Goal: Task Accomplishment & Management: Manage account settings

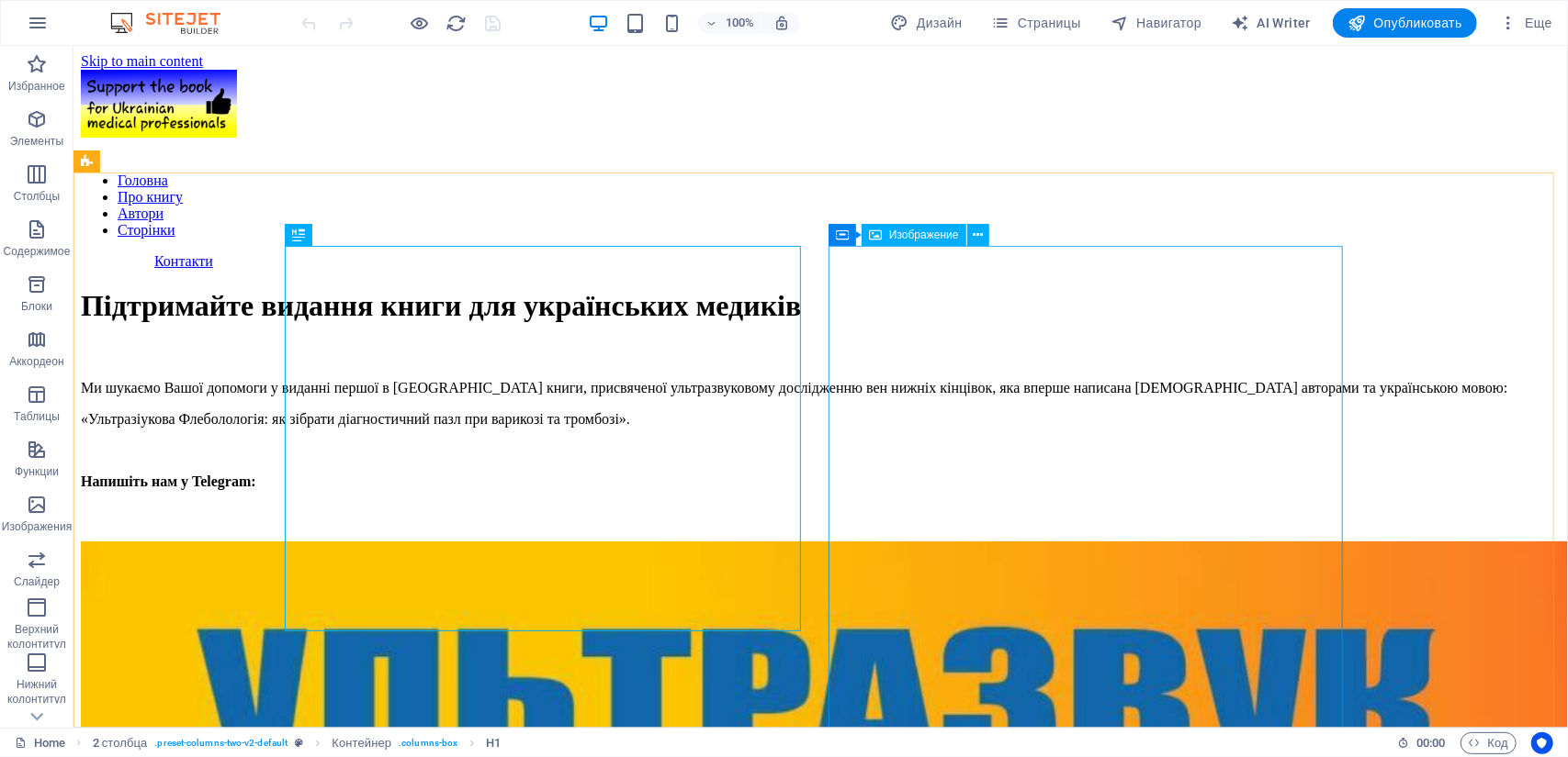
click at [916, 236] on span "Изображение" at bounding box center [924, 235] width 70 height 11
click at [979, 232] on icon at bounding box center [977, 235] width 10 height 20
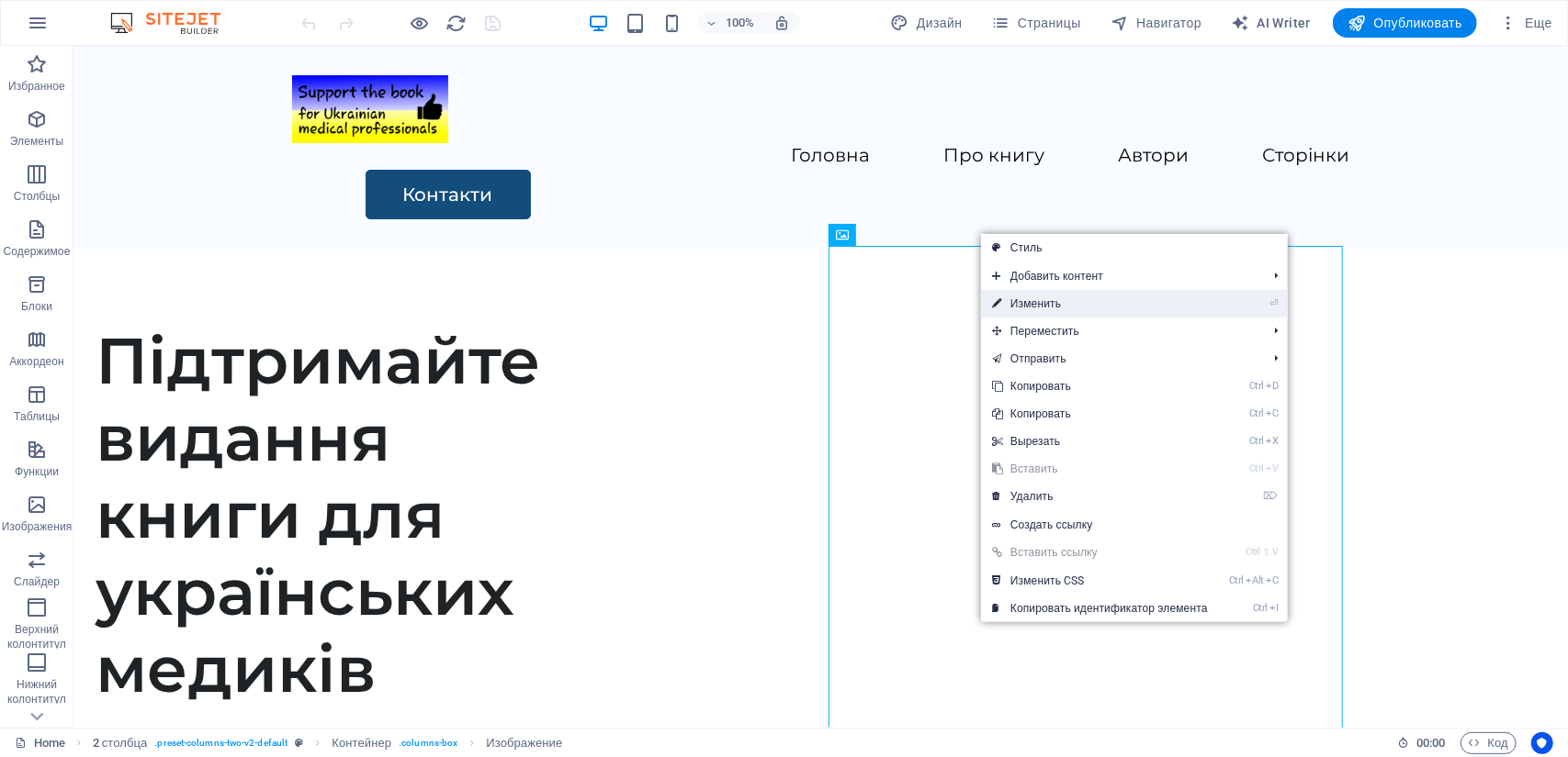
click at [1009, 301] on link "⏎ Изменить" at bounding box center [1100, 303] width 238 height 27
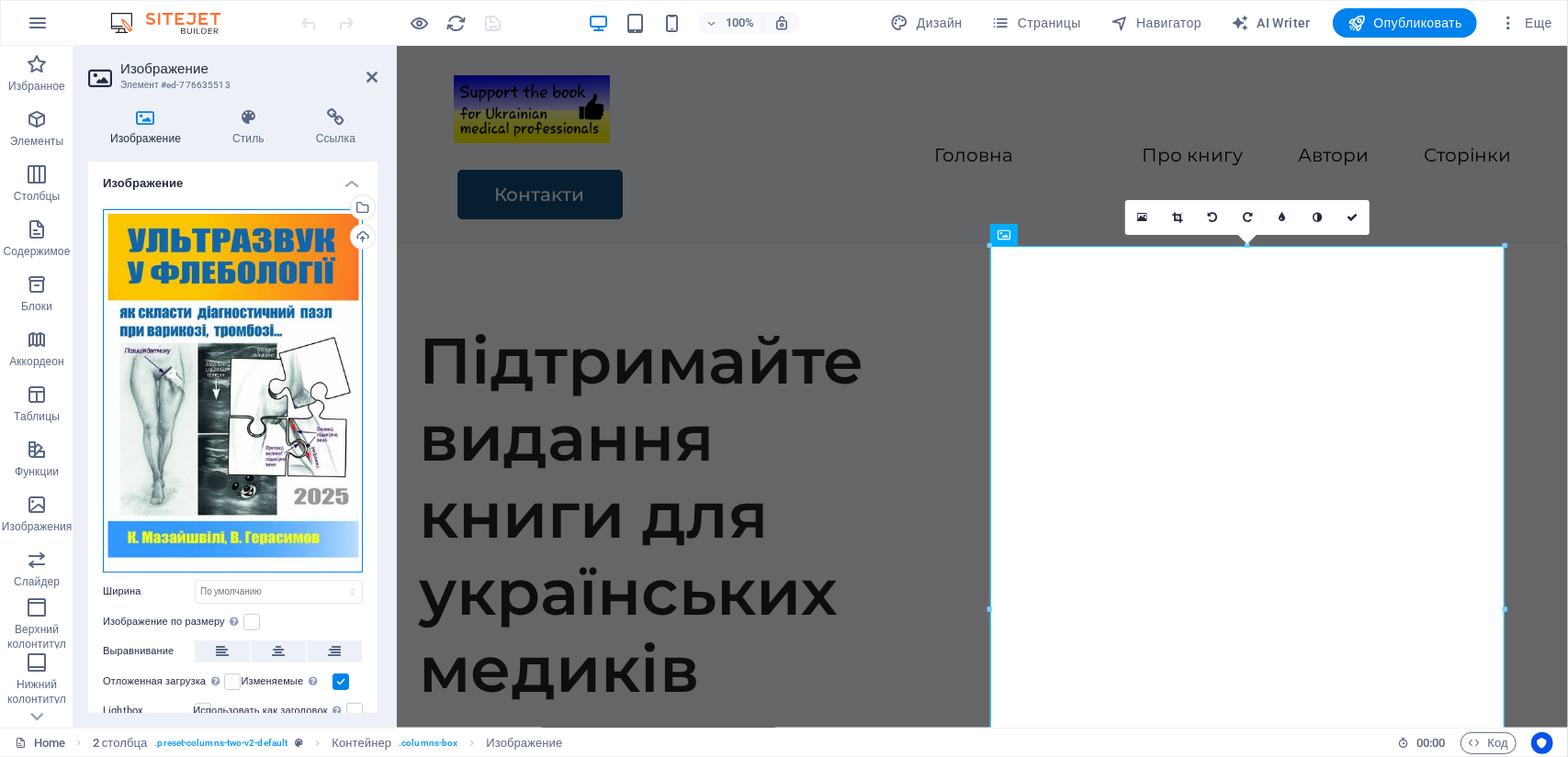
click at [258, 328] on div "Перетащите файлы сюда, нажмите, чтобы выбрать файлы, или выберите файлы из разд…" at bounding box center [233, 391] width 260 height 363
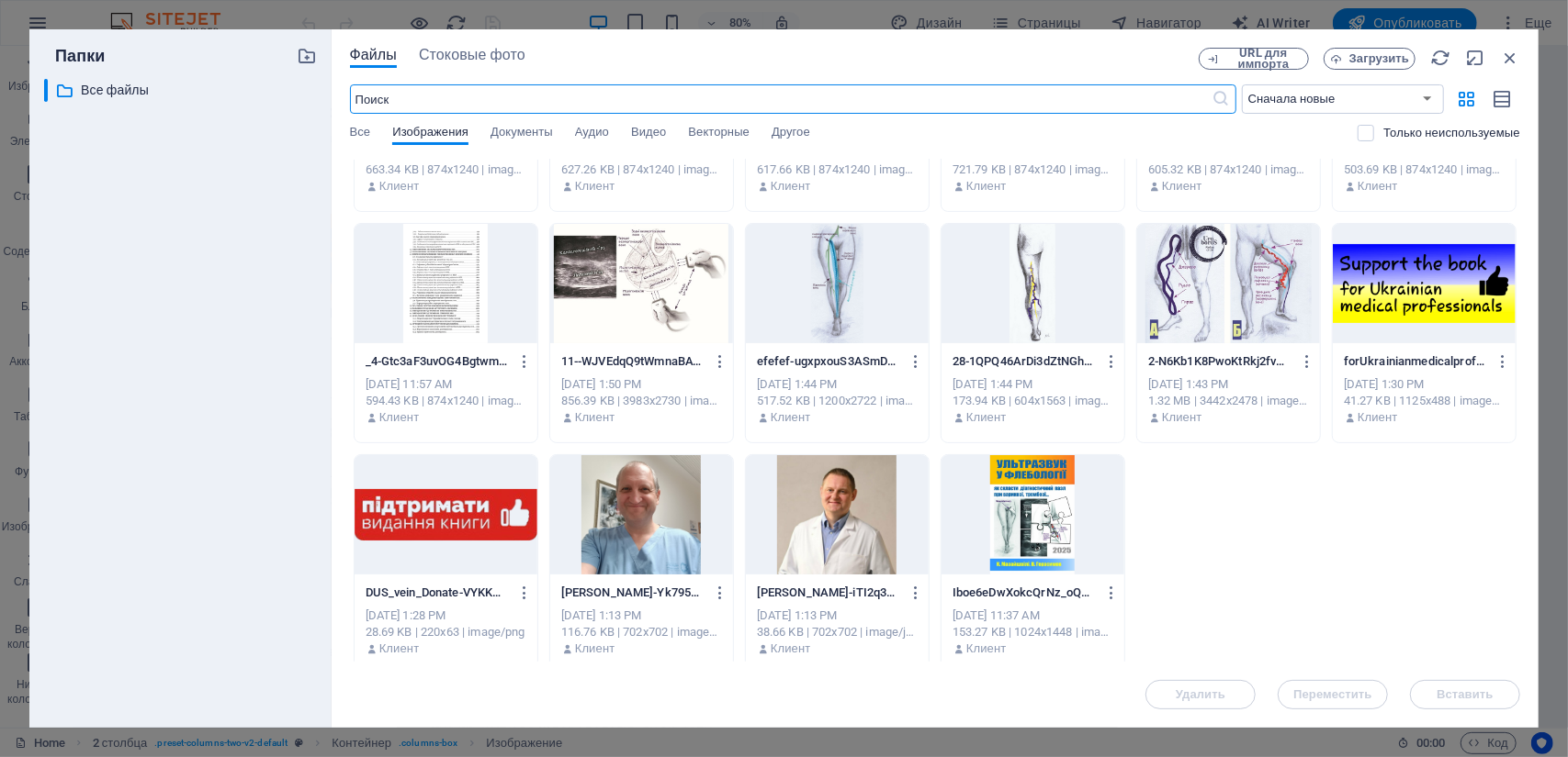
scroll to position [411, 0]
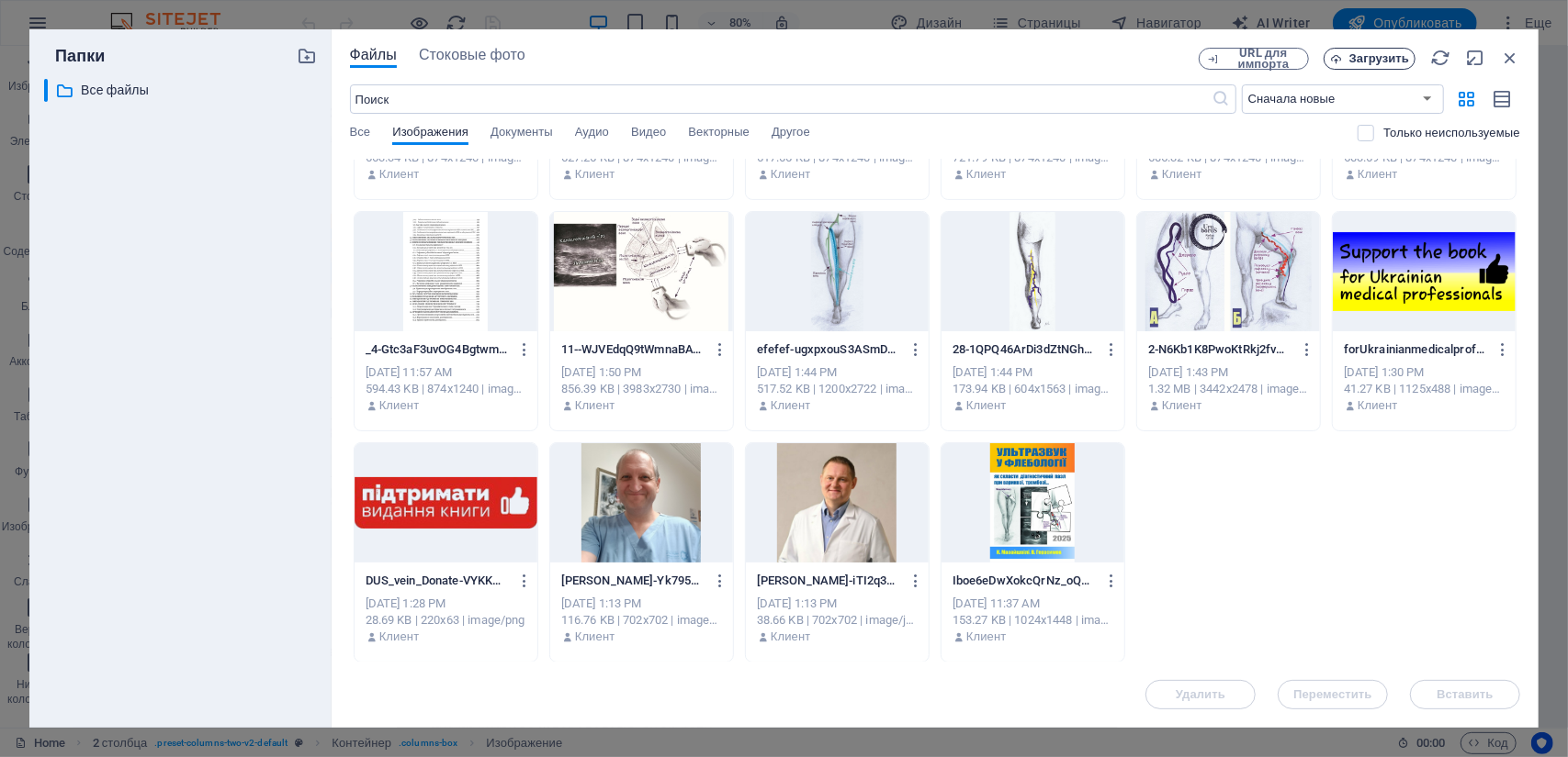
click at [1380, 63] on span "Загрузить" at bounding box center [1379, 59] width 60 height 11
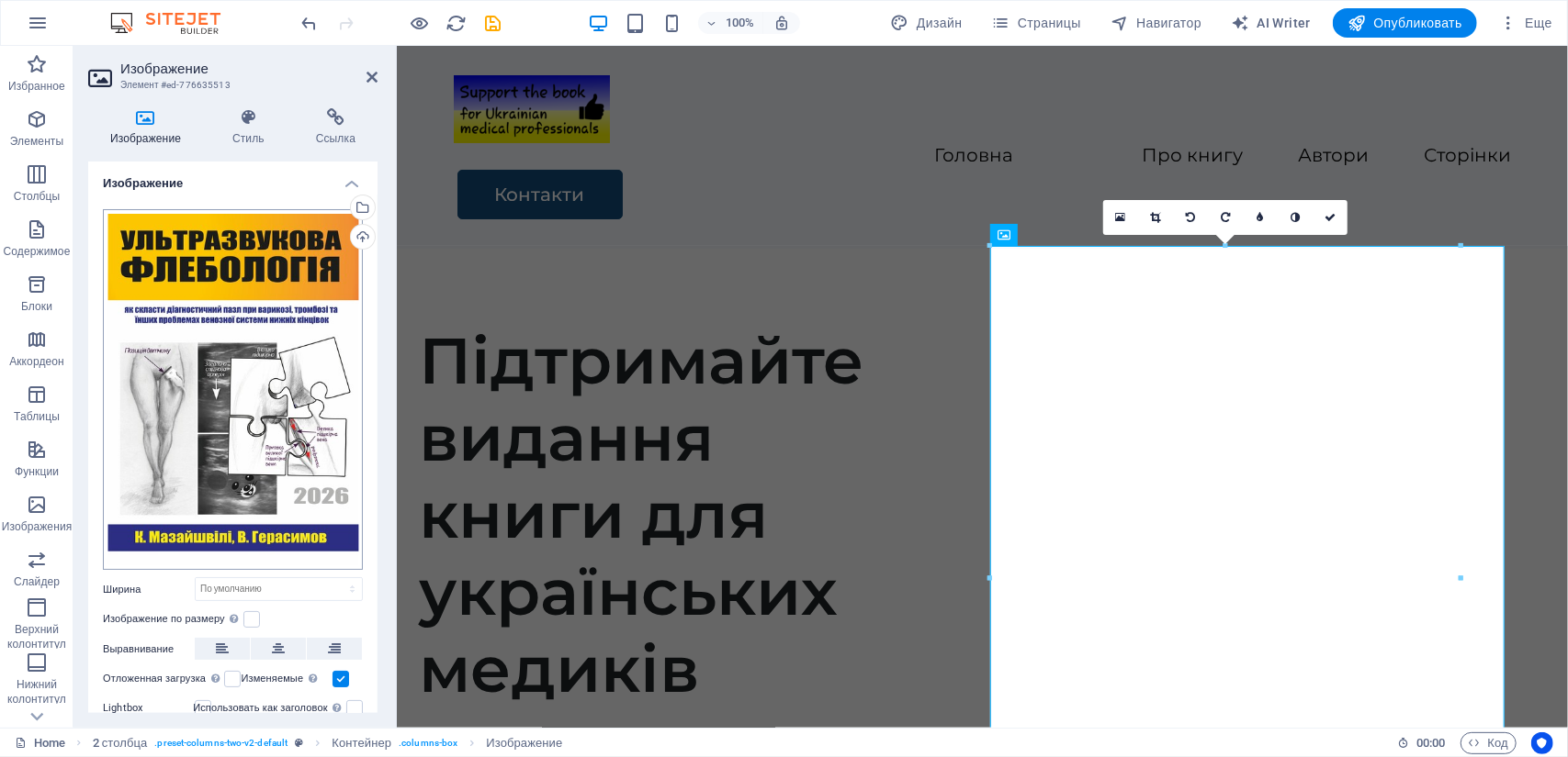
scroll to position [88, 0]
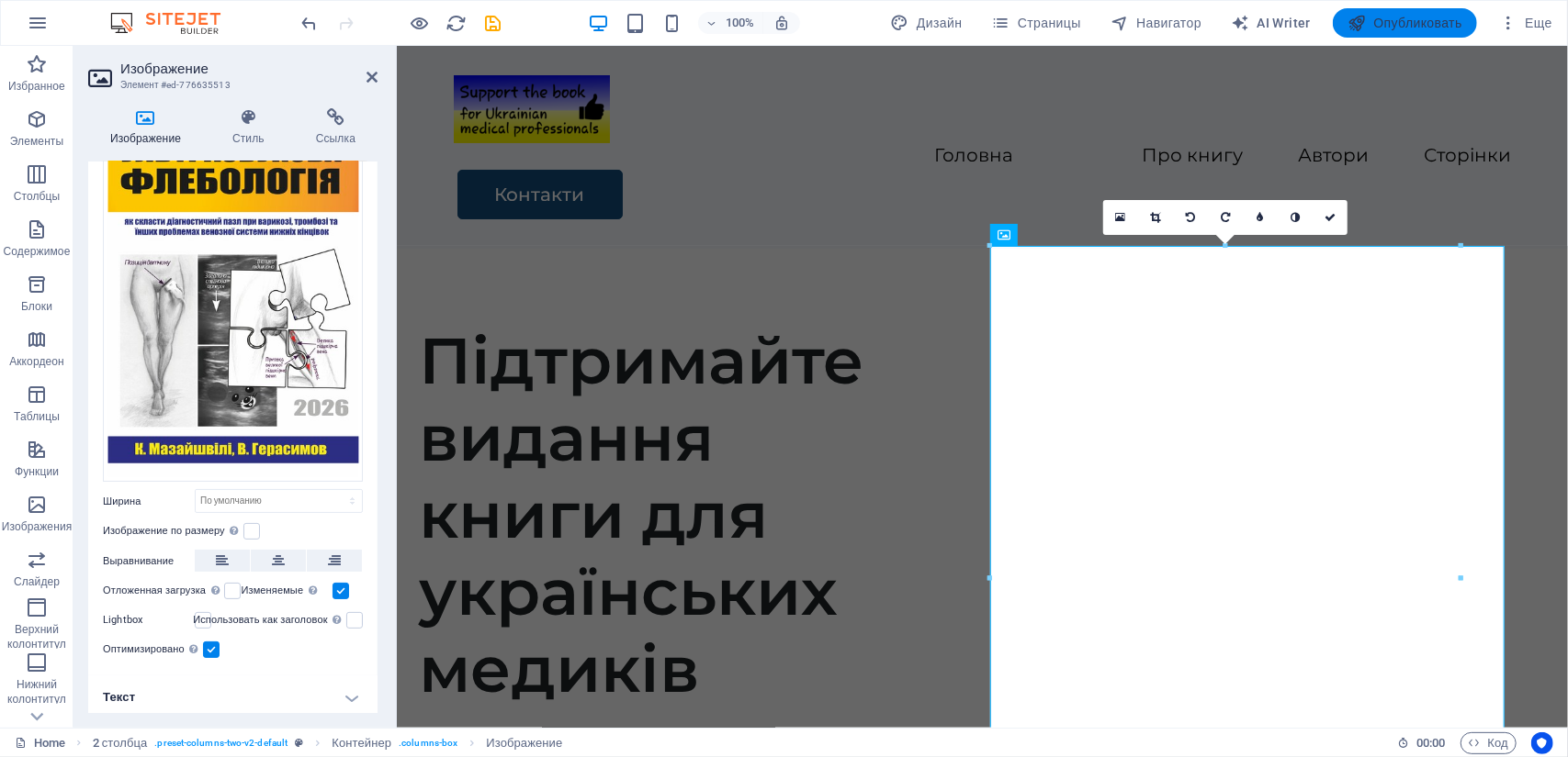
click at [1425, 19] on span "Опубликовать" at bounding box center [1404, 23] width 115 height 19
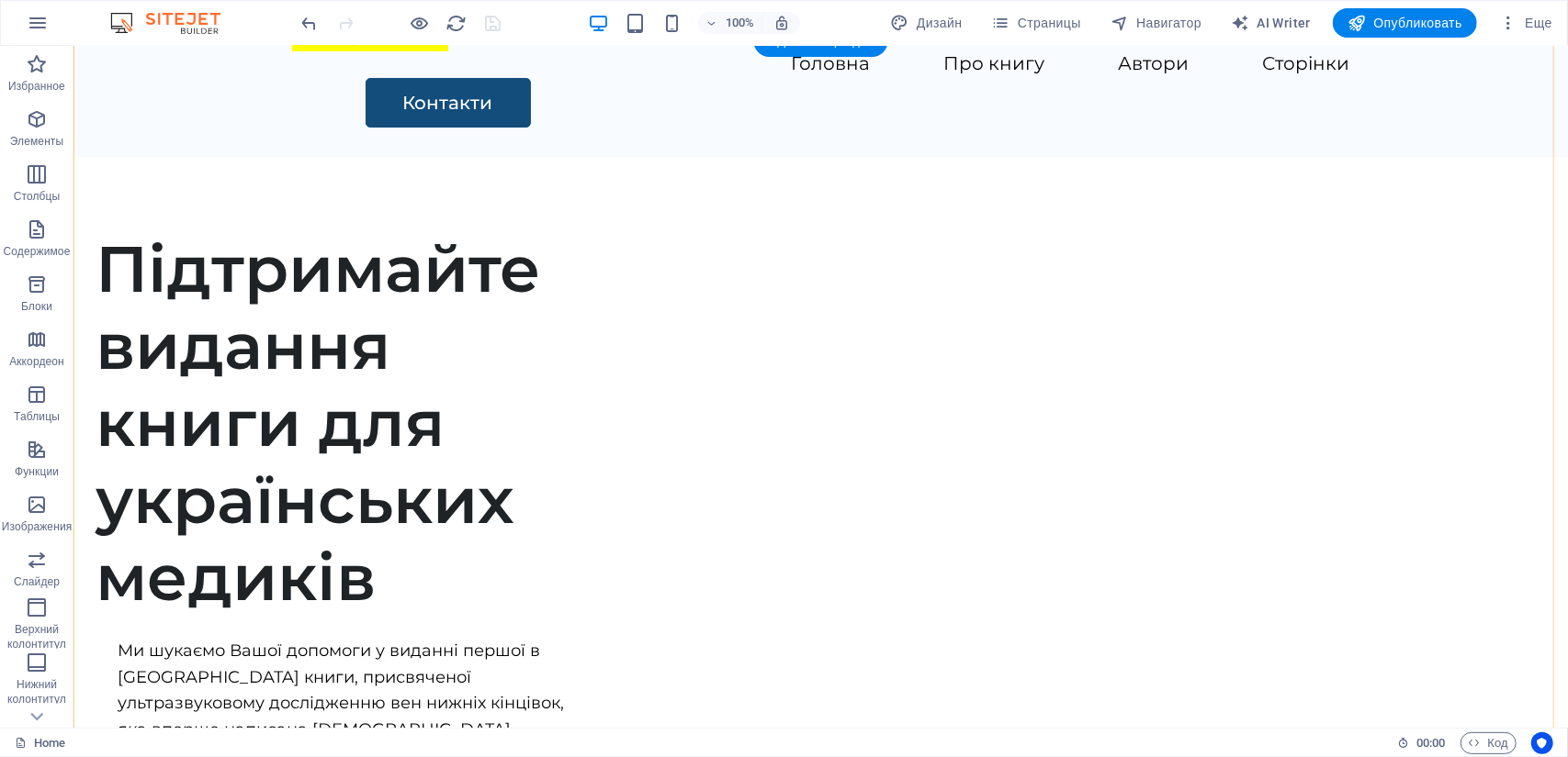
scroll to position [245, 0]
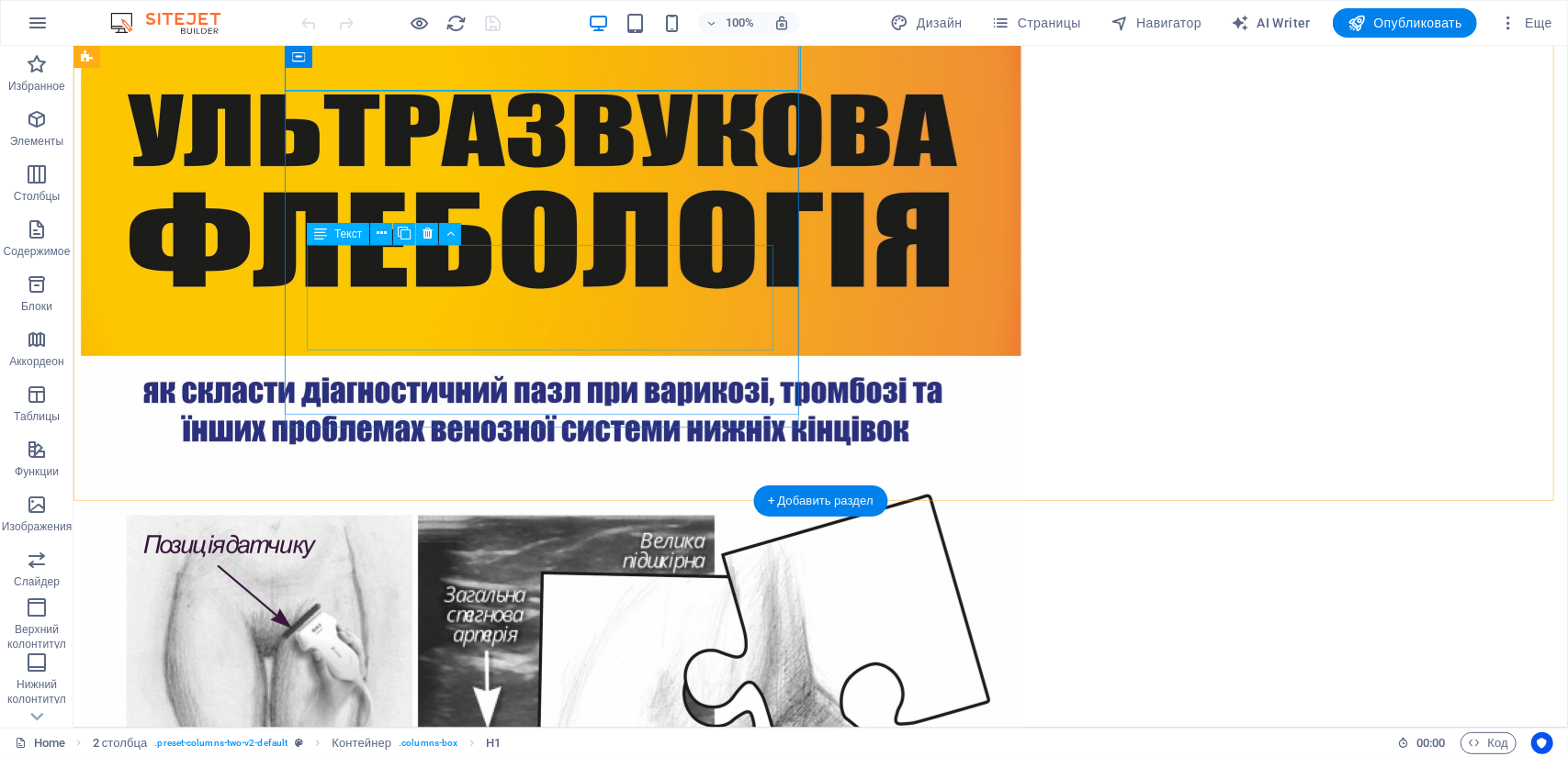
scroll to position [551, 0]
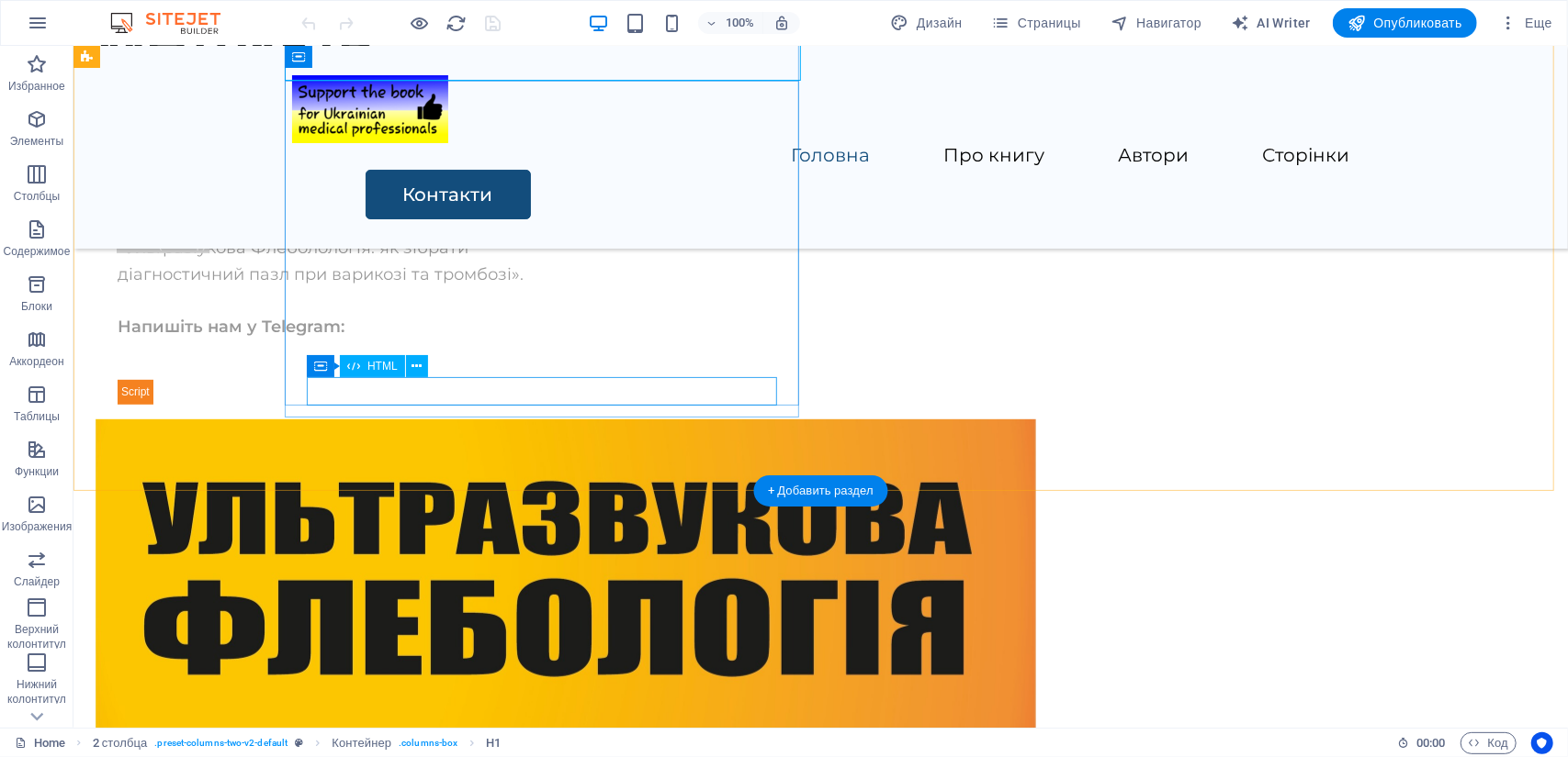
click at [476, 386] on div at bounding box center [352, 389] width 470 height 27
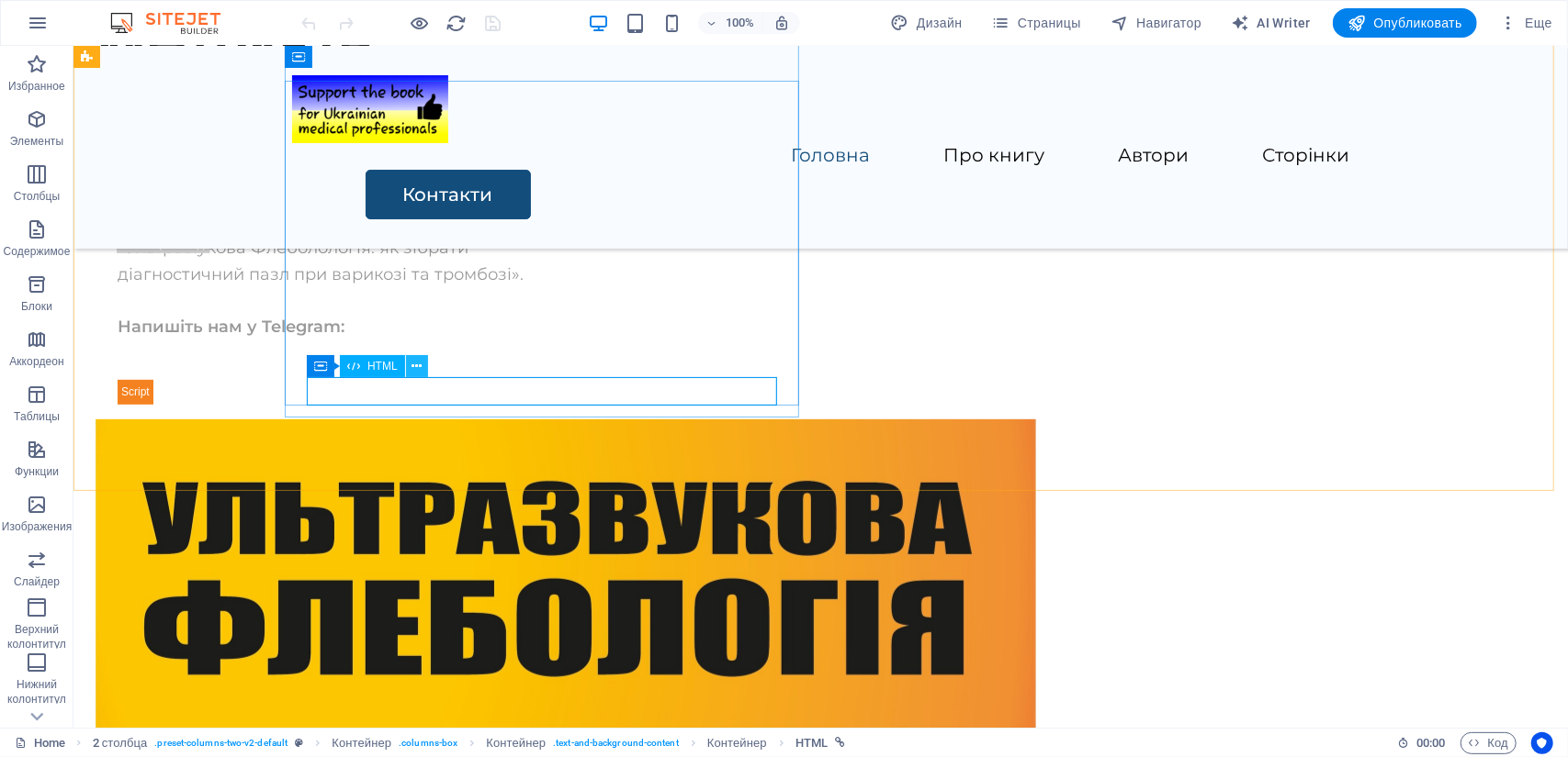
click at [418, 370] on icon at bounding box center [416, 367] width 10 height 20
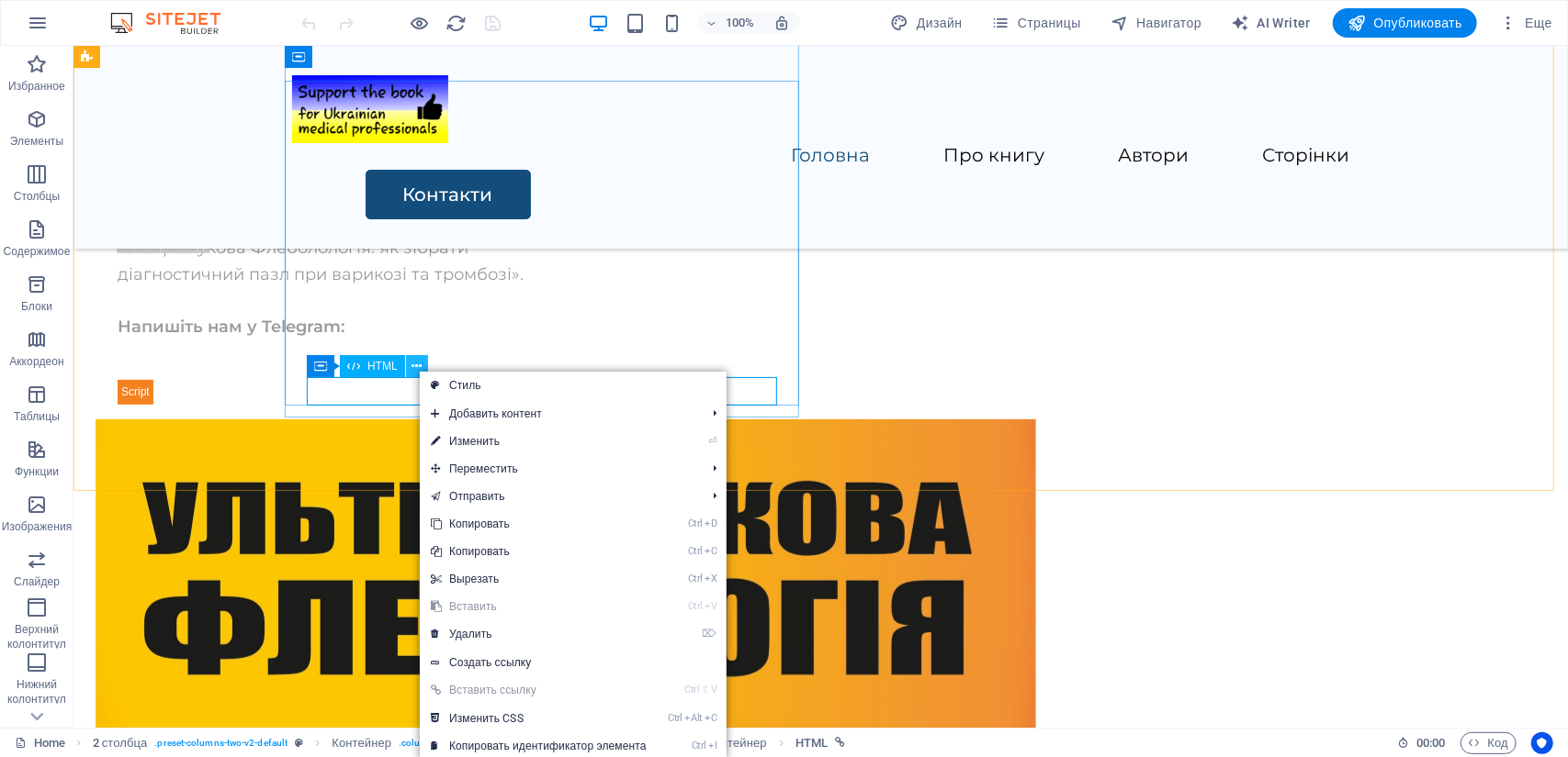
click at [418, 370] on icon at bounding box center [416, 367] width 10 height 20
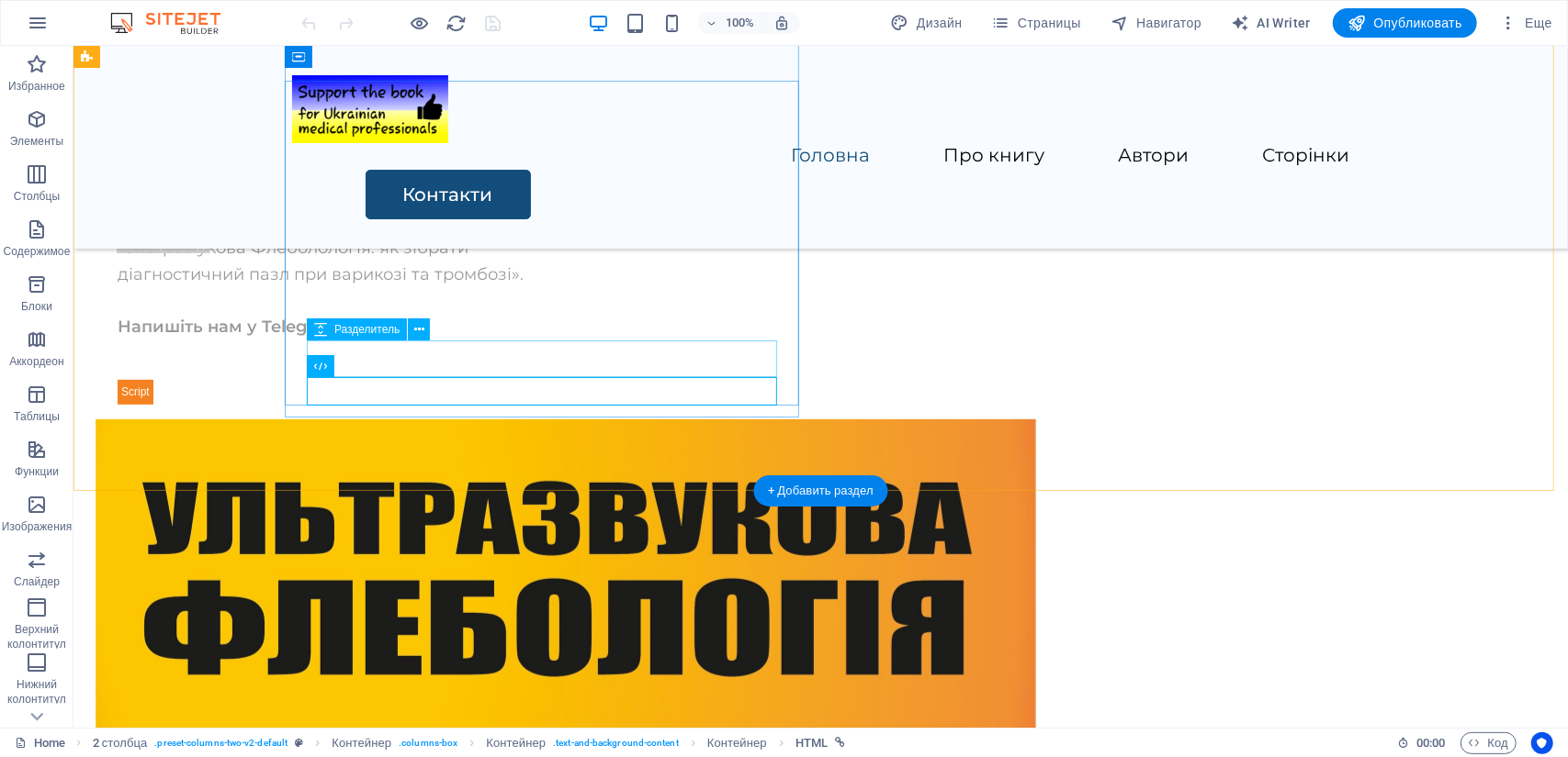
click at [358, 368] on div at bounding box center [352, 357] width 470 height 36
click at [352, 400] on div at bounding box center [352, 389] width 470 height 27
click at [353, 400] on div at bounding box center [352, 389] width 470 height 27
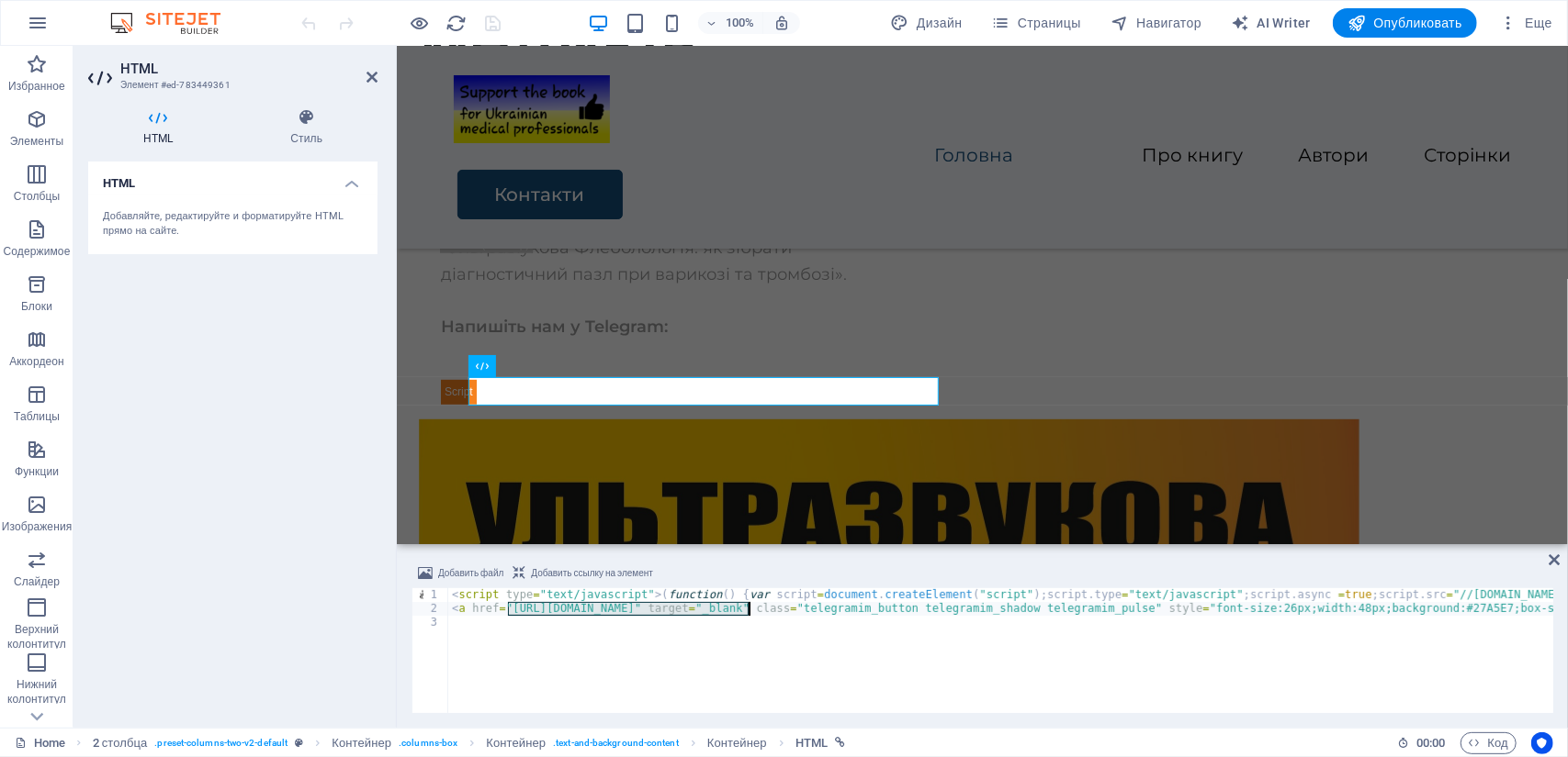
drag, startPoint x: 508, startPoint y: 614, endPoint x: 751, endPoint y: 613, distance: 243.0
click at [751, 613] on div "< script type = "text/javascript" > ( function ( ) { var script = document . cr…" at bounding box center [1337, 662] width 1777 height 149
type textarea "<a href="[URL][DOMAIN_NAME]" target="_blank" class="telegramim_button telegrami…"
click at [286, 477] on div "HTML Добавляйте, редактируйте и форматируйте HTML прямо на сайте." at bounding box center [232, 438] width 289 height 552
click at [369, 80] on icon at bounding box center [372, 78] width 11 height 15
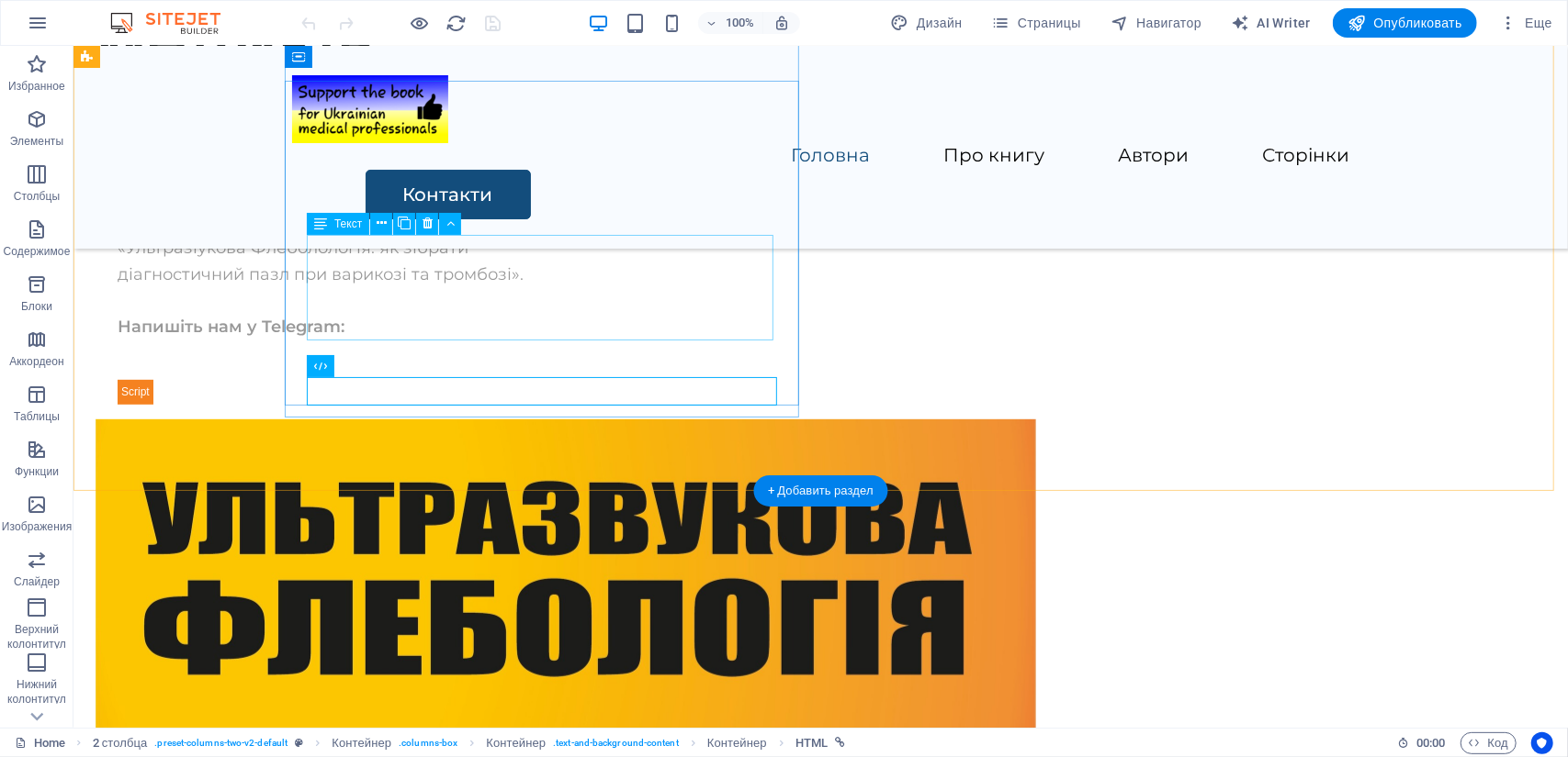
click at [578, 335] on div "«Ультразіукова Флеболологія: як зібрати діагностичний пазл при варикозі та тром…" at bounding box center [352, 286] width 470 height 106
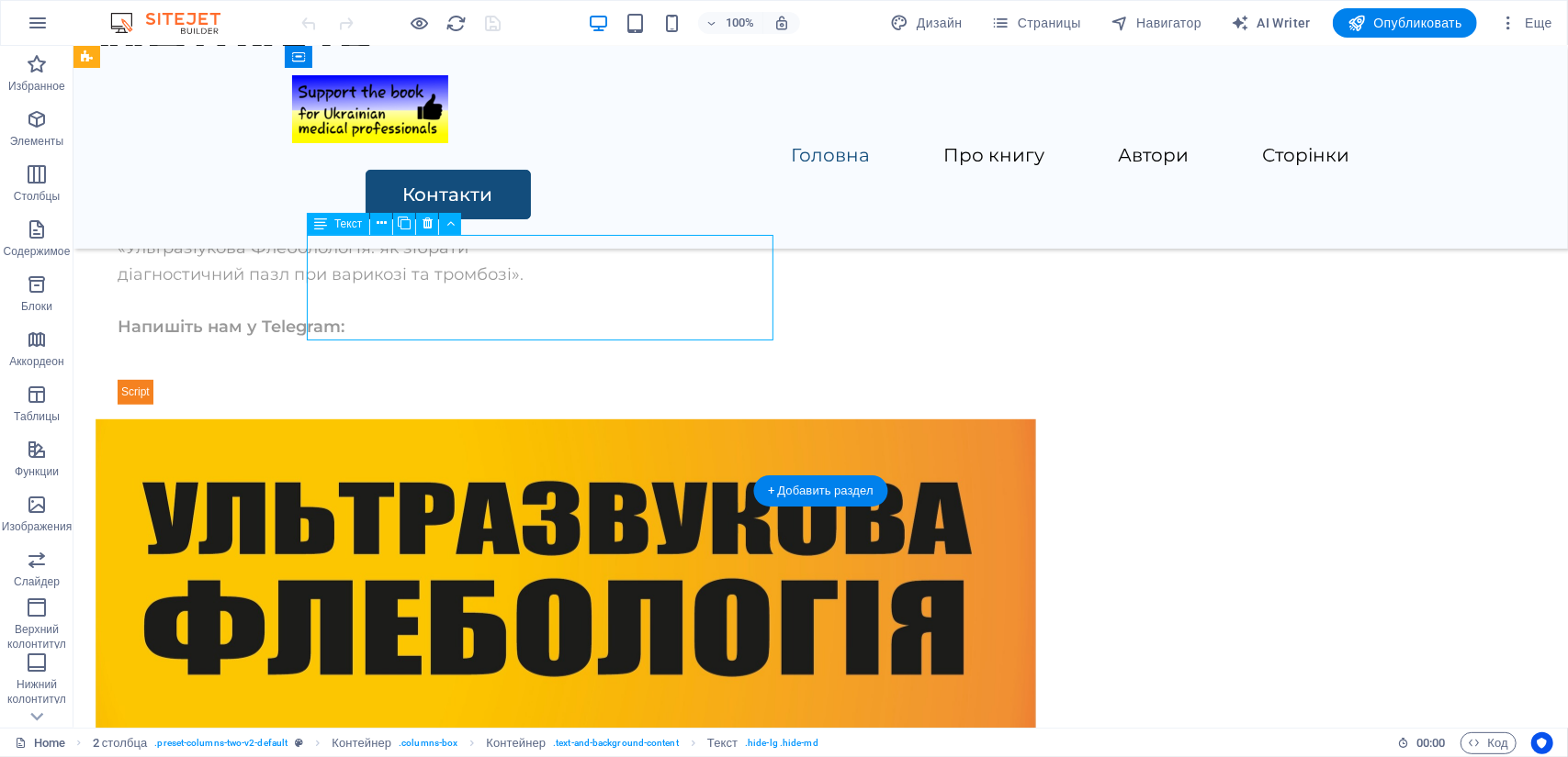
click at [561, 330] on div "«Ультразіукова Флеболологія: як зібрати діагностичний пазл при варикозі та тром…" at bounding box center [352, 286] width 470 height 106
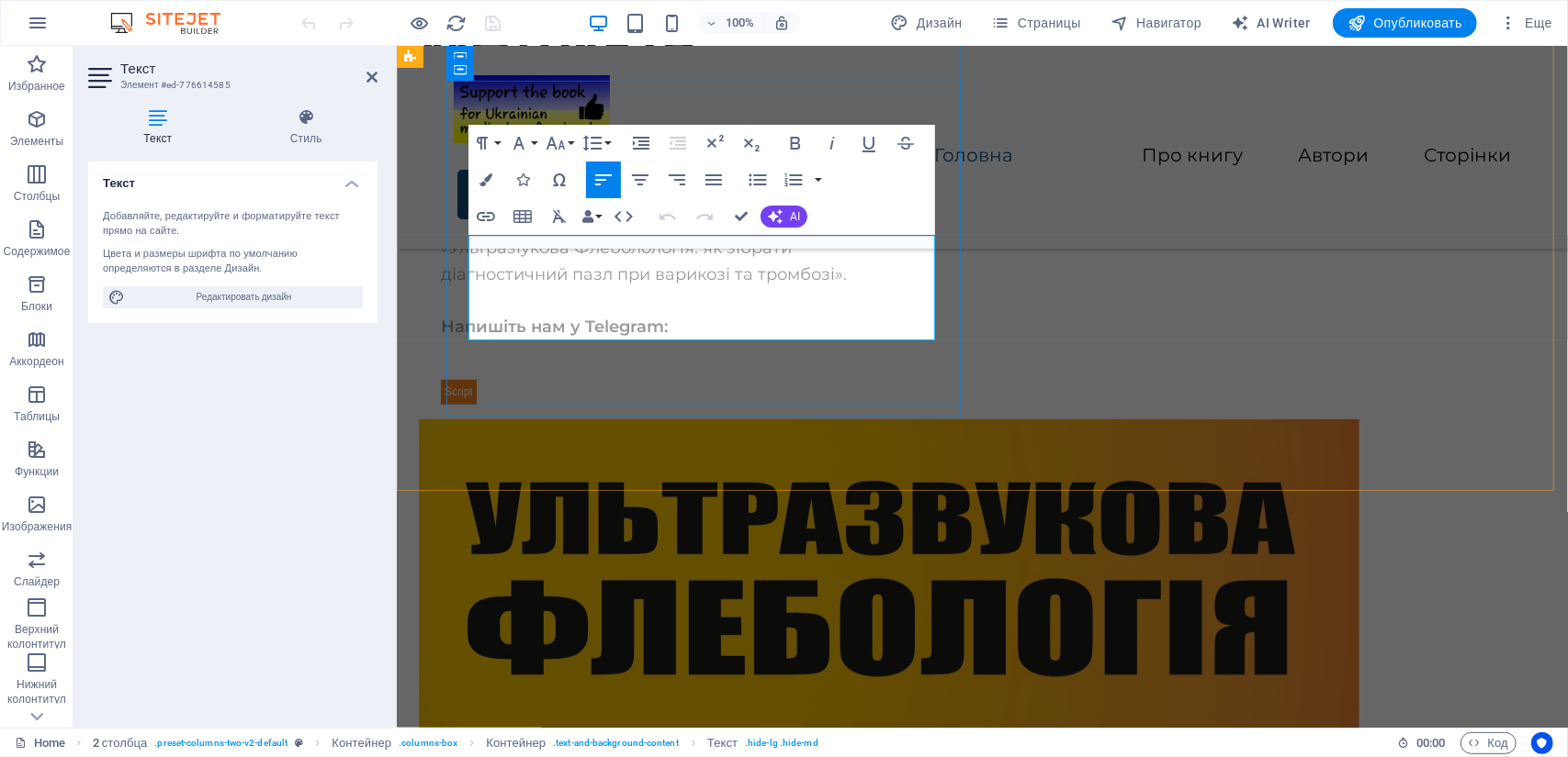
click at [716, 328] on p "Напишіть нам у Telegram:" at bounding box center [675, 327] width 470 height 26
click at [523, 177] on icon "button" at bounding box center [522, 180] width 13 height 13
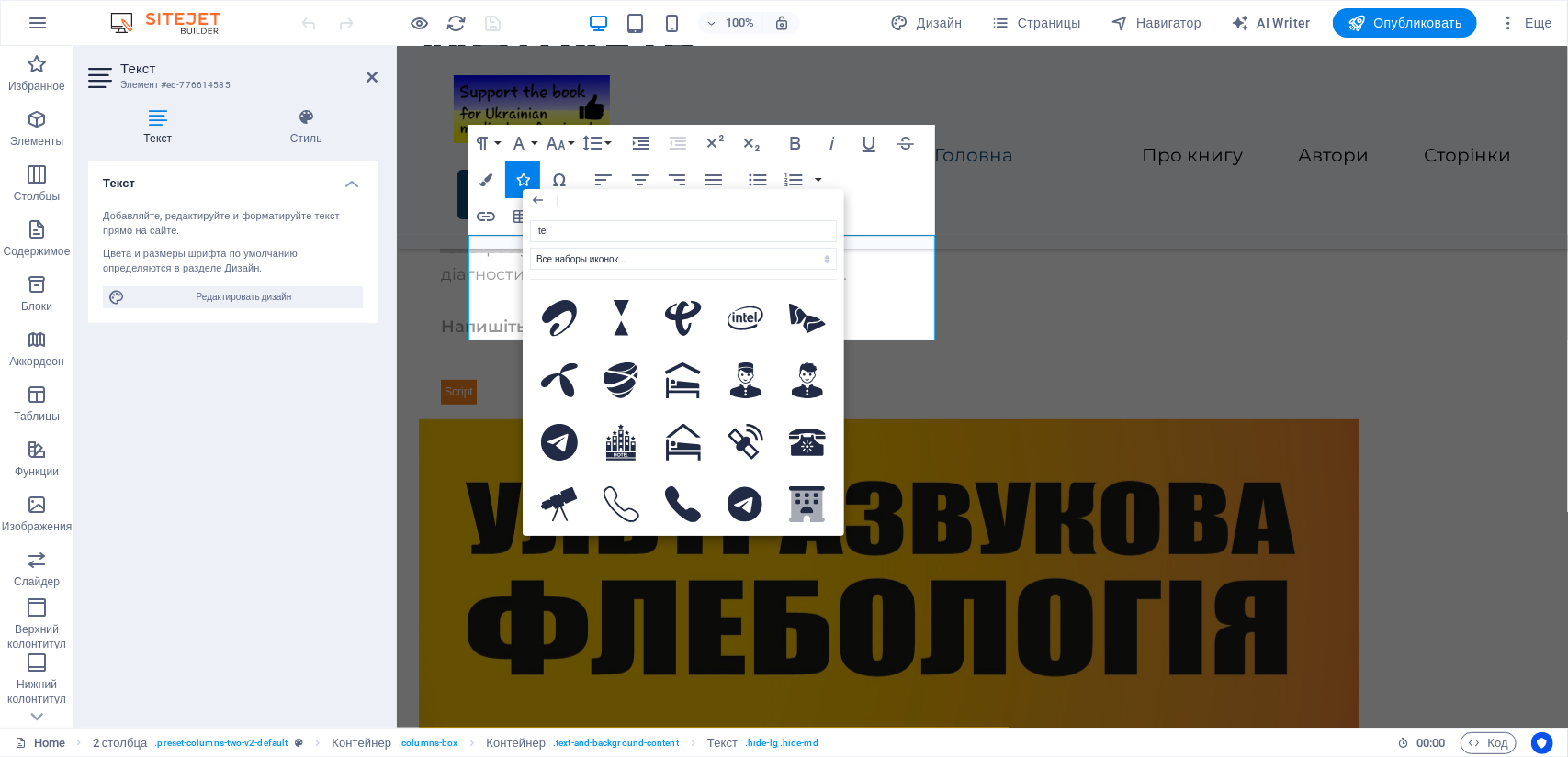
type input "tele"
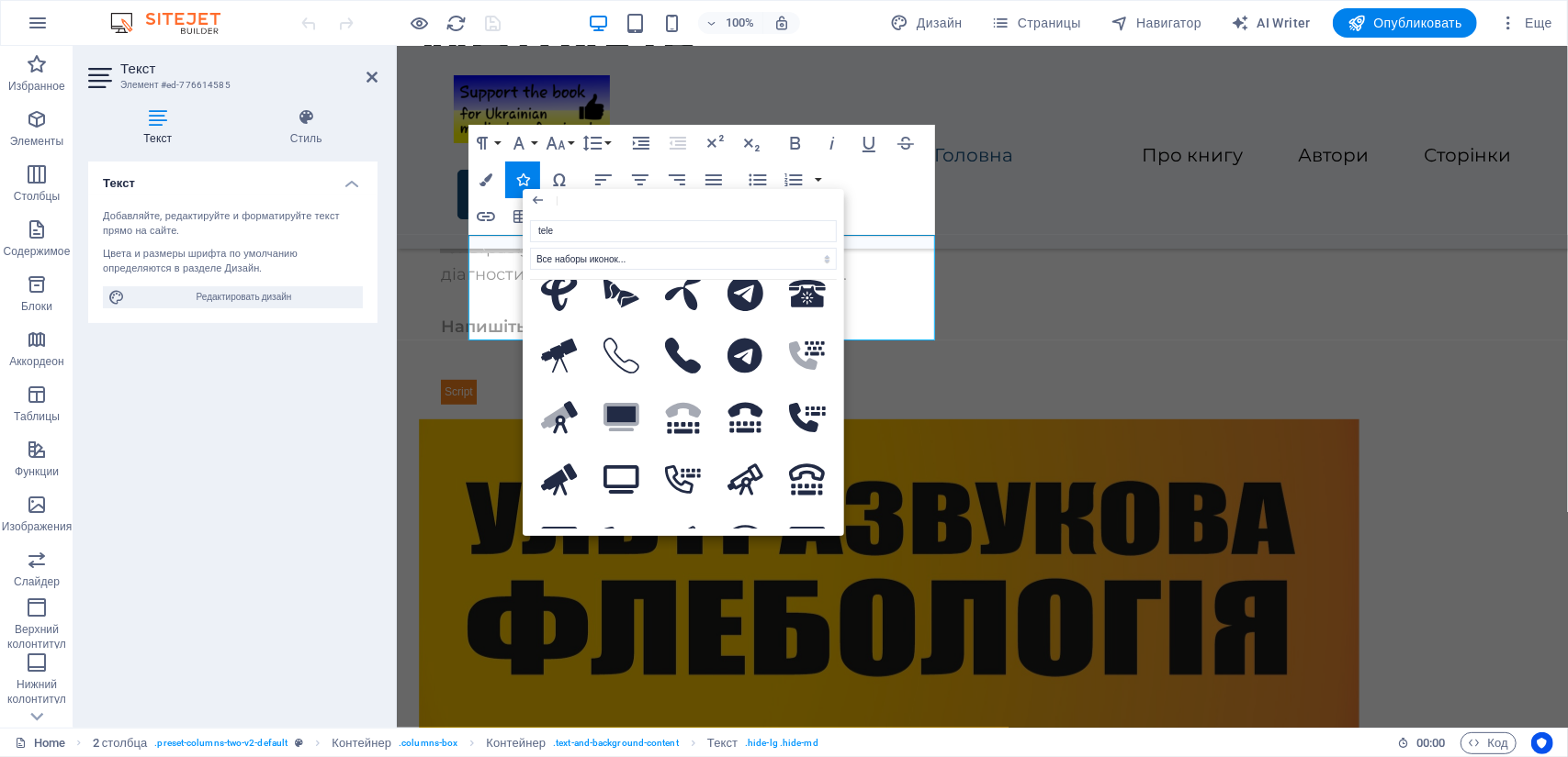
scroll to position [0, 0]
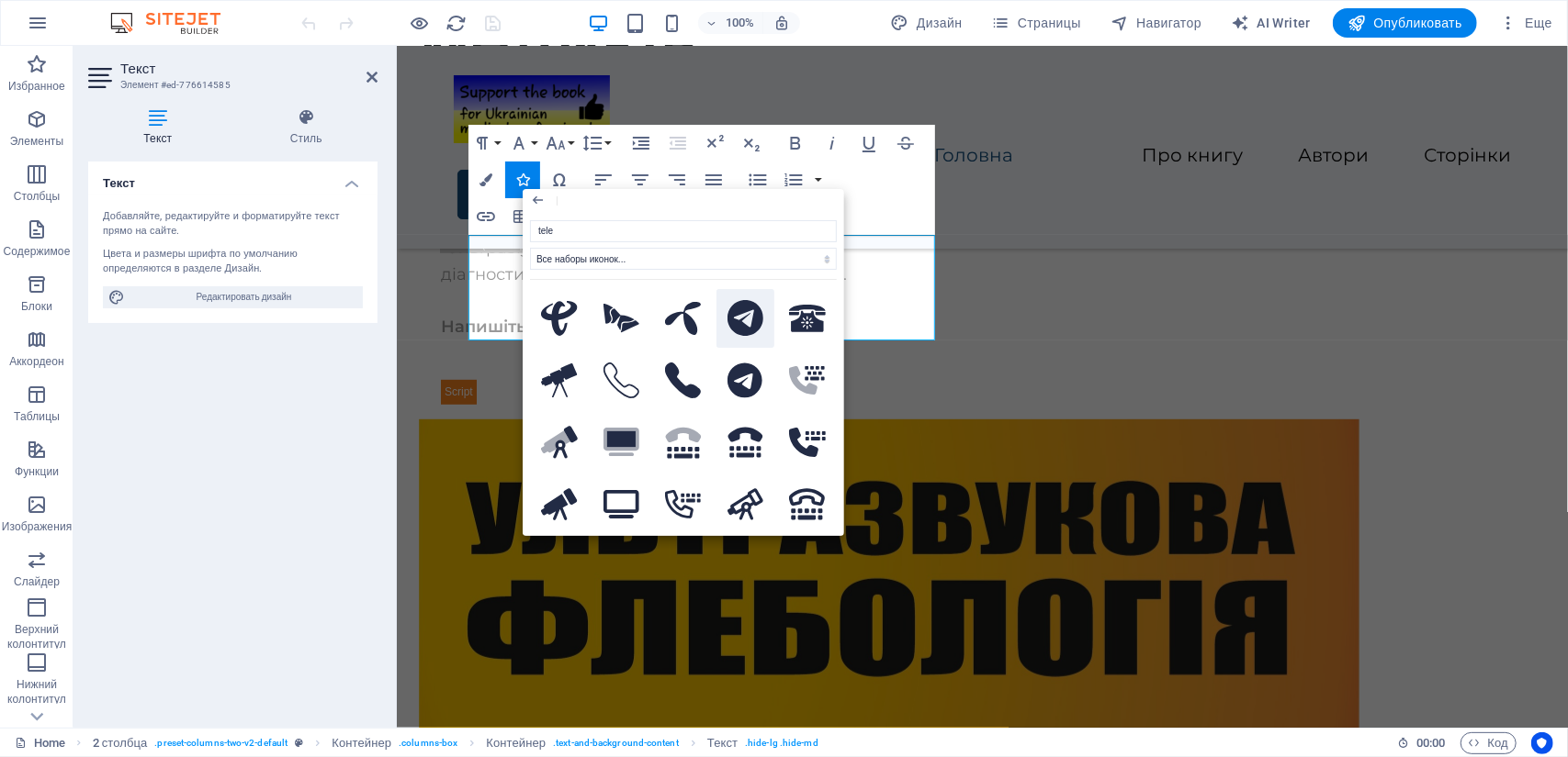
click at [753, 313] on icon at bounding box center [745, 318] width 37 height 36
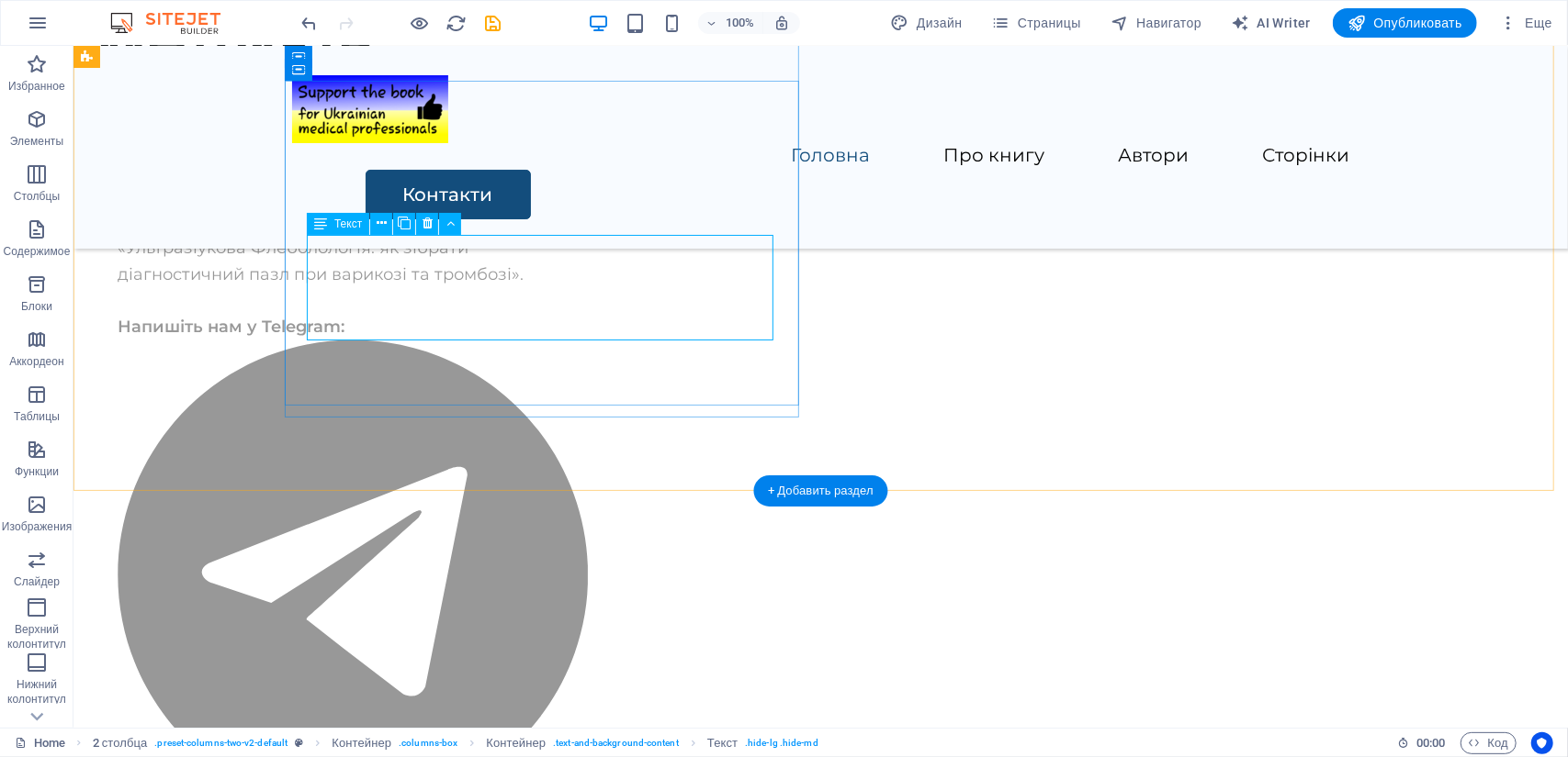
click at [545, 328] on div "«Ультразіукова Флеболологія: як зібрати діагностичний пазл при варикозі та тром…" at bounding box center [352, 539] width 470 height 610
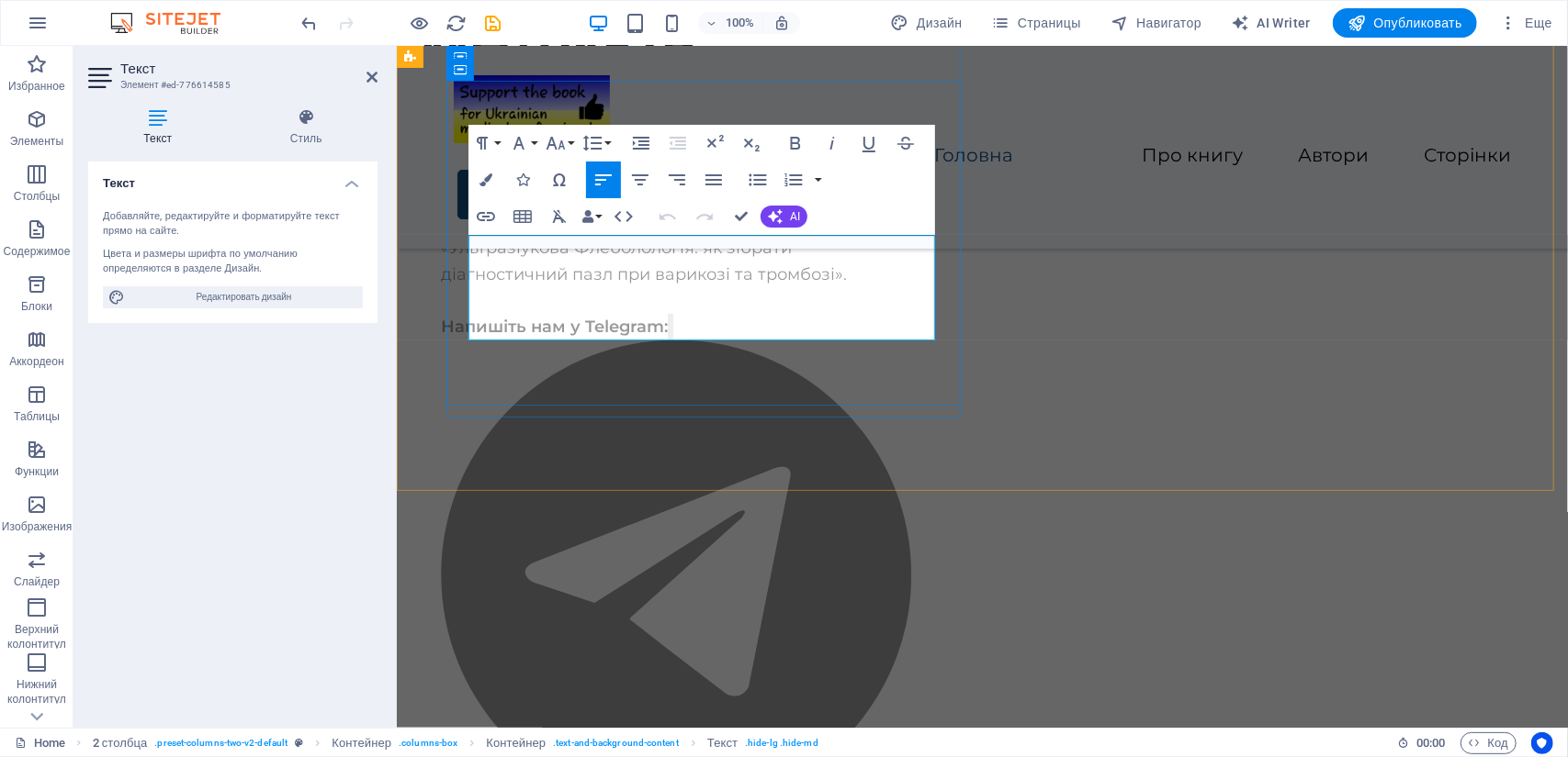
drag, startPoint x: 697, startPoint y: 327, endPoint x: 717, endPoint y: 328, distance: 20.0
click at [717, 328] on p "Напишіть нам у Telegram:" at bounding box center [675, 578] width 470 height 531
click at [490, 217] on icon "button" at bounding box center [486, 217] width 22 height 22
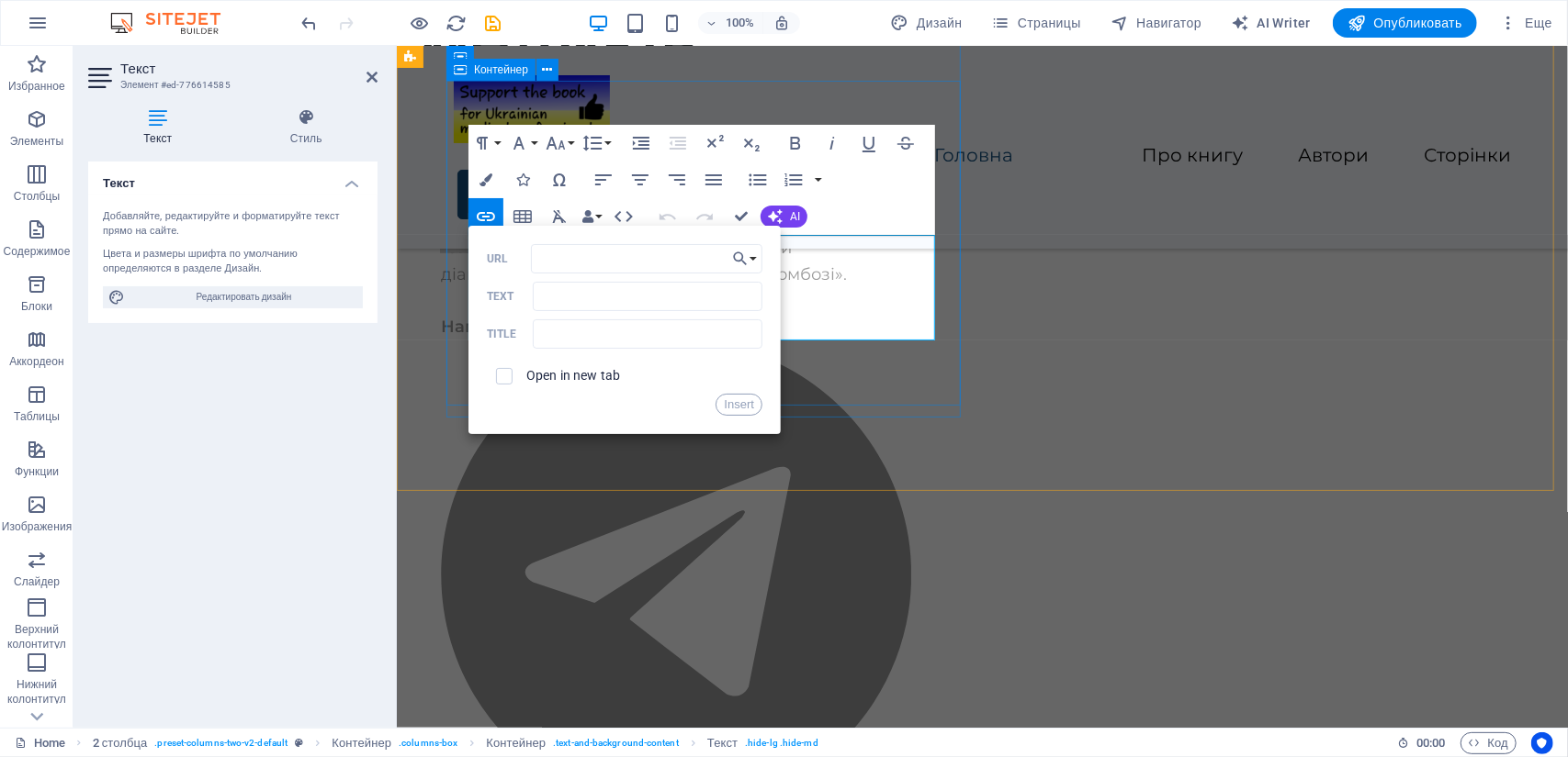
type input "[URL][DOMAIN_NAME]"
click at [741, 403] on button "Insert" at bounding box center [739, 405] width 47 height 22
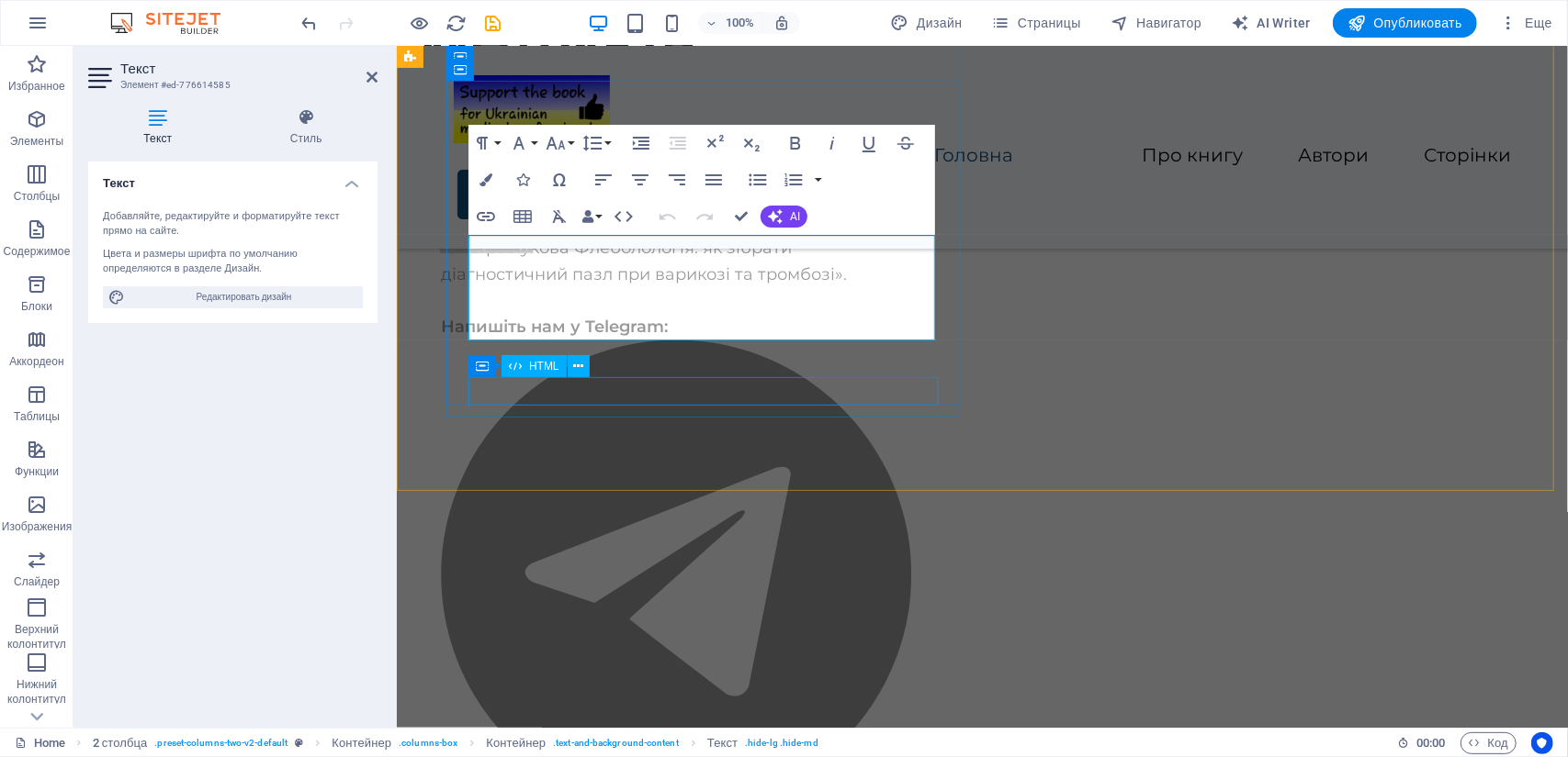
scroll to position [0, 0]
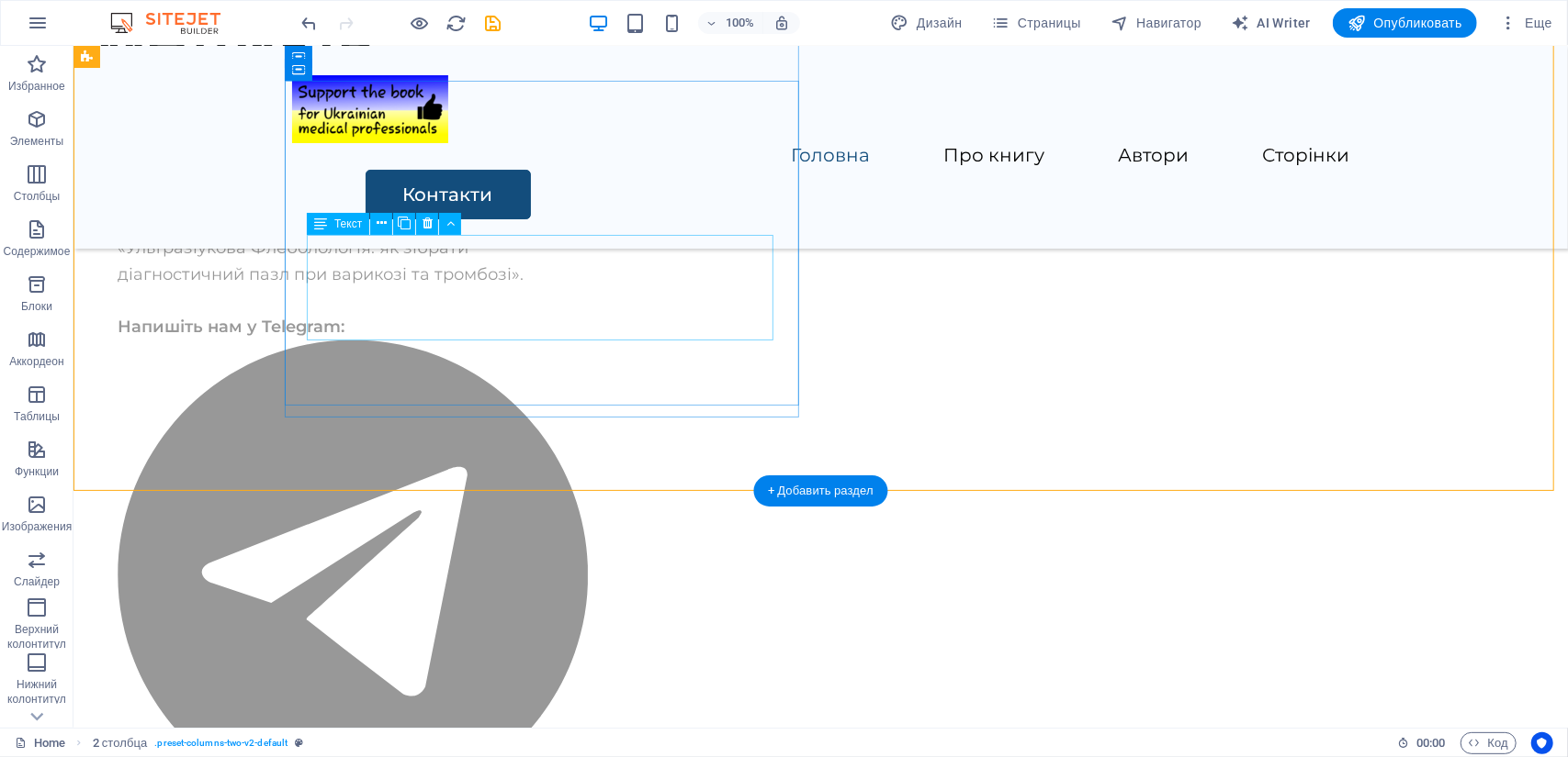
click at [315, 324] on div "«Ультразіукова Флеболологія: як зібрати діагностичний пазл при варикозі та тром…" at bounding box center [352, 539] width 470 height 610
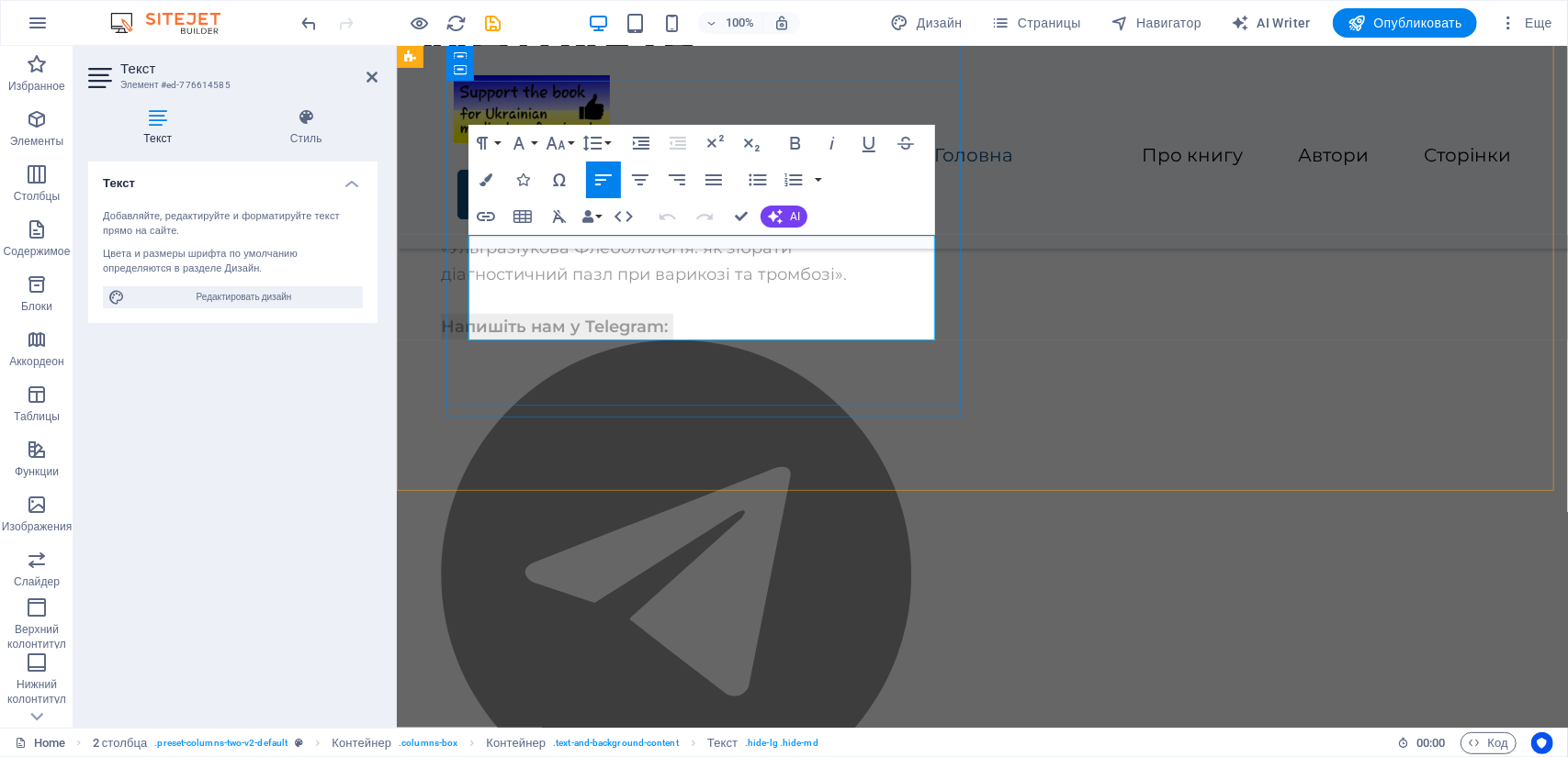
drag, startPoint x: 721, startPoint y: 325, endPoint x: 469, endPoint y: 332, distance: 252.1
click at [469, 332] on p "Напишіть нам у Telegram:" at bounding box center [675, 578] width 470 height 531
click at [492, 217] on icon "button" at bounding box center [486, 217] width 22 height 22
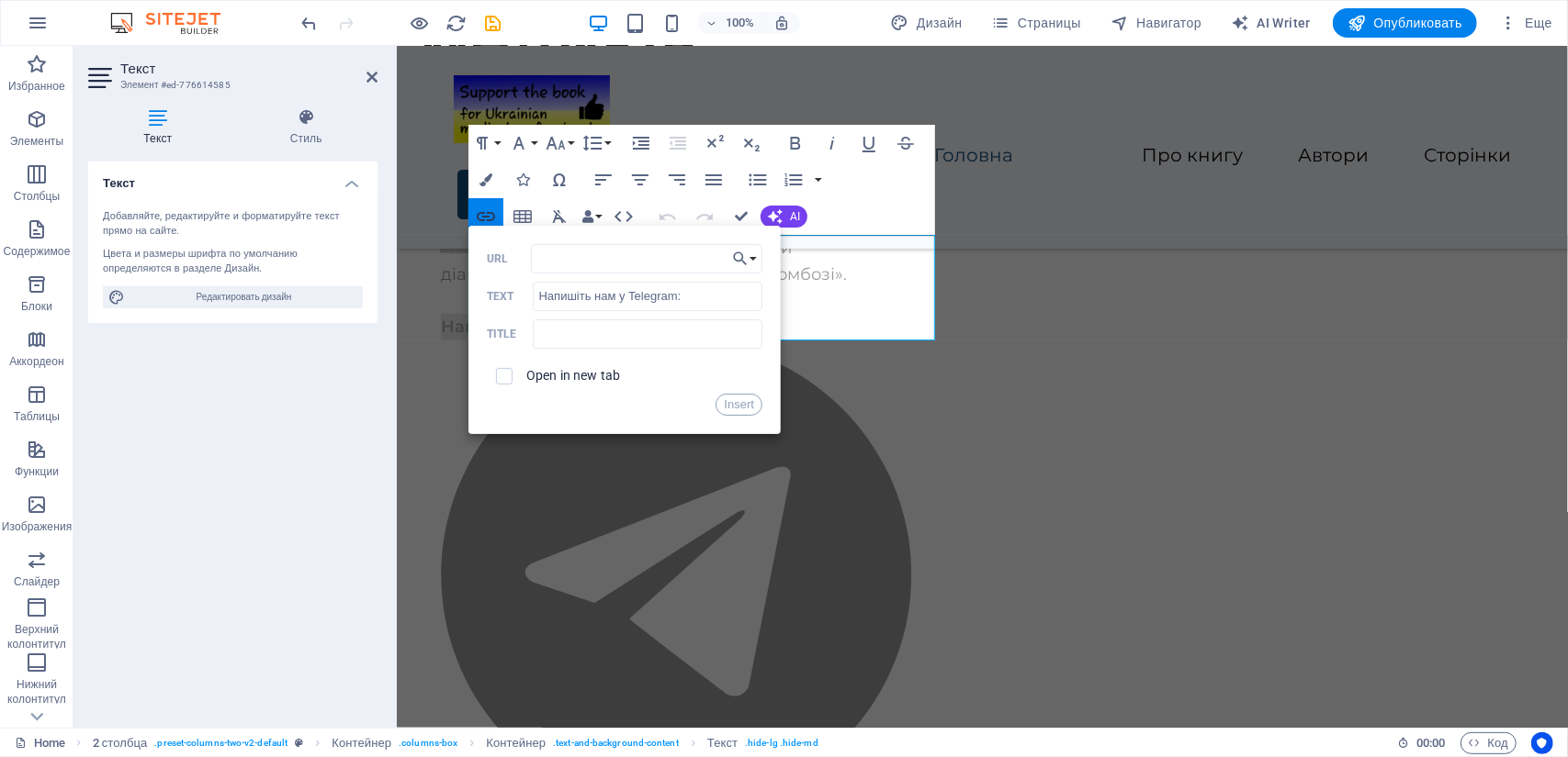
type input "[URL][DOMAIN_NAME]"
click at [742, 405] on button "Insert" at bounding box center [739, 405] width 47 height 22
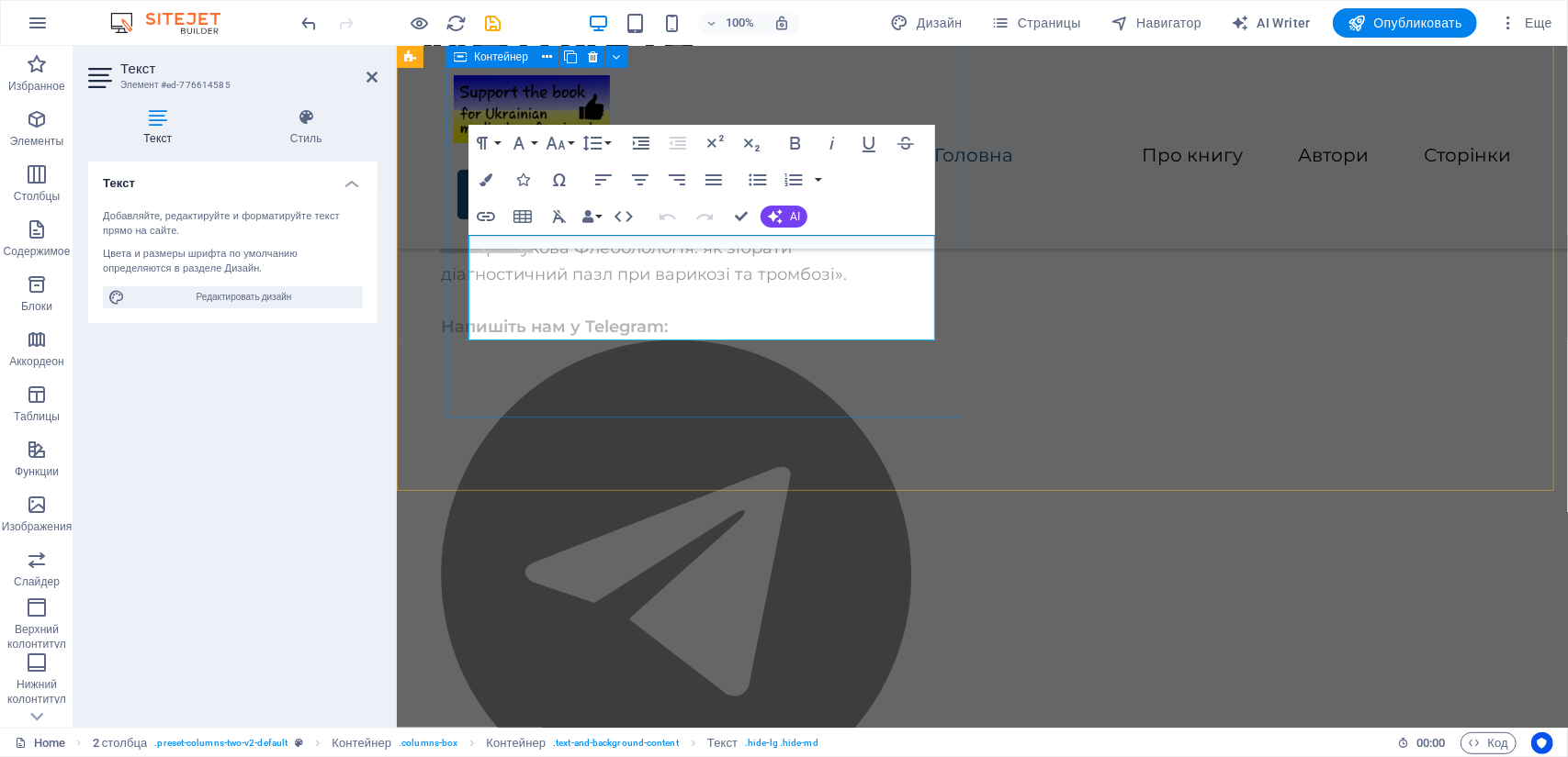
scroll to position [0, 0]
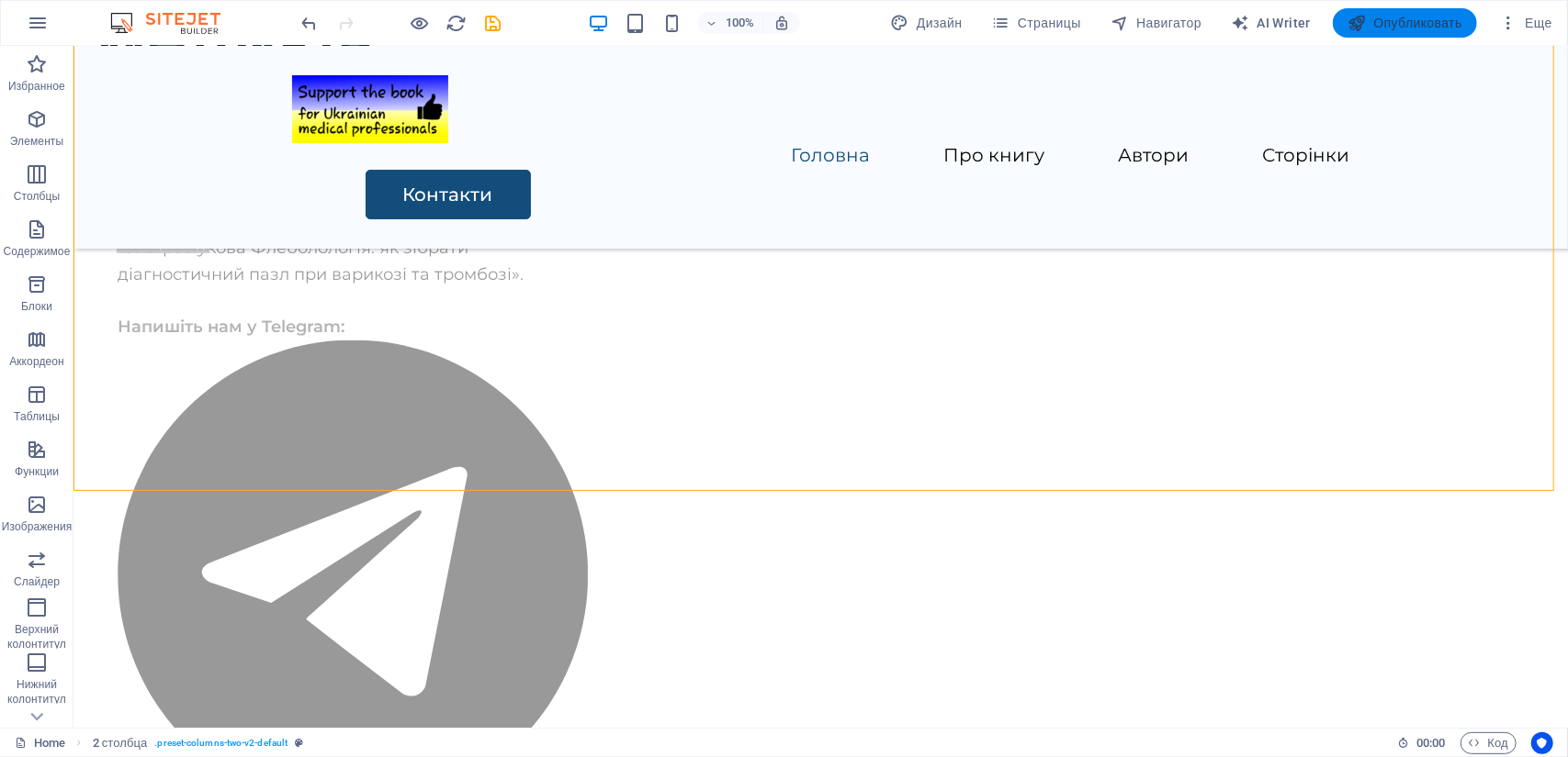
click at [1405, 18] on span "Опубликовать" at bounding box center [1404, 23] width 115 height 19
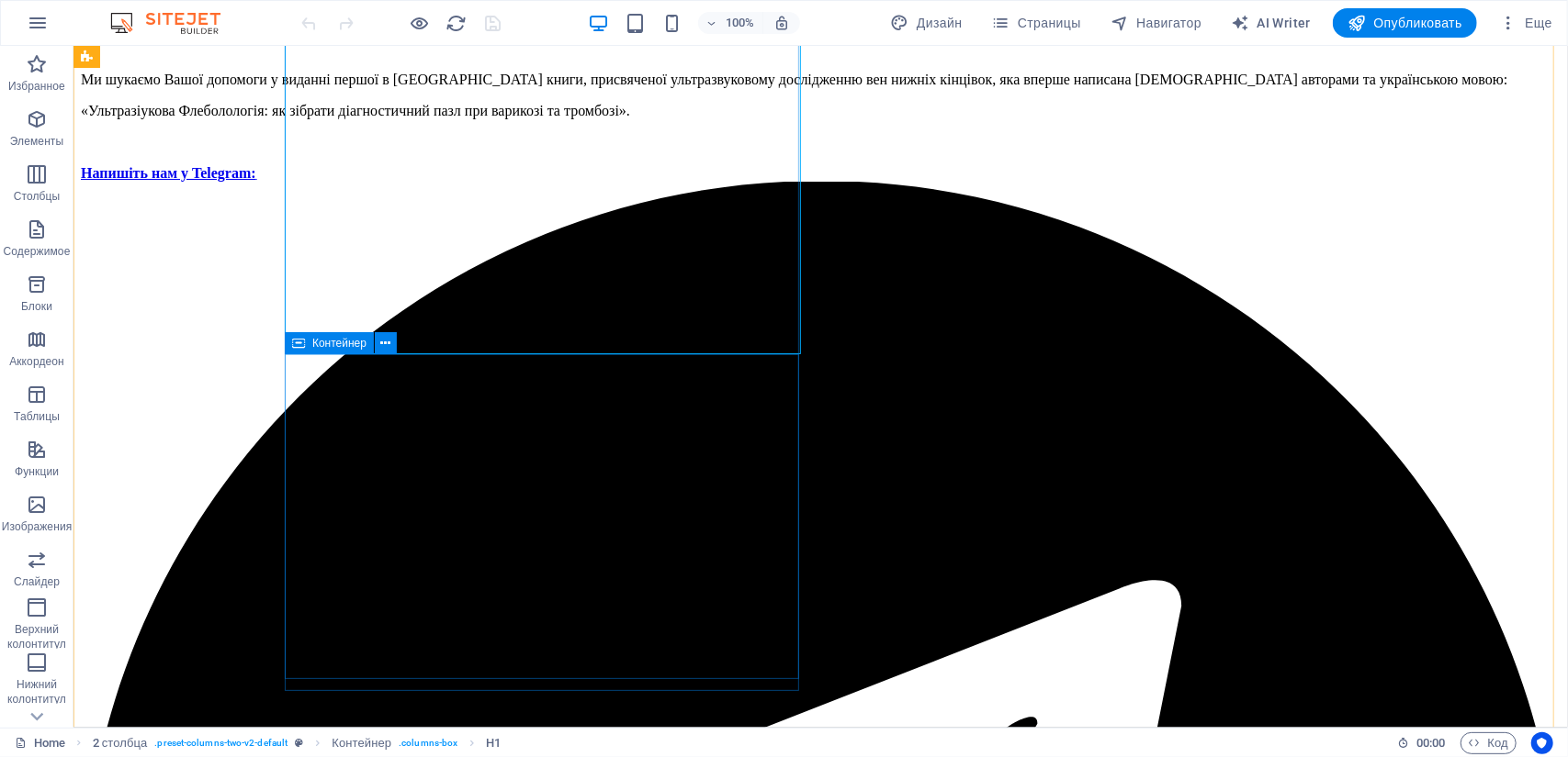
scroll to position [367, 0]
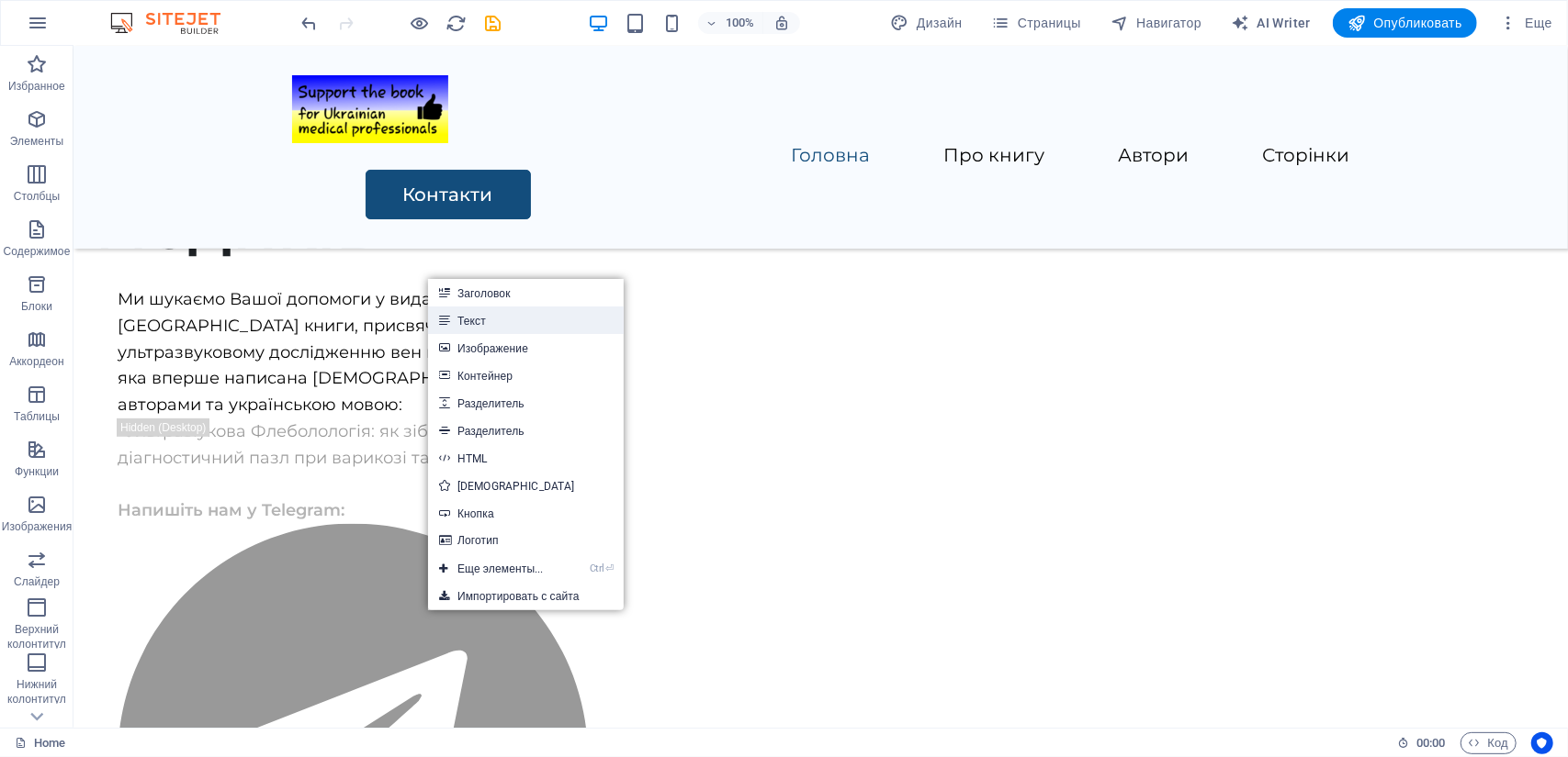
click at [519, 313] on link "Текст" at bounding box center [525, 320] width 196 height 27
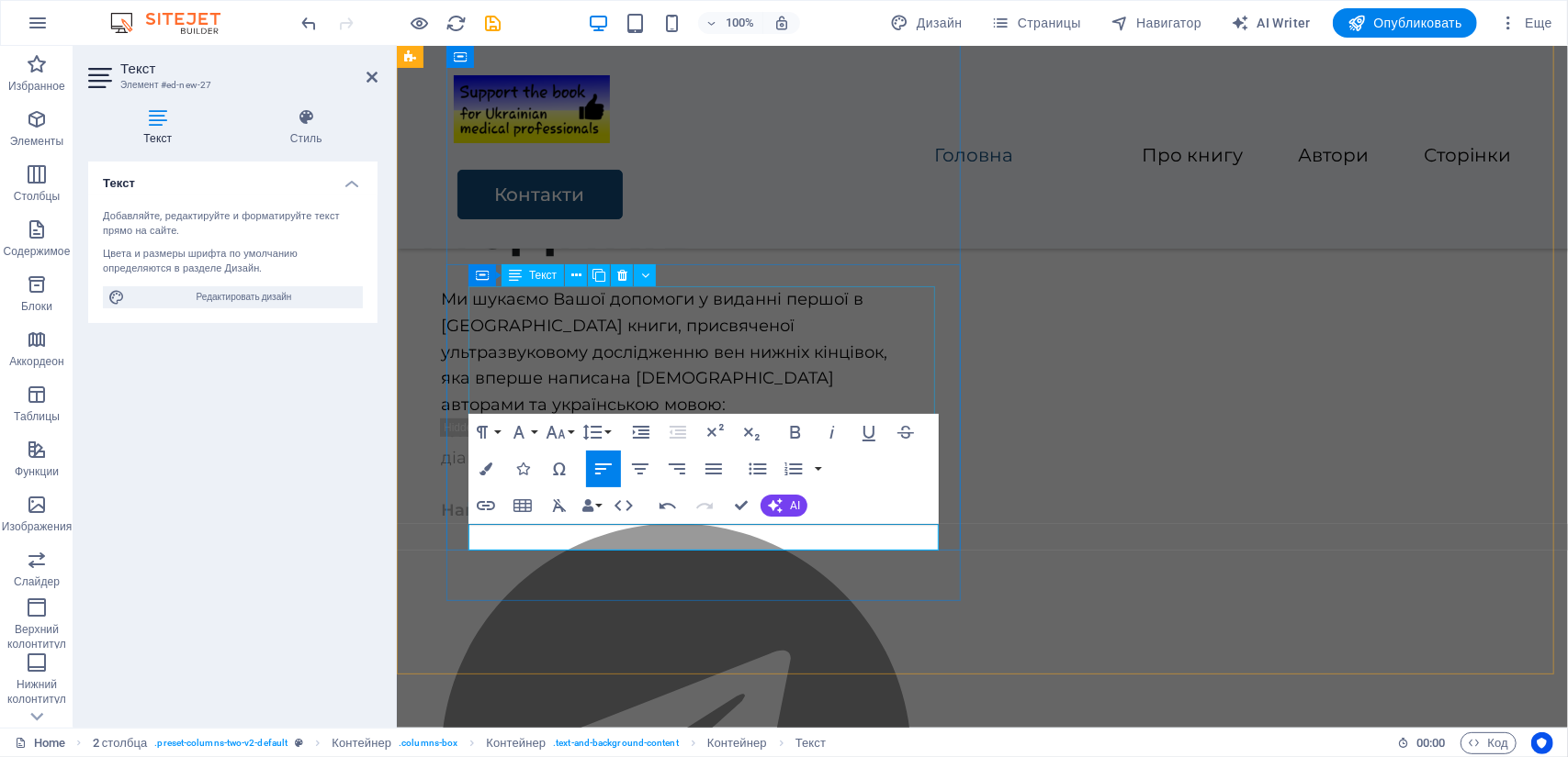
click at [697, 359] on div "Ми шукаємо Вашої допомоги у виданні першої в [GEOGRAPHIC_DATA] книги, присвячен…" at bounding box center [675, 351] width 470 height 132
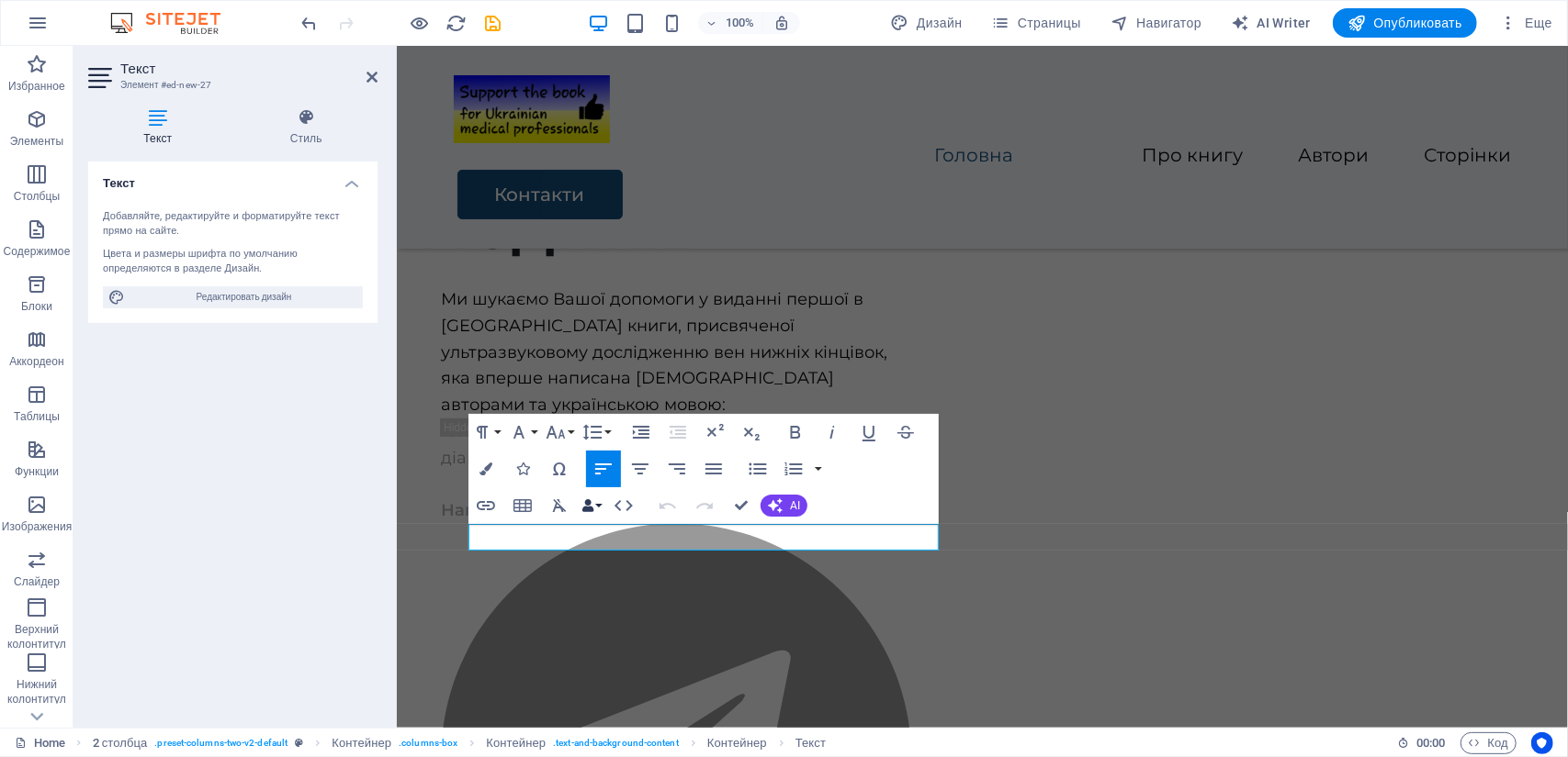
click at [591, 523] on button "Data Bindings" at bounding box center [591, 505] width 25 height 36
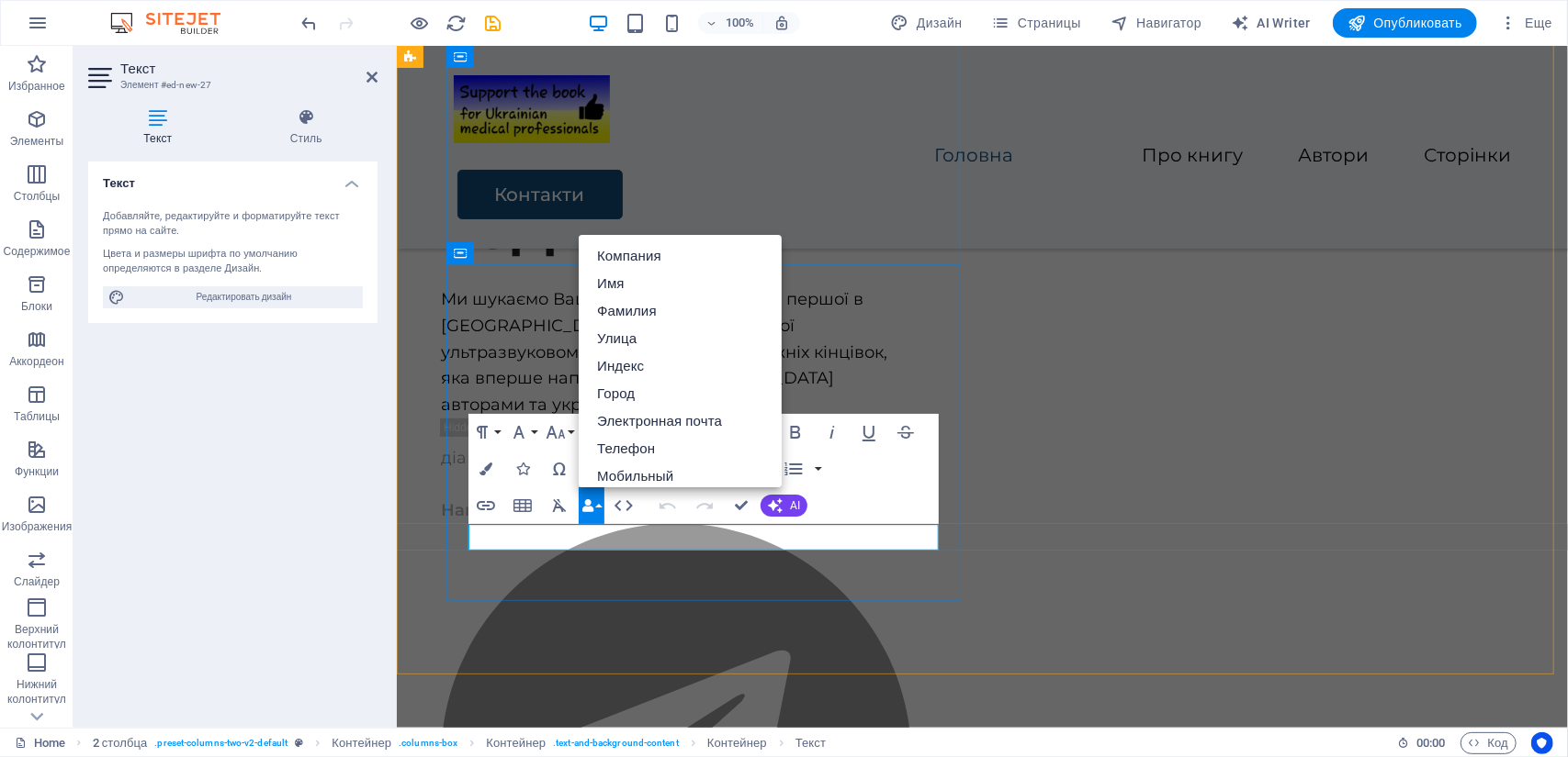
click at [522, 474] on icon "button" at bounding box center [522, 469] width 13 height 13
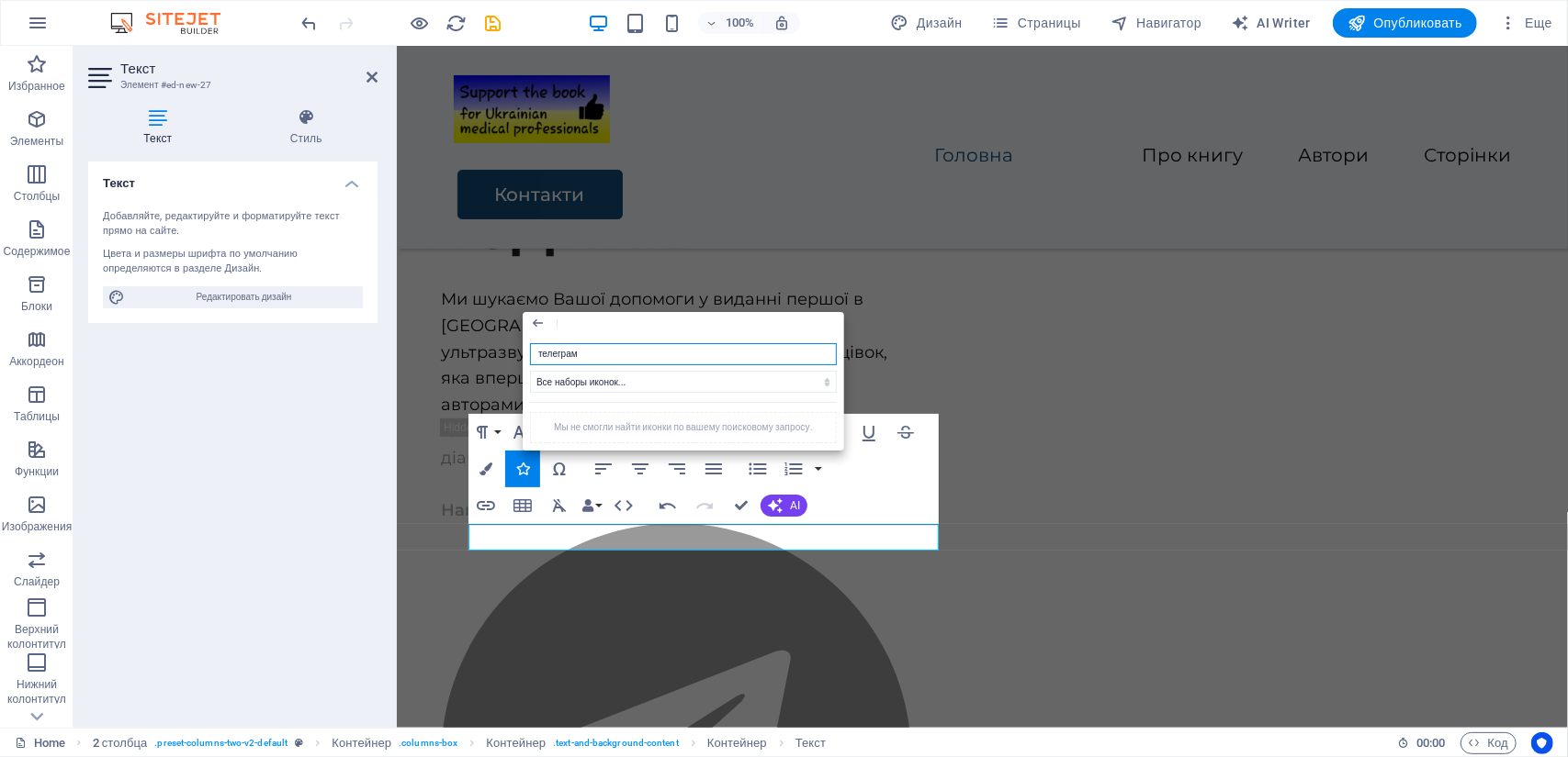
click at [602, 357] on input "телеграм" at bounding box center [683, 355] width 307 height 22
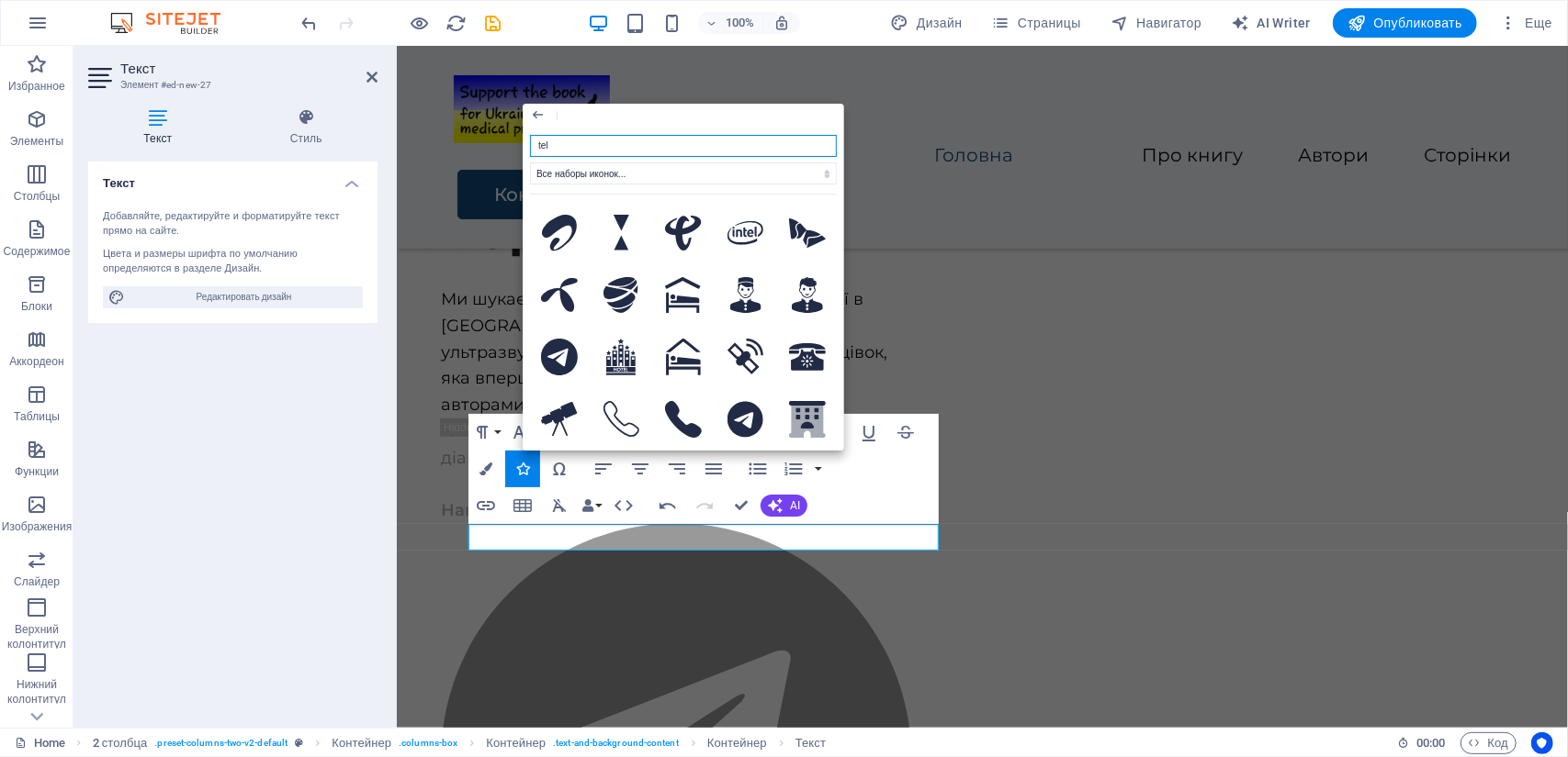
type input "tele"
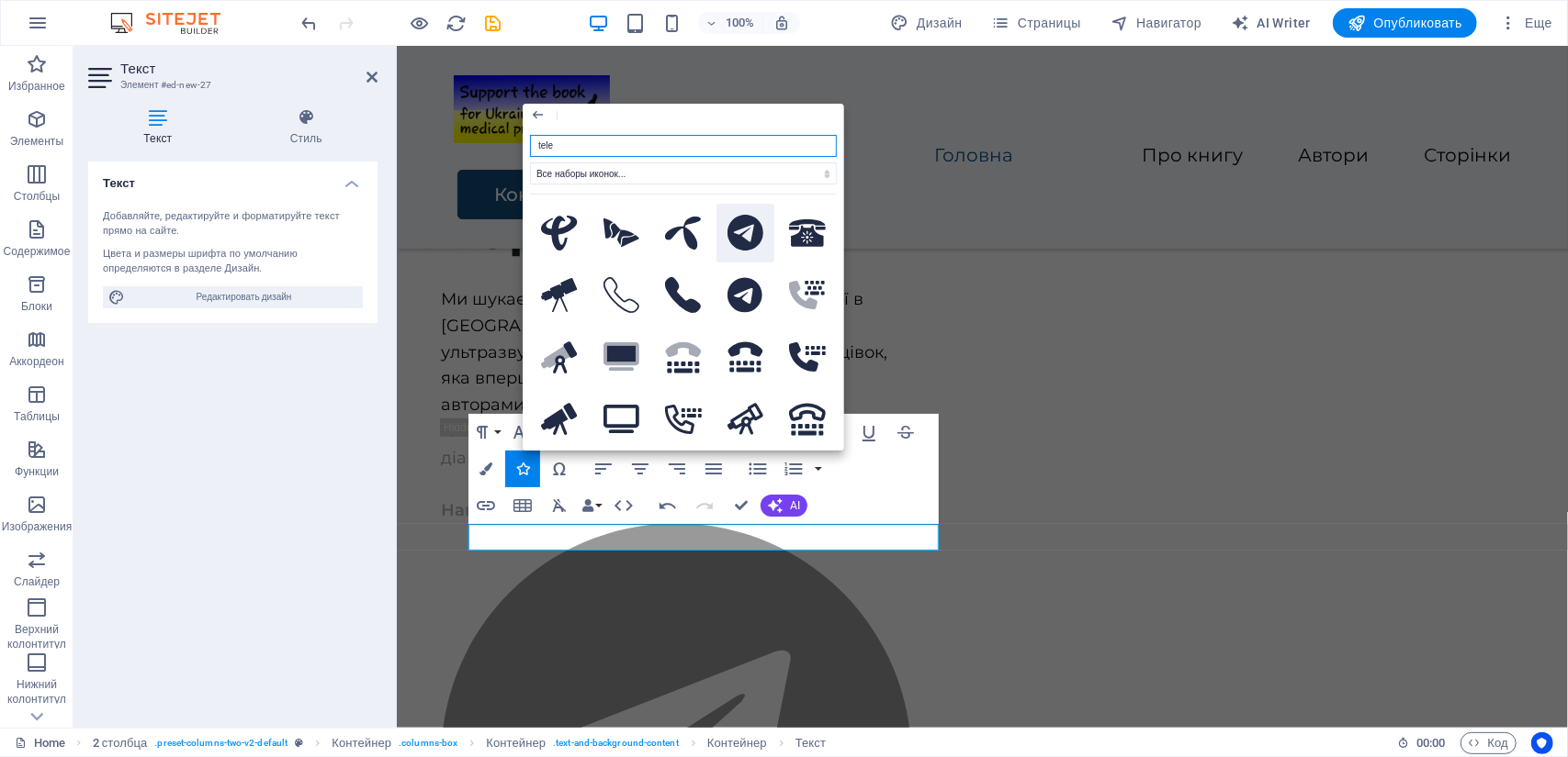
click at [757, 230] on icon at bounding box center [745, 233] width 37 height 36
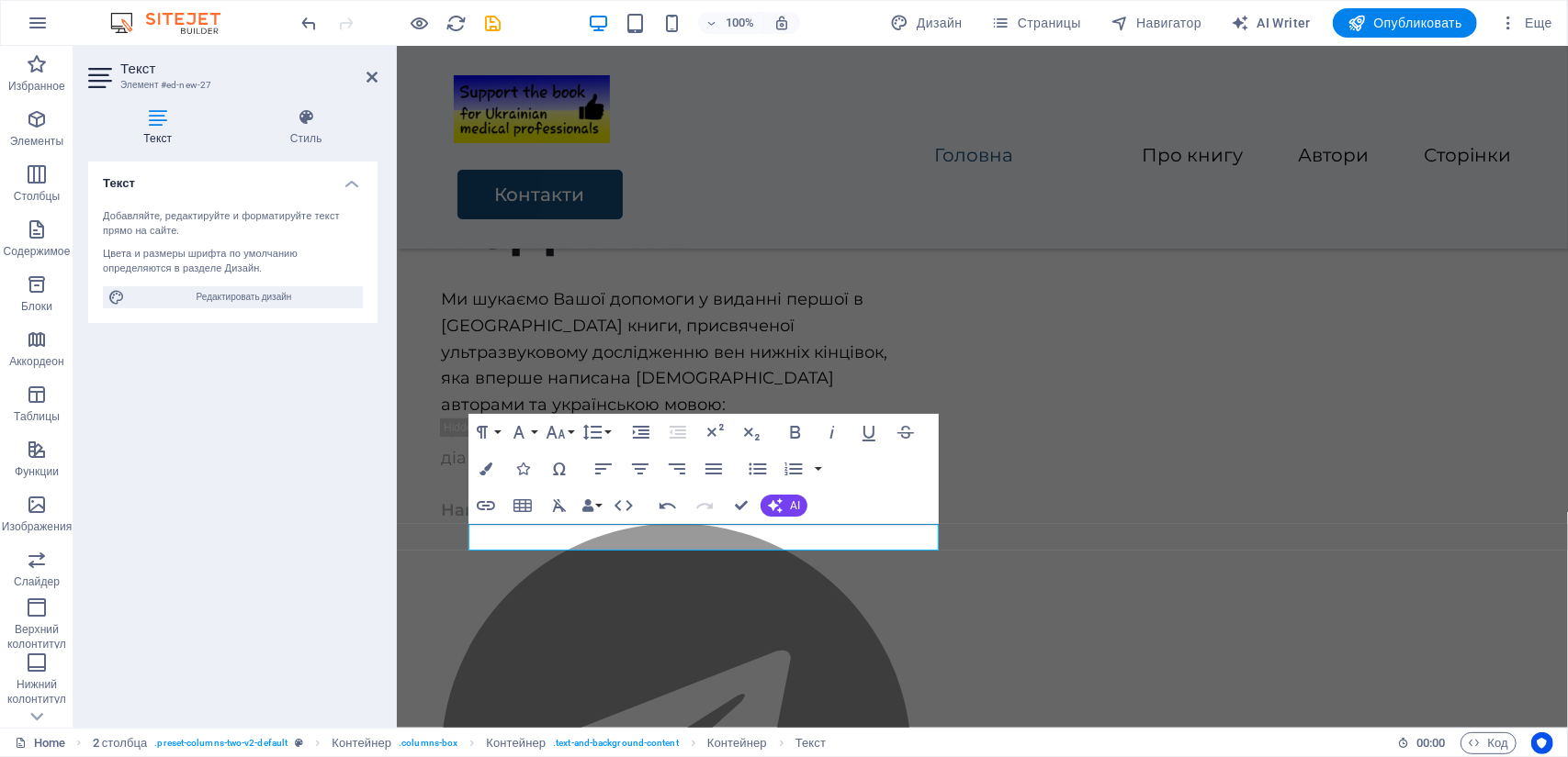
drag, startPoint x: 740, startPoint y: 540, endPoint x: 780, endPoint y: 576, distance: 53.8
click at [484, 506] on icon "button" at bounding box center [486, 506] width 22 height 22
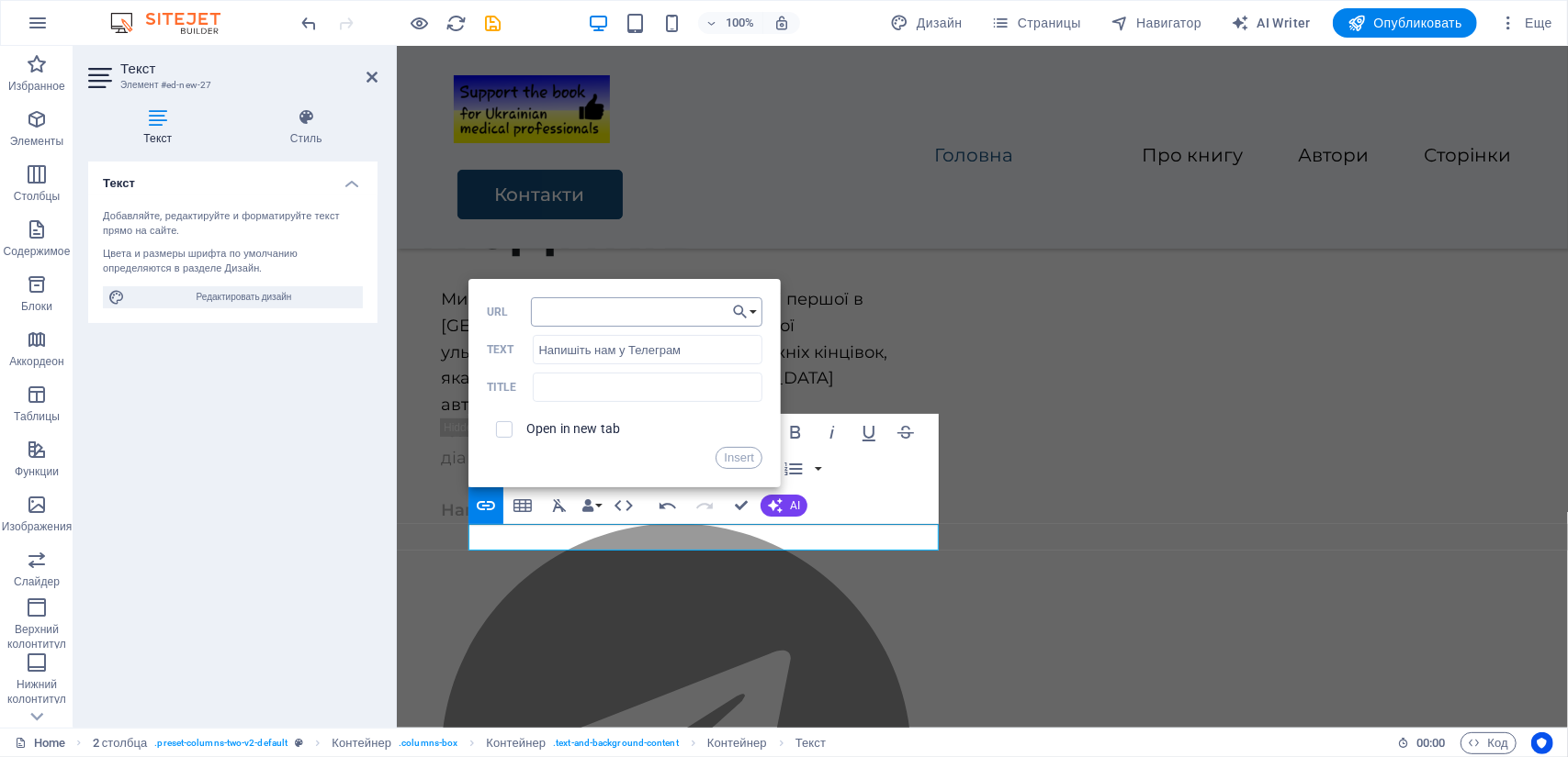
type input "[URL][DOMAIN_NAME]"
click at [731, 464] on button "Insert" at bounding box center [739, 459] width 47 height 22
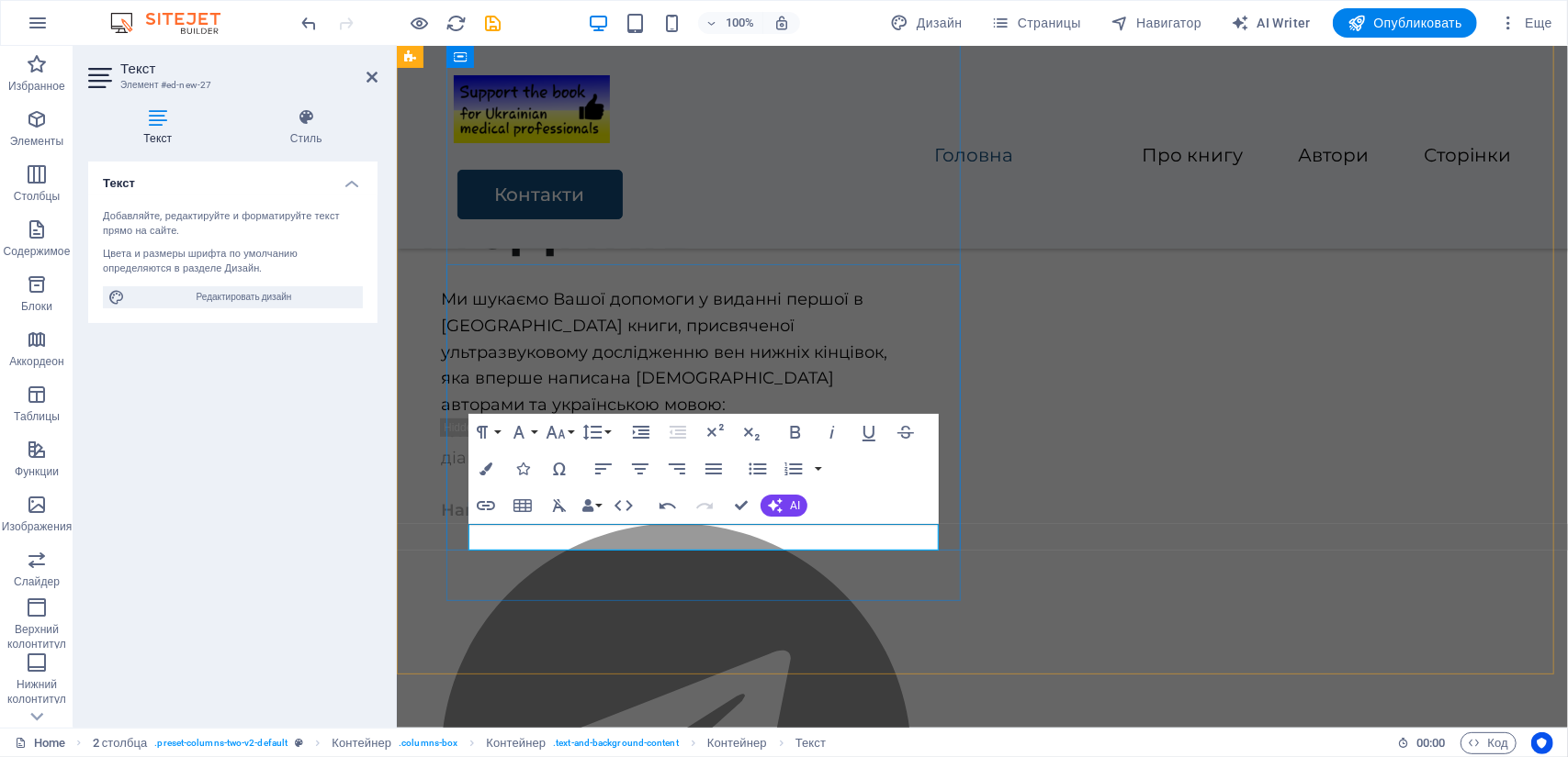
drag, startPoint x: 729, startPoint y: 540, endPoint x: 467, endPoint y: 538, distance: 262.0
click at [489, 503] on icon "button" at bounding box center [486, 506] width 22 height 22
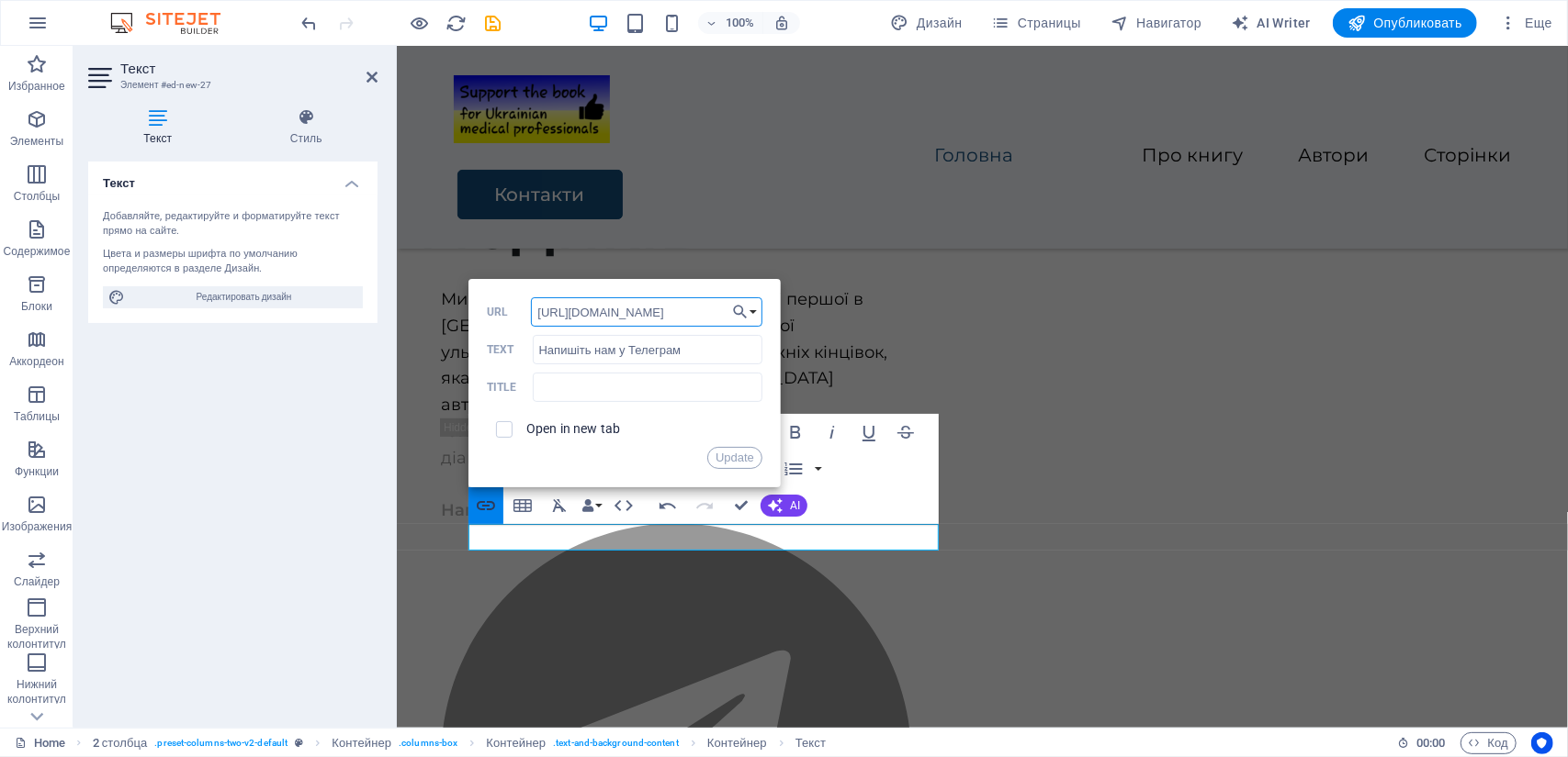
scroll to position [0, 44]
click at [506, 426] on input "checkbox" at bounding box center [502, 427] width 17 height 17
checkbox input "true"
click at [724, 463] on button "Update" at bounding box center [734, 459] width 55 height 22
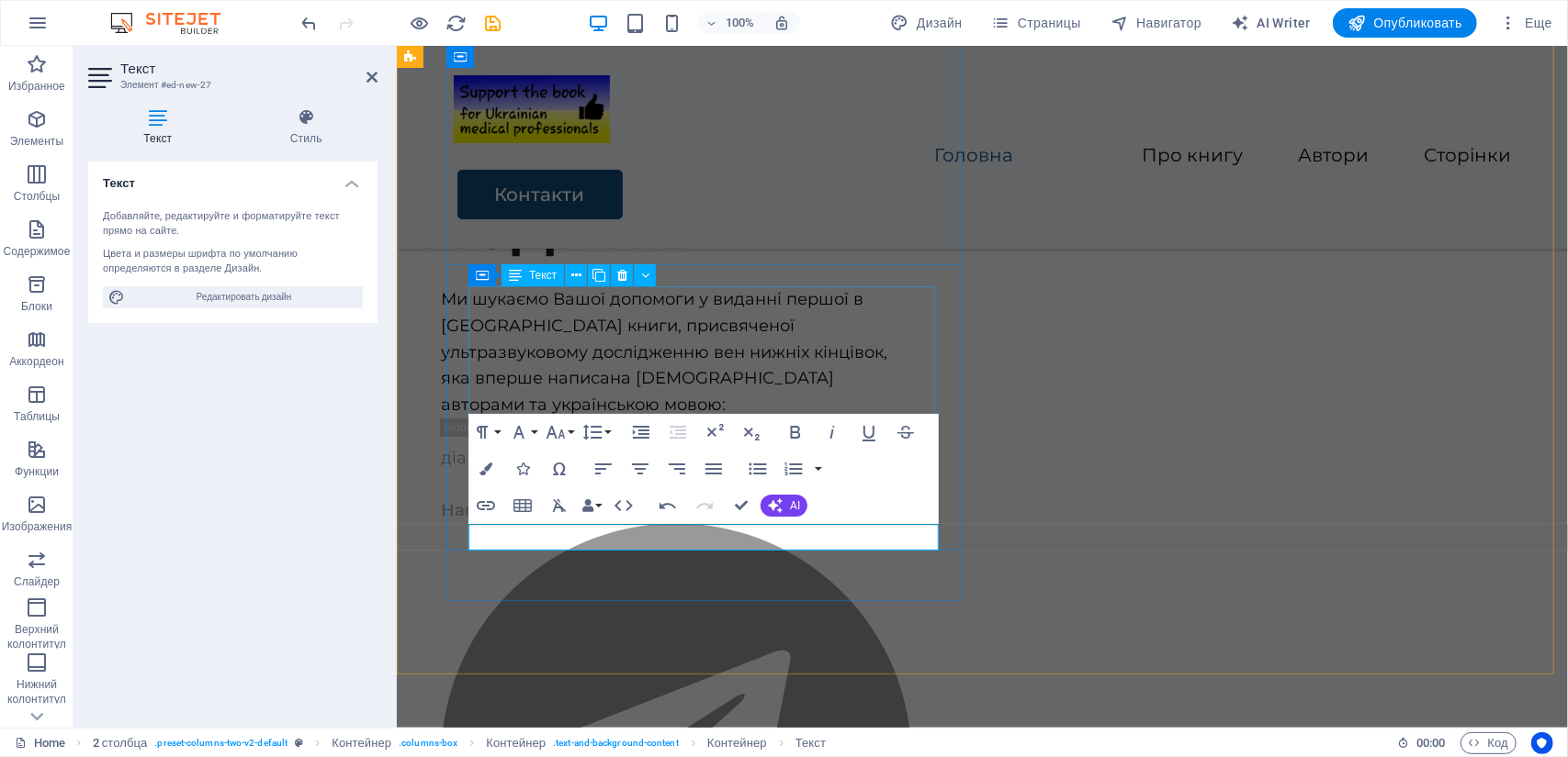
click at [809, 347] on div "Ми шукаємо Вашої допомоги у виданні першої в Україні книги, присвяченої ультраз…" at bounding box center [675, 351] width 470 height 132
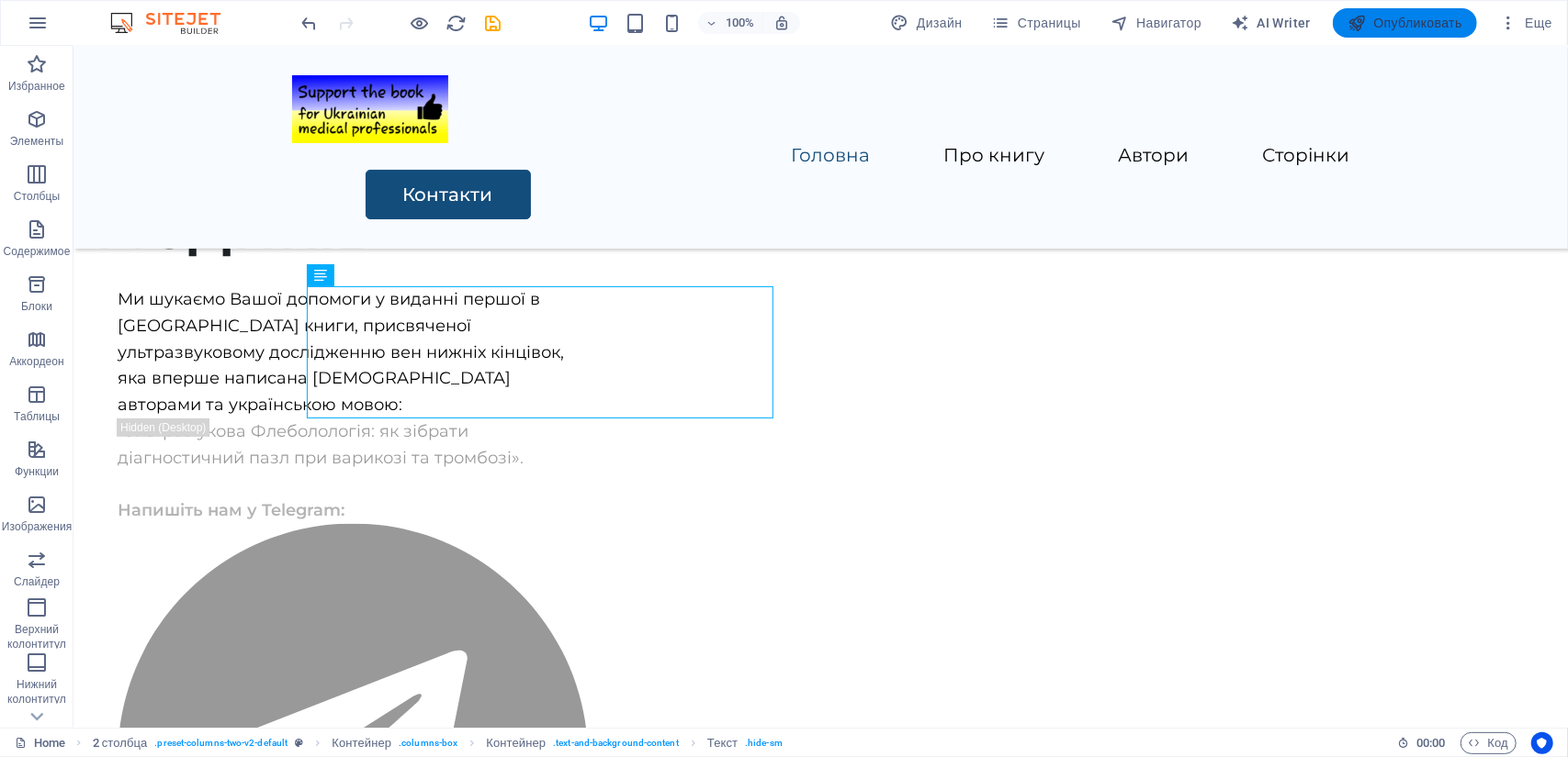
click at [1400, 15] on span "Опубликовать" at bounding box center [1404, 23] width 115 height 19
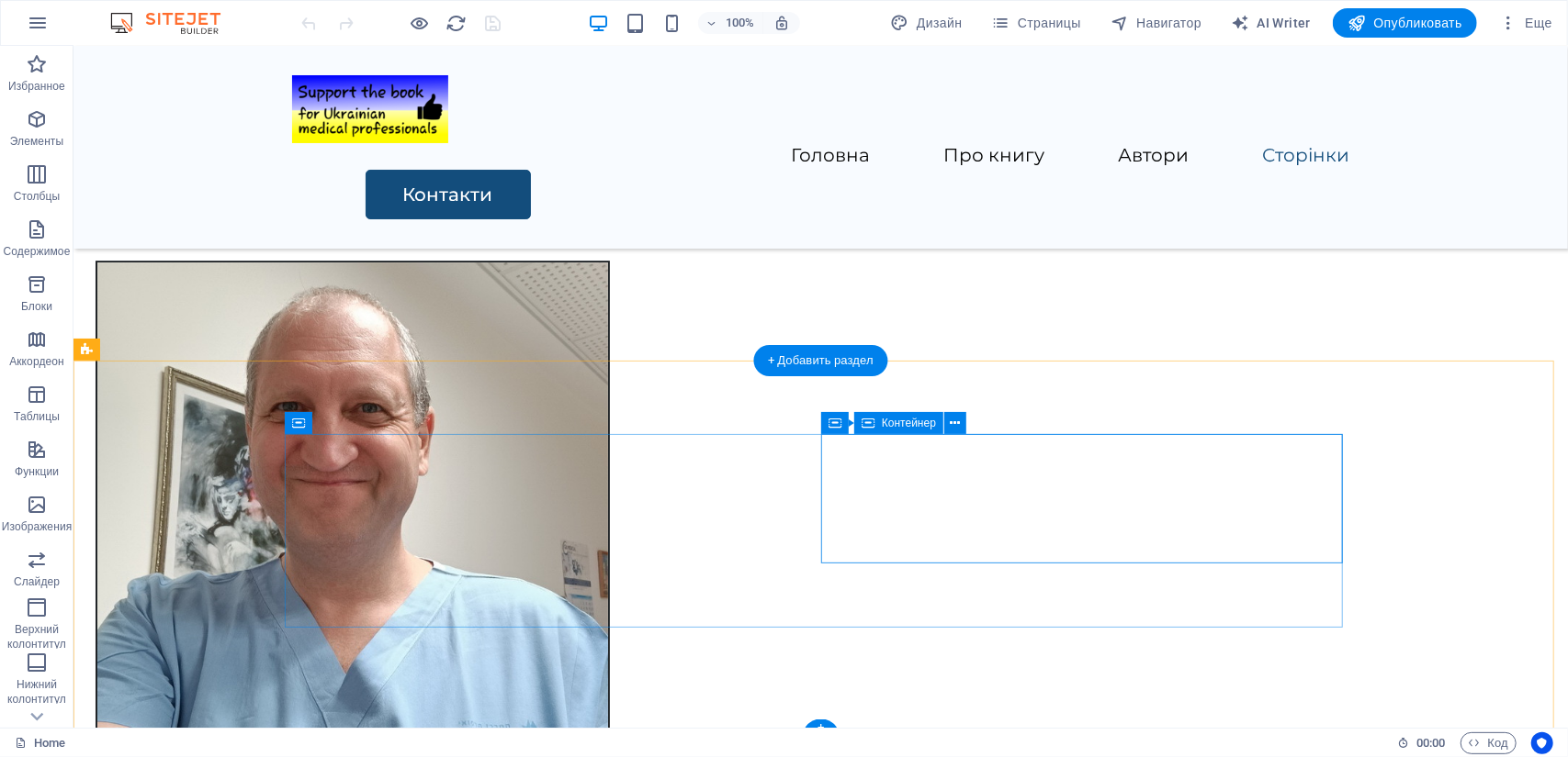
scroll to position [3751, 0]
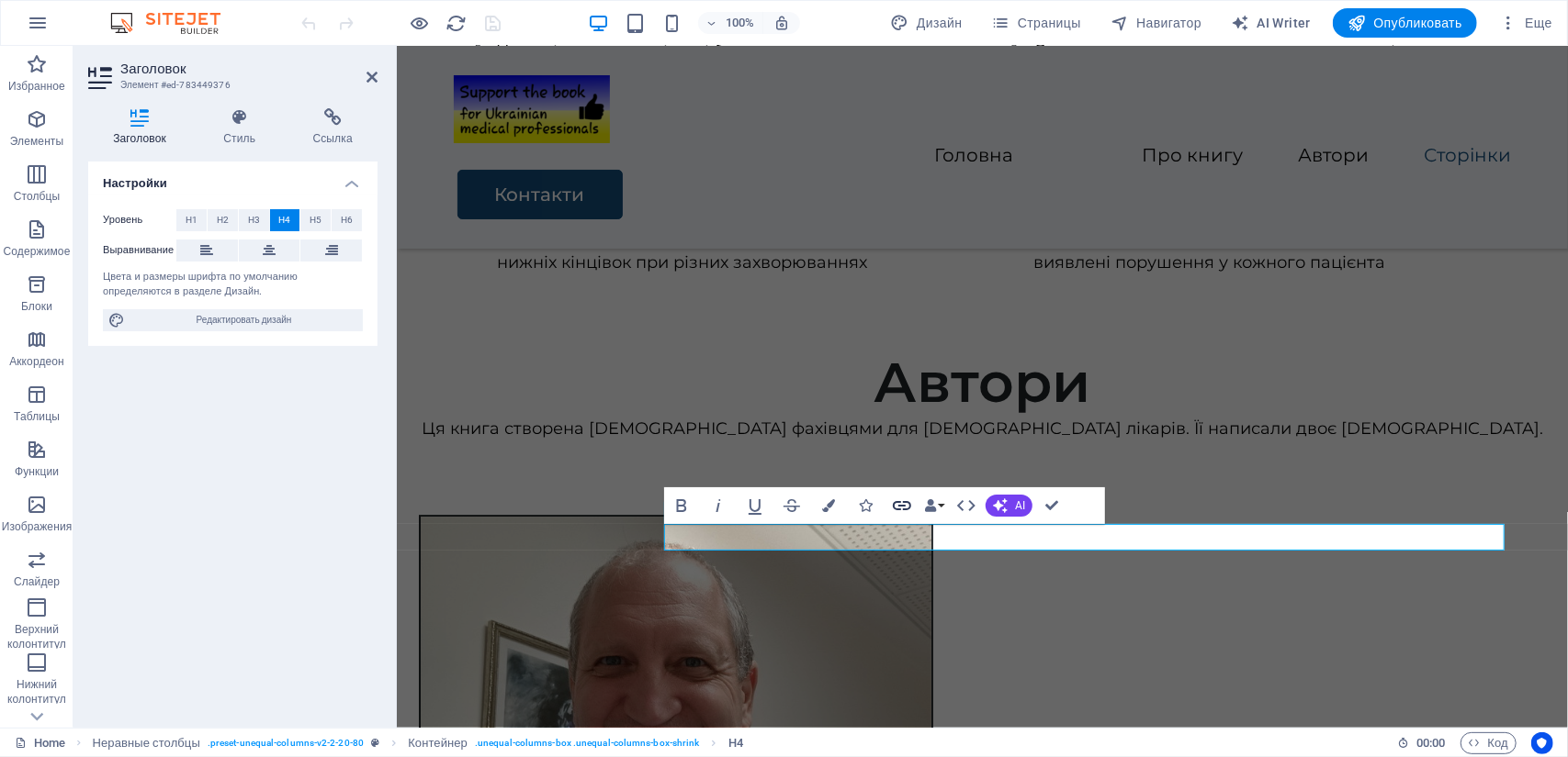
click at [901, 506] on icon "button" at bounding box center [902, 506] width 19 height 9
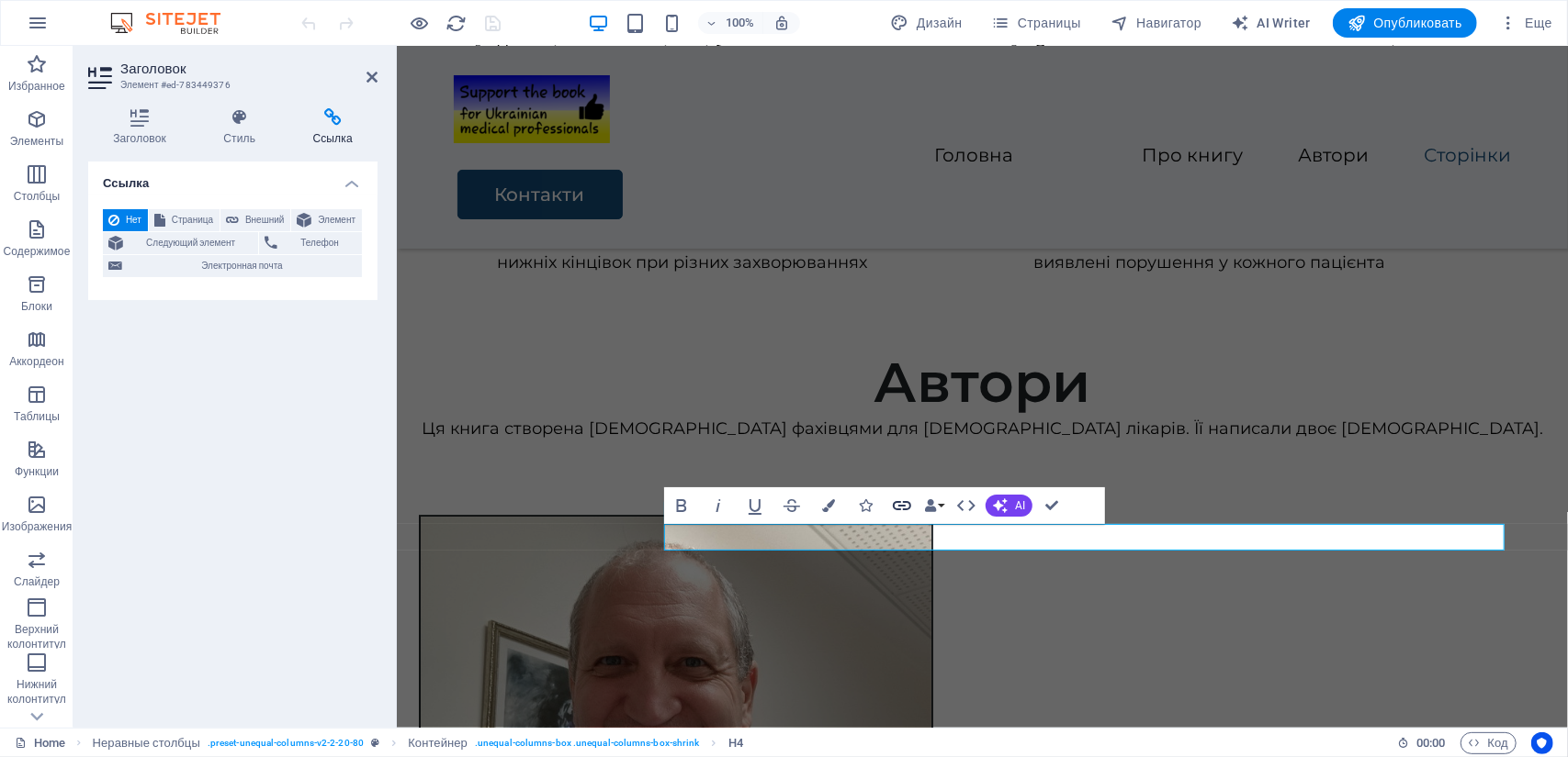
click at [895, 509] on icon "button" at bounding box center [902, 506] width 19 height 9
click at [907, 506] on icon "button" at bounding box center [902, 506] width 22 height 22
click at [256, 217] on span "Внешний" at bounding box center [264, 221] width 40 height 22
select select "blank"
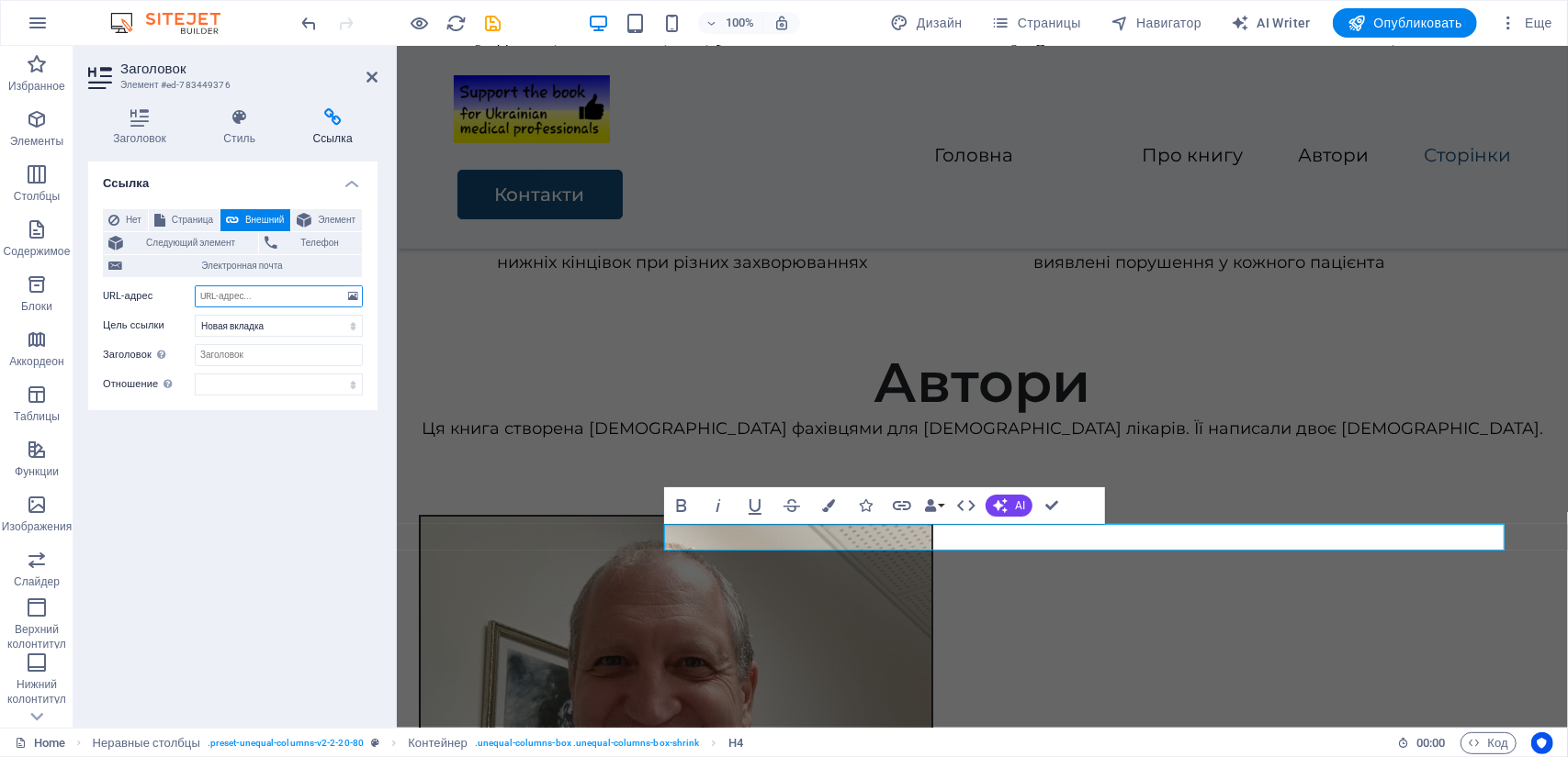
paste input "[URL][DOMAIN_NAME]"
type input "[URL][DOMAIN_NAME]"
click at [232, 442] on div "Ссылка Нет Страница Внешний Элемент Следующий элемент Телефон Электронная почта…" at bounding box center [232, 438] width 289 height 552
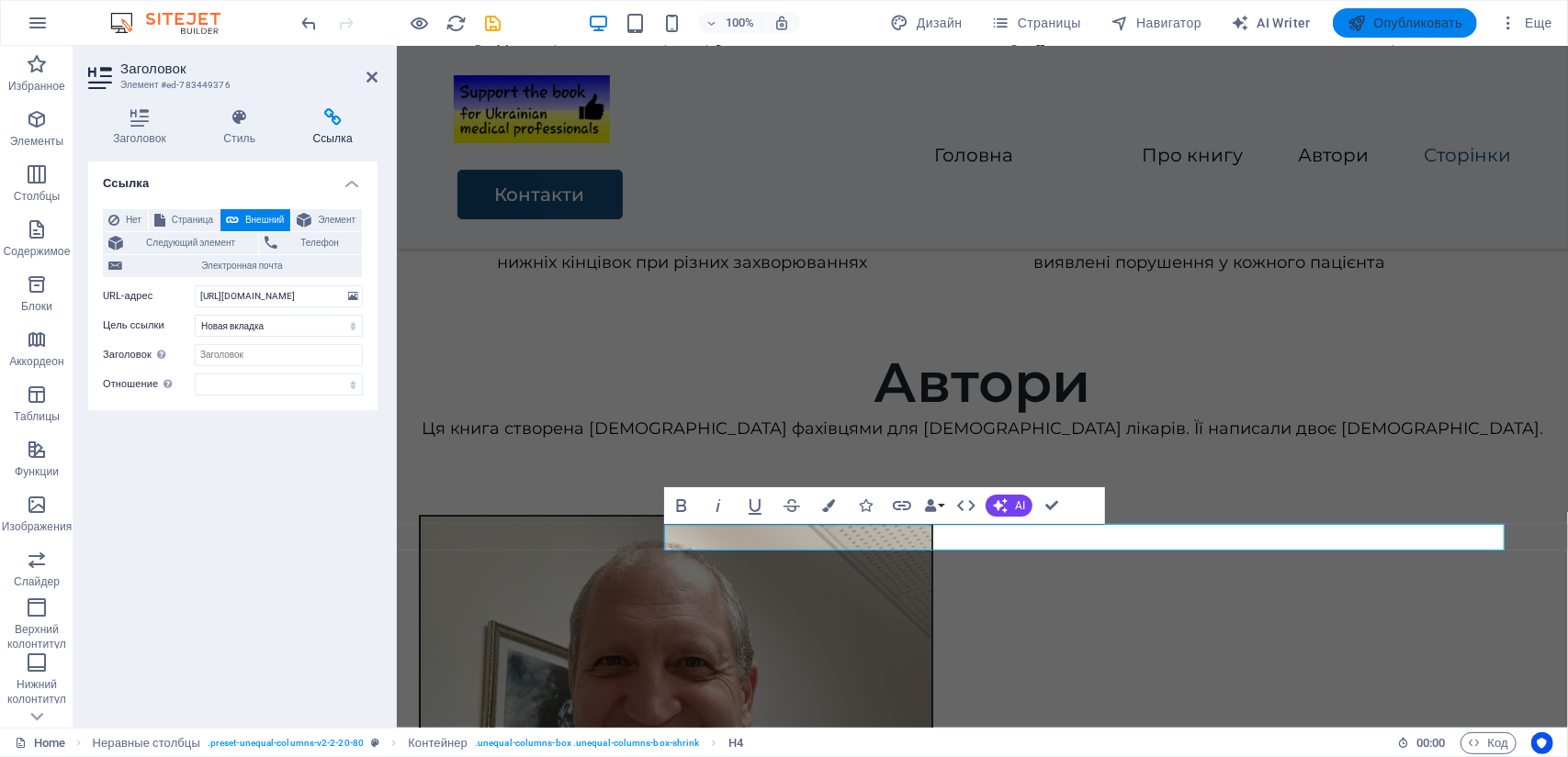
click at [1388, 24] on span "Опубликовать" at bounding box center [1404, 23] width 115 height 19
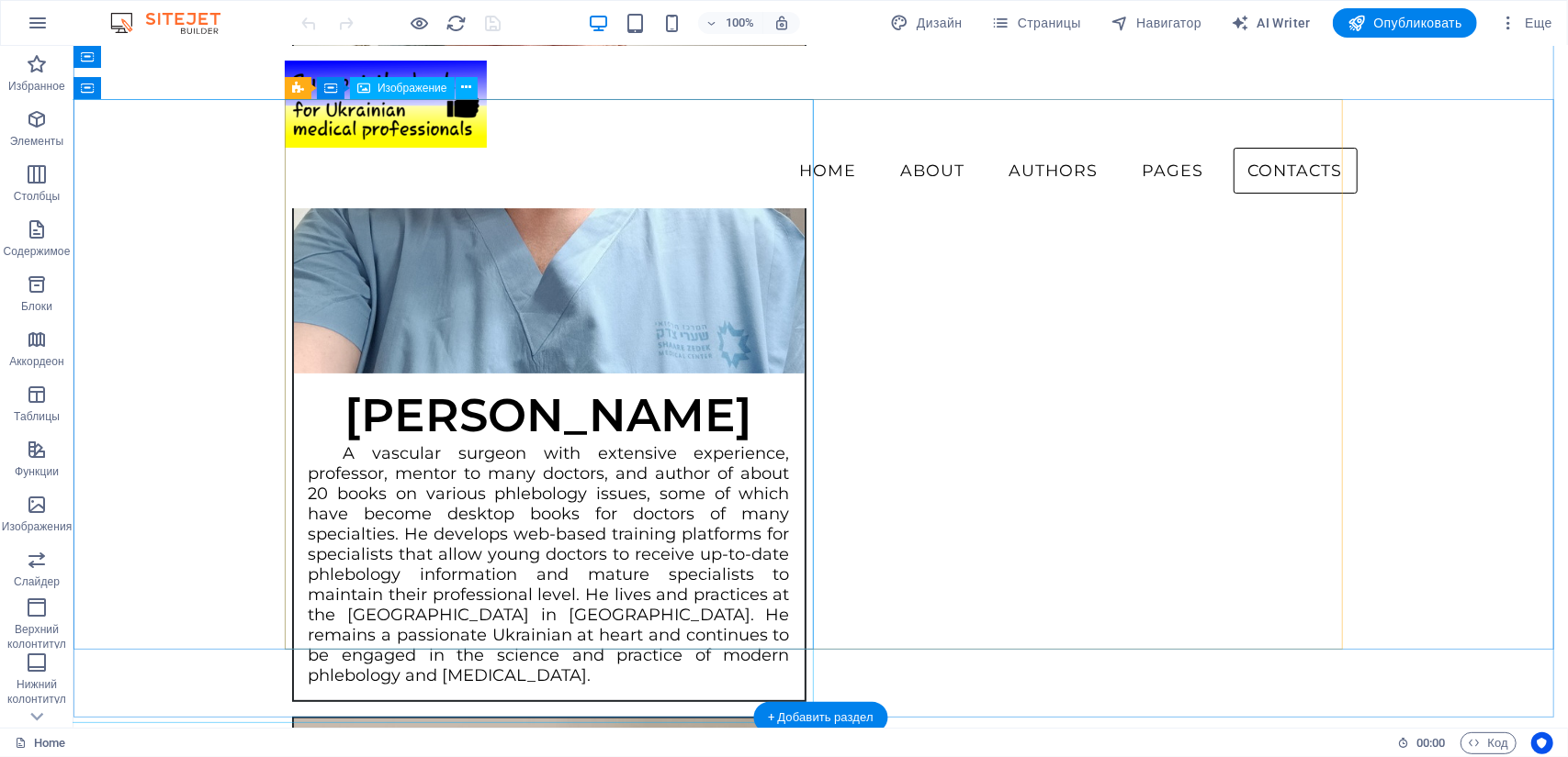
scroll to position [4681, 0]
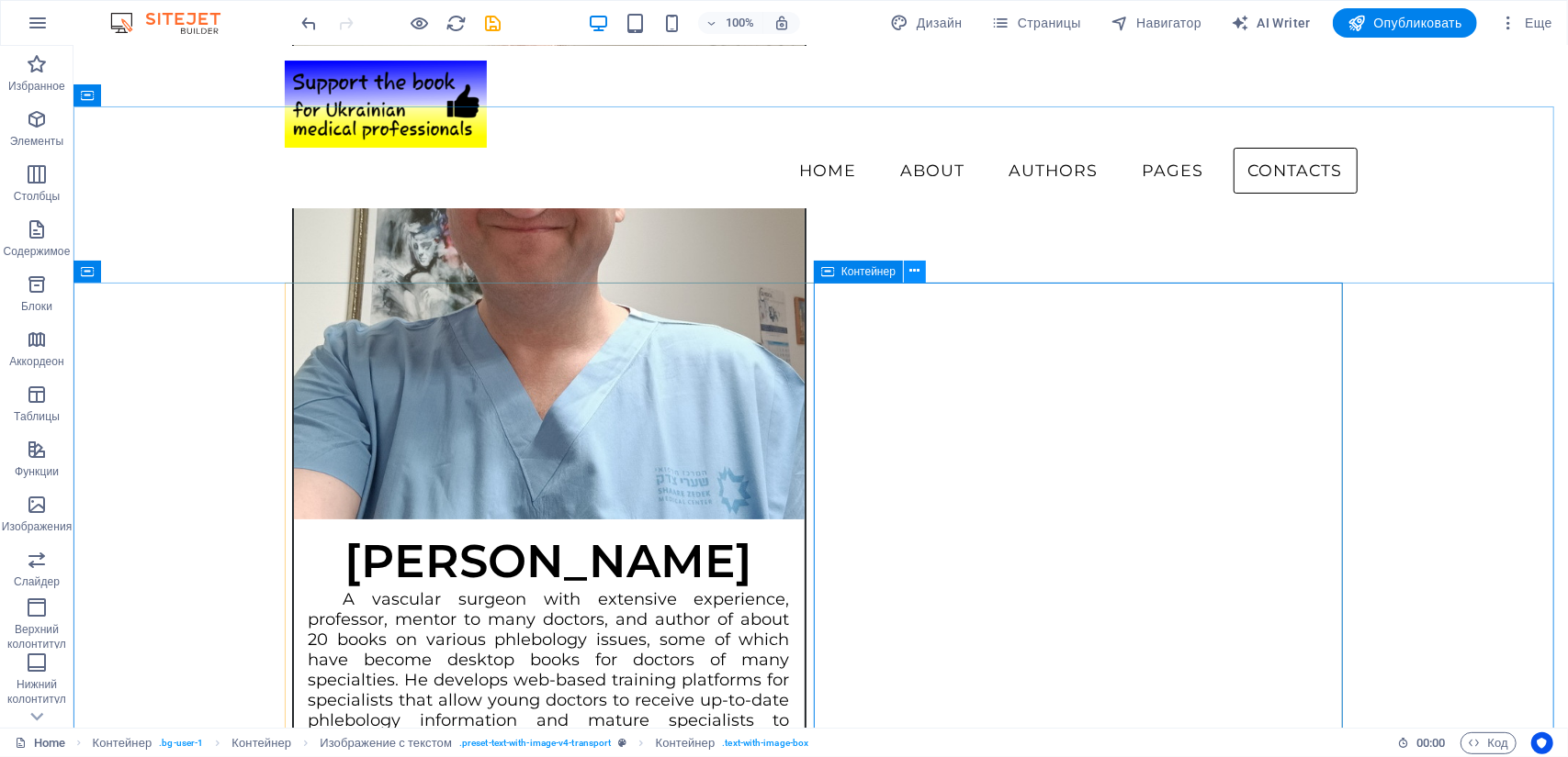
click at [913, 276] on icon at bounding box center [915, 271] width 10 height 20
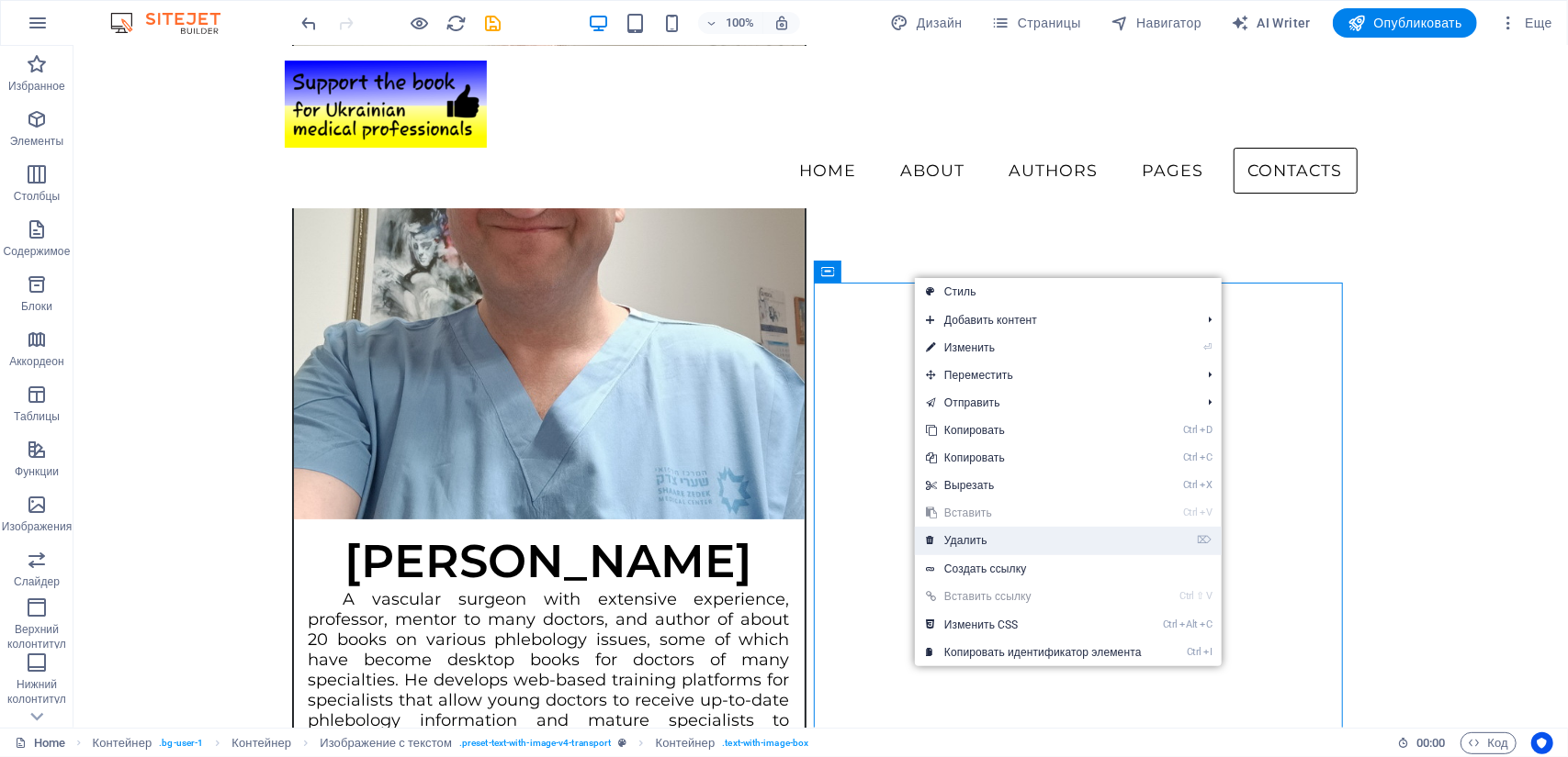
click at [1001, 539] on link "⌦ Удалить" at bounding box center [1033, 540] width 238 height 27
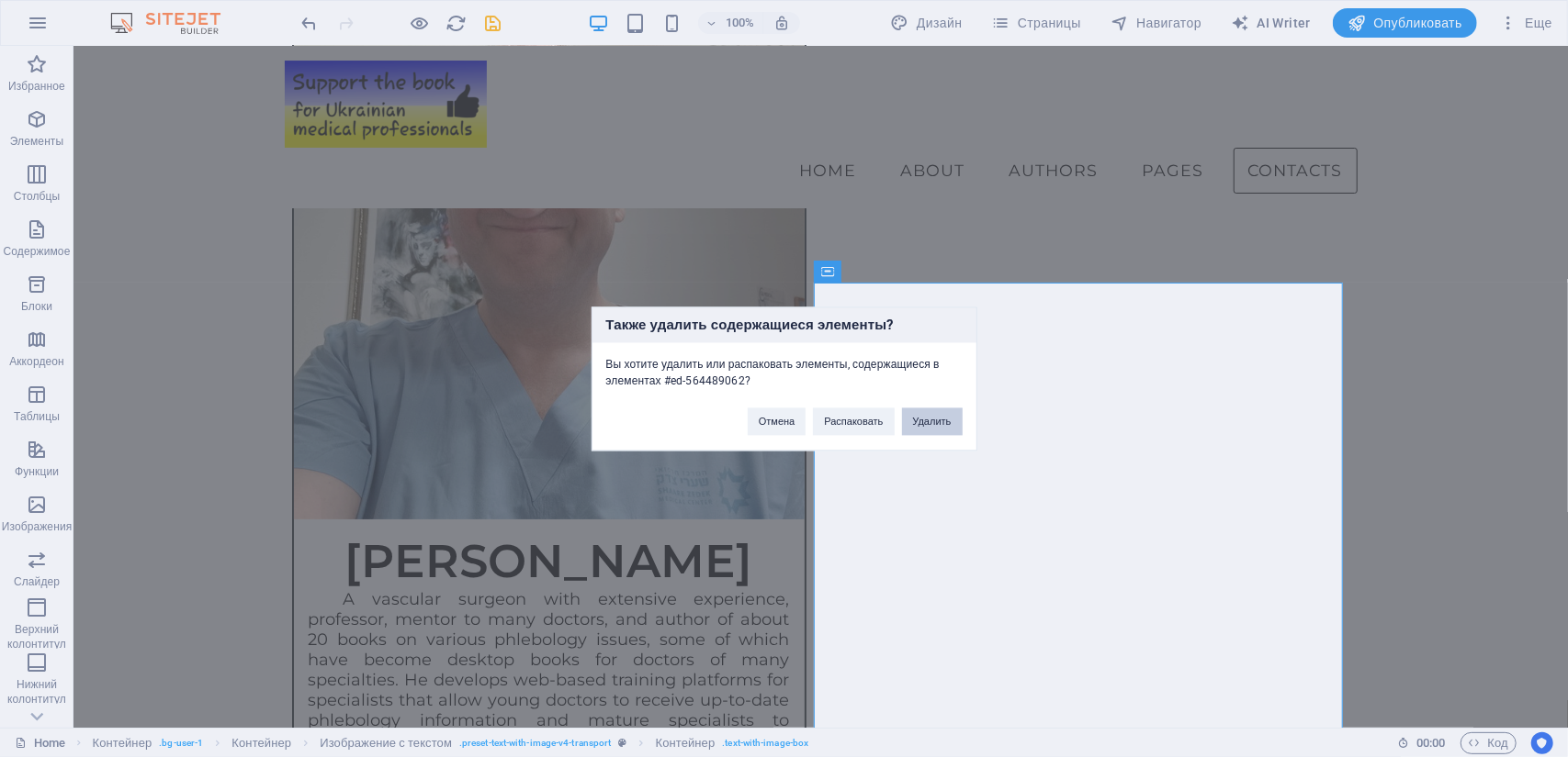
click at [930, 424] on button "Удалить" at bounding box center [931, 421] width 61 height 27
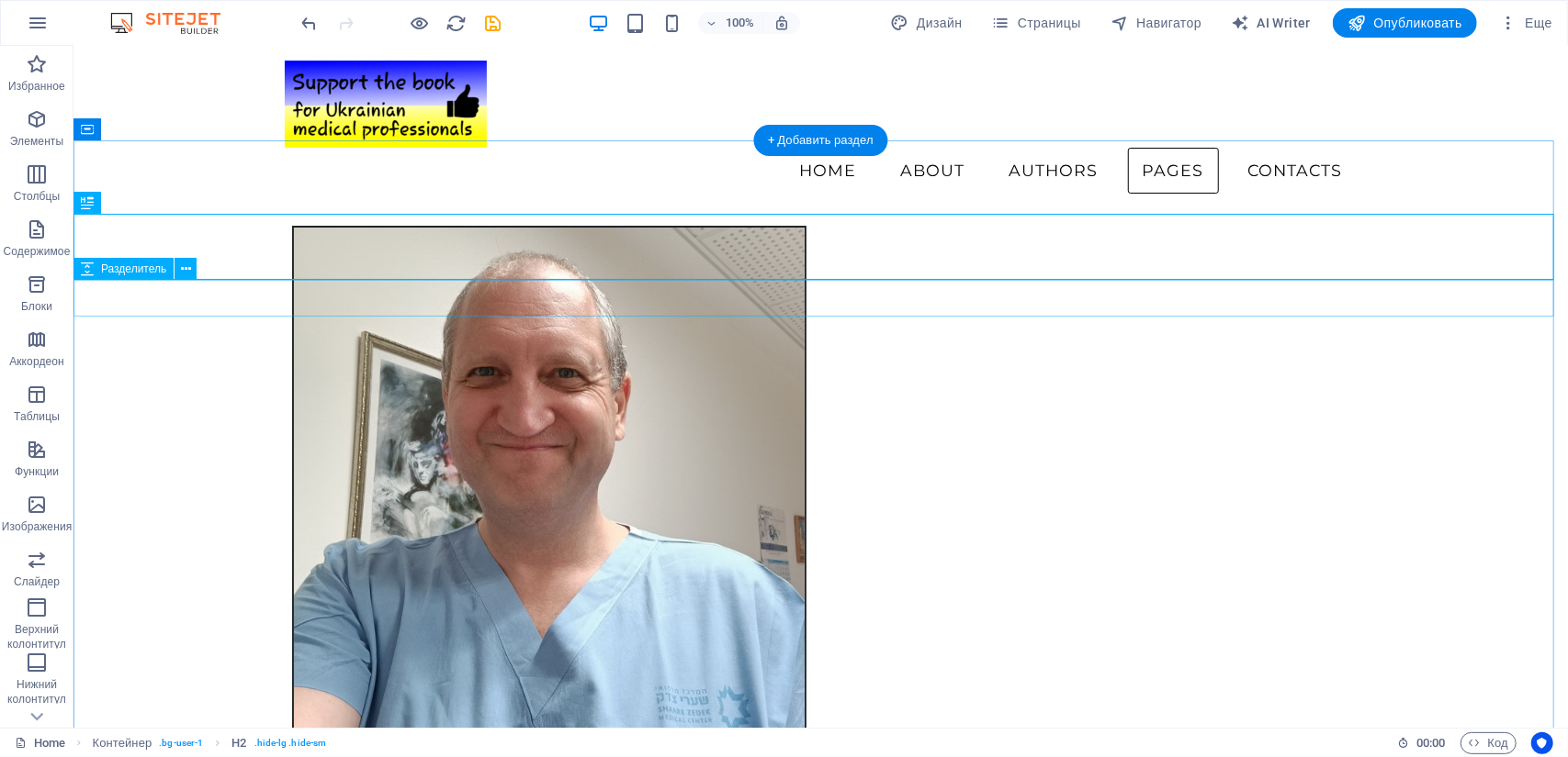
scroll to position [4406, 0]
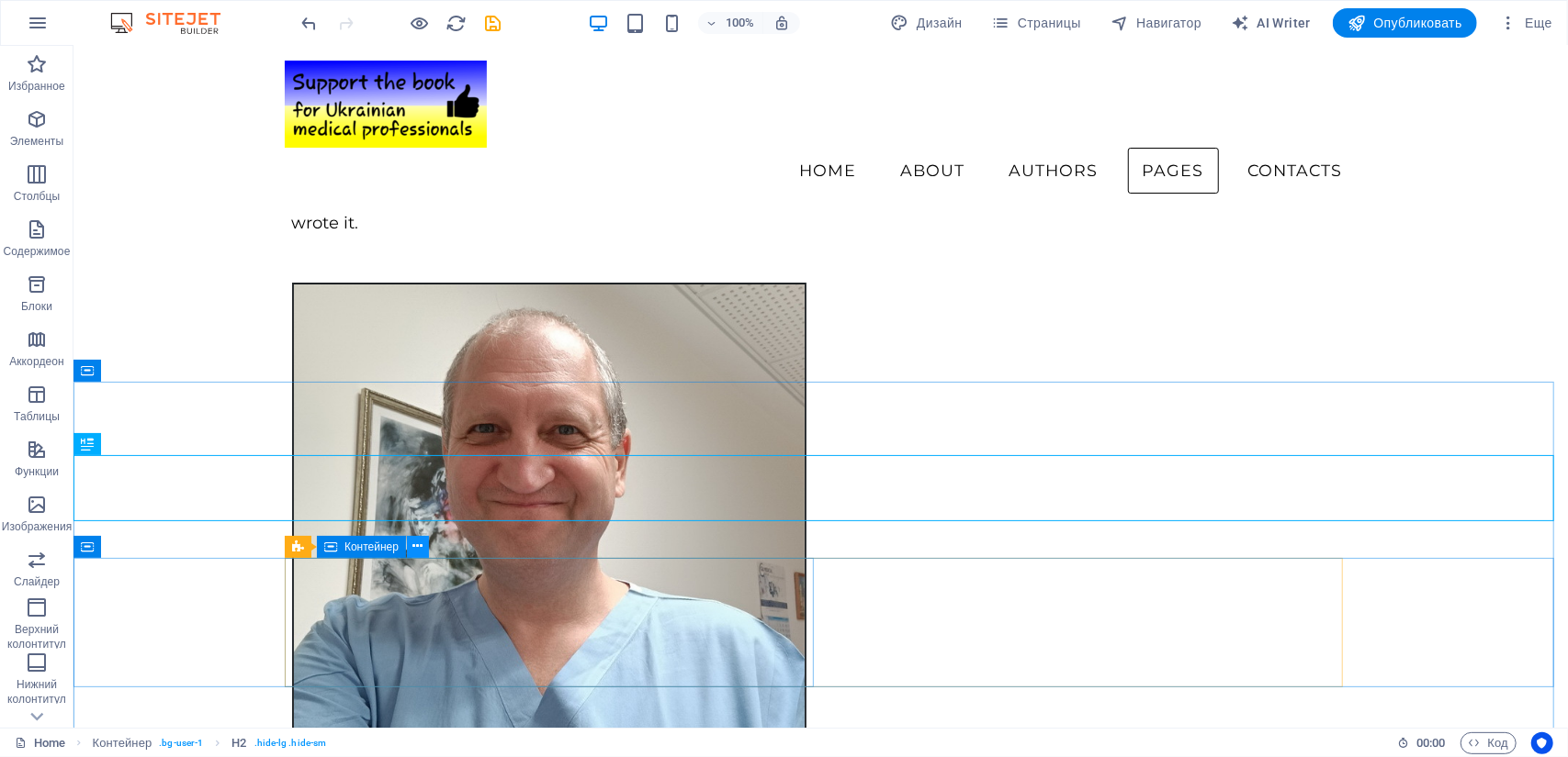
click at [422, 547] on button at bounding box center [418, 547] width 22 height 22
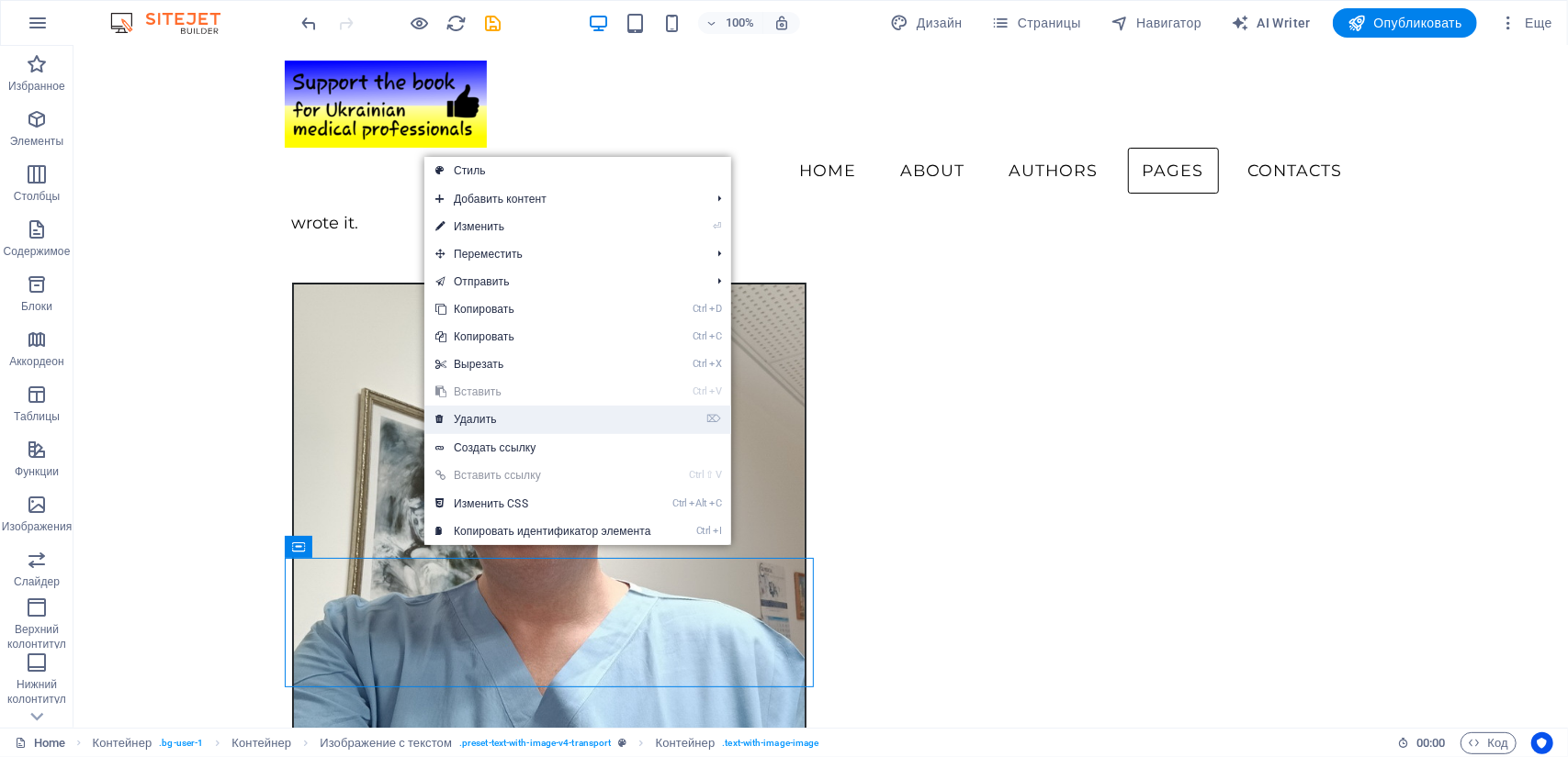
drag, startPoint x: 544, startPoint y: 418, endPoint x: 470, endPoint y: 375, distance: 85.6
click at [544, 418] on link "⌦ Удалить" at bounding box center [543, 419] width 238 height 27
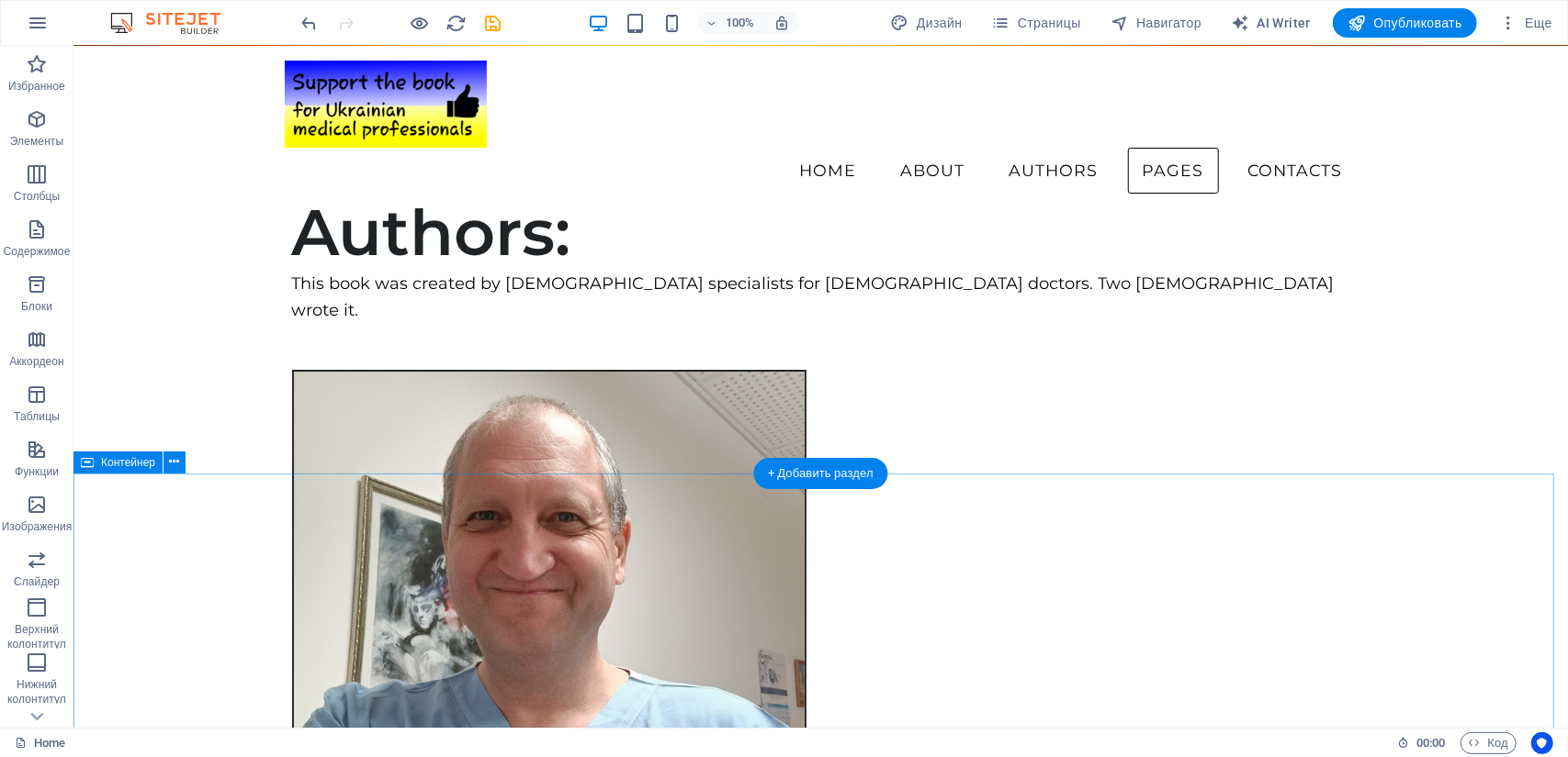
scroll to position [4315, 0]
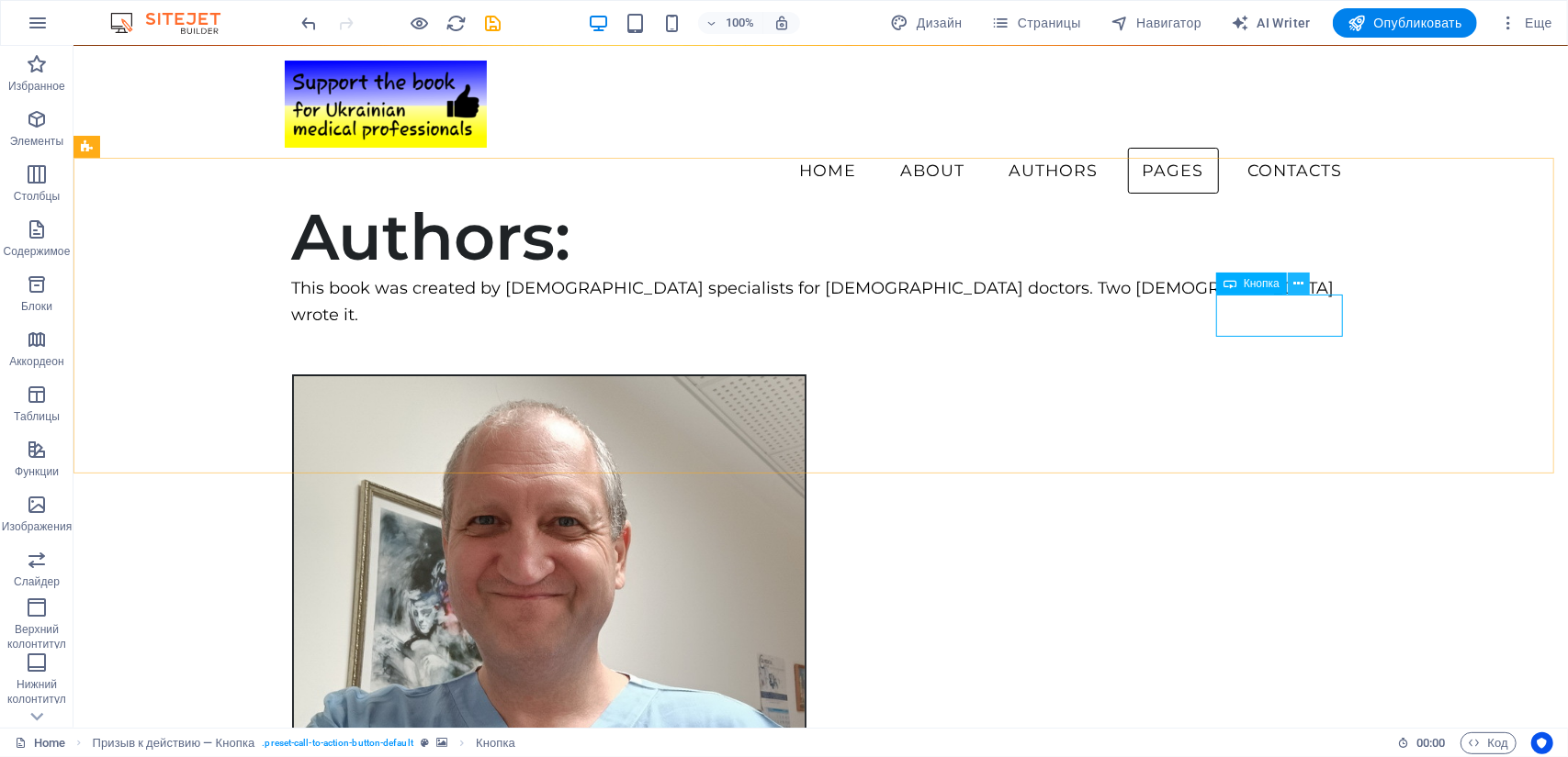
click at [1298, 287] on icon at bounding box center [1298, 284] width 10 height 20
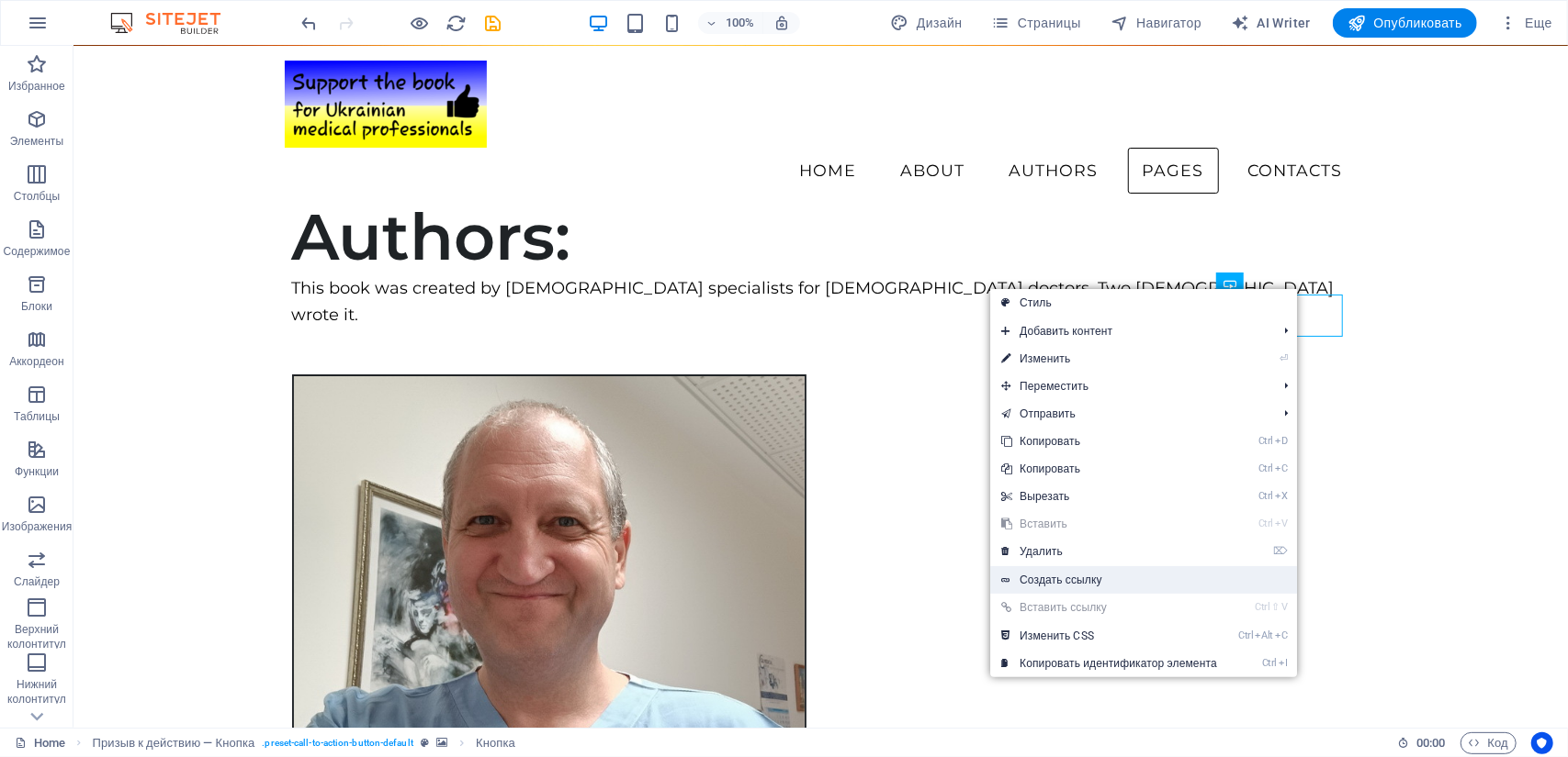
click at [1039, 577] on link "Создать ссылку" at bounding box center [1143, 579] width 307 height 27
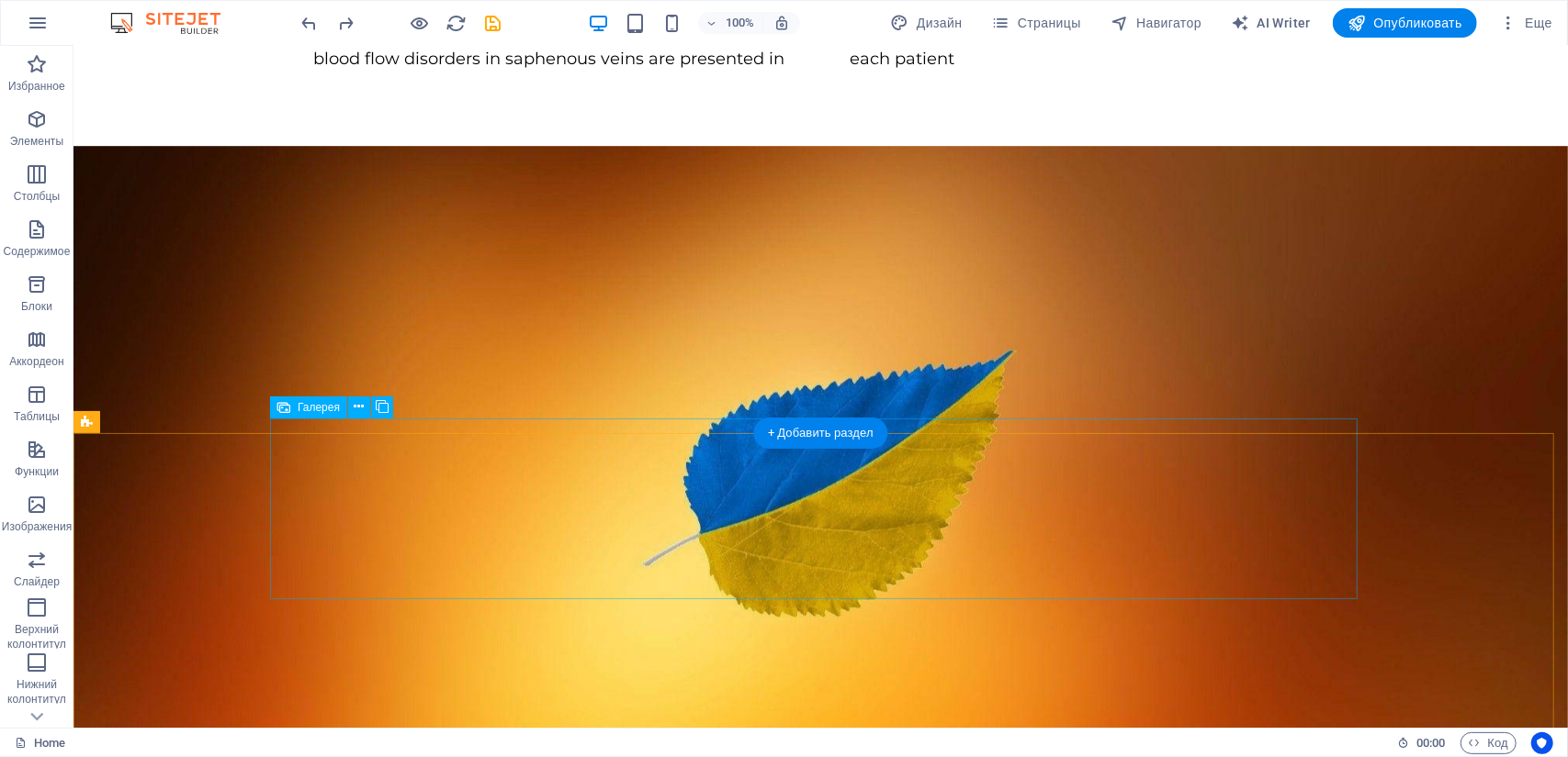
scroll to position [3672, 0]
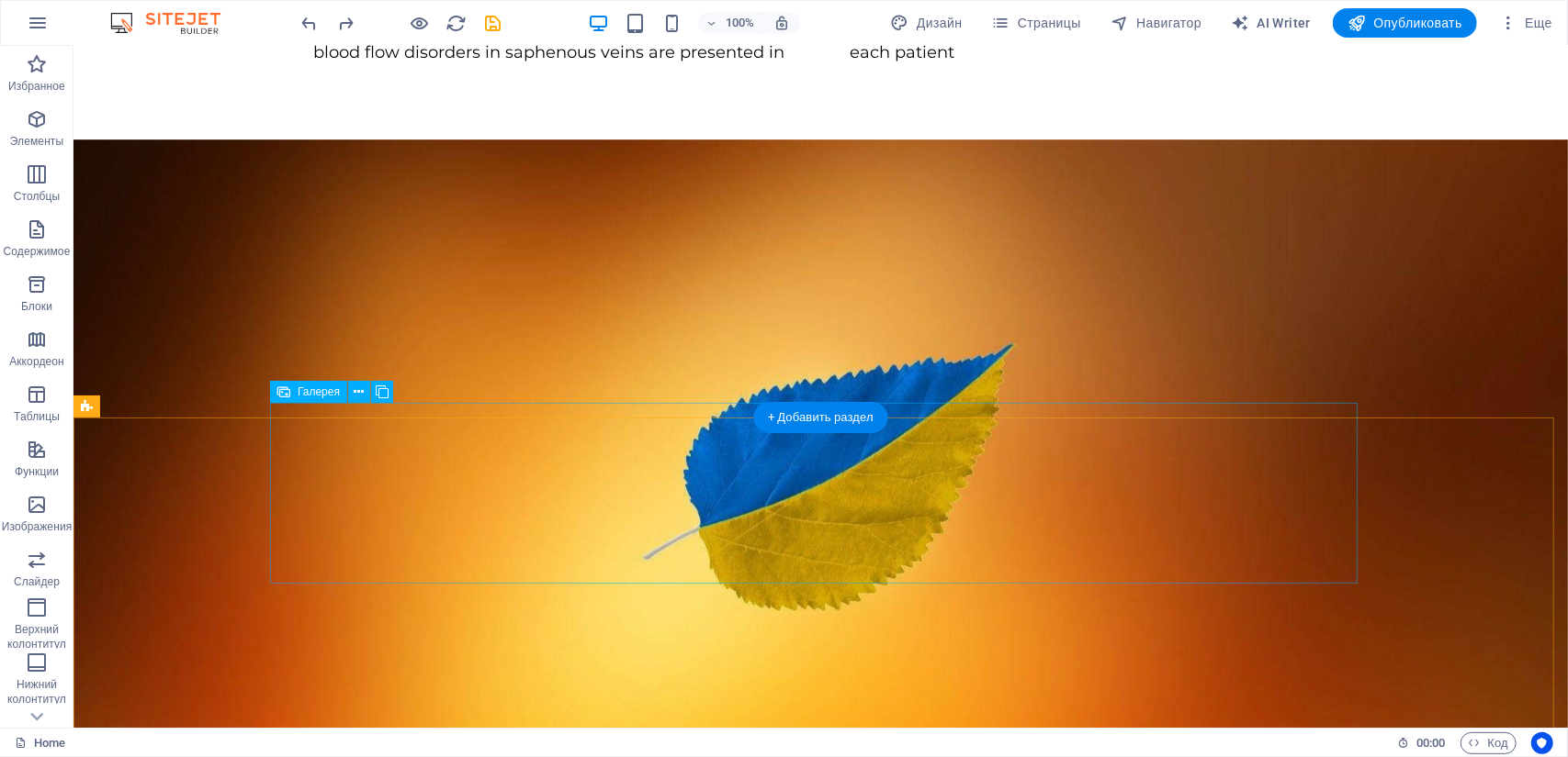
select select "4"
select select "px"
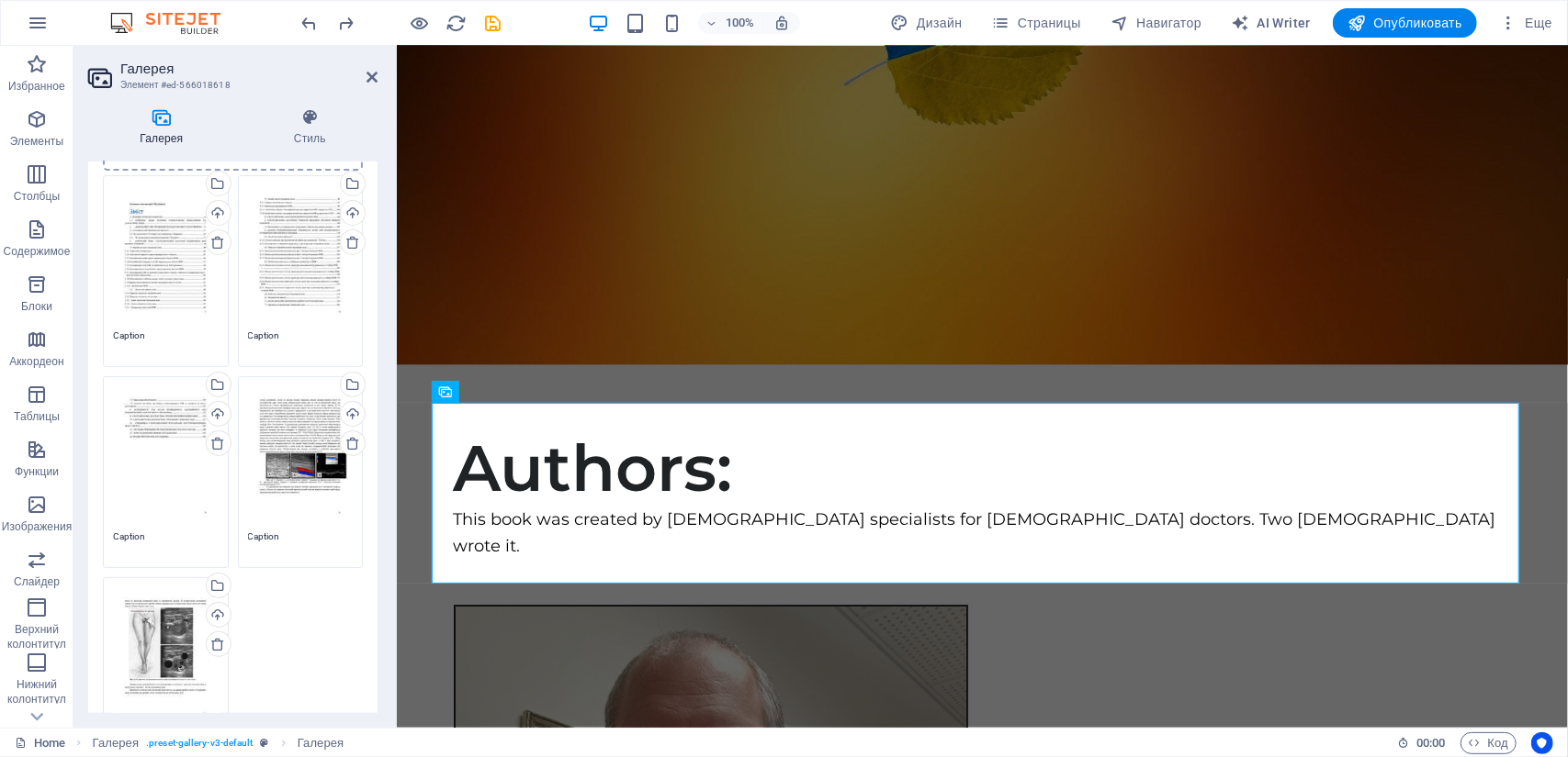
scroll to position [275, 0]
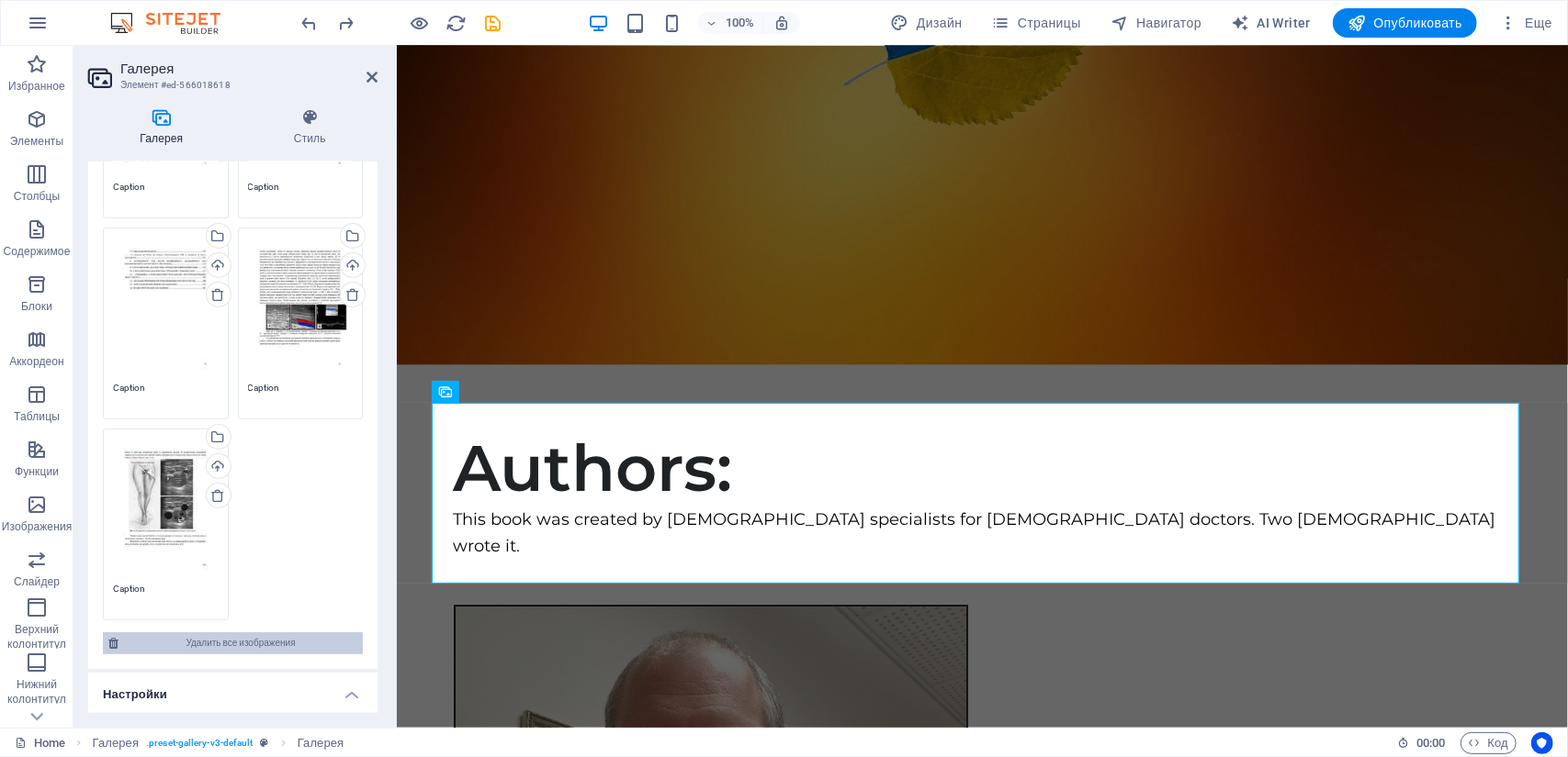
click at [271, 636] on span "Удалить все изображения" at bounding box center [240, 644] width 233 height 22
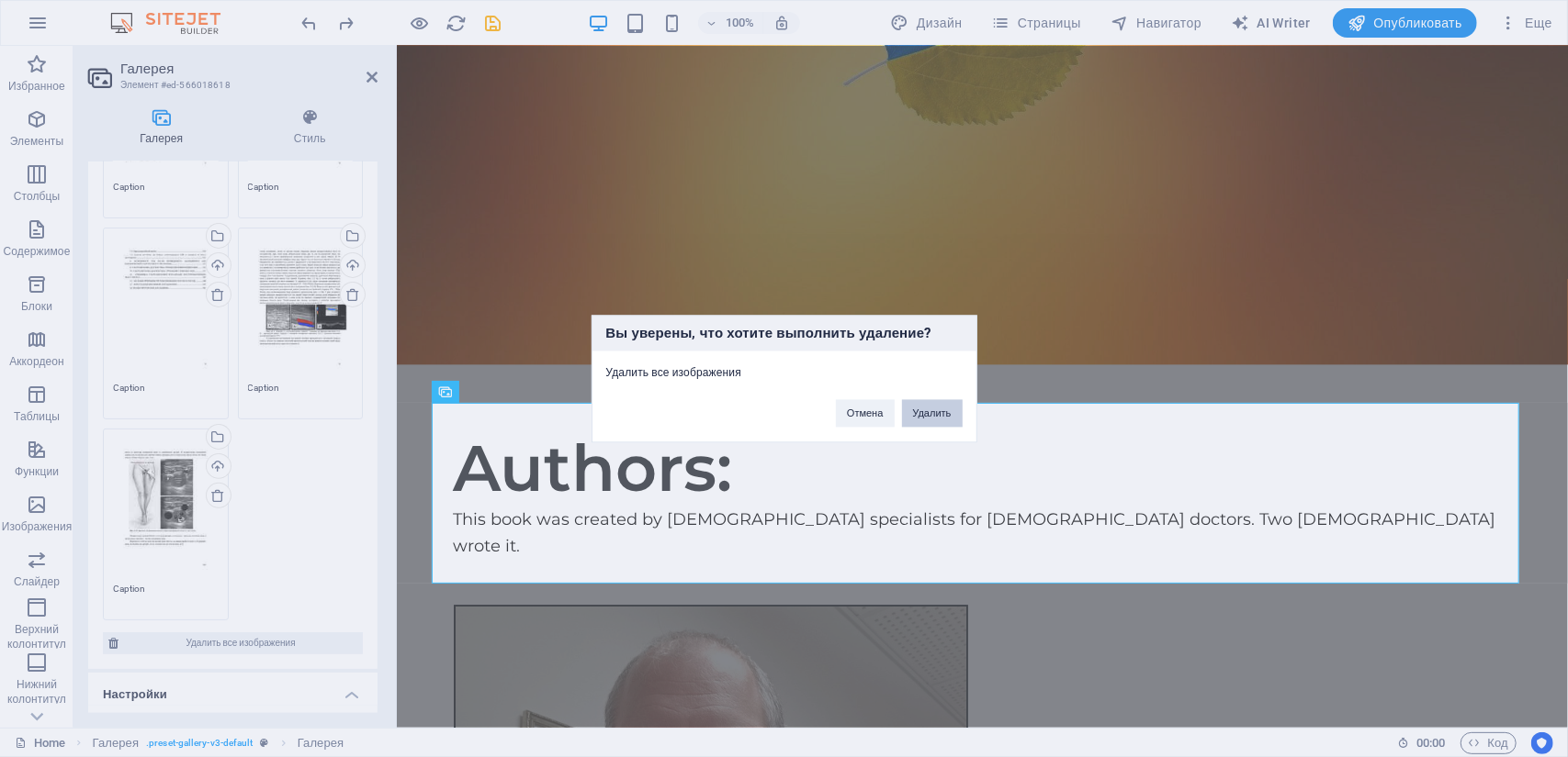
click at [928, 418] on button "Удалить" at bounding box center [931, 413] width 61 height 27
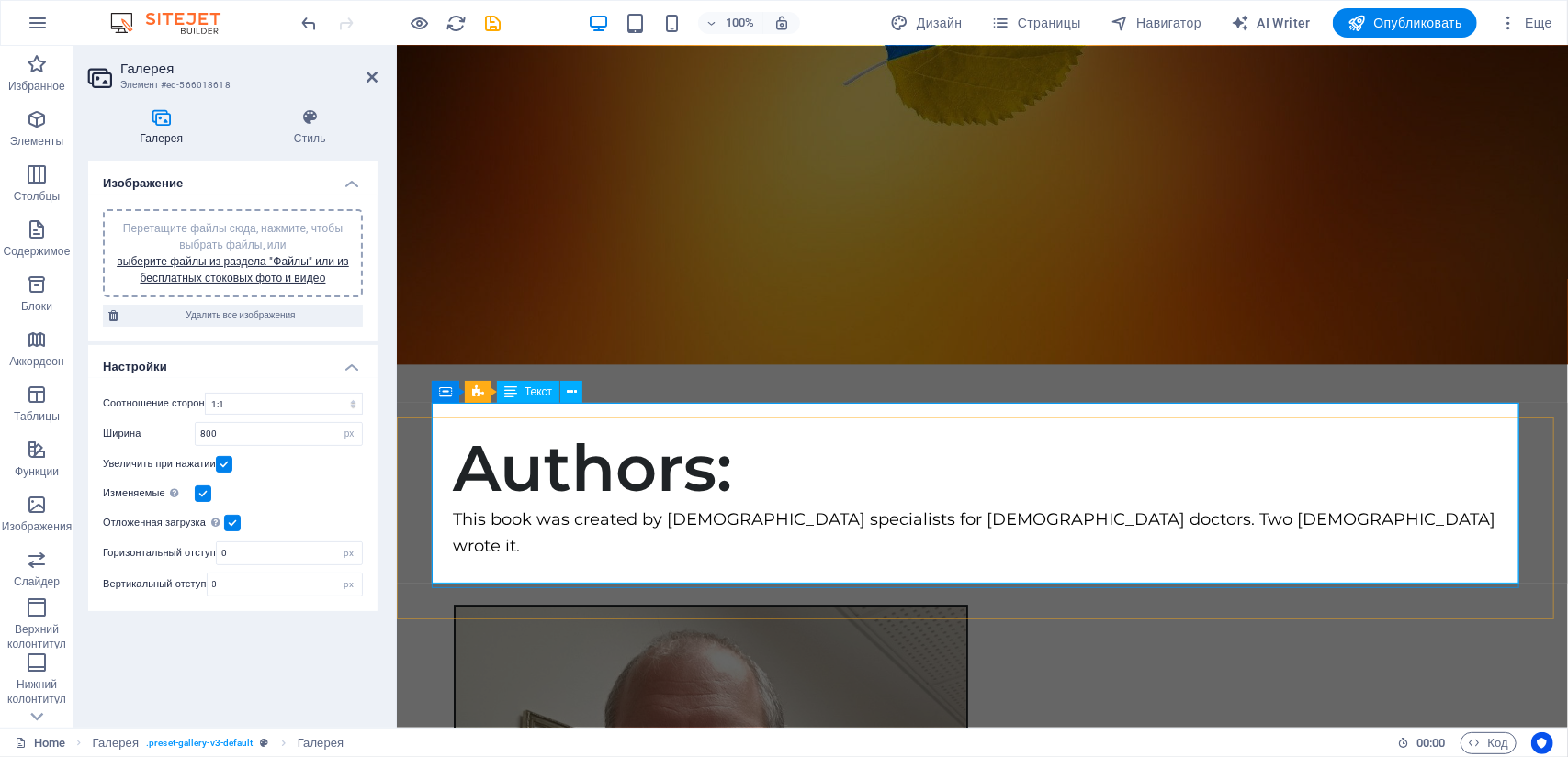
scroll to position [0, 0]
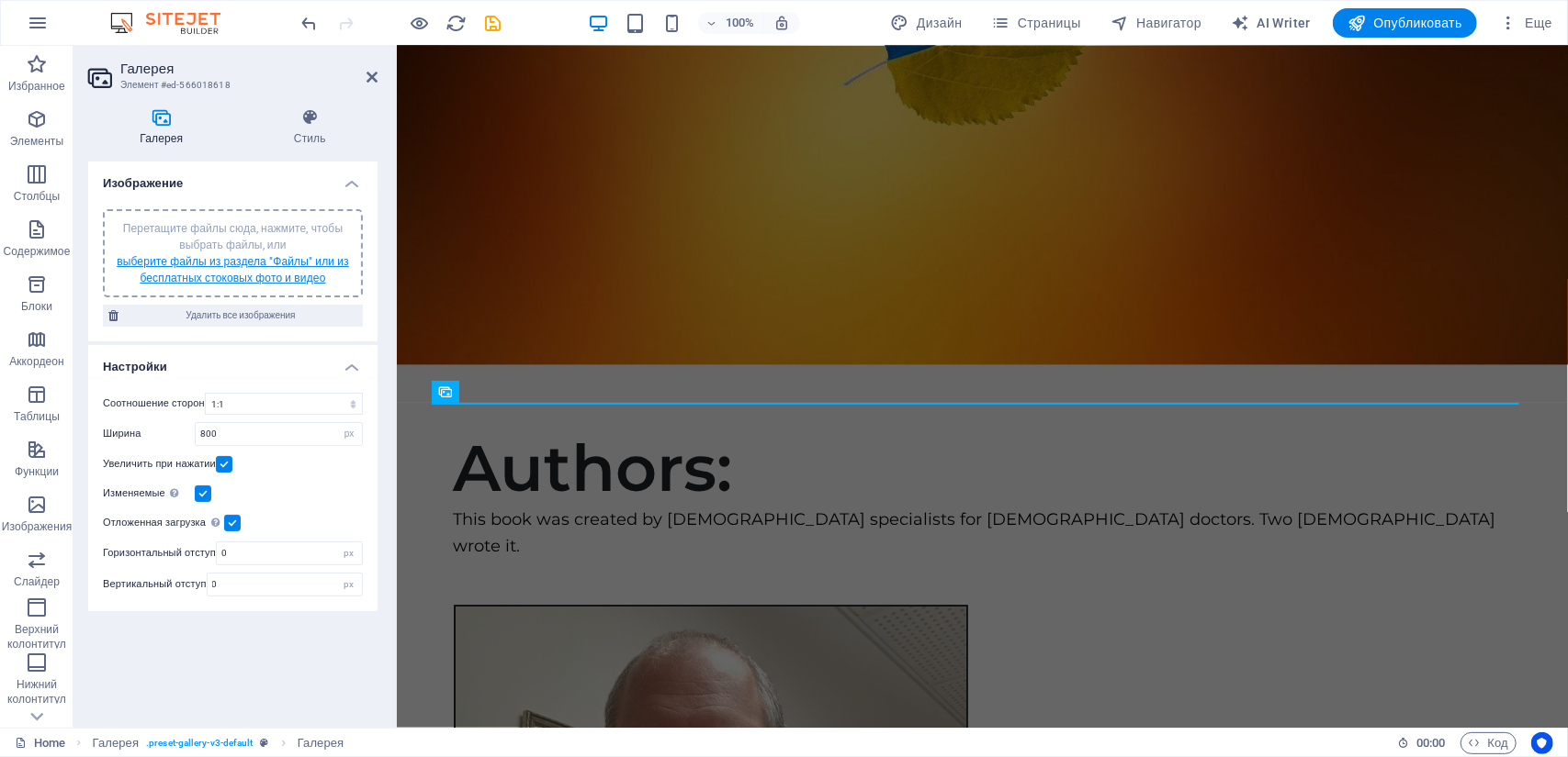
click at [193, 260] on link "выберите файлы из раздела "Файлы" или из бесплатных стоковых фото и видео" at bounding box center [233, 269] width 232 height 29
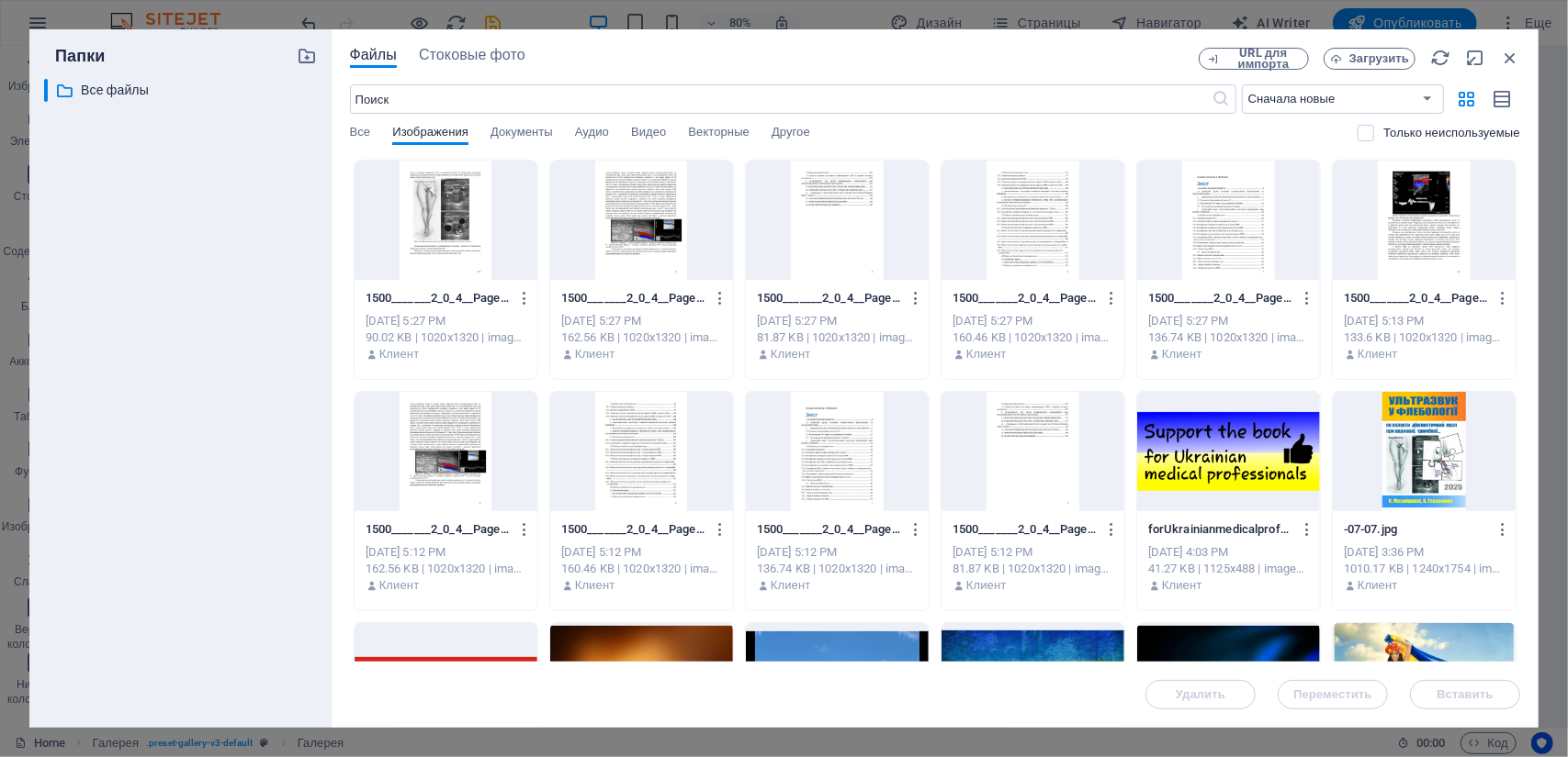
drag, startPoint x: 344, startPoint y: 226, endPoint x: 1420, endPoint y: 253, distance: 1076.3
click at [1420, 253] on div "Файлы Стоковые фото URL для импорта Загрузить ​ Сначала новые Сначала старые Им…" at bounding box center [934, 378] width 1207 height 699
click at [1458, 245] on div at bounding box center [1423, 221] width 183 height 120
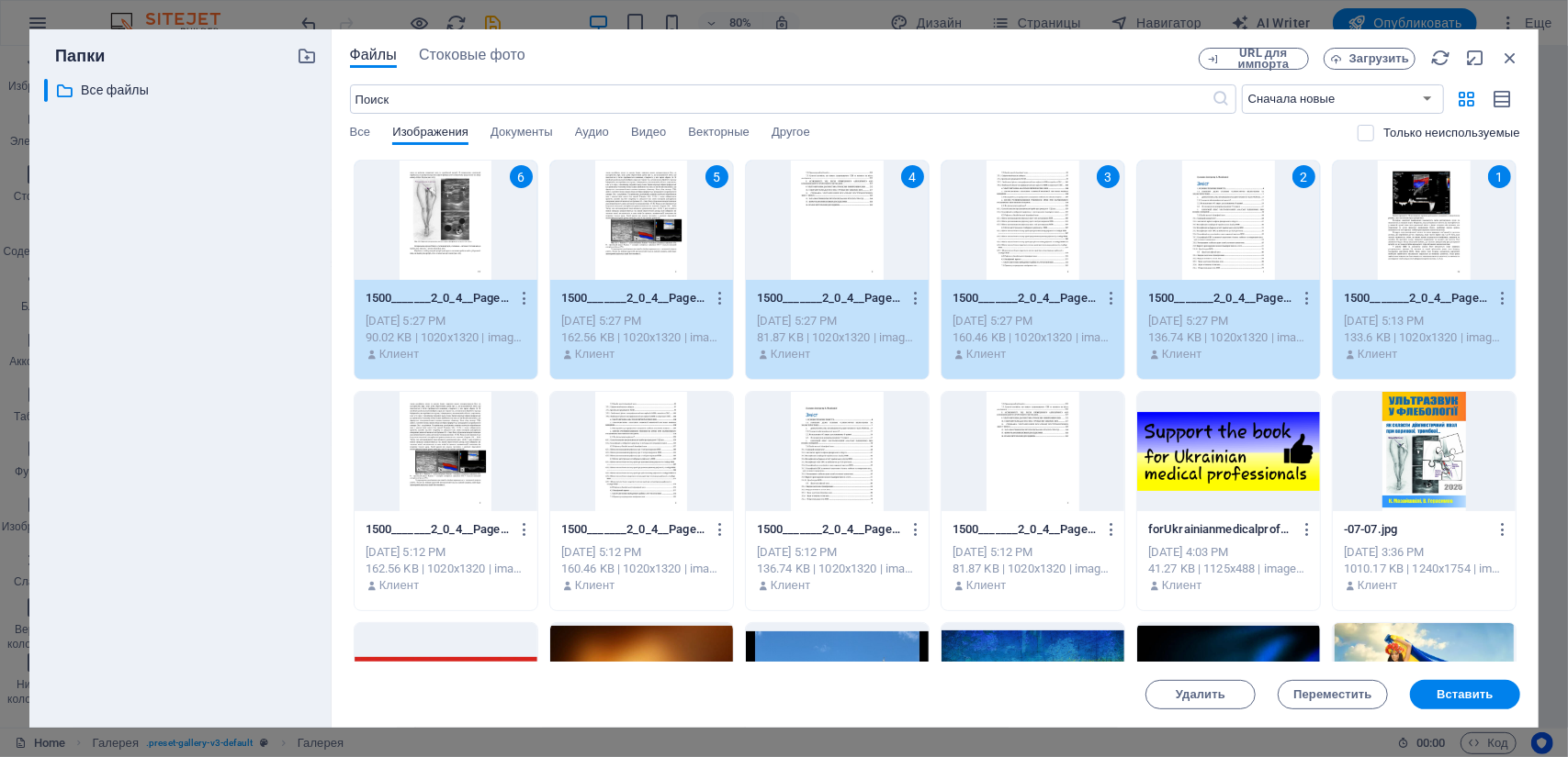
scroll to position [3682, 0]
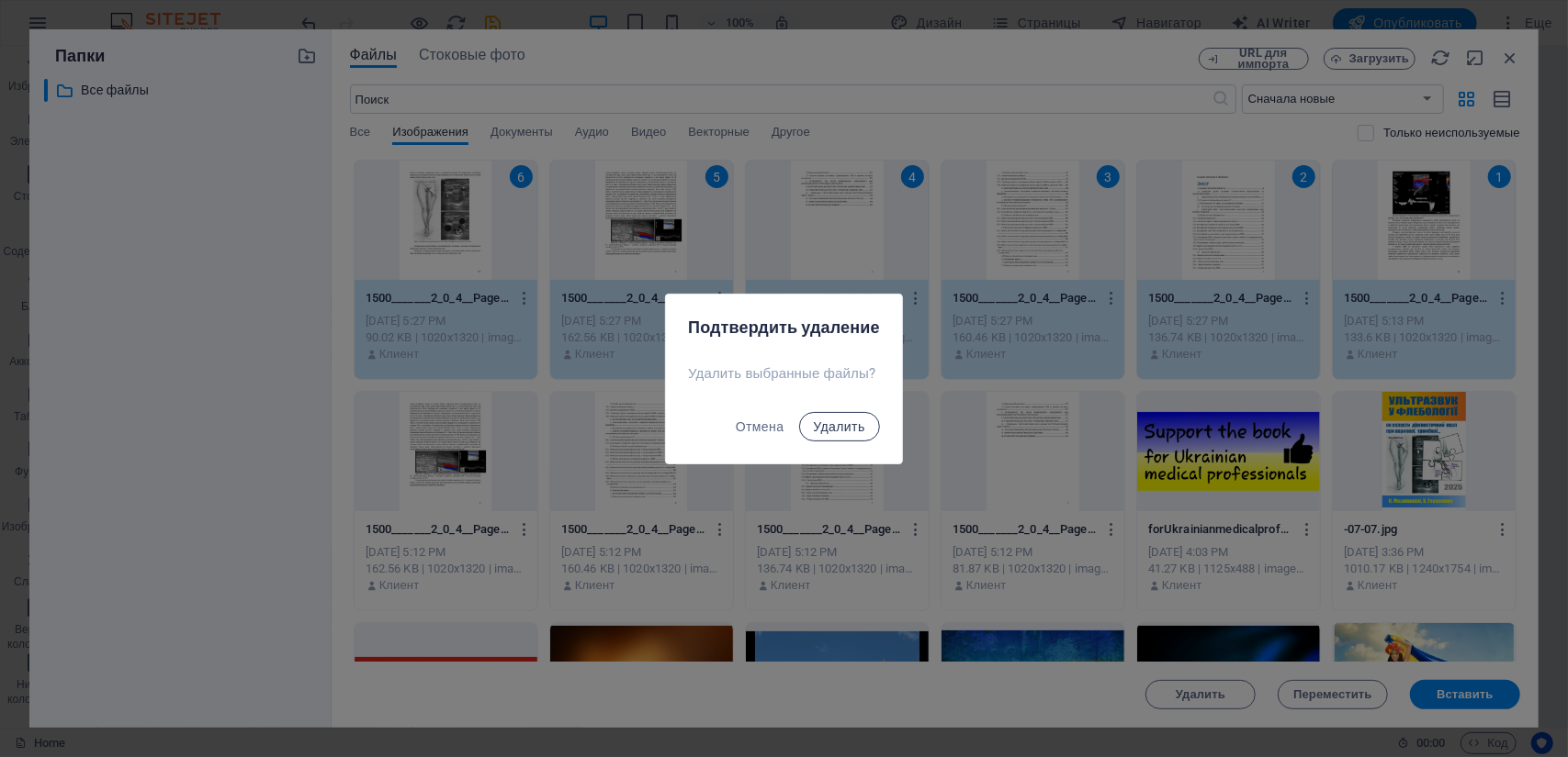
click at [831, 430] on span "Удалить" at bounding box center [839, 427] width 51 height 15
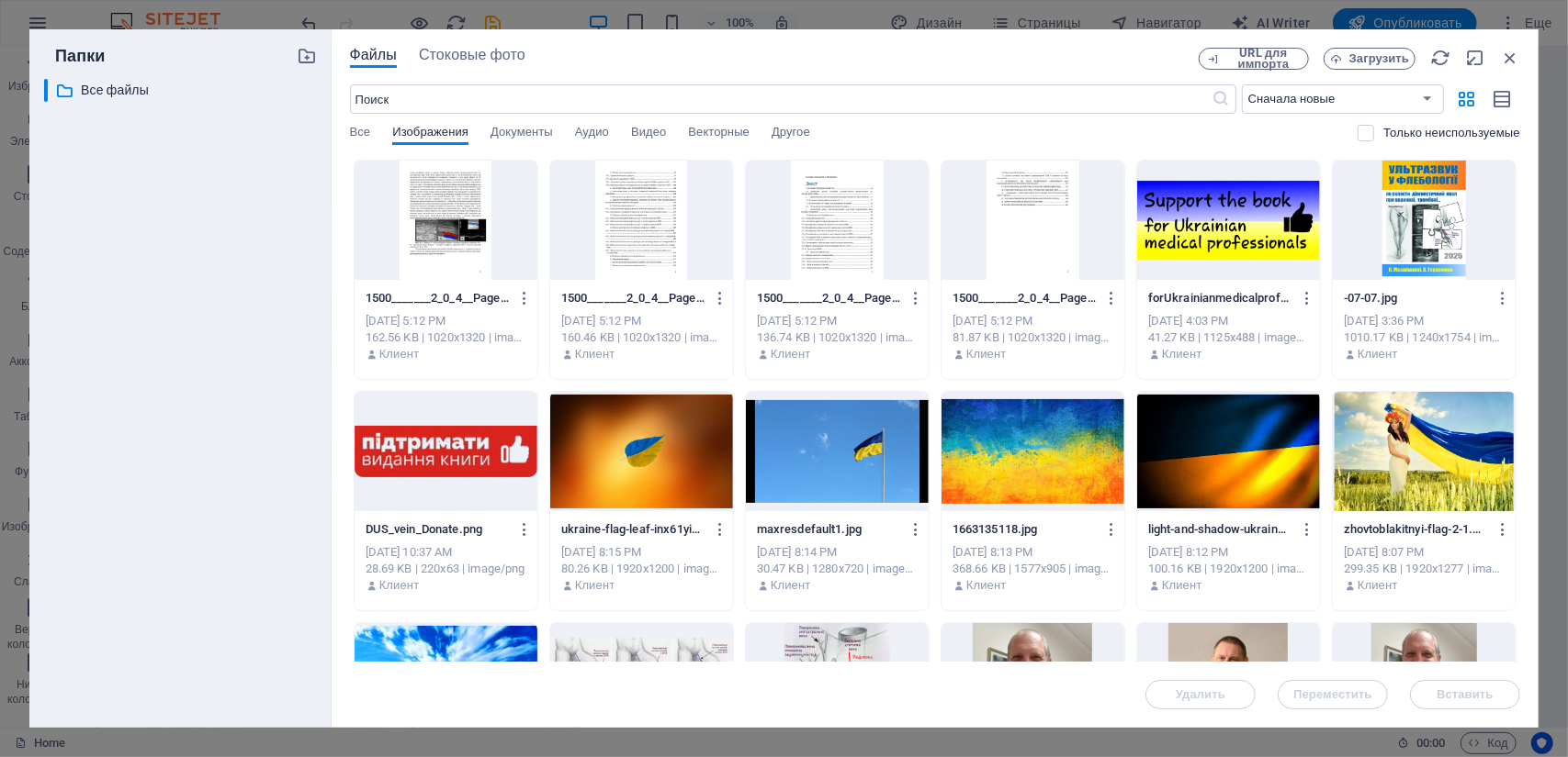
click at [458, 224] on div at bounding box center [446, 221] width 183 height 120
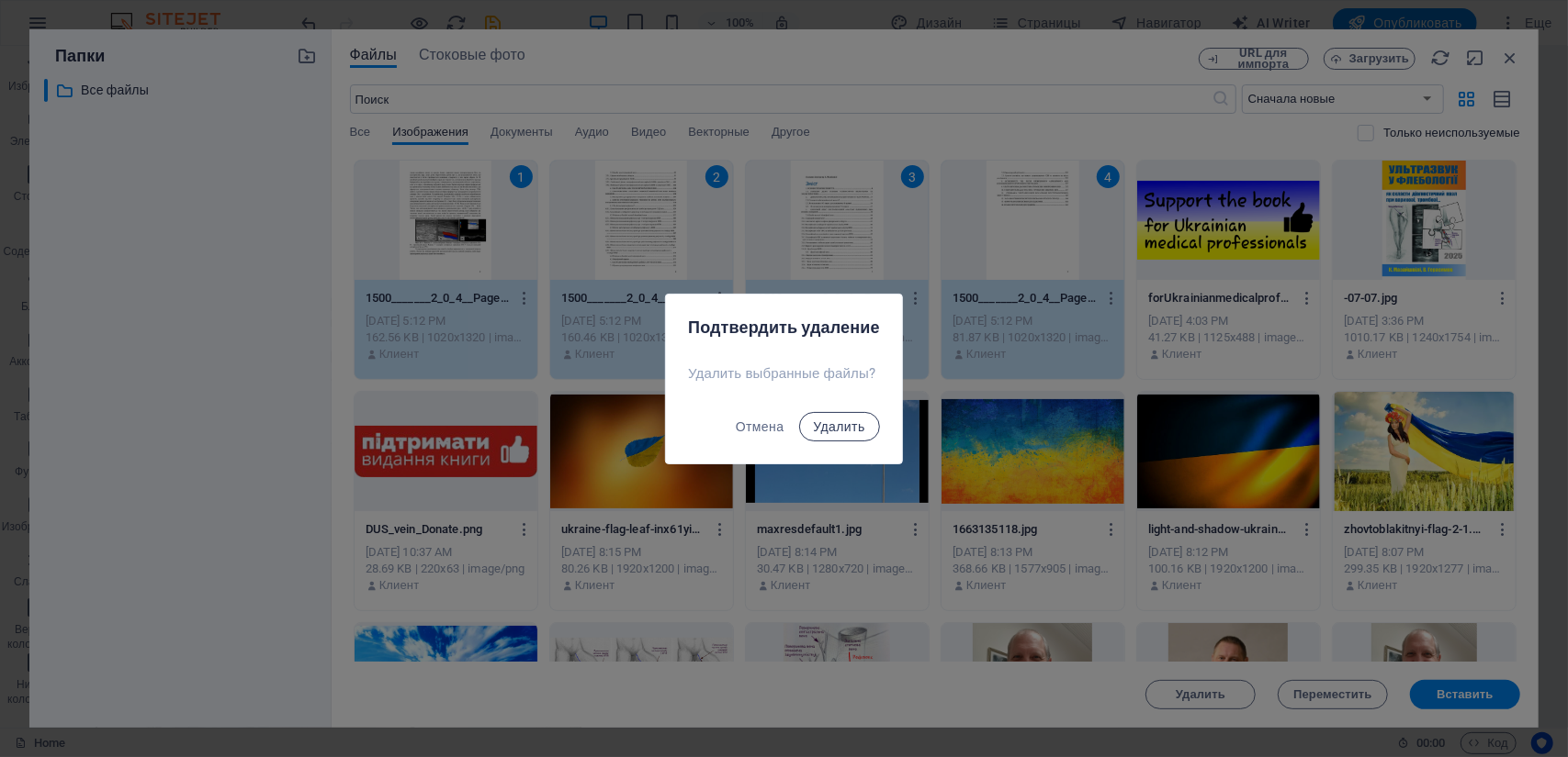
click at [837, 425] on span "Удалить" at bounding box center [839, 427] width 51 height 15
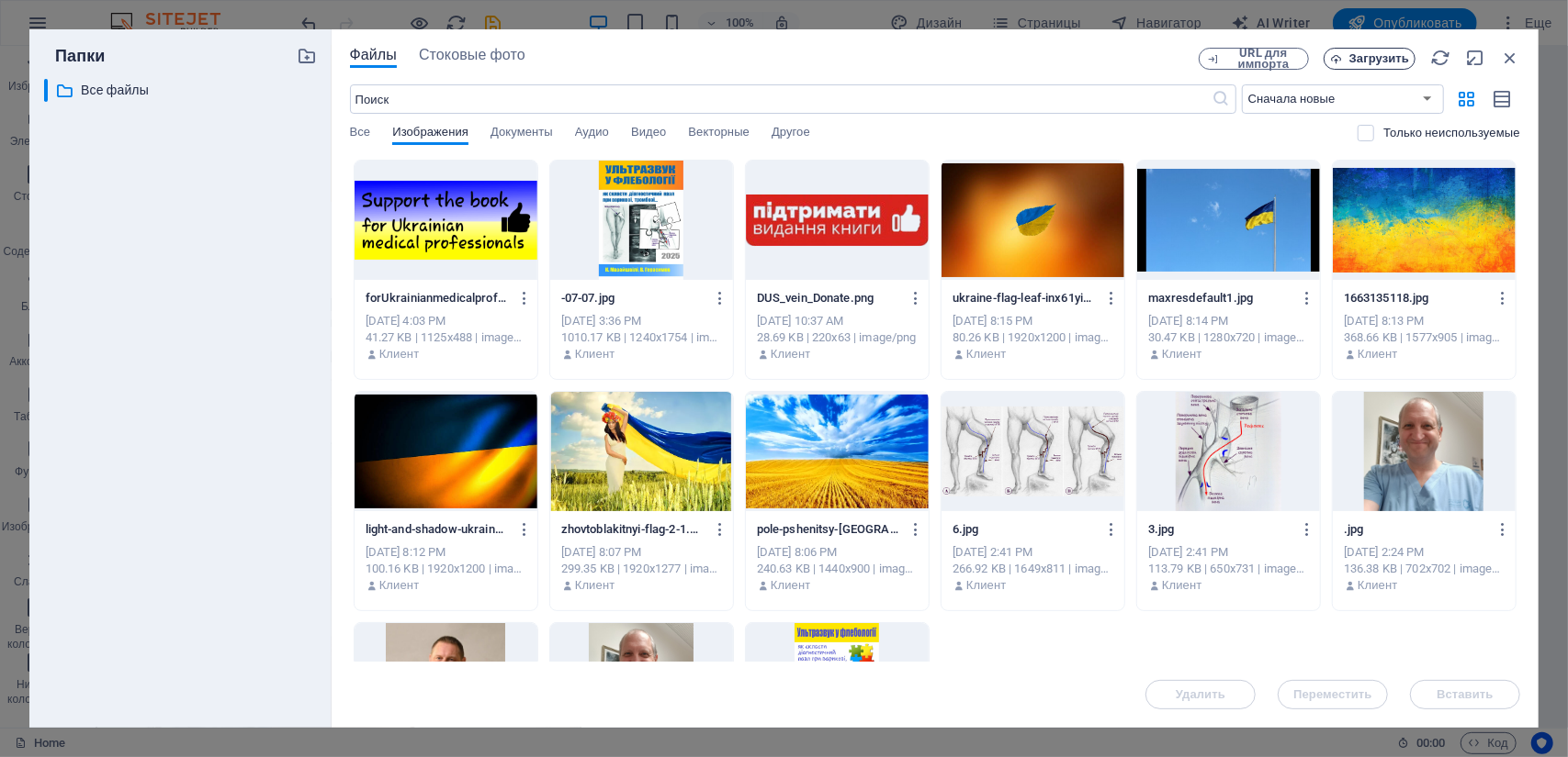
click at [1370, 53] on span "Загрузить" at bounding box center [1379, 59] width 60 height 11
click at [1392, 62] on span "Загрузить" at bounding box center [1379, 59] width 60 height 11
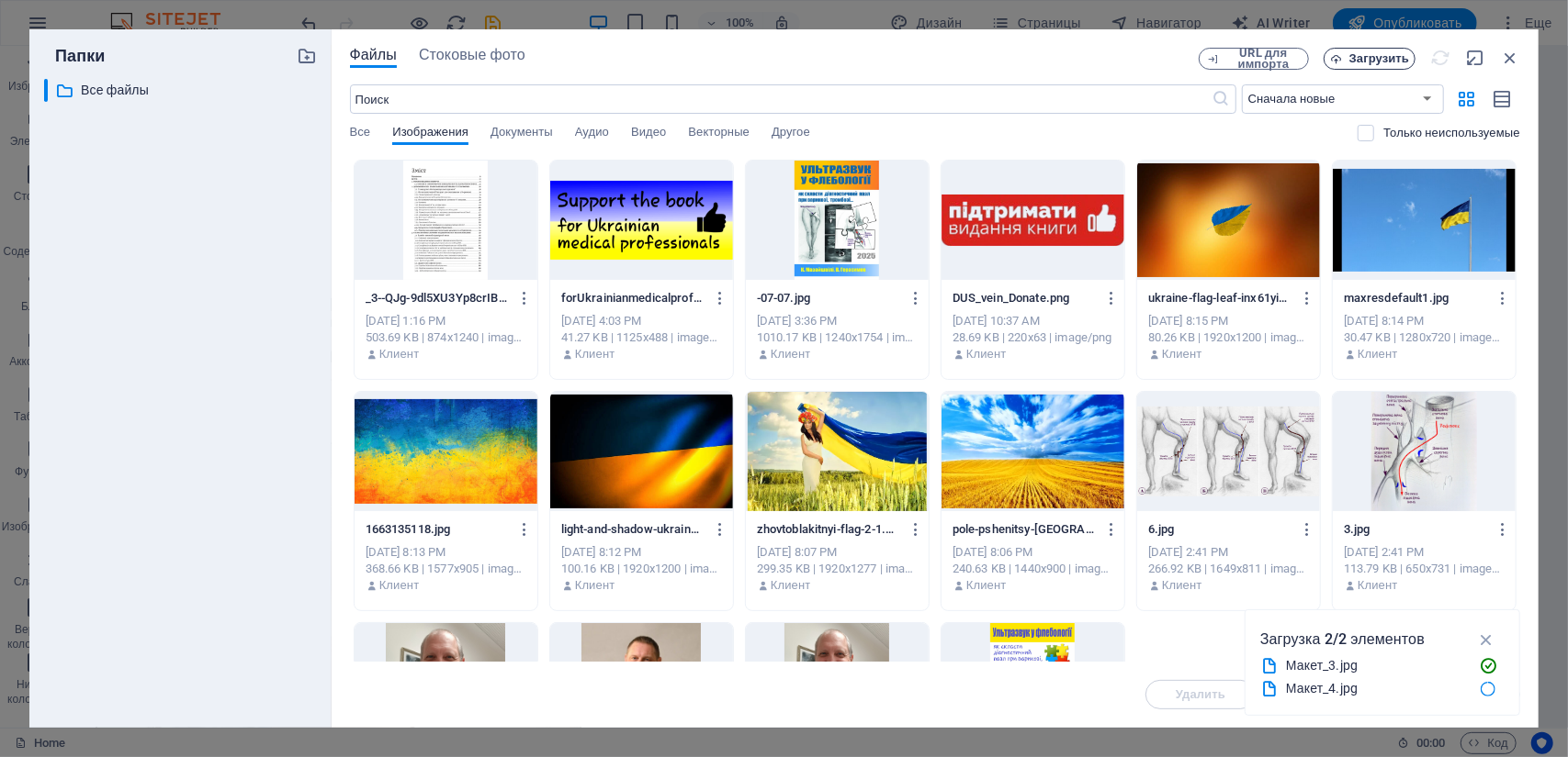
click at [1356, 51] on button "Загрузить" at bounding box center [1370, 59] width 92 height 22
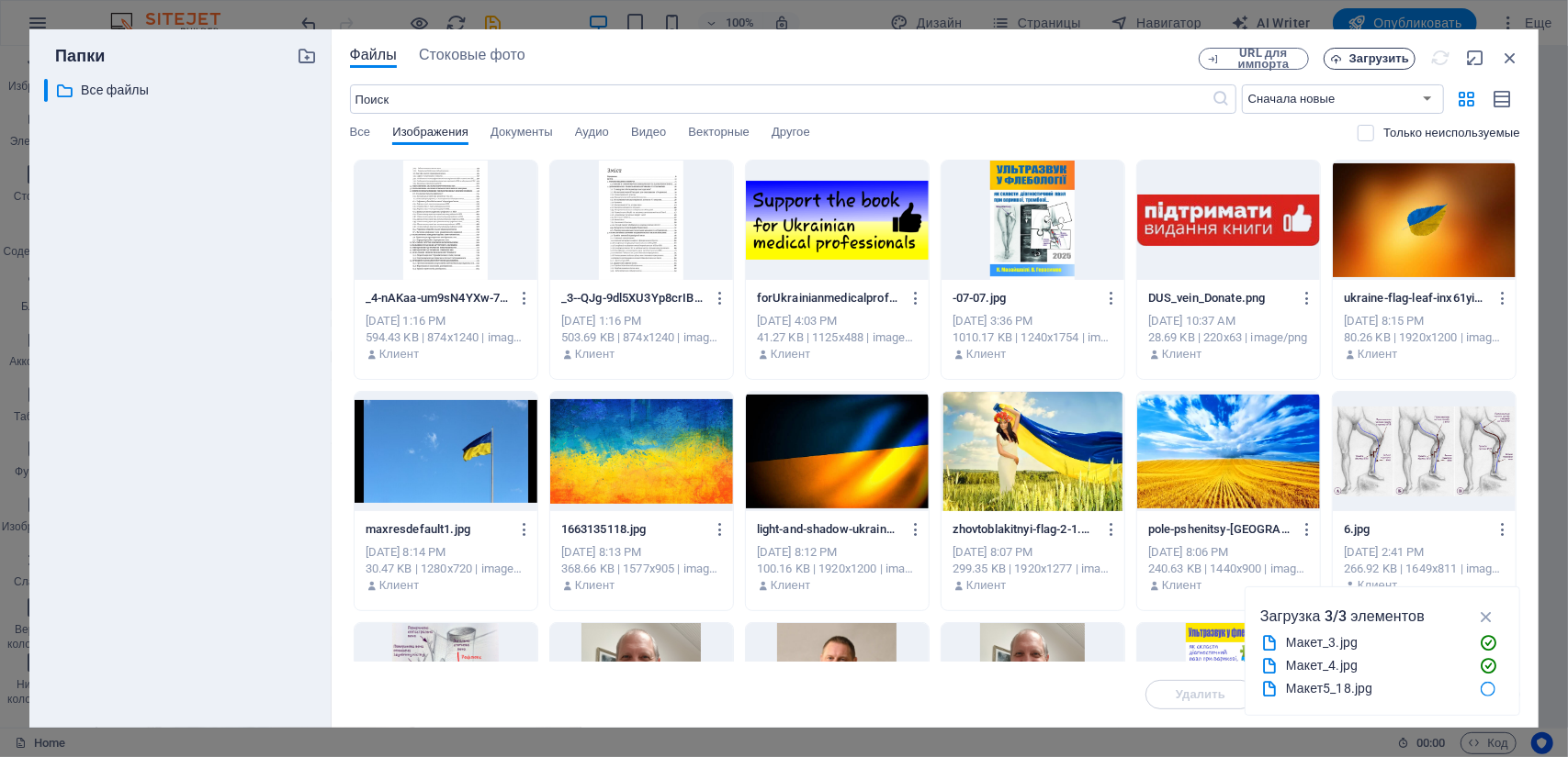
click at [1359, 63] on span "Загрузить" at bounding box center [1379, 59] width 60 height 11
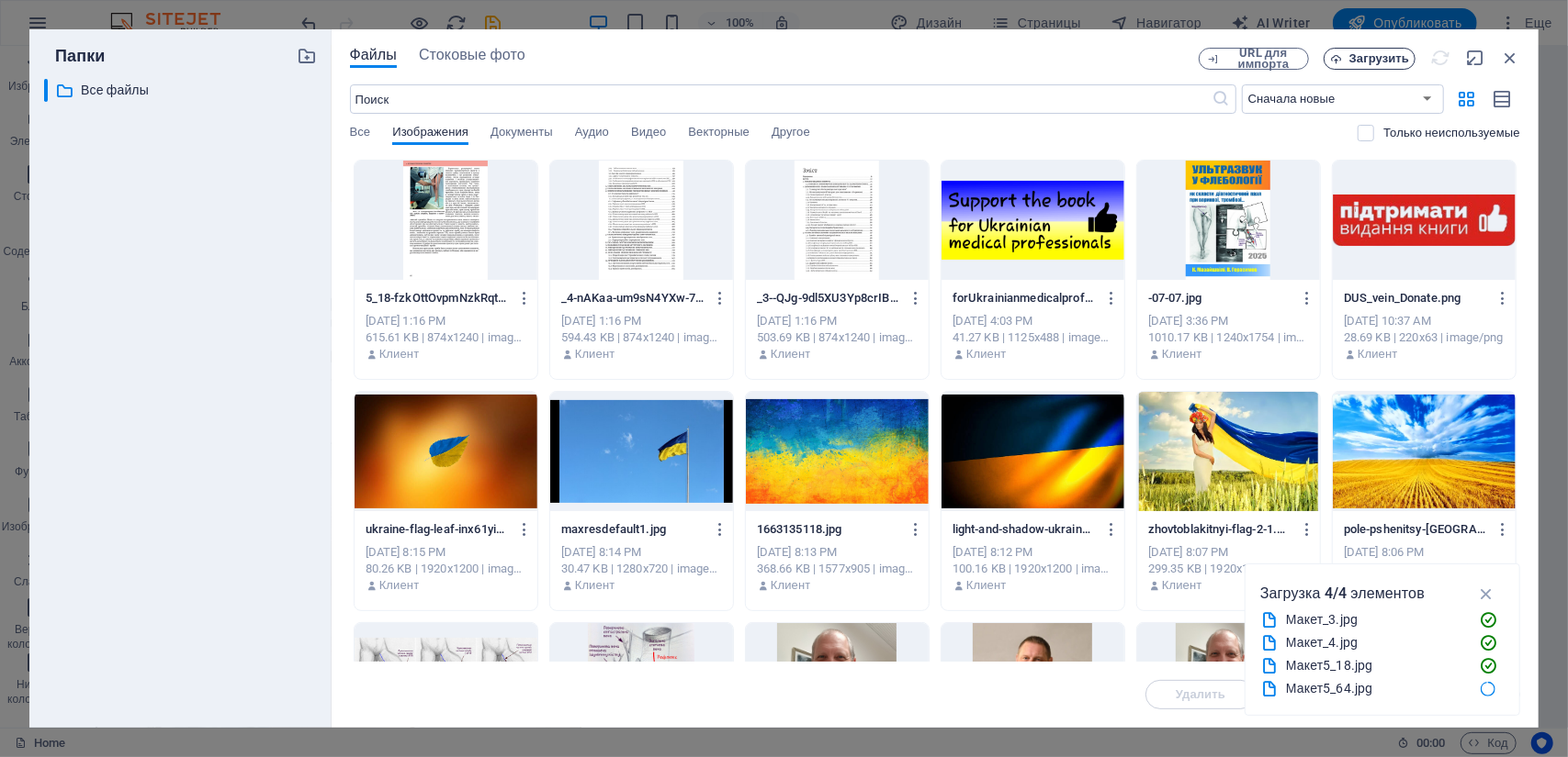
click at [1372, 60] on span "Загрузить" at bounding box center [1379, 59] width 60 height 11
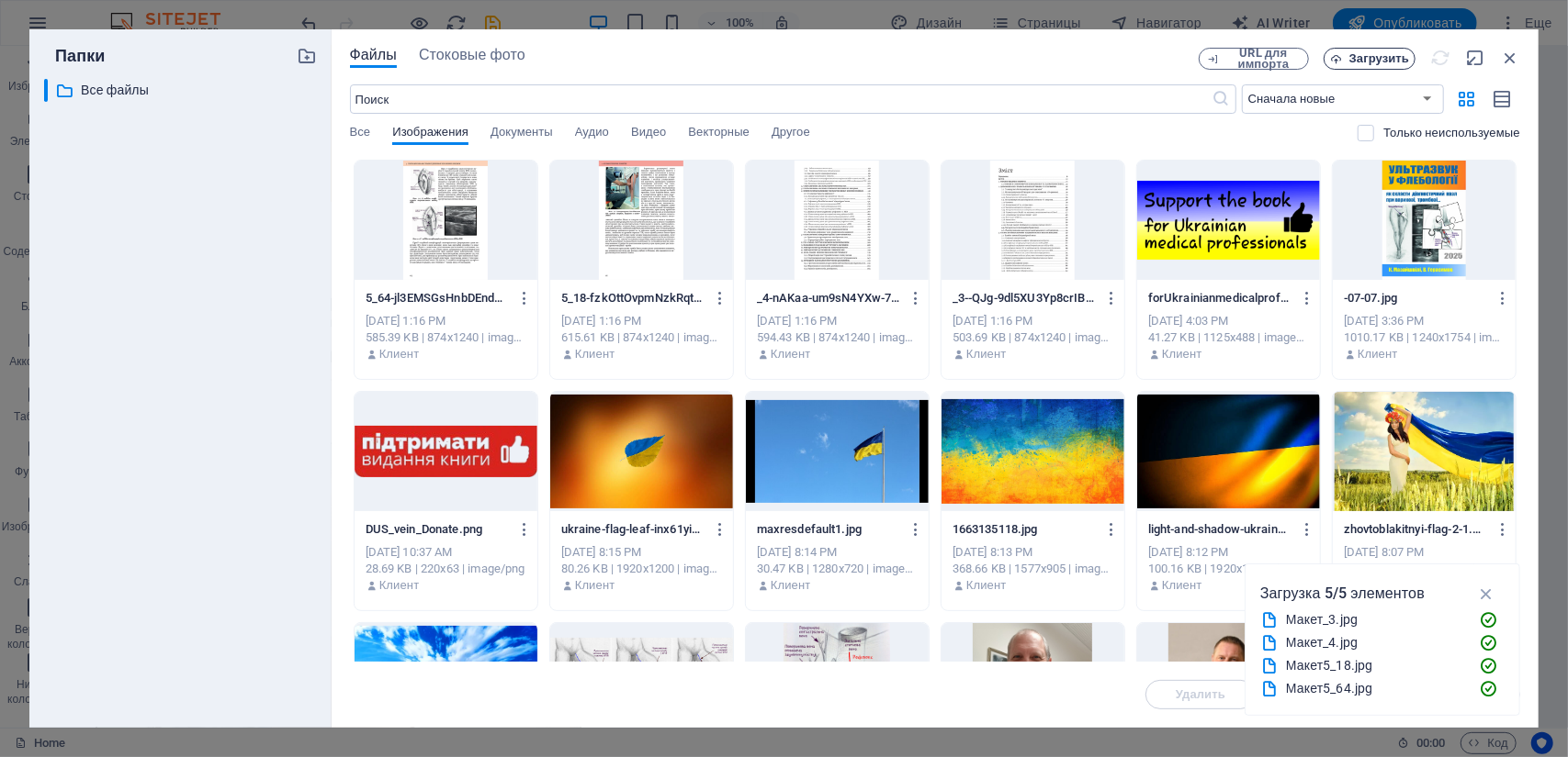
click at [1377, 65] on span "Загрузить" at bounding box center [1379, 59] width 60 height 11
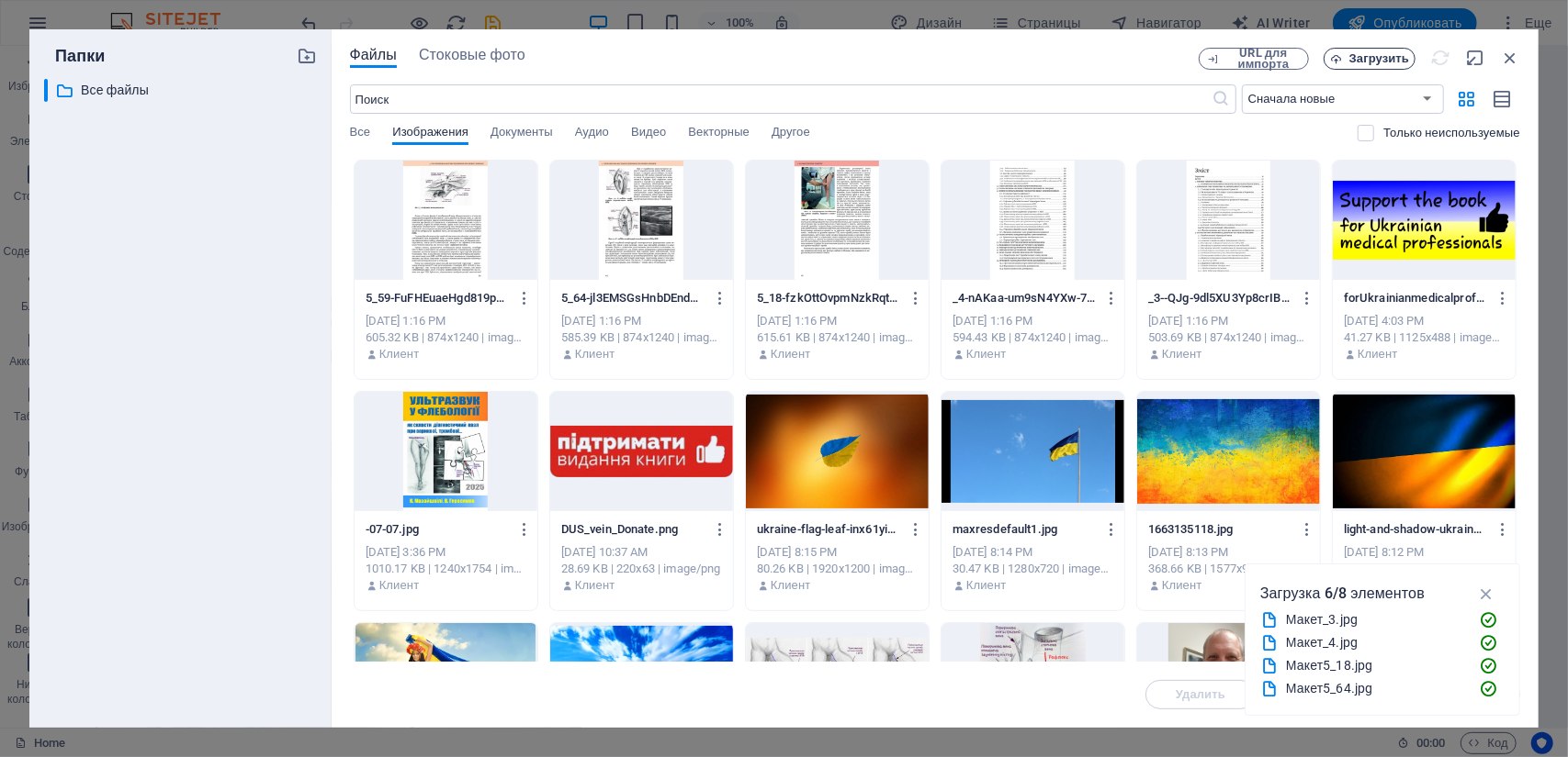
click at [1381, 54] on span "Загрузить" at bounding box center [1379, 59] width 60 height 11
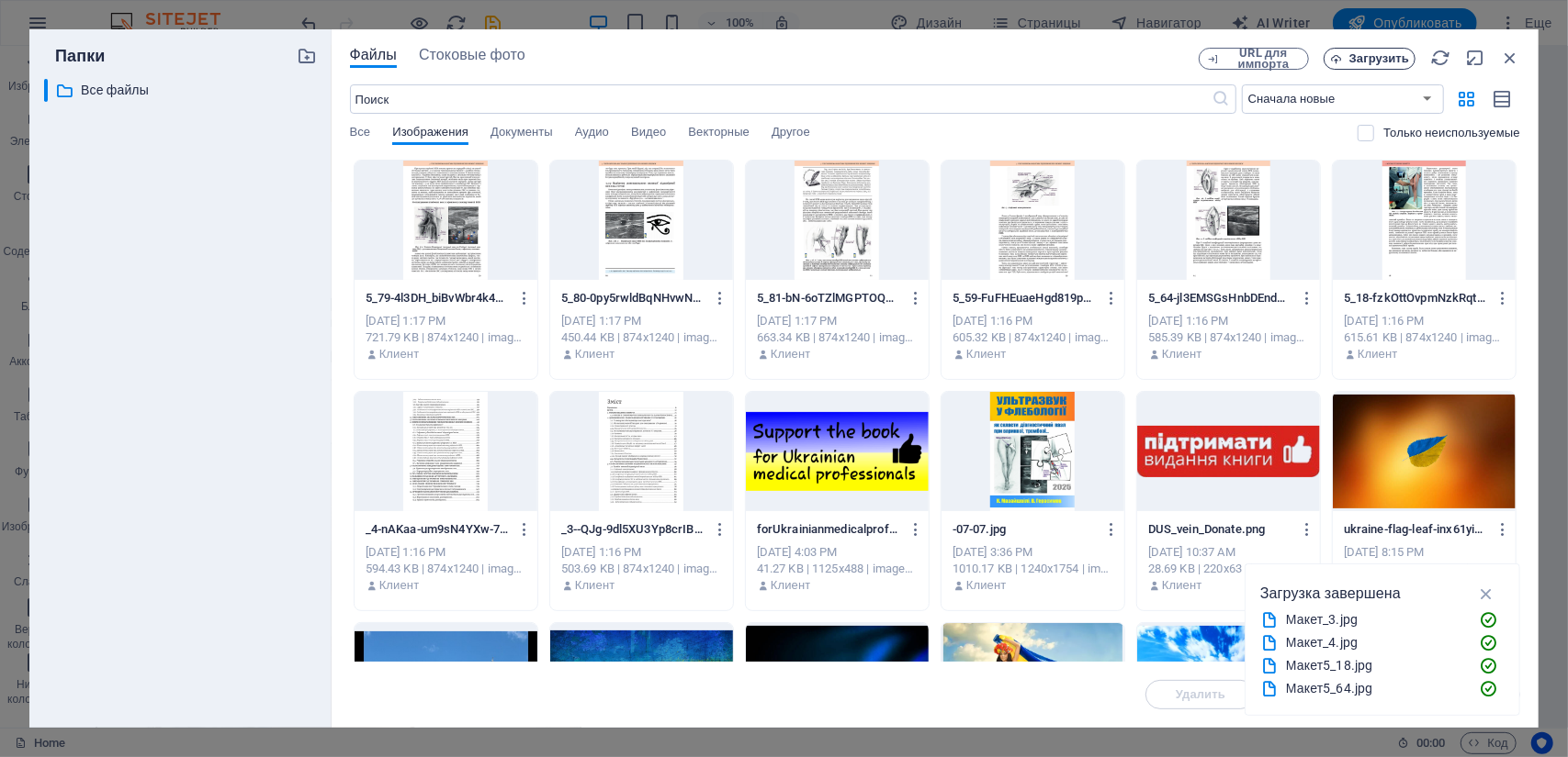
click at [1385, 62] on span "Загрузить" at bounding box center [1379, 59] width 60 height 11
click at [1365, 58] on span "Загрузить" at bounding box center [1379, 59] width 60 height 11
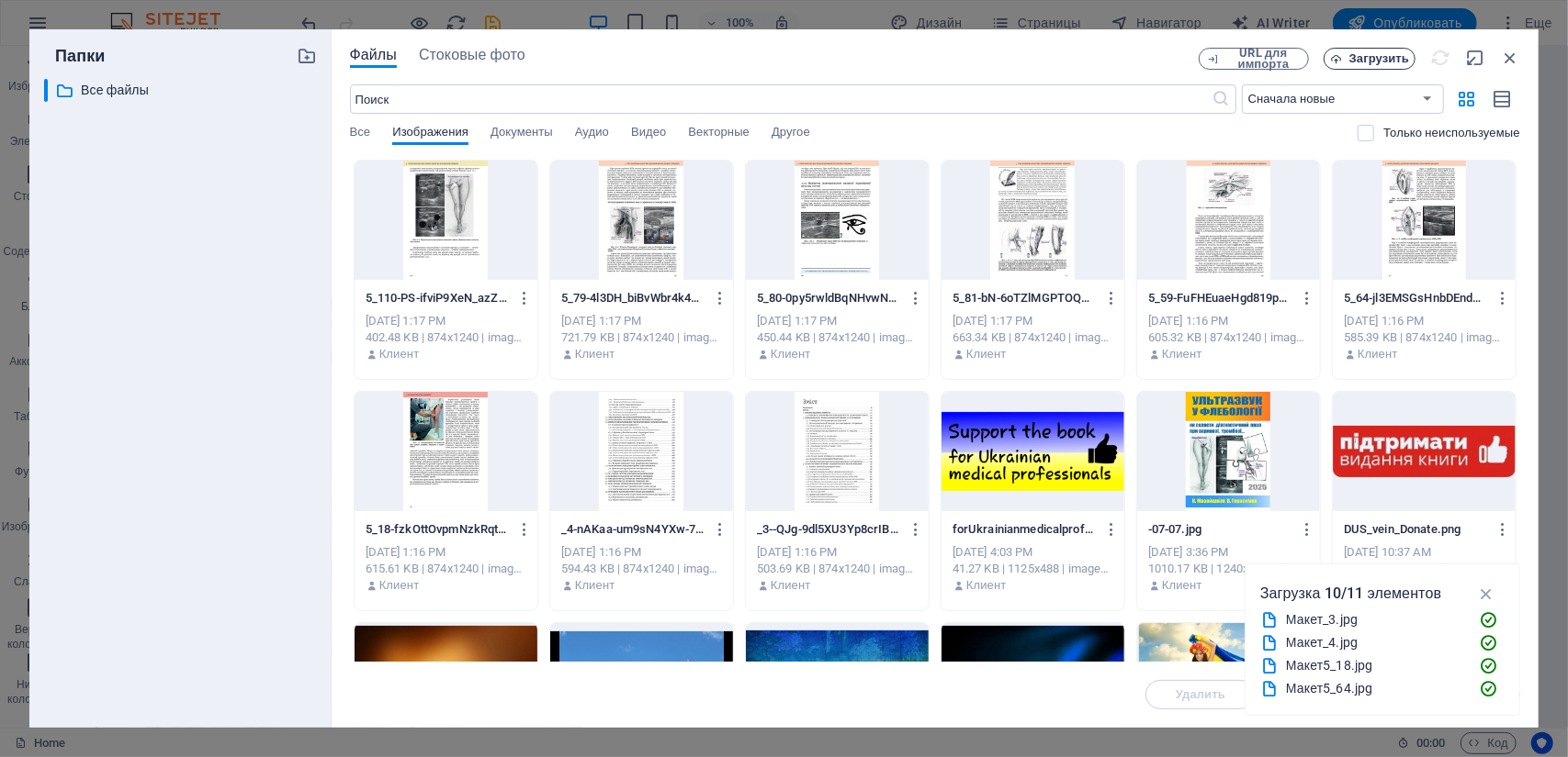
click at [1349, 55] on span "Загрузить" at bounding box center [1369, 59] width 75 height 12
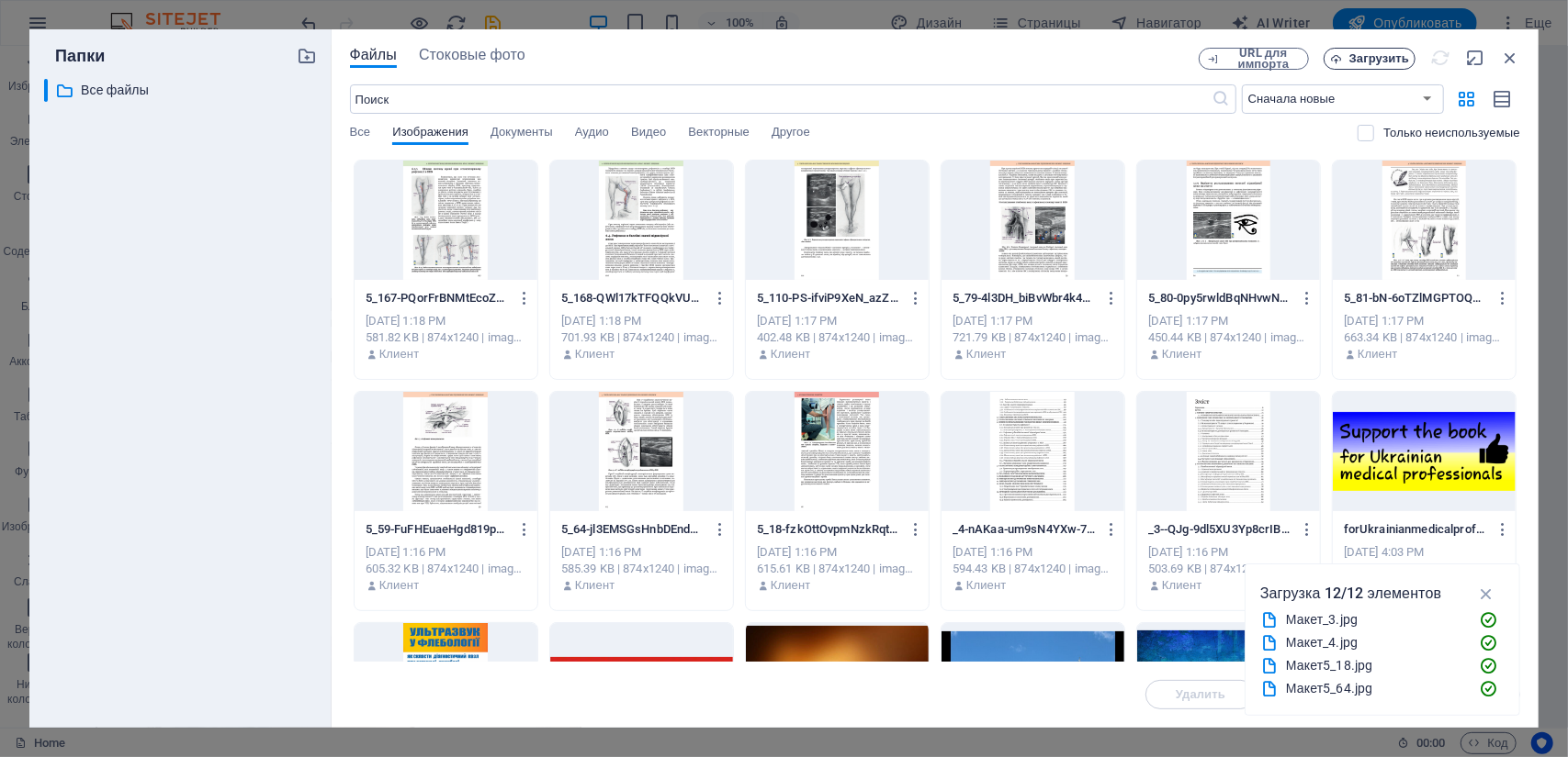
click at [1391, 59] on span "Загрузить" at bounding box center [1379, 59] width 60 height 11
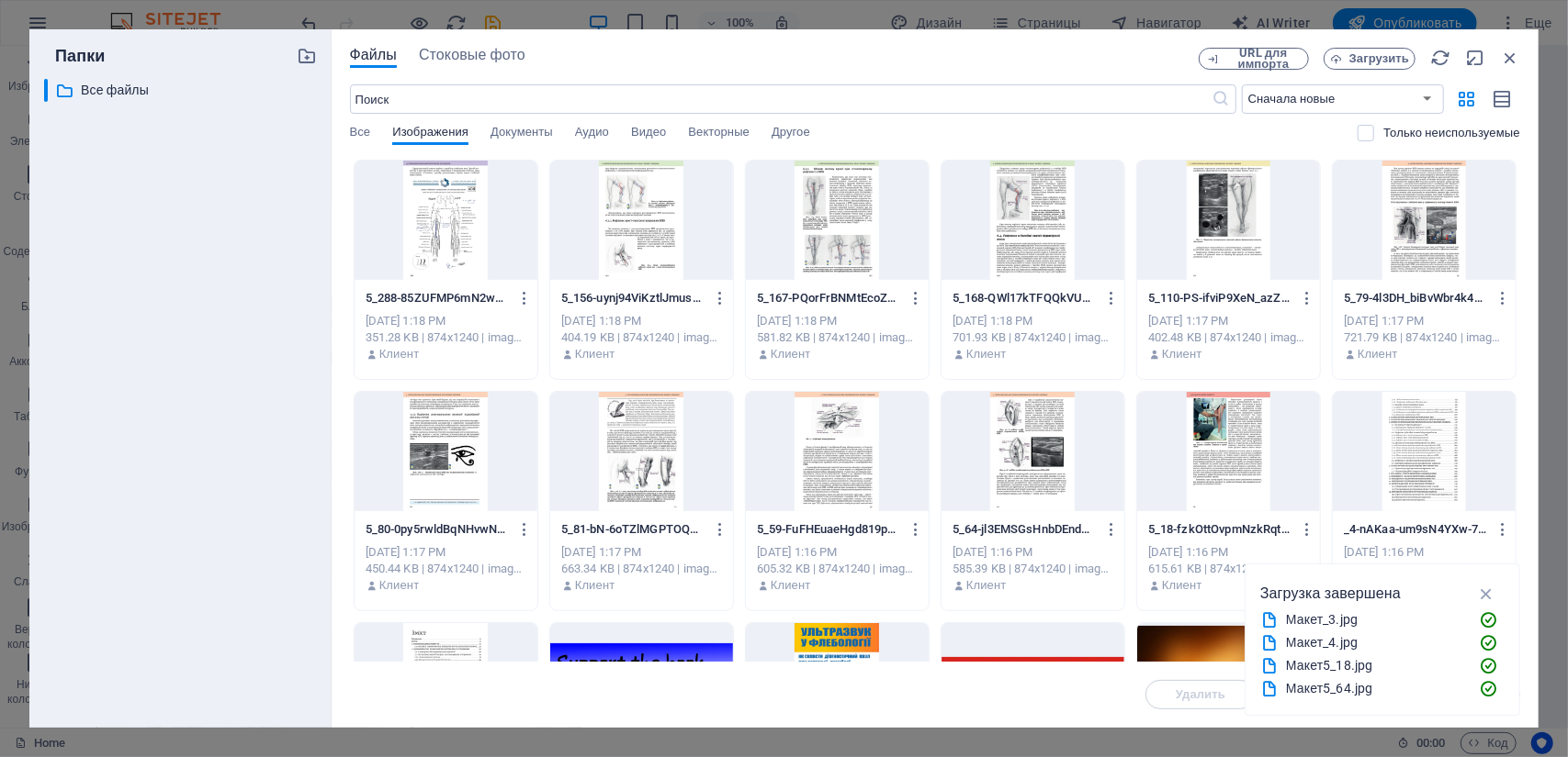
drag, startPoint x: 1520, startPoint y: 363, endPoint x: 1502, endPoint y: 484, distance: 122.3
click at [1502, 484] on div "Файлы Стоковые фото URL для импорта Загрузить ​ Сначала новые Сначала старые Им…" at bounding box center [934, 378] width 1207 height 699
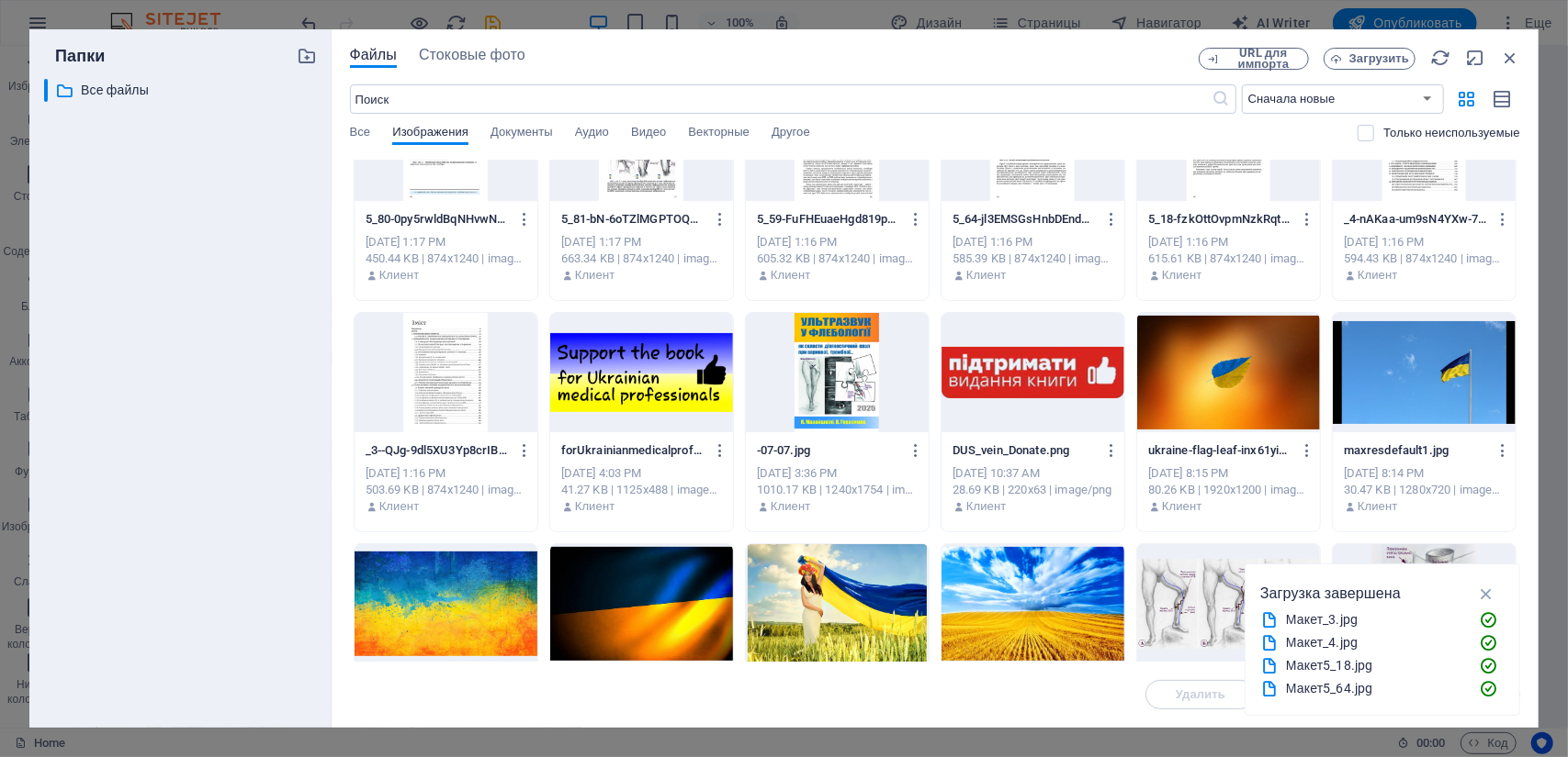
scroll to position [281, 0]
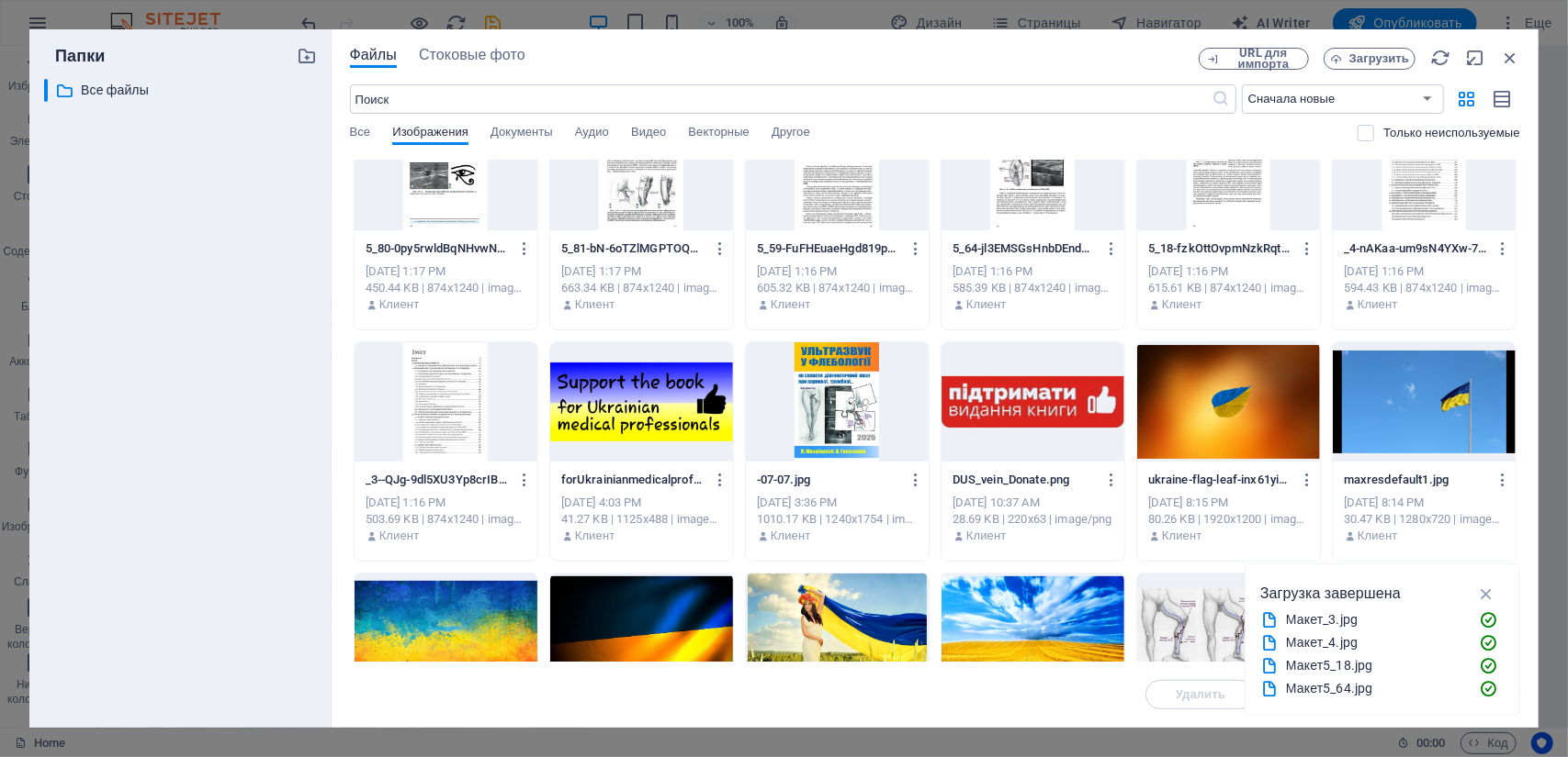
click at [471, 438] on div at bounding box center [446, 402] width 183 height 120
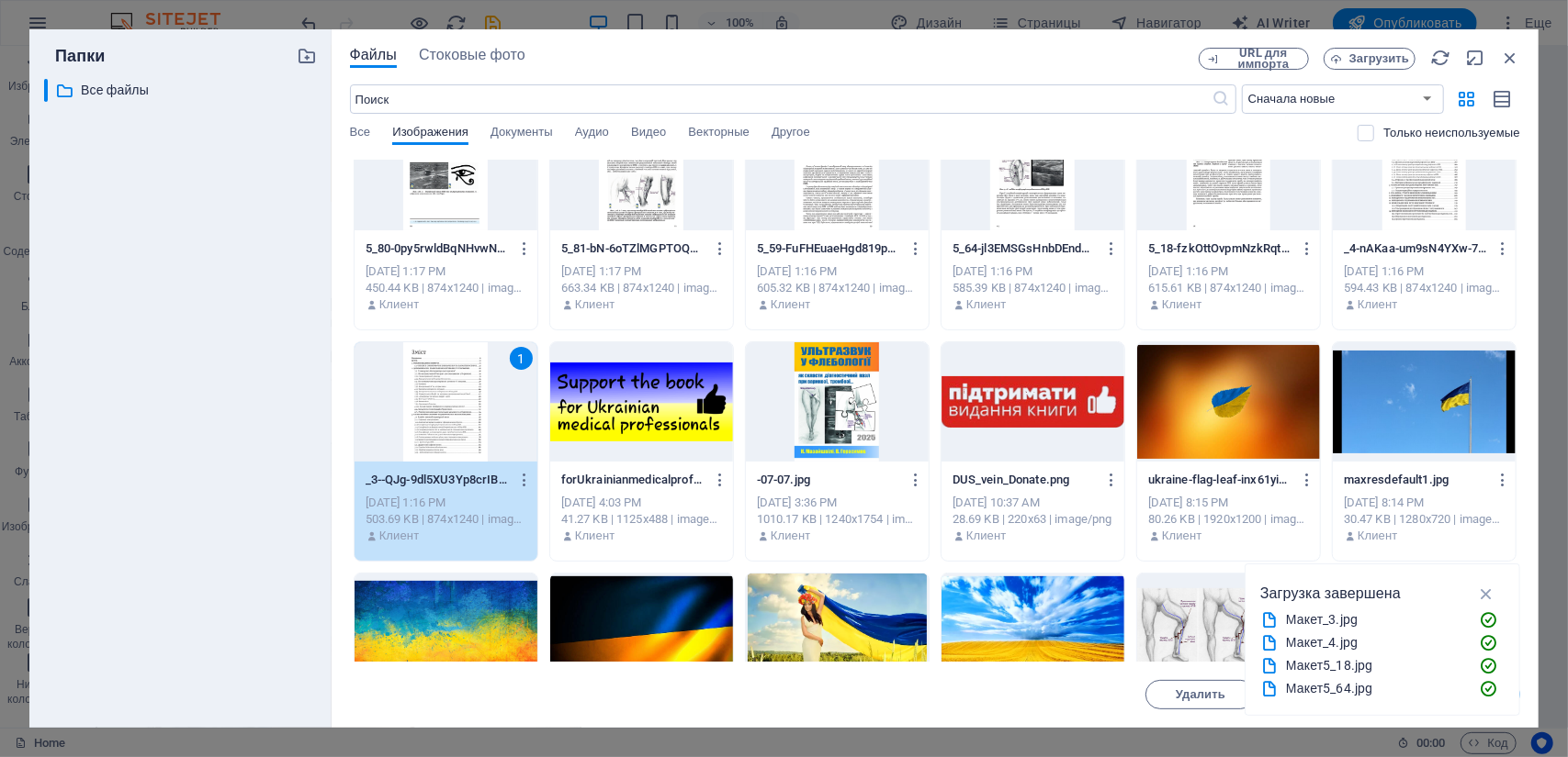
click at [456, 412] on div "1" at bounding box center [446, 402] width 183 height 120
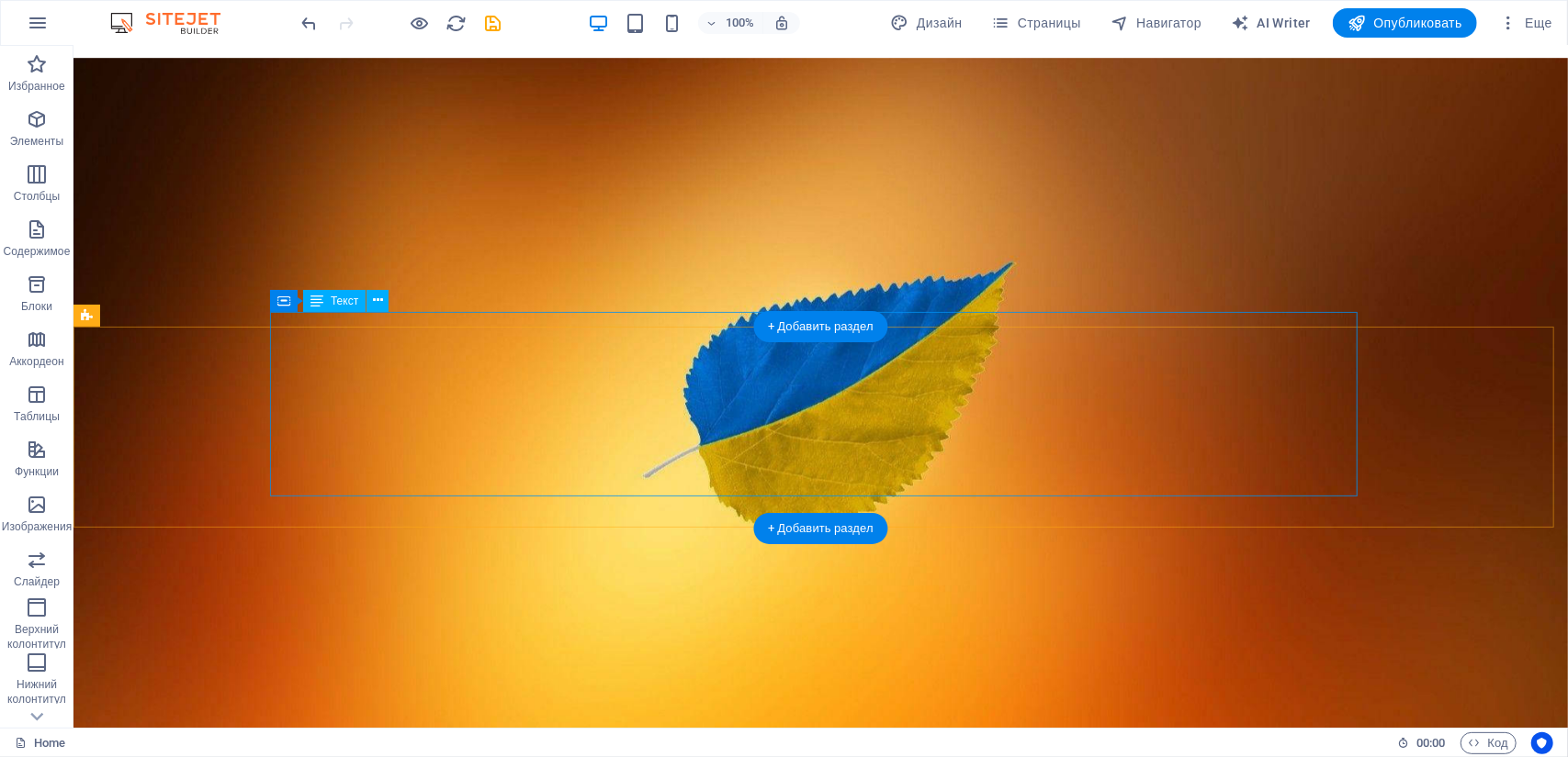
scroll to position [3763, 0]
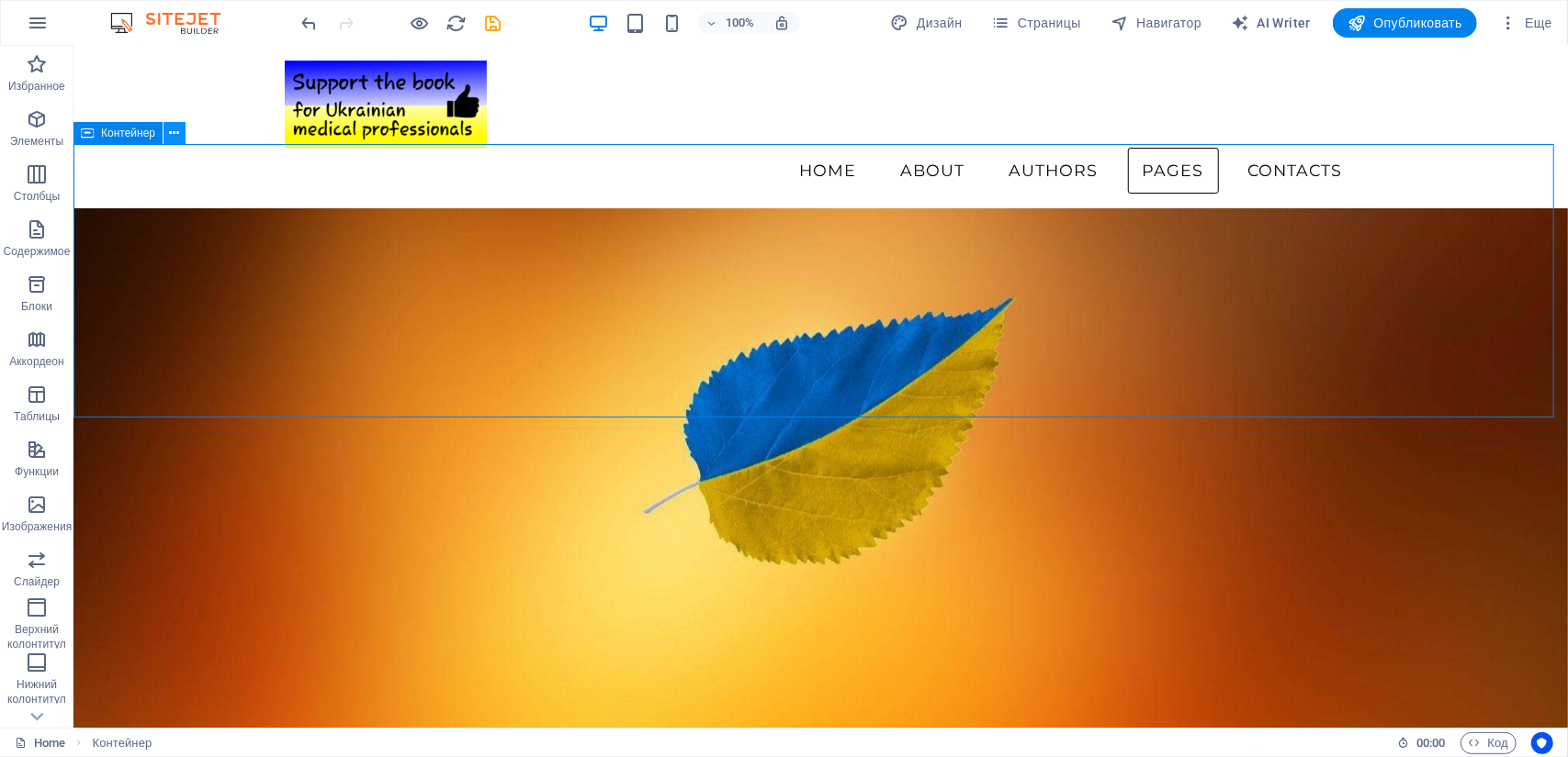
click at [169, 135] on icon at bounding box center [174, 133] width 10 height 20
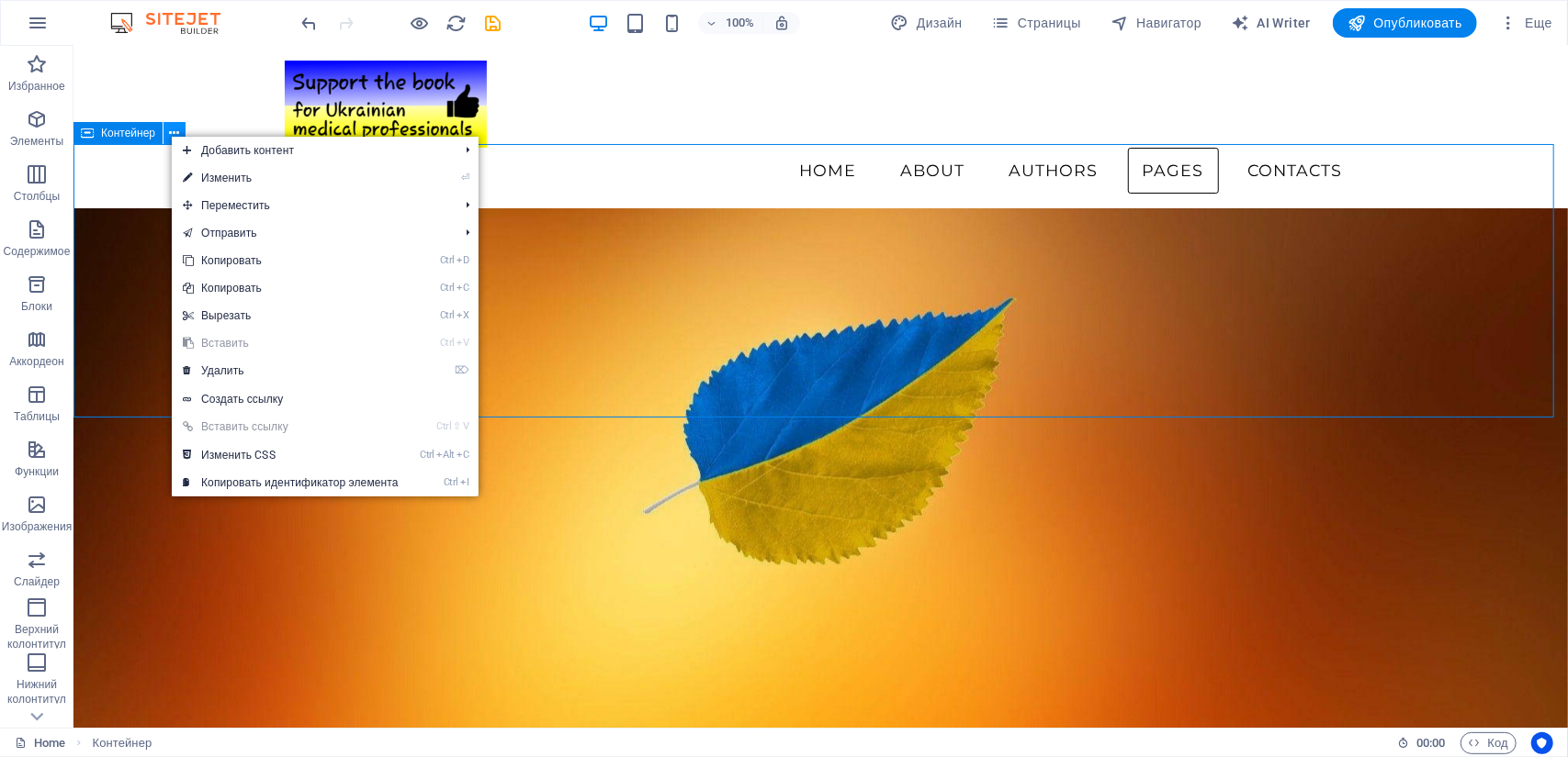
drag, startPoint x: 169, startPoint y: 135, endPoint x: 83, endPoint y: 99, distance: 93.2
click at [169, 135] on icon at bounding box center [174, 133] width 10 height 20
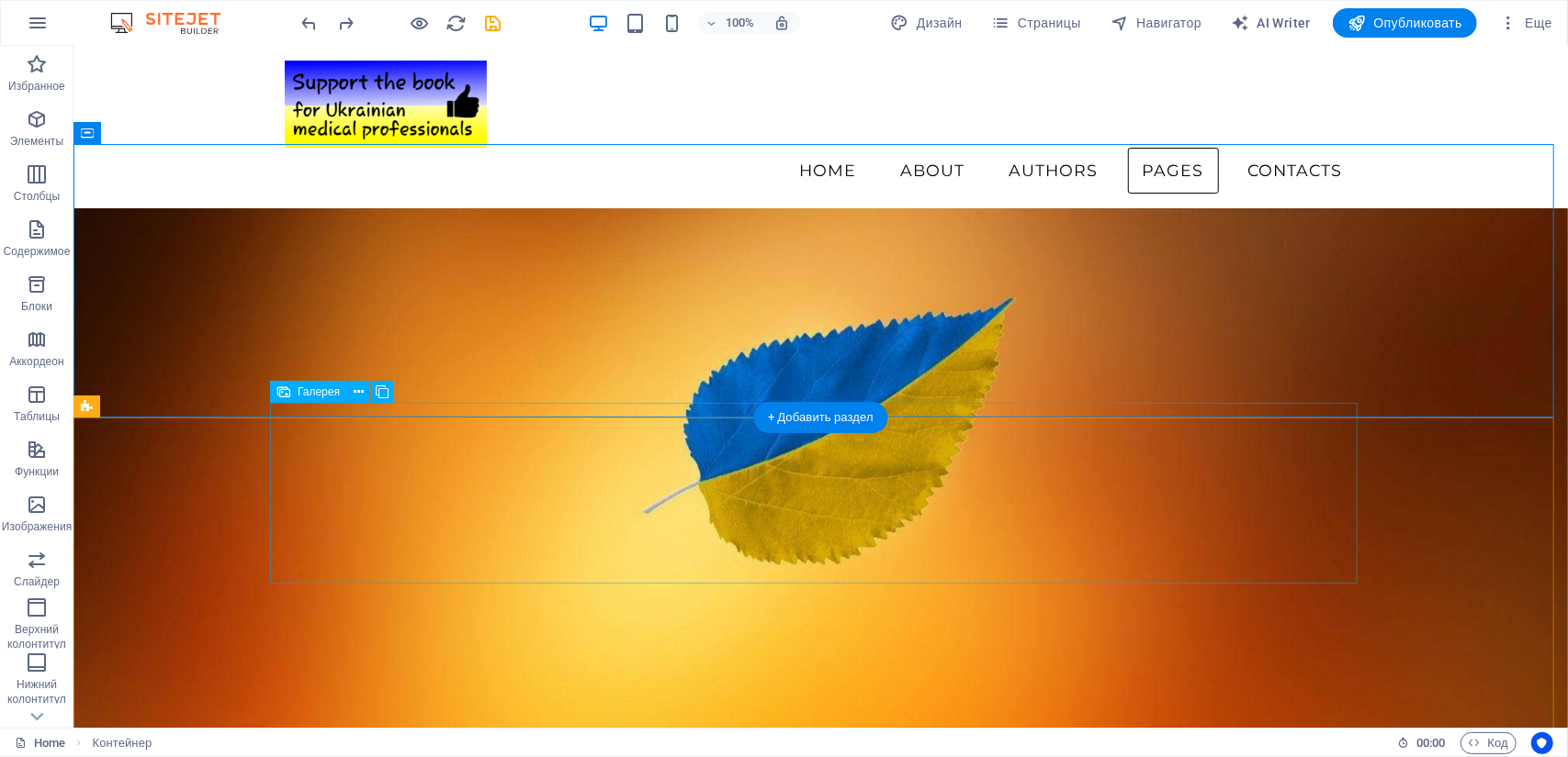
select select "4"
select select "px"
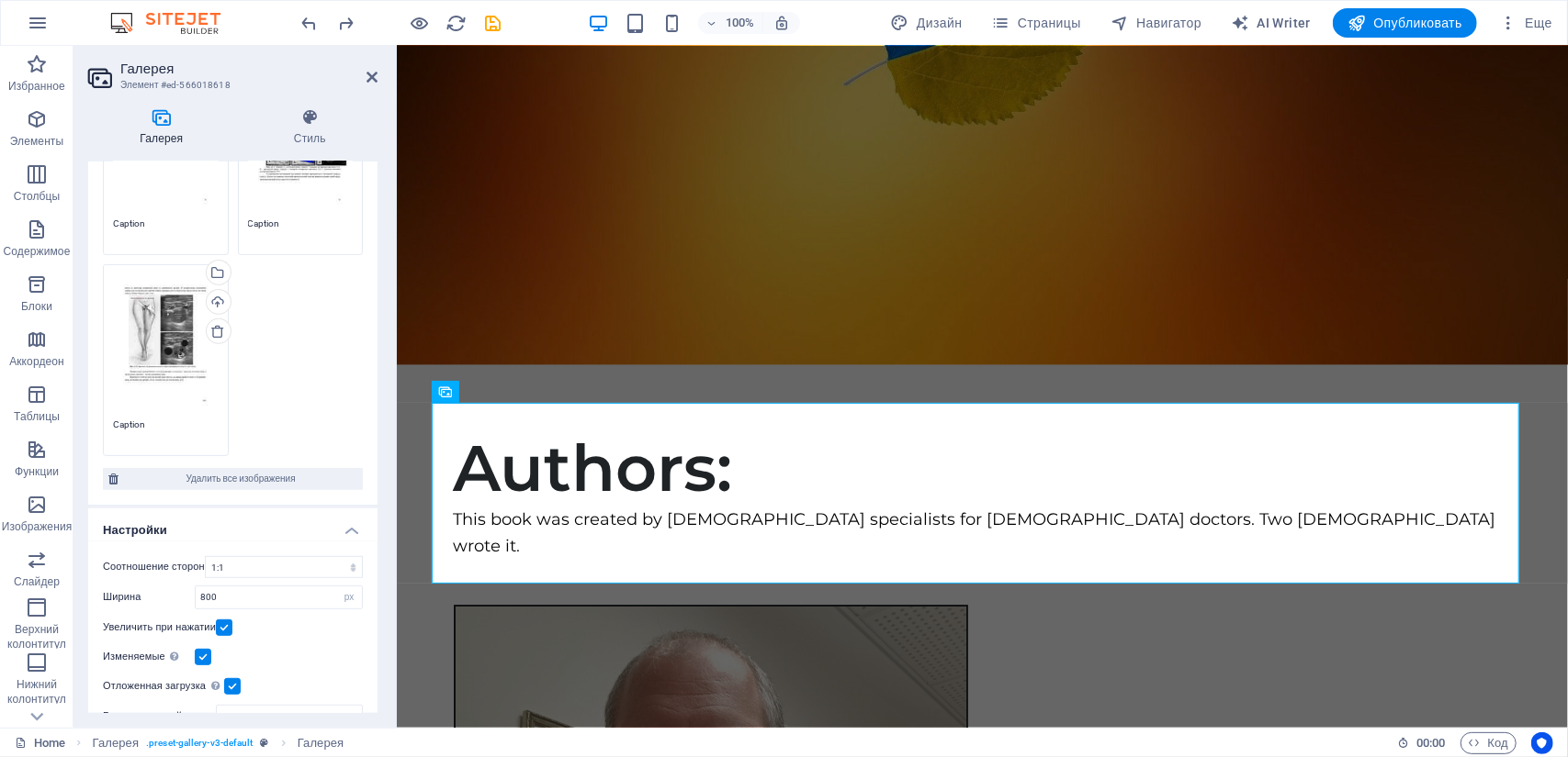
scroll to position [459, 0]
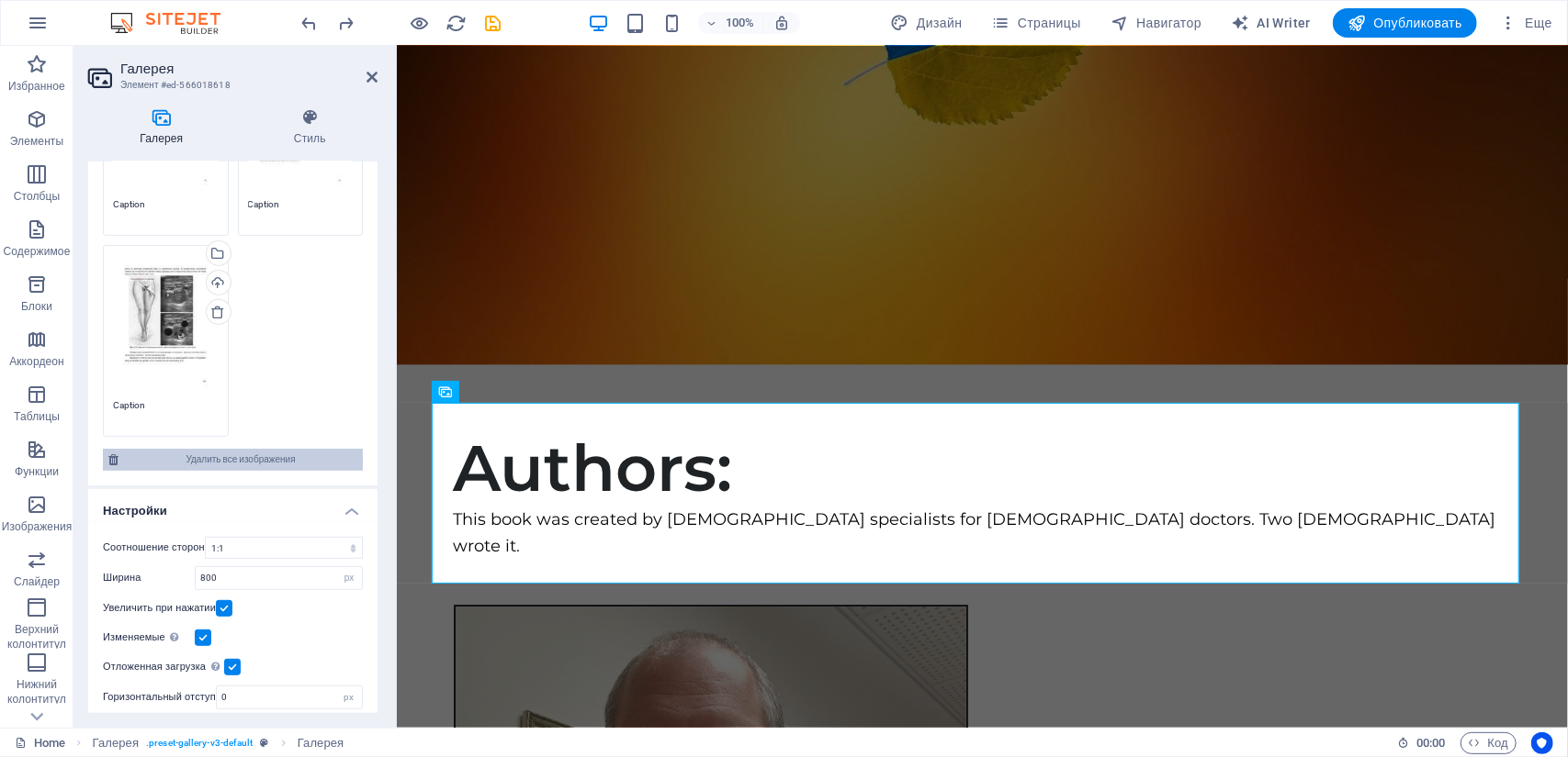
click at [245, 460] on span "Удалить все изображения" at bounding box center [240, 460] width 233 height 22
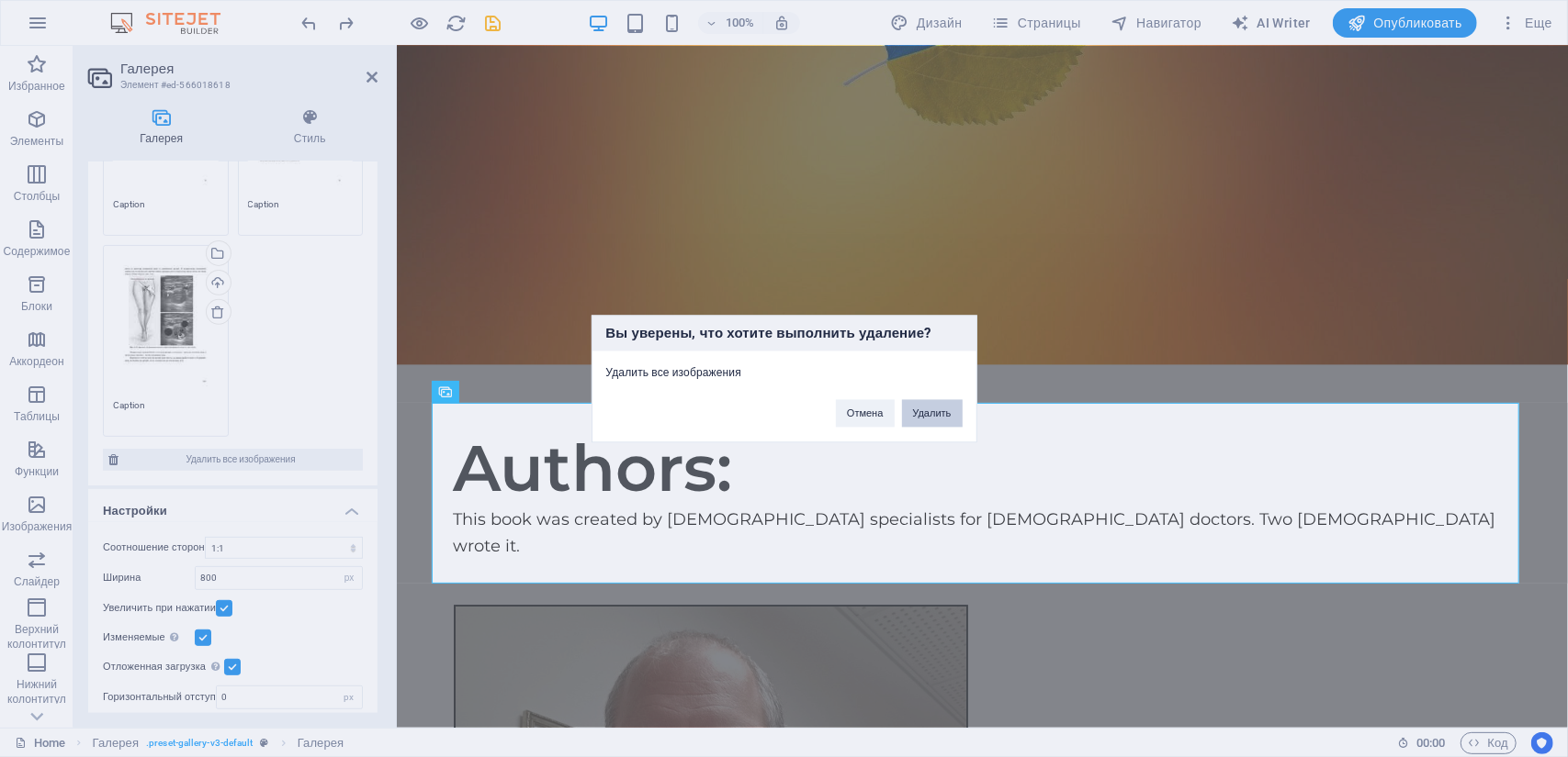
click at [942, 420] on button "Удалить" at bounding box center [931, 413] width 61 height 27
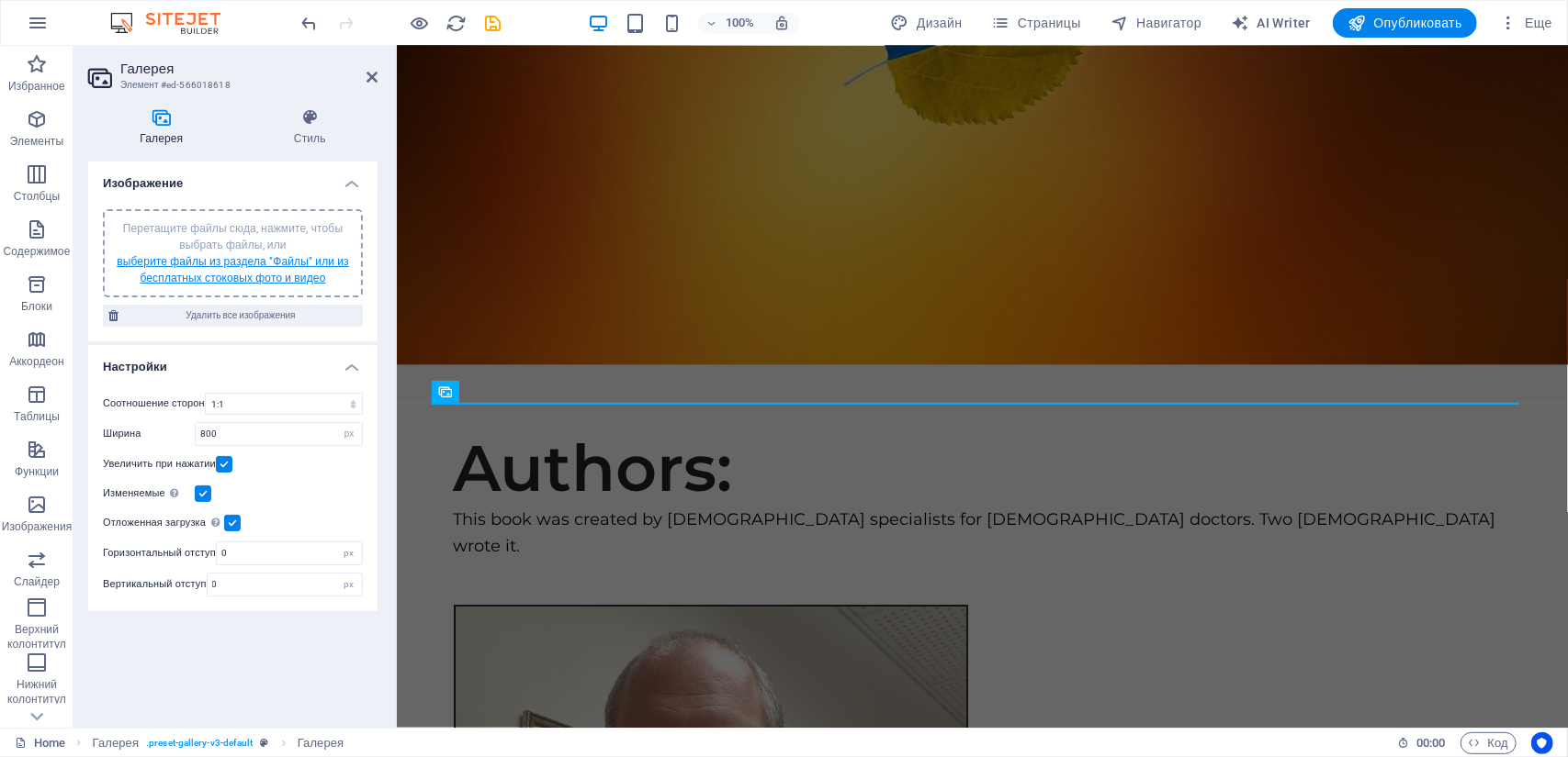
click at [261, 274] on link "выберите файлы из раздела "Файлы" или из бесплатных стоковых фото и видео" at bounding box center [233, 269] width 232 height 29
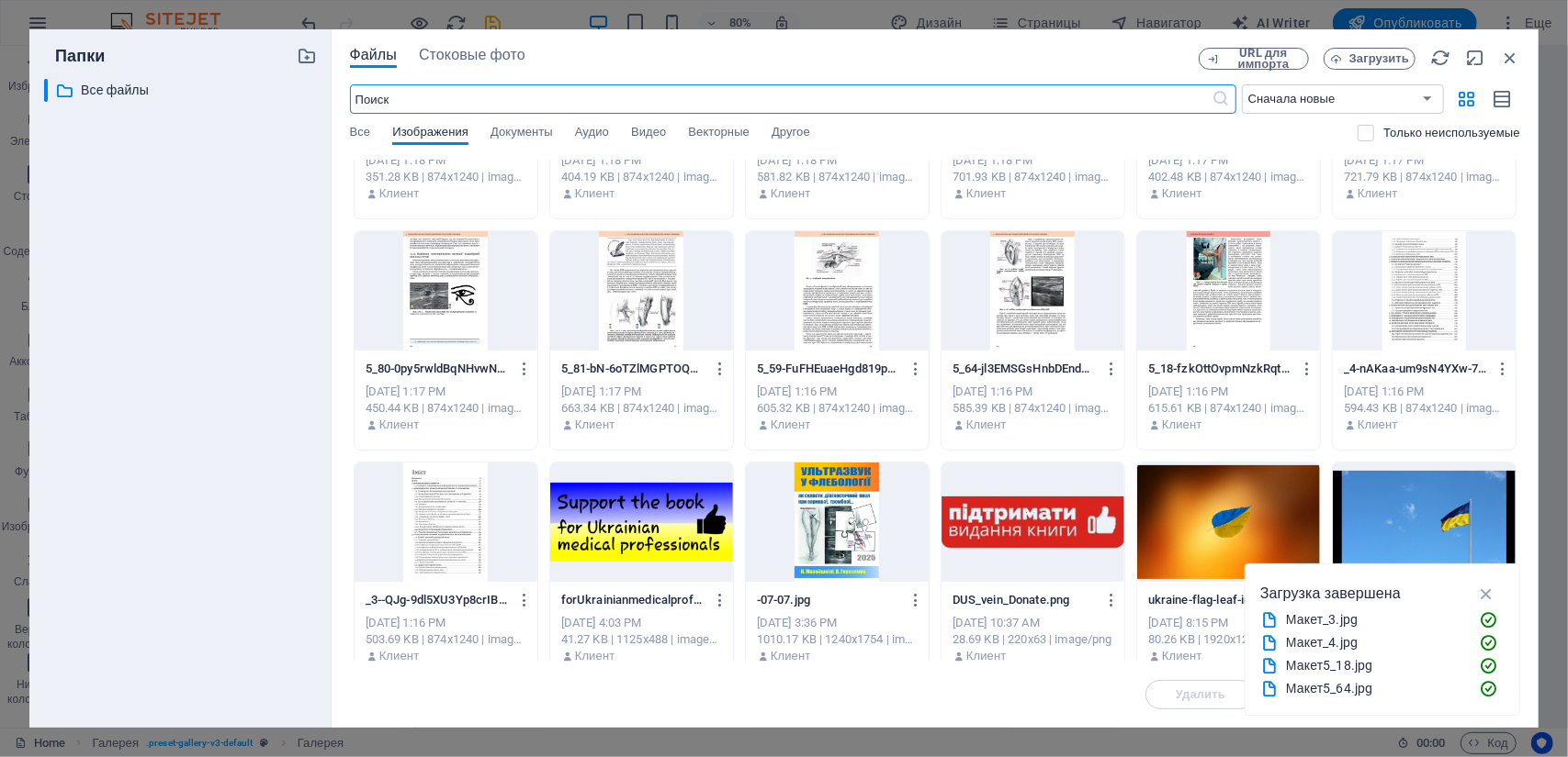
scroll to position [183, 0]
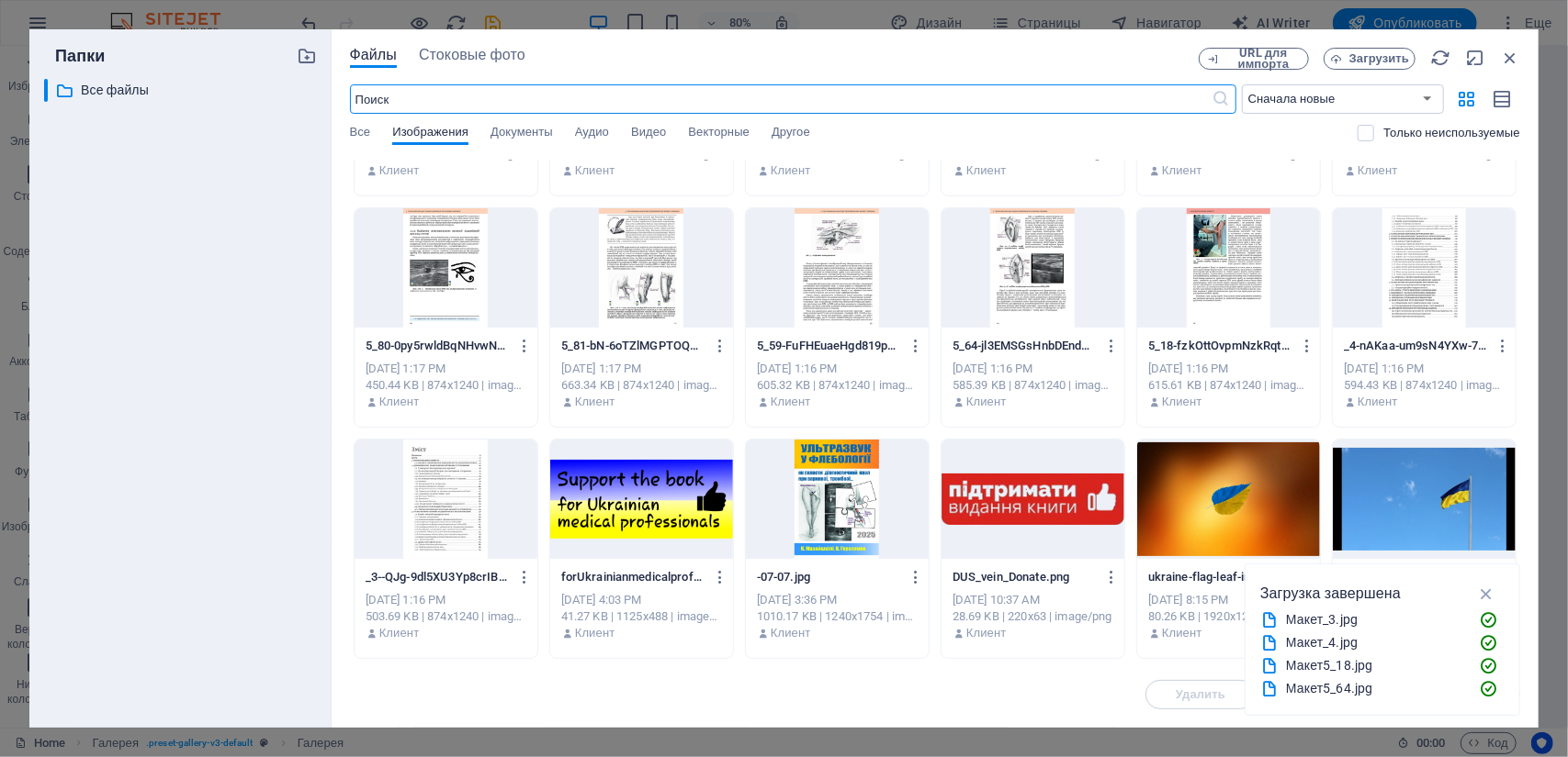
click at [450, 511] on div at bounding box center [446, 500] width 183 height 120
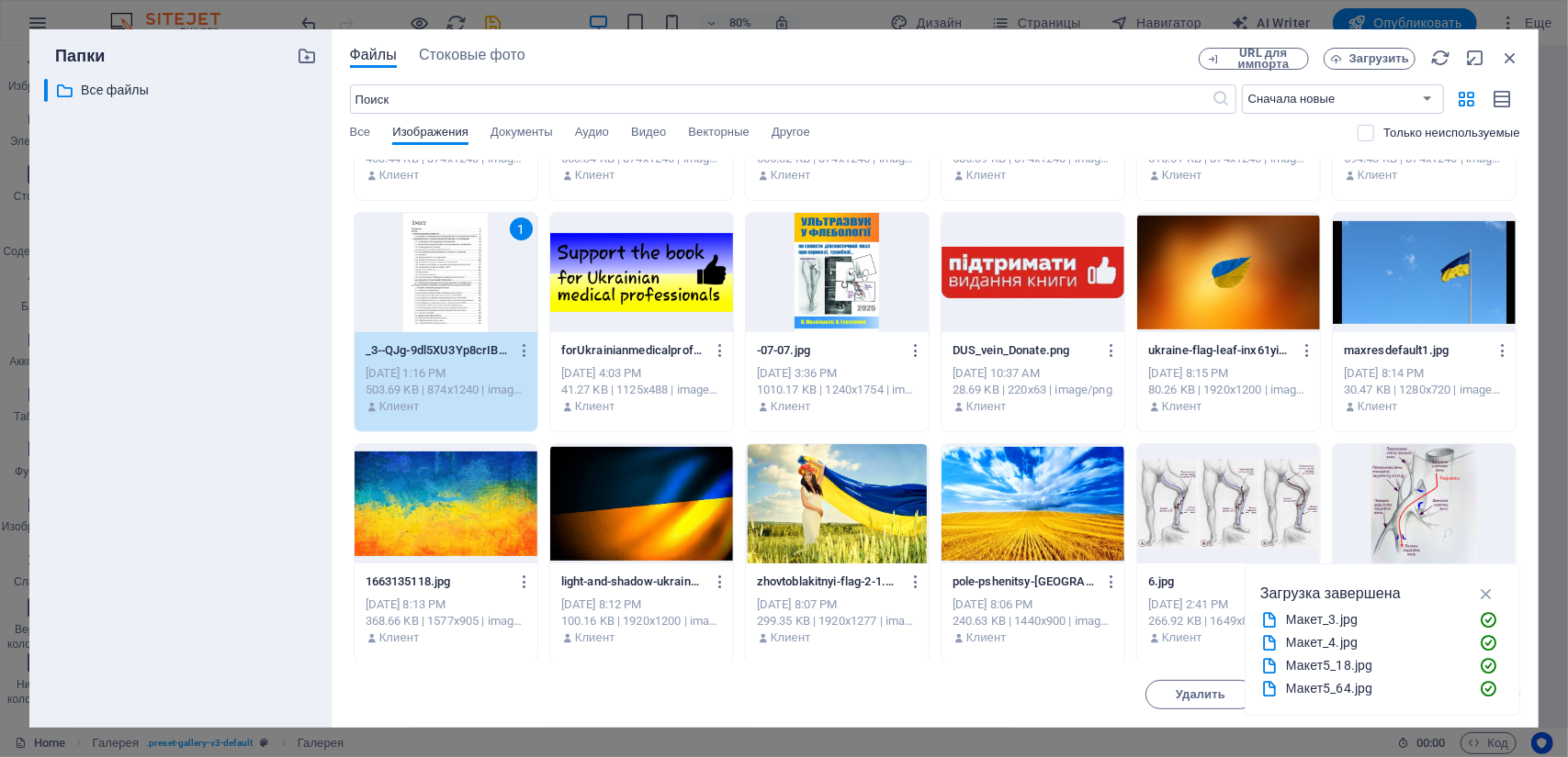
scroll to position [459, 0]
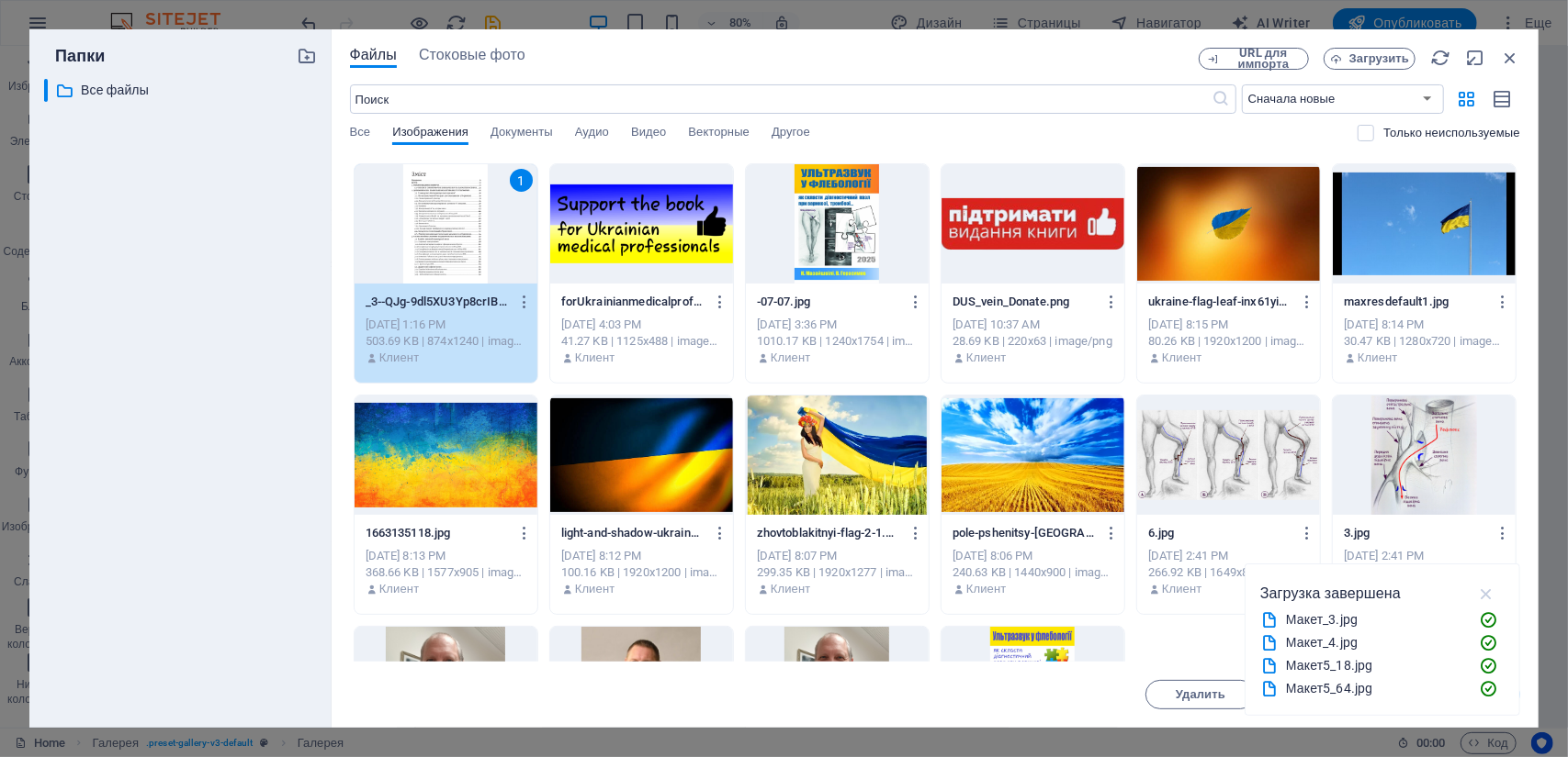
click at [1493, 590] on icon "button" at bounding box center [1486, 594] width 22 height 21
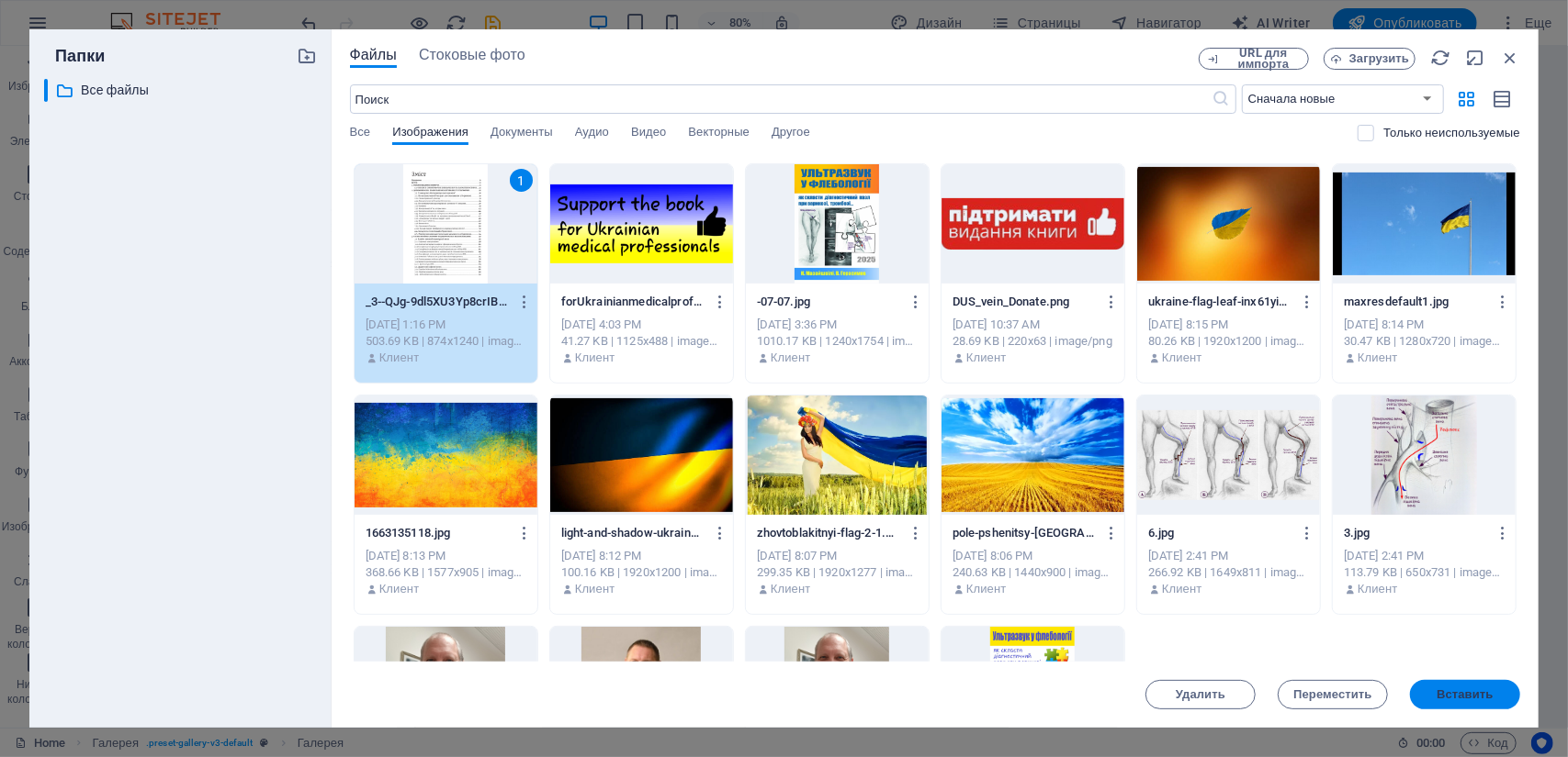
click at [1462, 699] on span "Вставить" at bounding box center [1464, 695] width 56 height 11
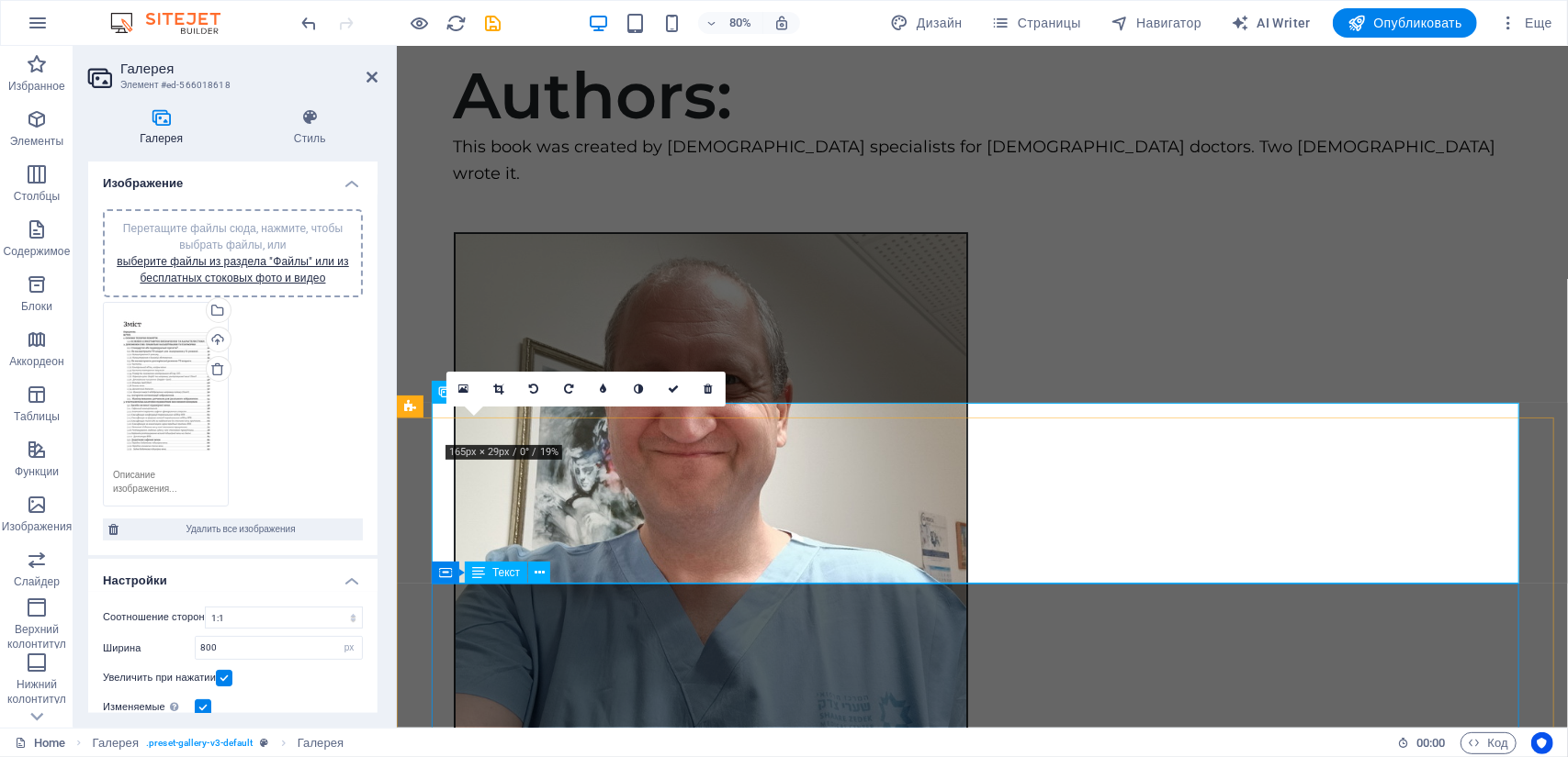
scroll to position [3672, 0]
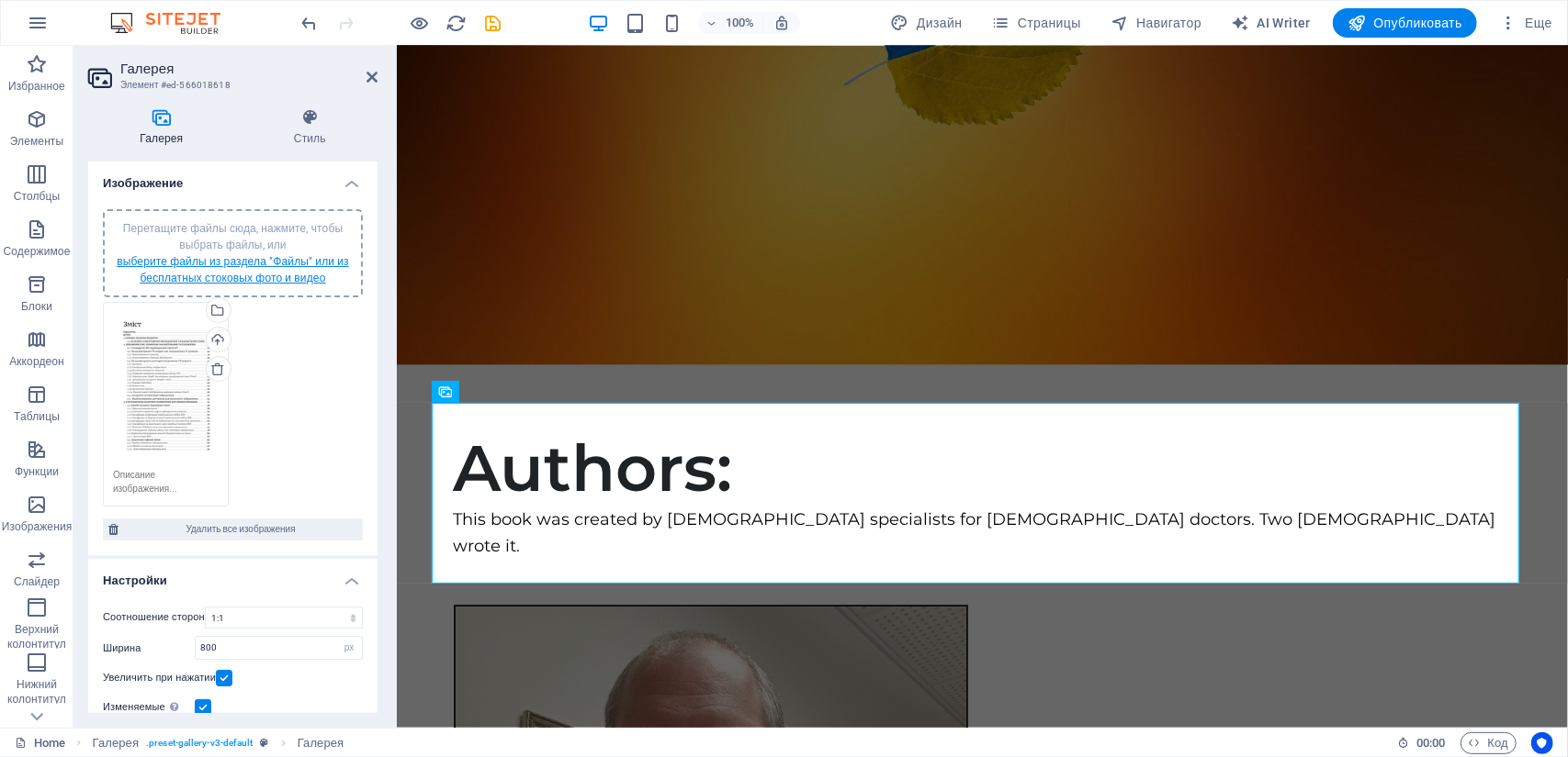
click at [215, 276] on link "выберите файлы из раздела "Файлы" или из бесплатных стоковых фото и видео" at bounding box center [233, 269] width 232 height 29
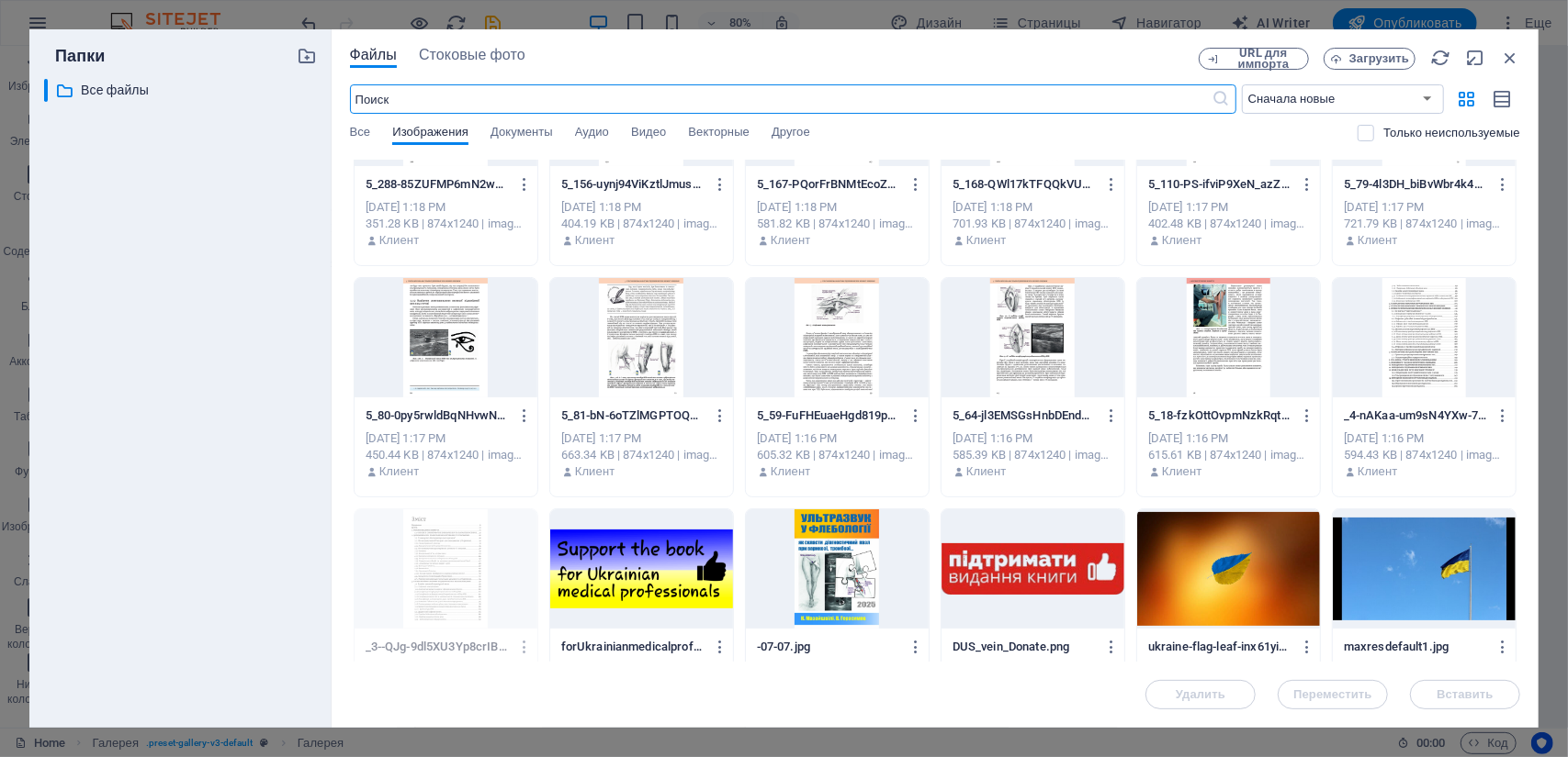
scroll to position [0, 0]
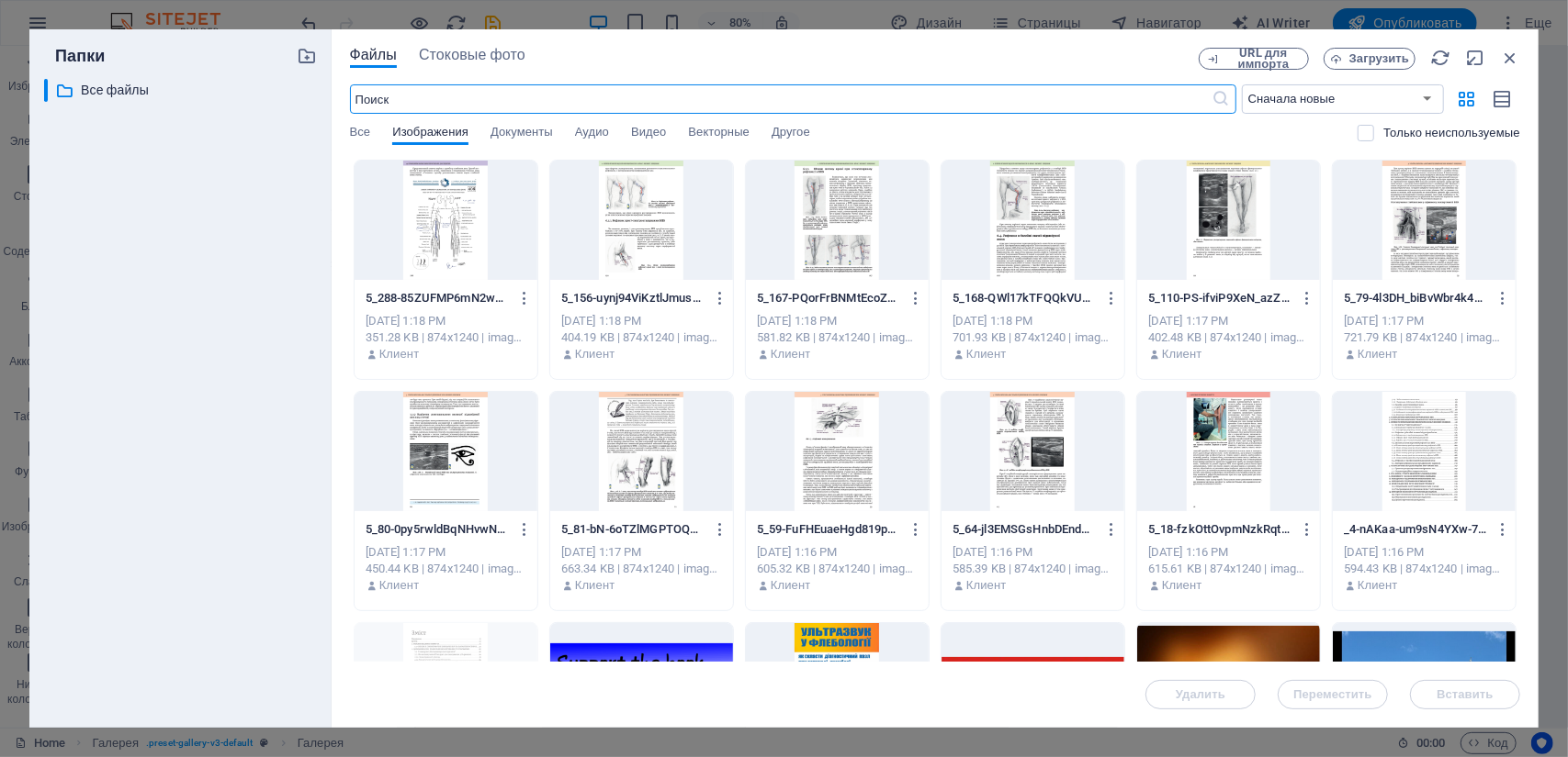
click at [1420, 443] on div at bounding box center [1423, 452] width 183 height 120
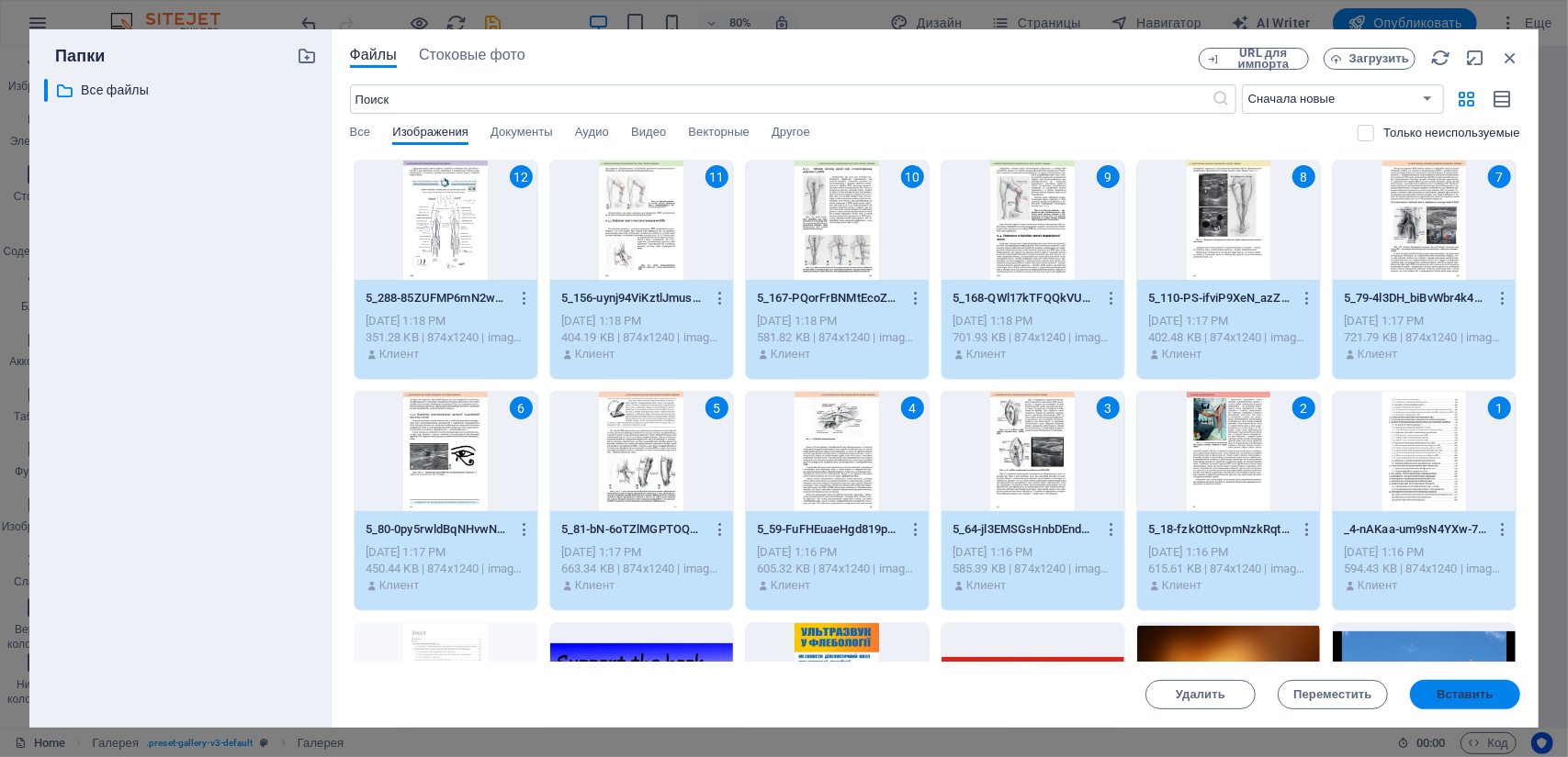
click at [1469, 707] on button "Вставить" at bounding box center [1465, 694] width 110 height 29
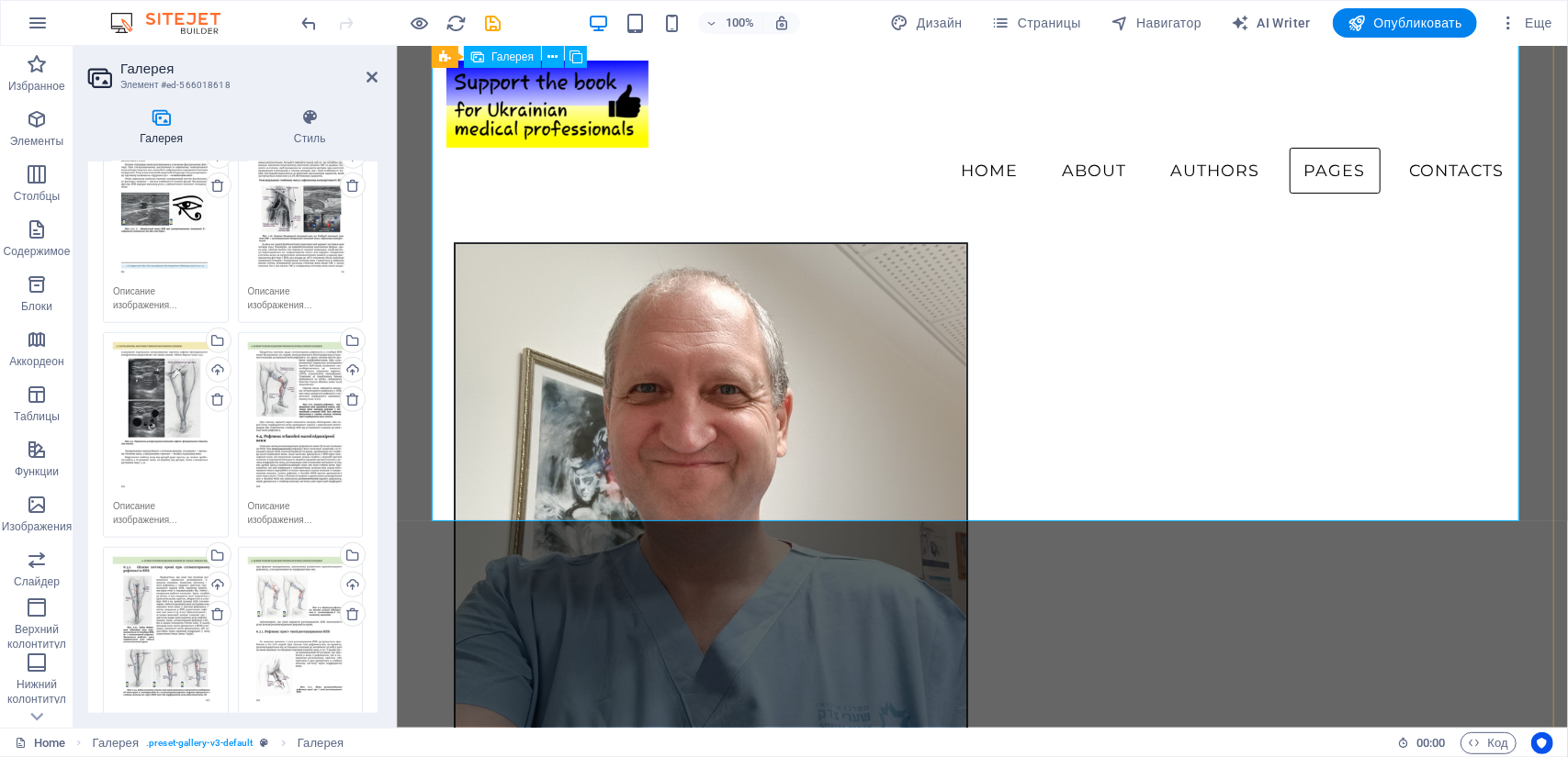
scroll to position [3947, 0]
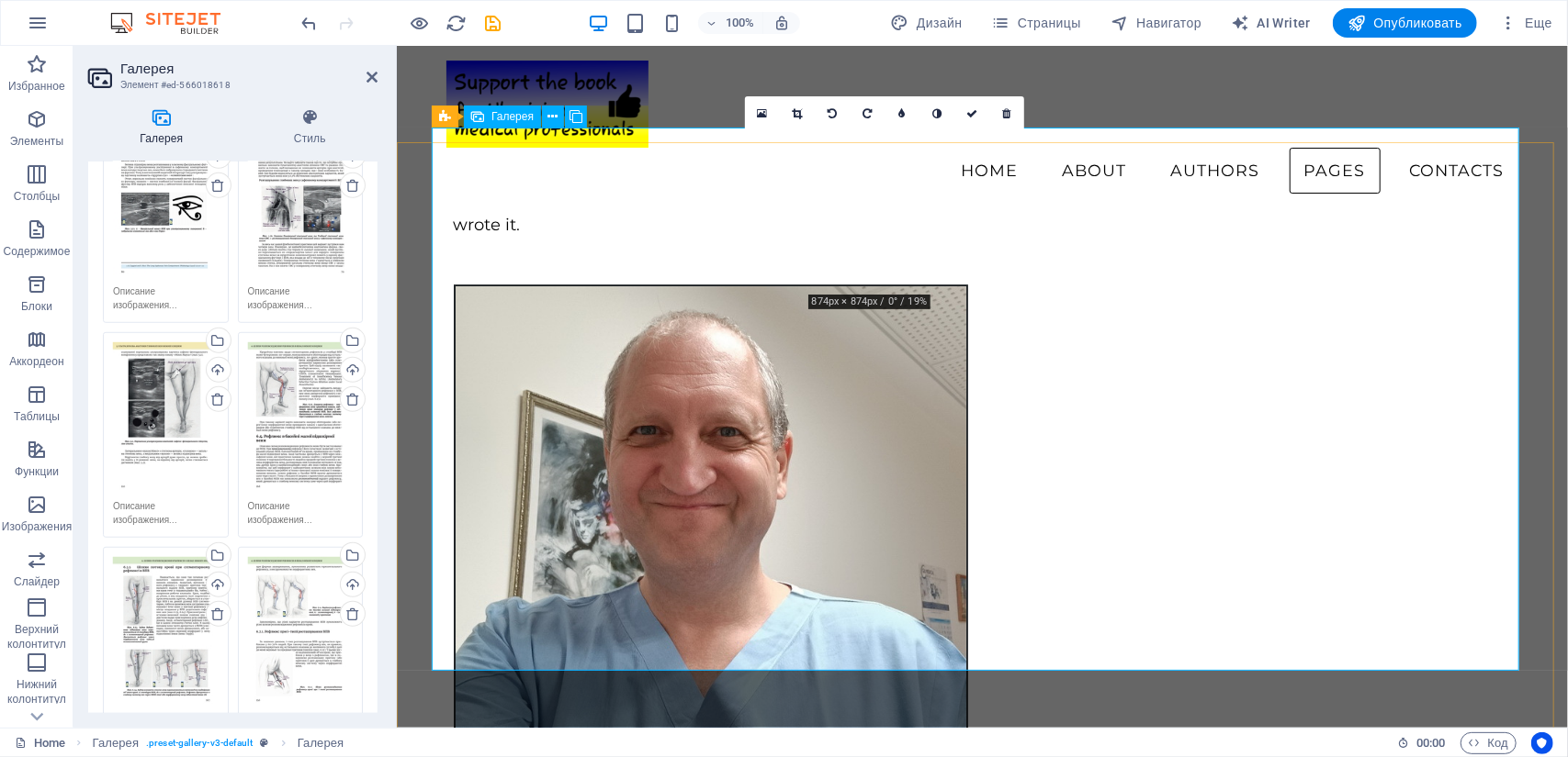
click at [1010, 115] on icon at bounding box center [1006, 114] width 8 height 11
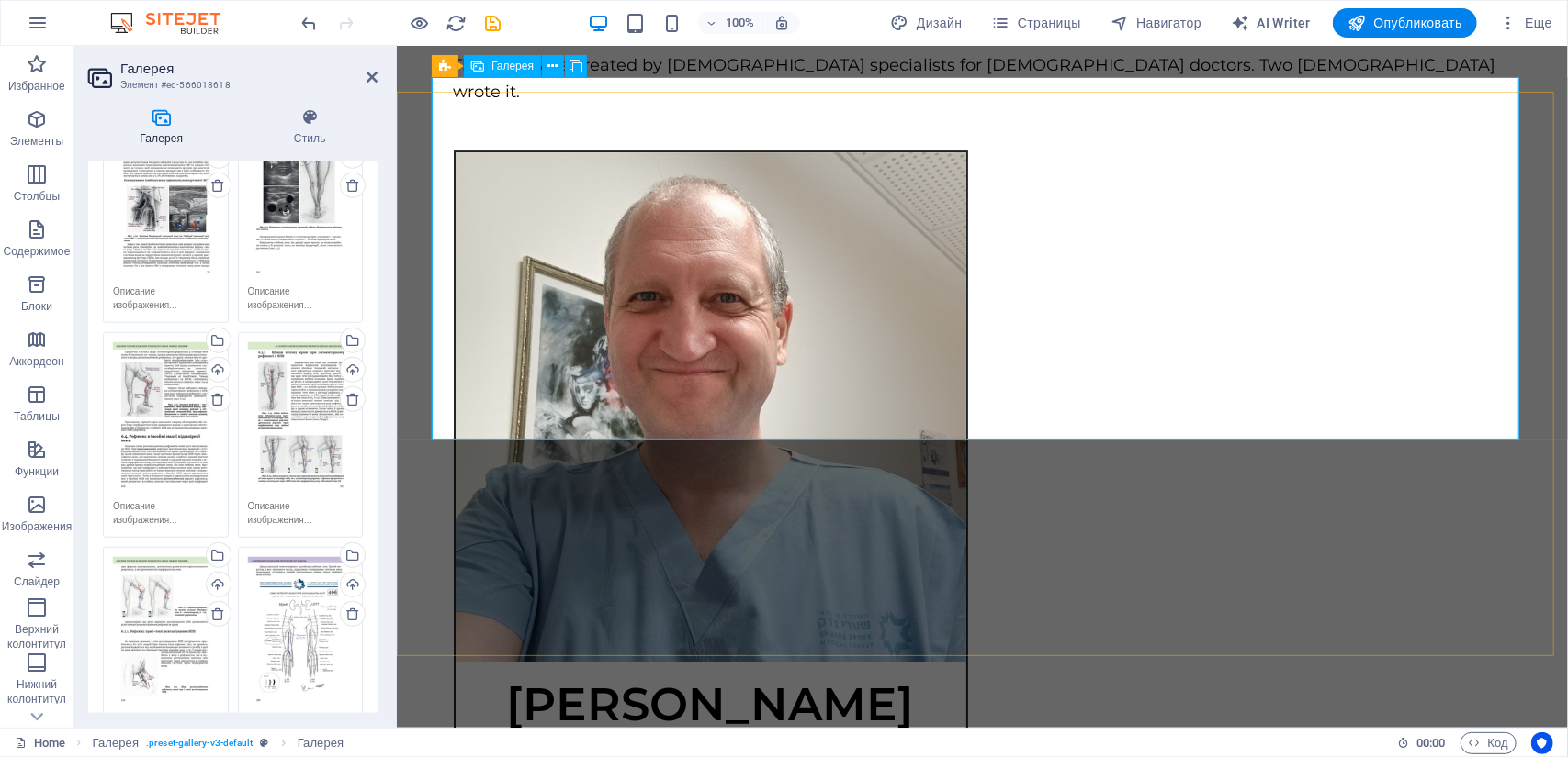
scroll to position [4130, 0]
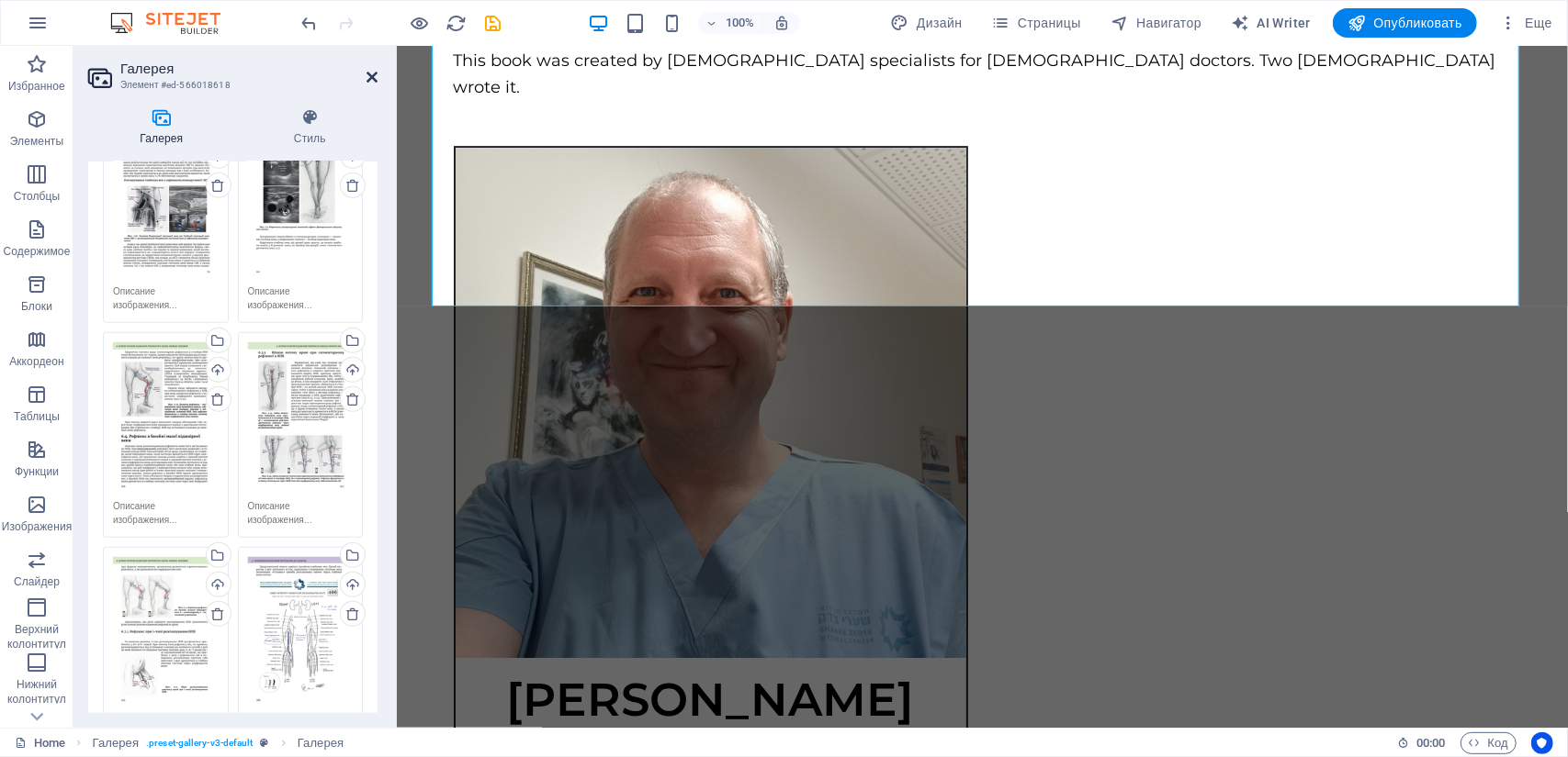
drag, startPoint x: 370, startPoint y: 75, endPoint x: 298, endPoint y: 29, distance: 85.4
click at [370, 75] on icon at bounding box center [372, 78] width 11 height 15
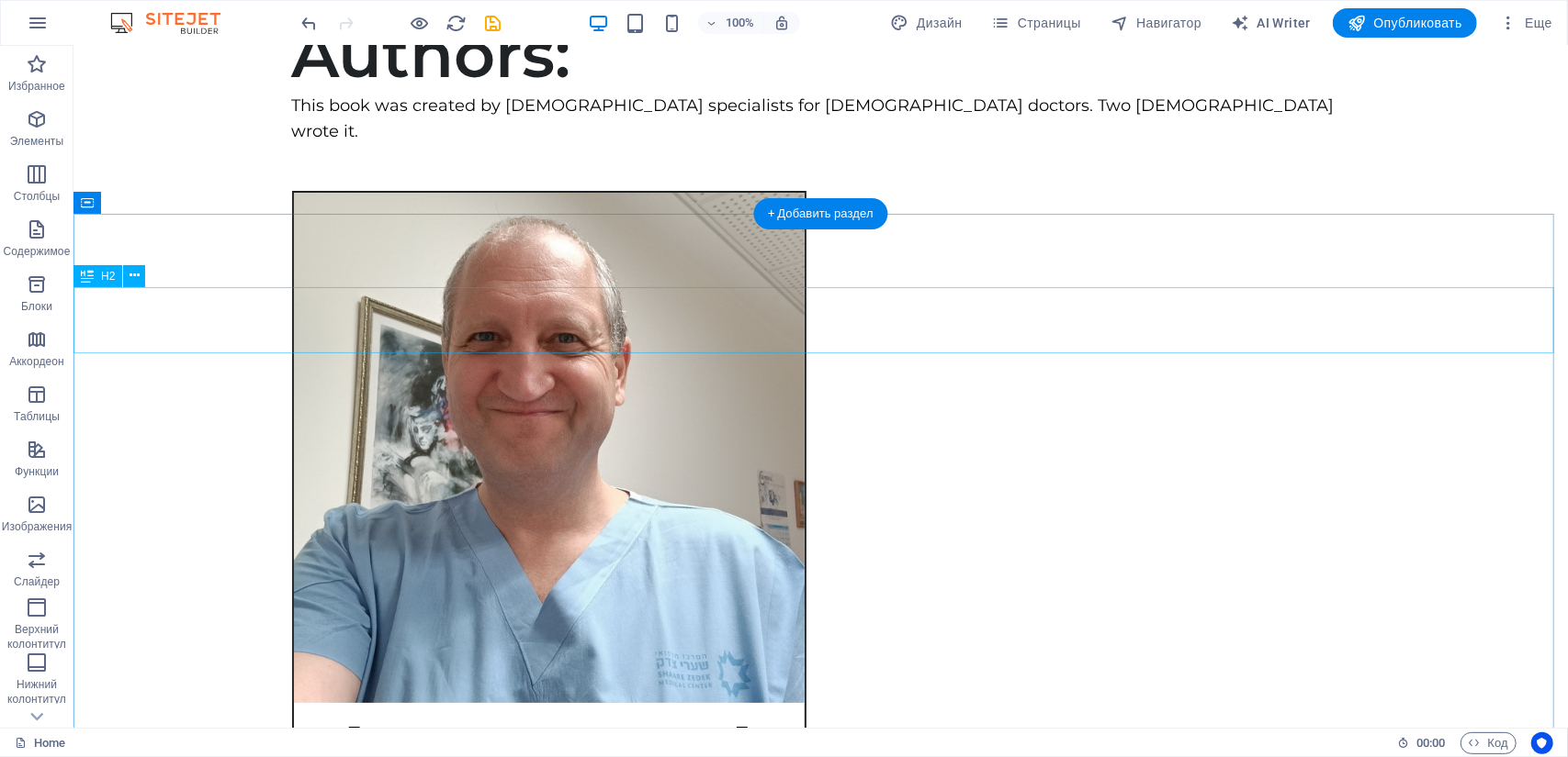
scroll to position [4773, 0]
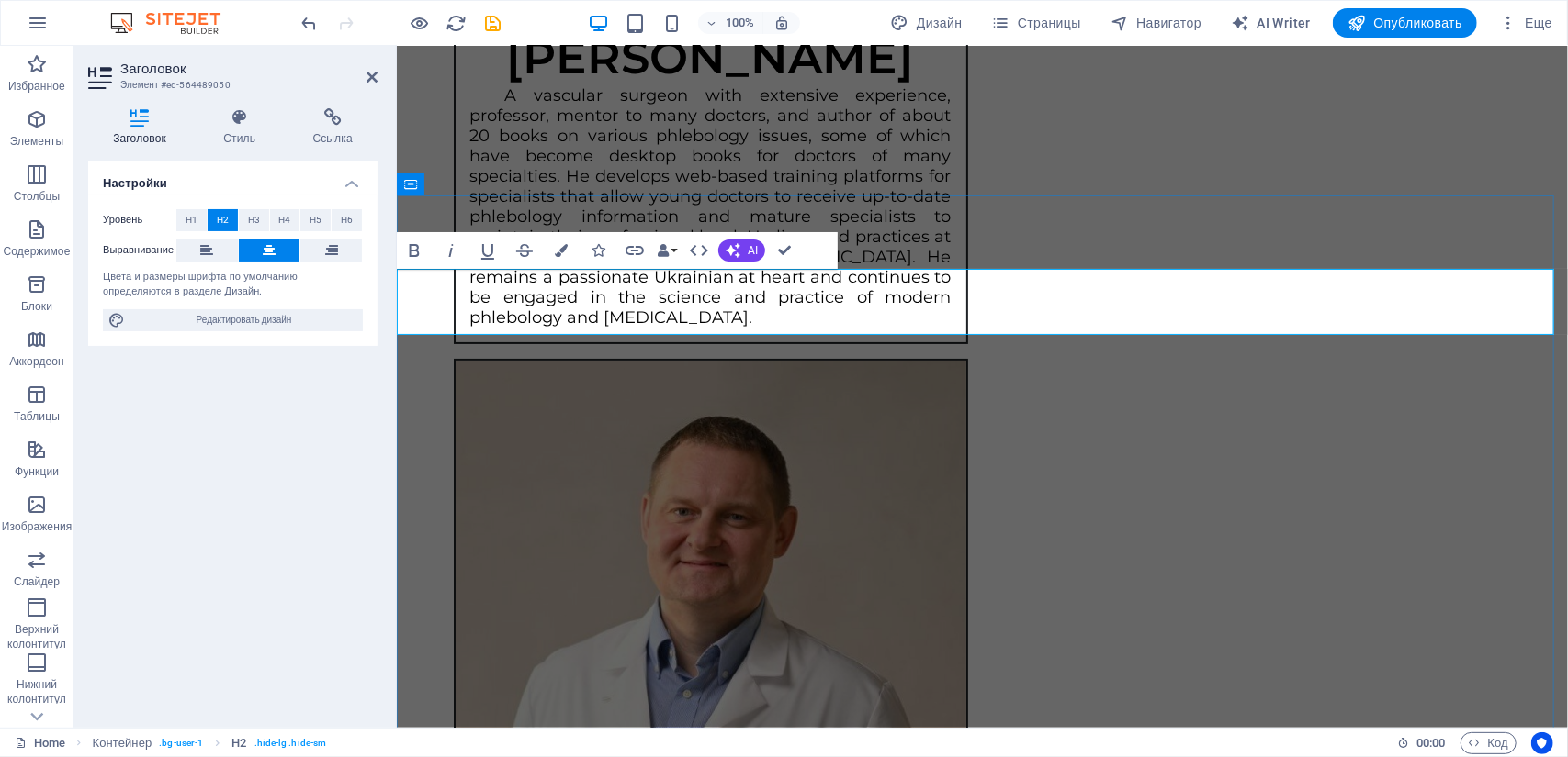
click at [601, 256] on icon "button" at bounding box center [598, 251] width 13 height 13
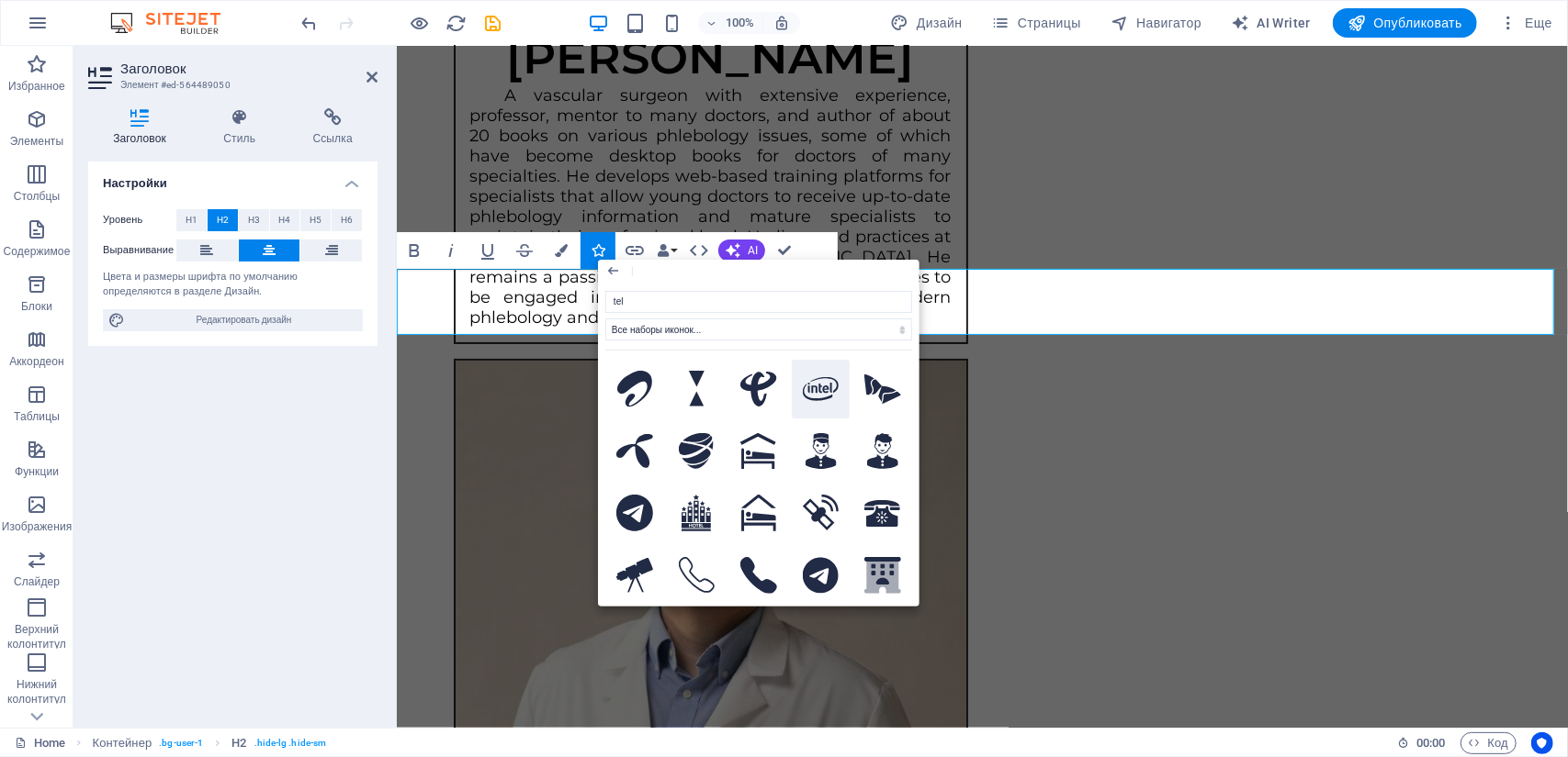
type input "tele"
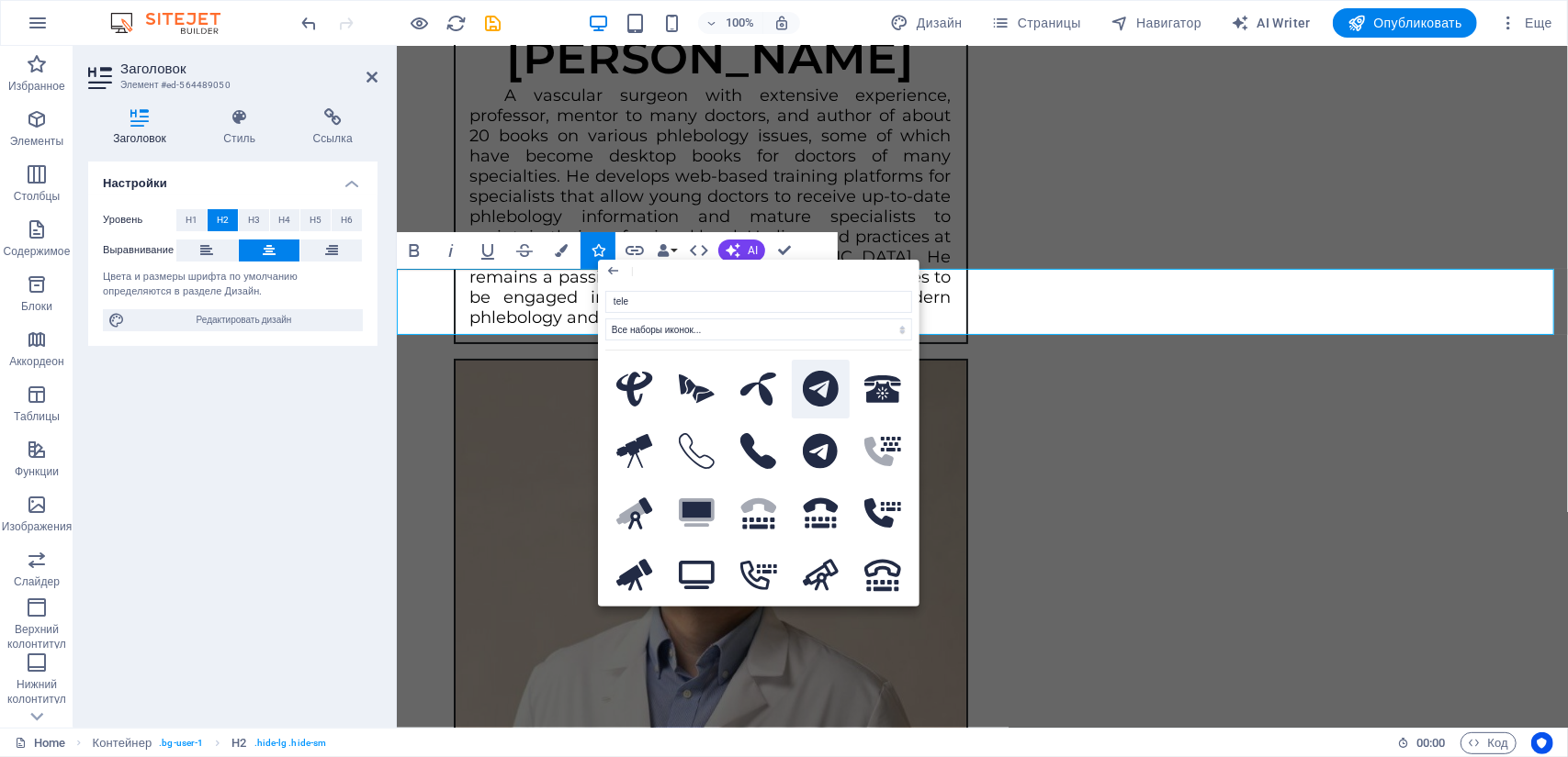
click at [823, 389] on icon at bounding box center [820, 388] width 37 height 36
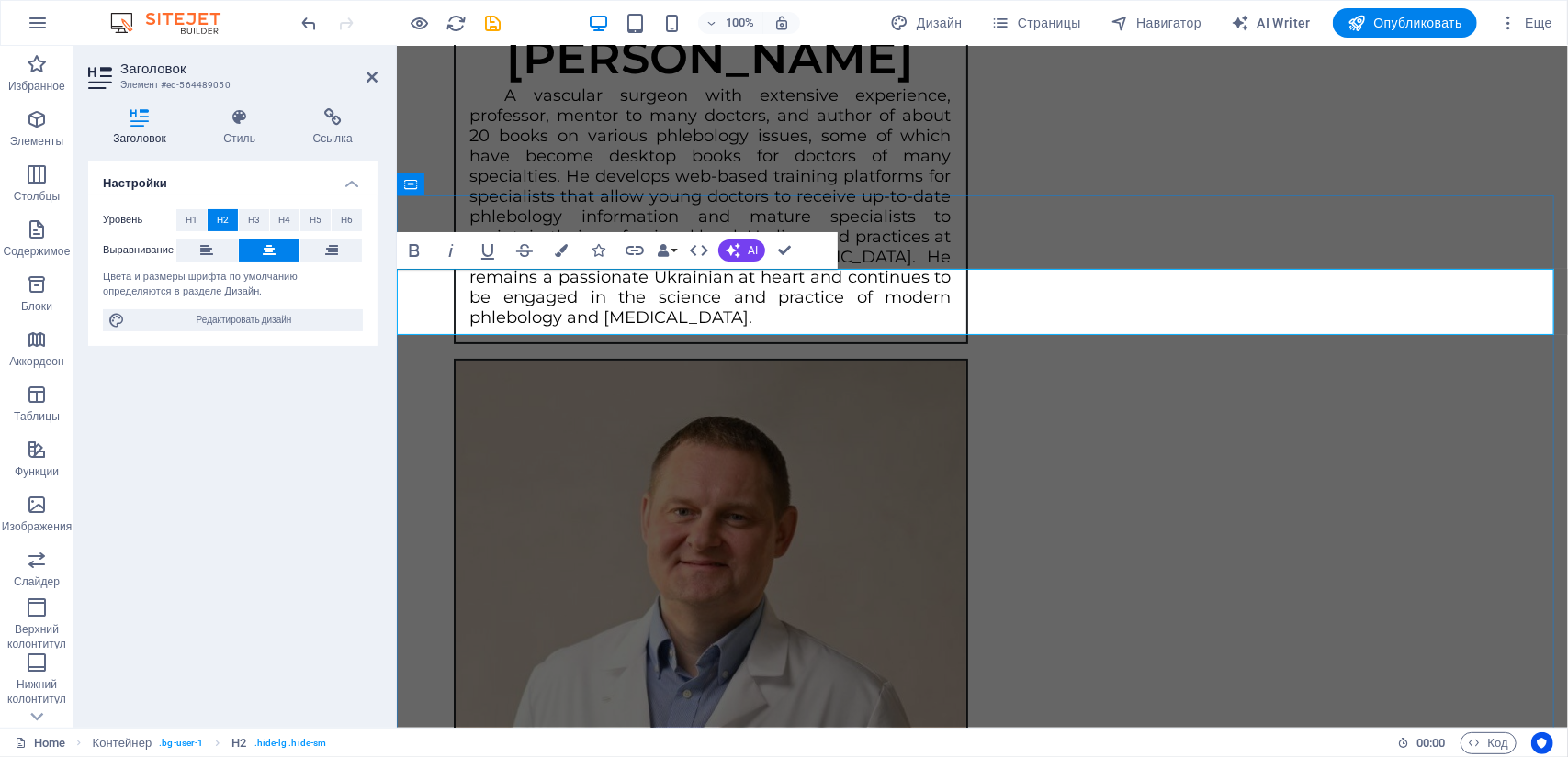
drag, startPoint x: 1359, startPoint y: 307, endPoint x: 579, endPoint y: 314, distance: 780.0
click at [631, 254] on icon "button" at bounding box center [635, 251] width 19 height 9
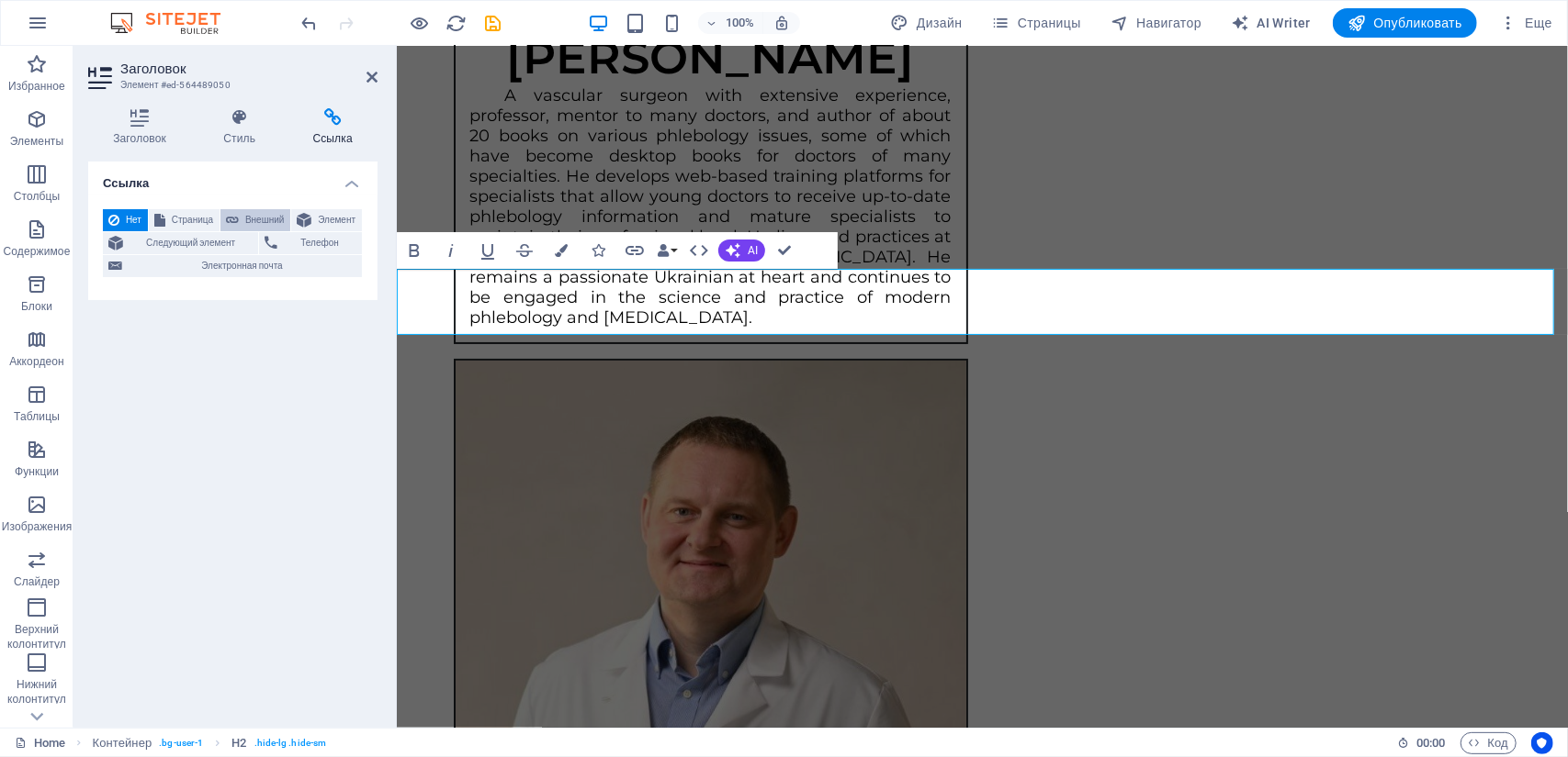
click at [267, 216] on span "Внешний" at bounding box center [264, 221] width 40 height 22
select select "blank"
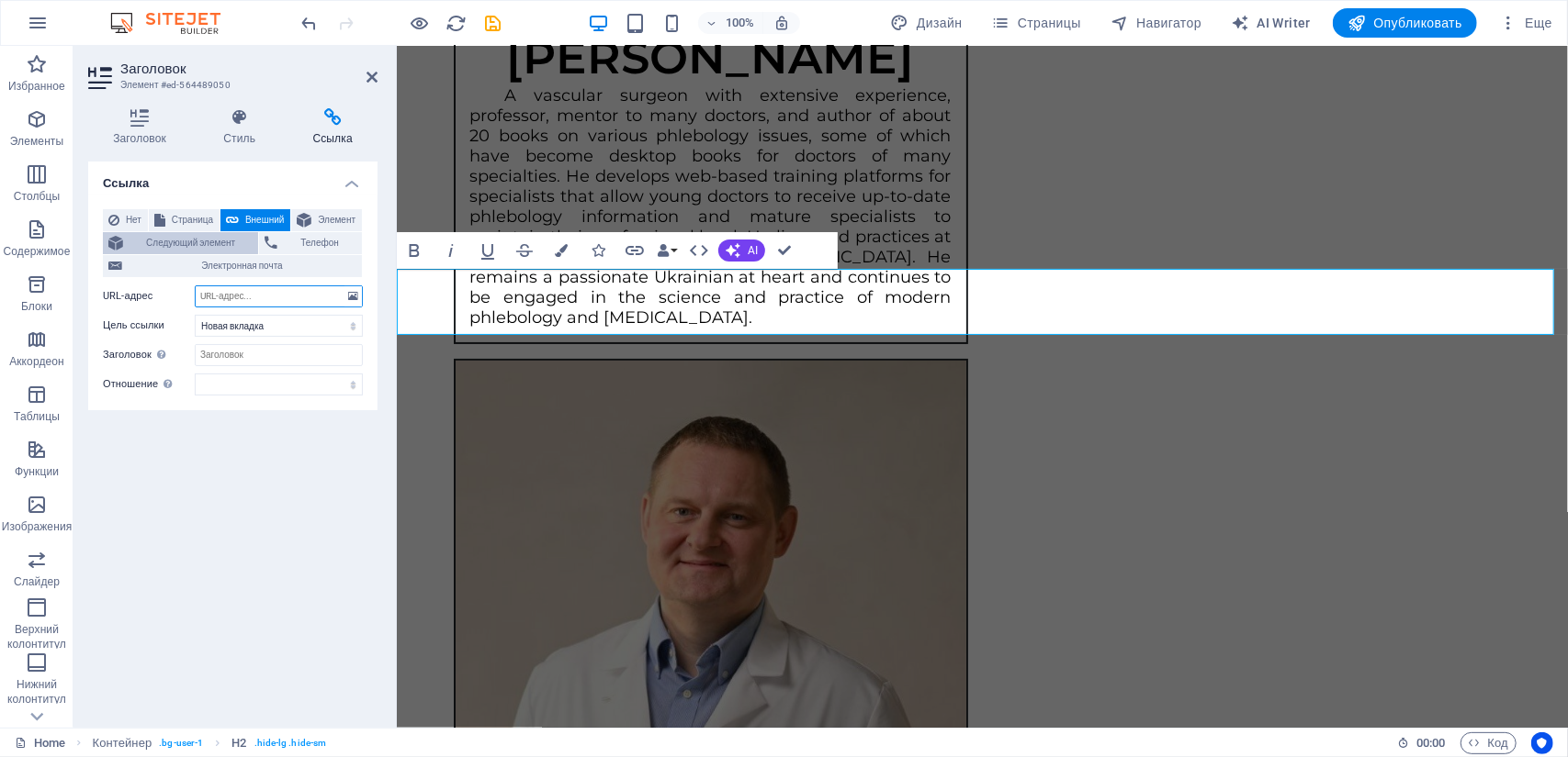
paste input "[URL][DOMAIN_NAME]"
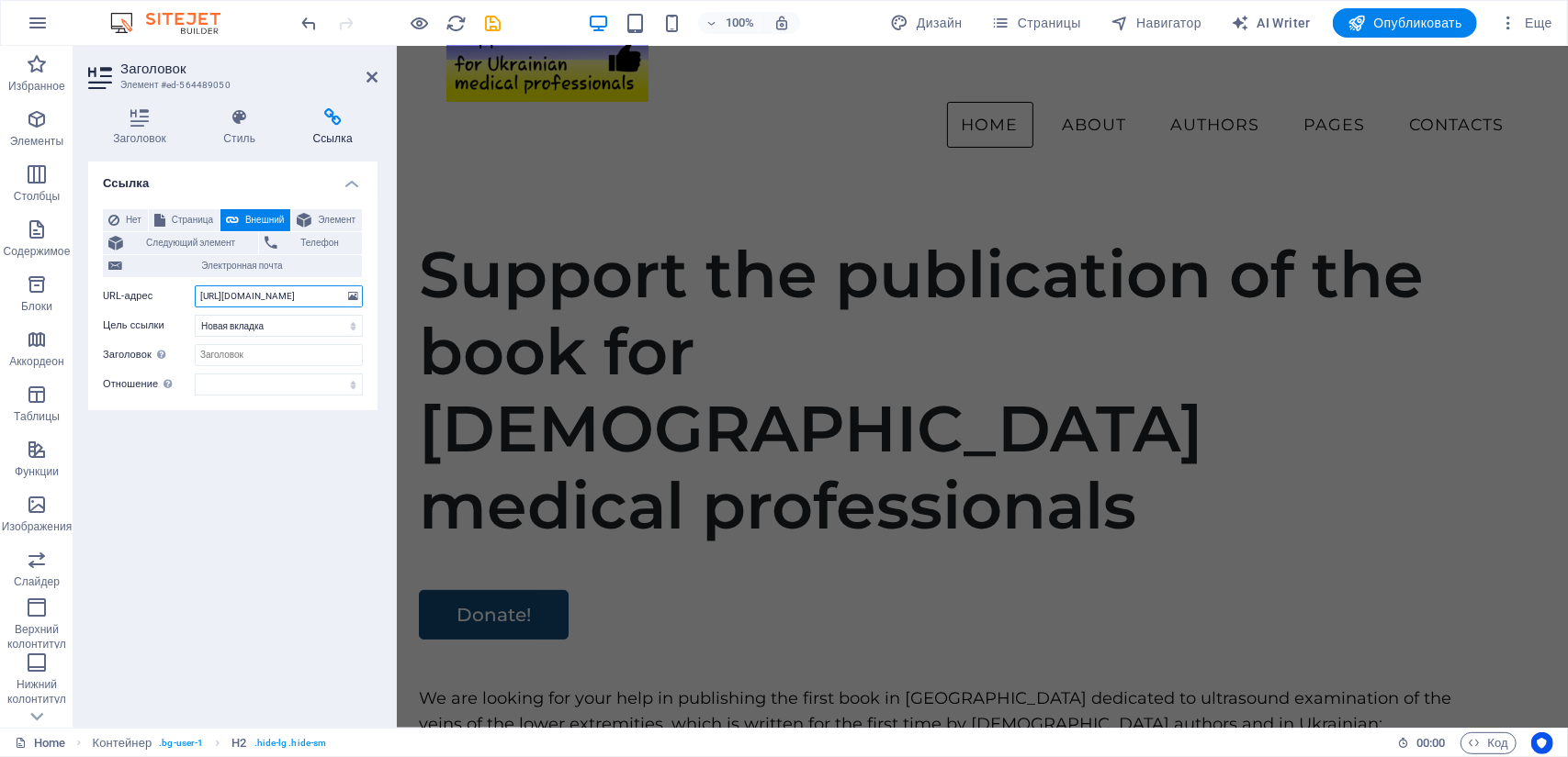
scroll to position [0, 0]
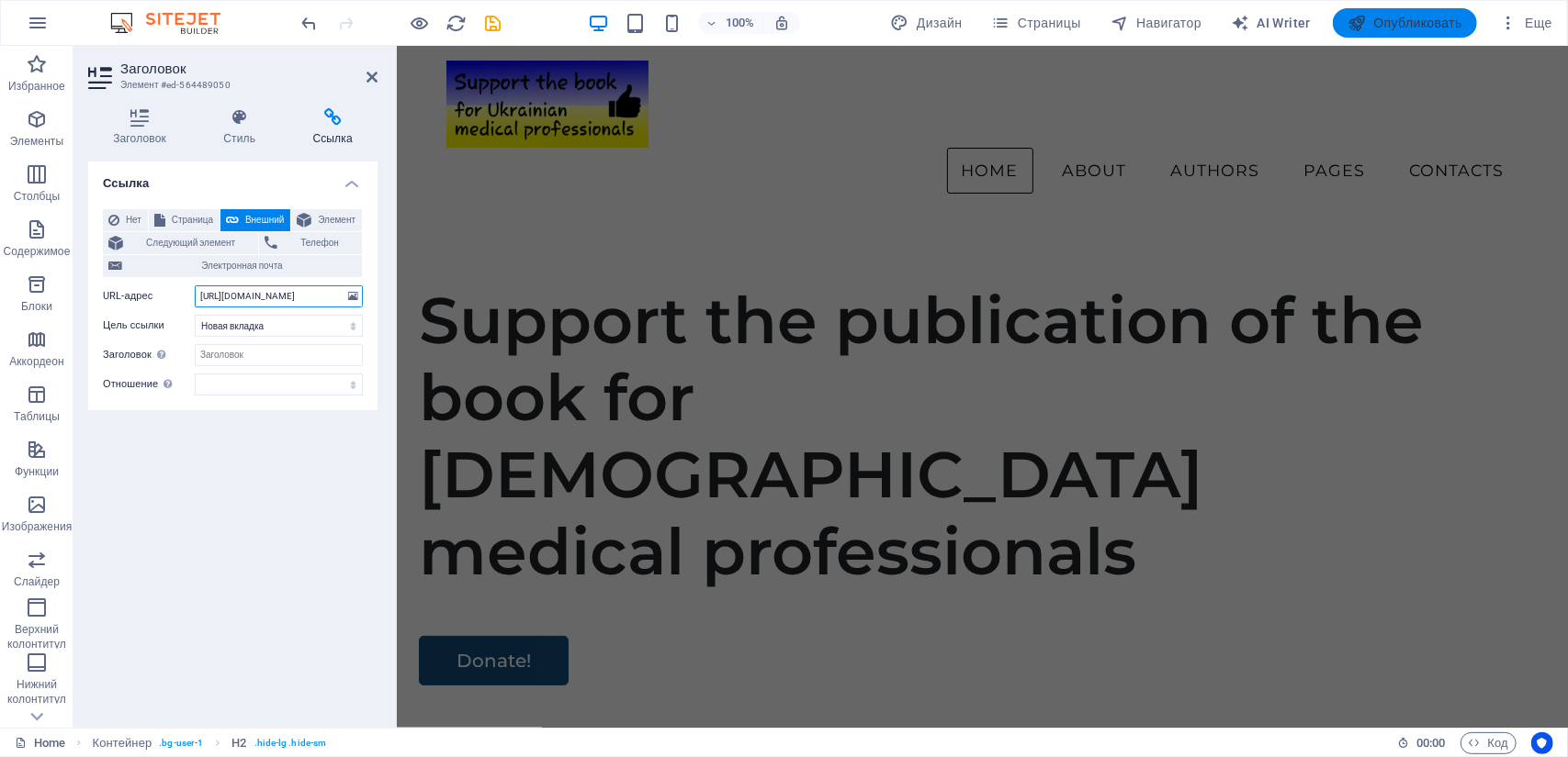
type input "[URL][DOMAIN_NAME]"
click at [1385, 21] on span "Опубликовать" at bounding box center [1404, 23] width 115 height 19
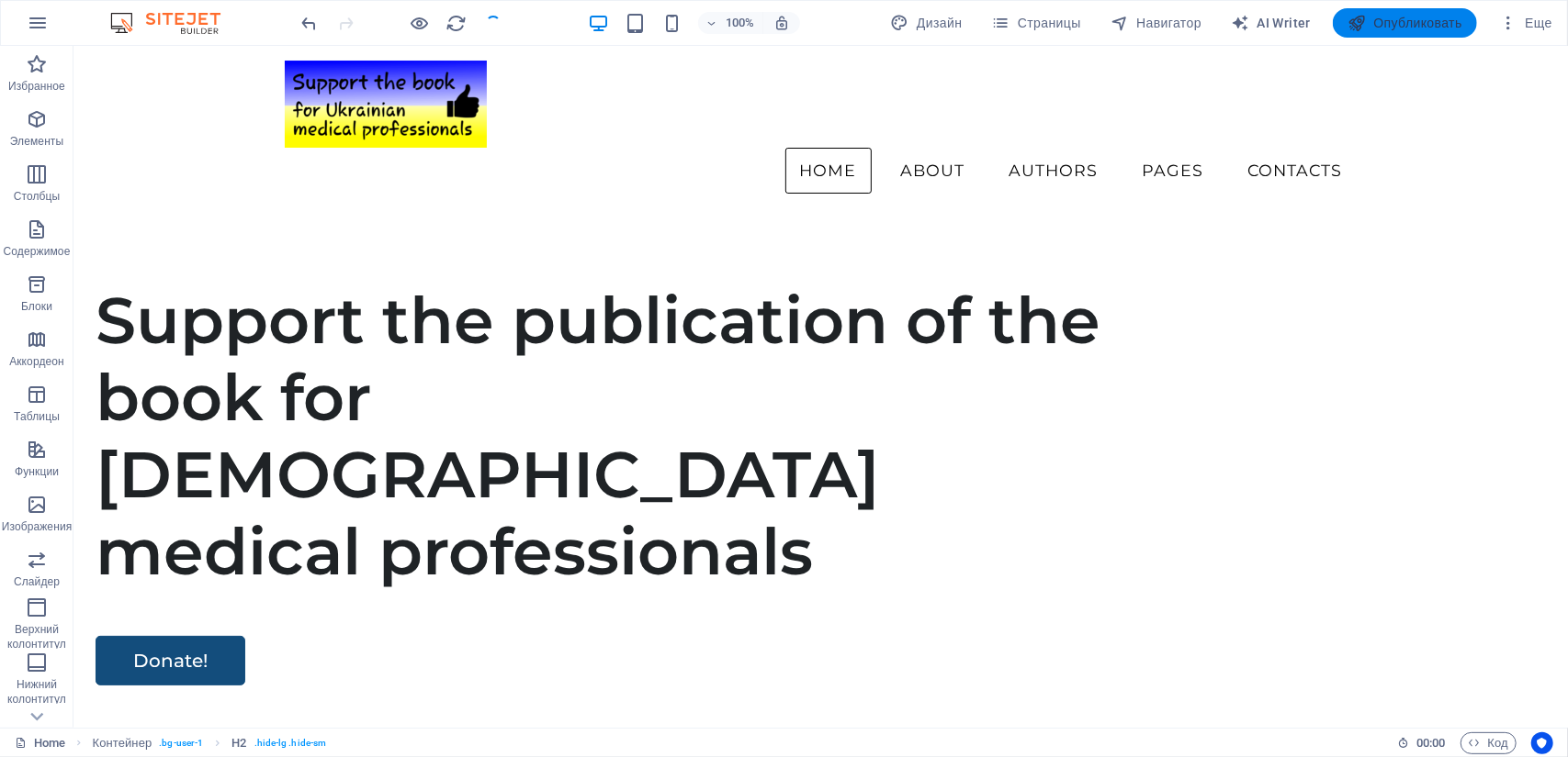
scroll to position [4689, 0]
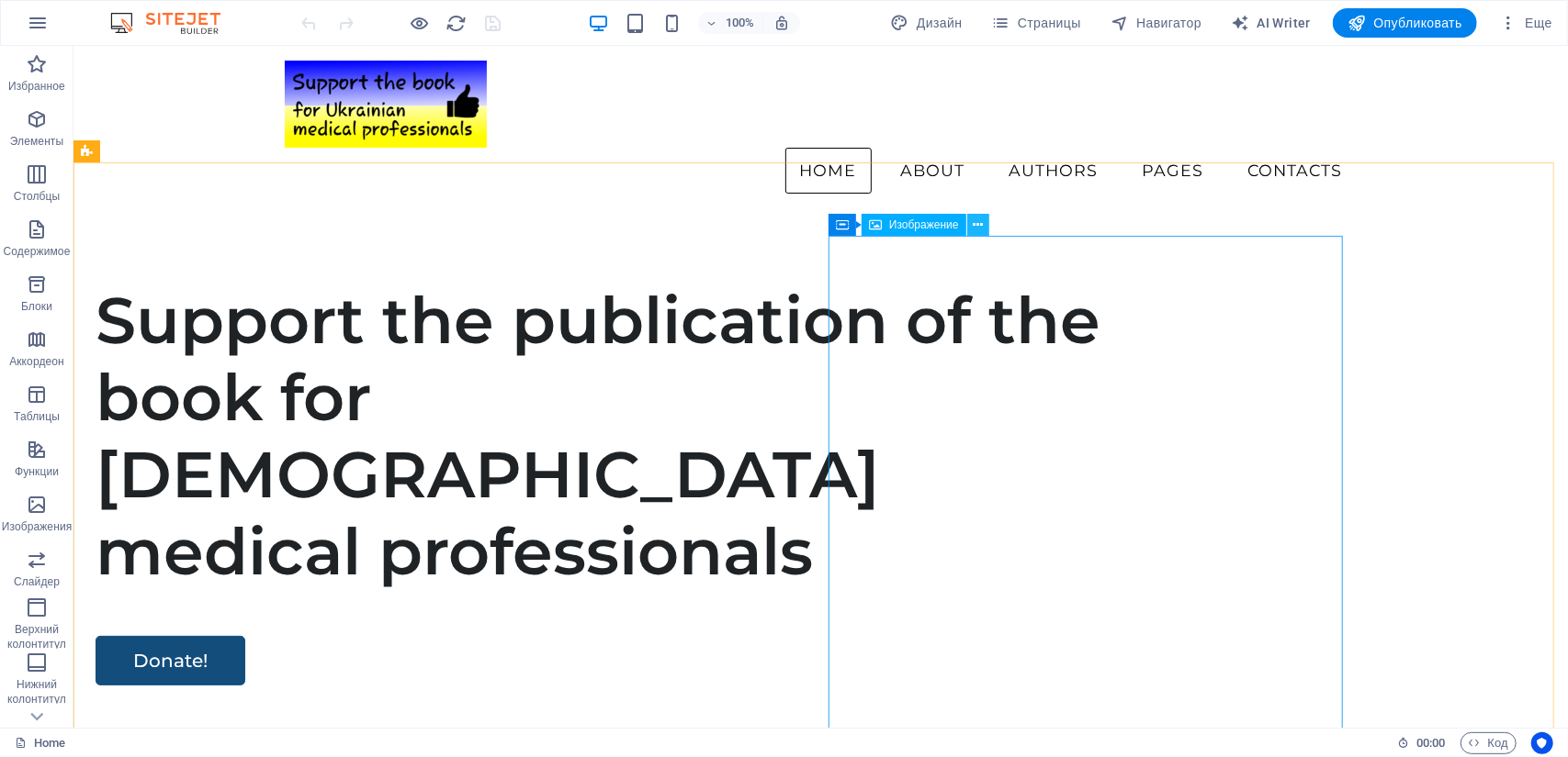
click at [975, 224] on icon at bounding box center [977, 226] width 10 height 20
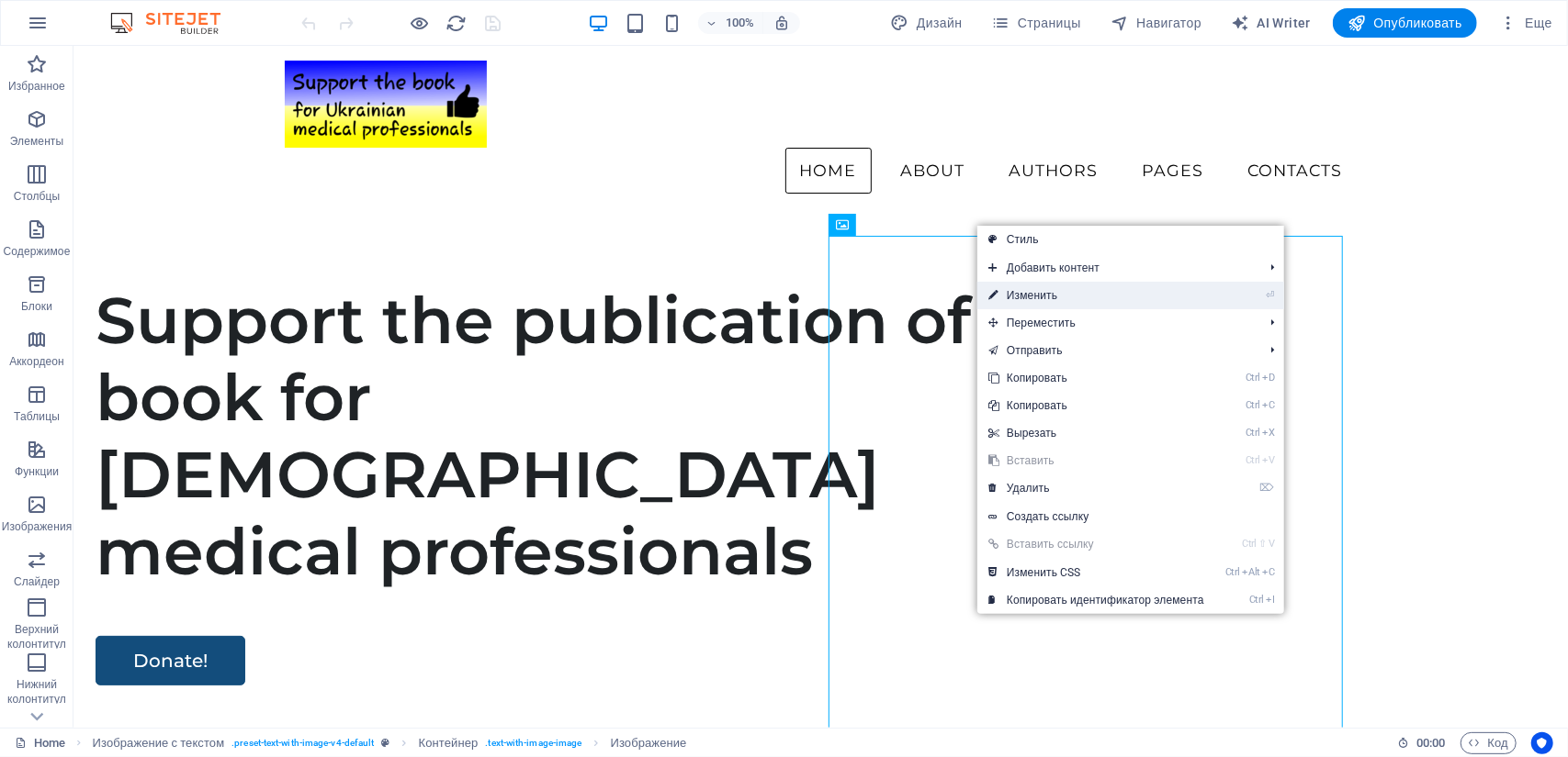
click at [1023, 289] on link "⏎ Изменить" at bounding box center [1096, 295] width 238 height 27
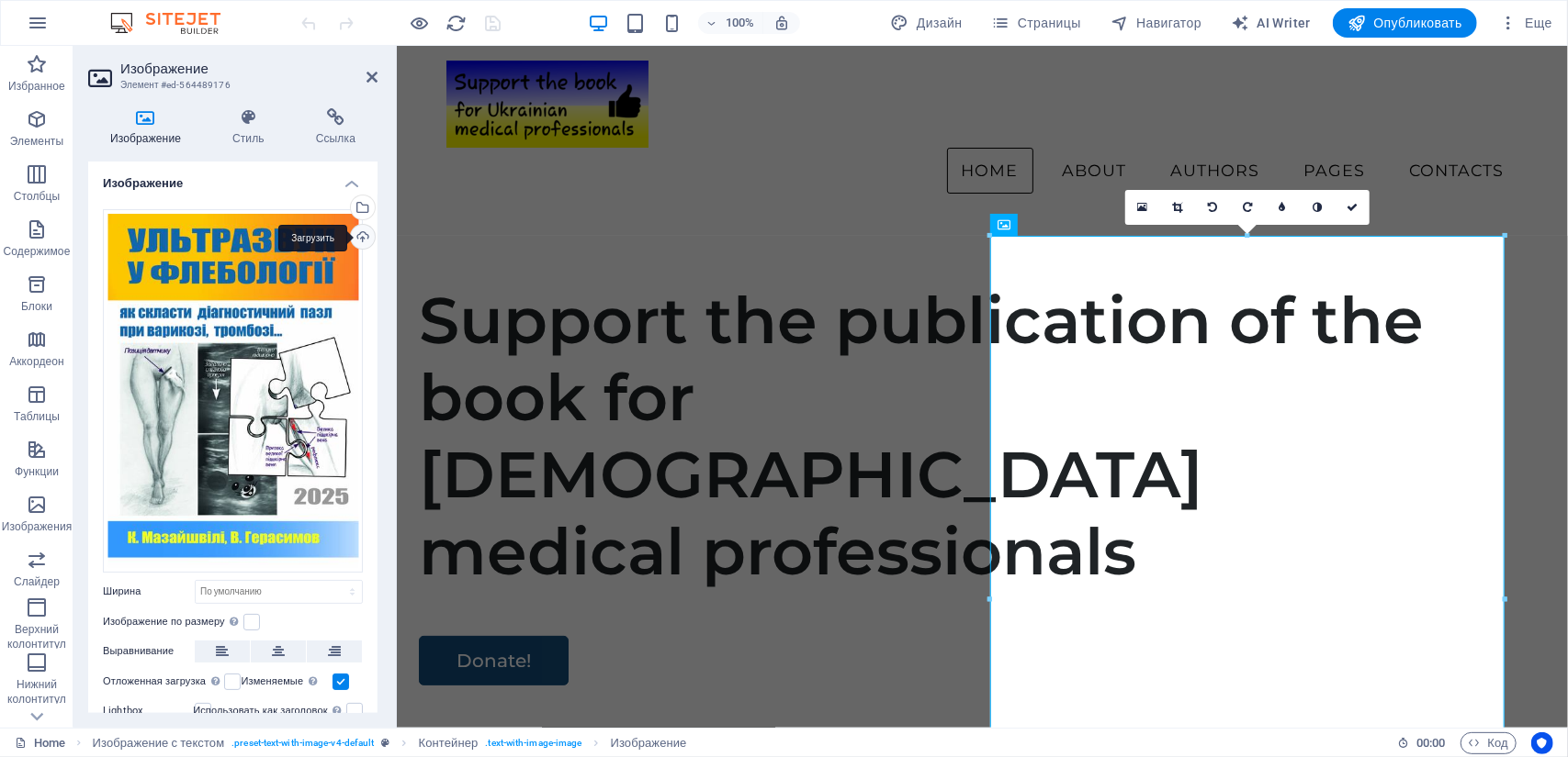
click at [357, 236] on div "Загрузить" at bounding box center [360, 238] width 27 height 27
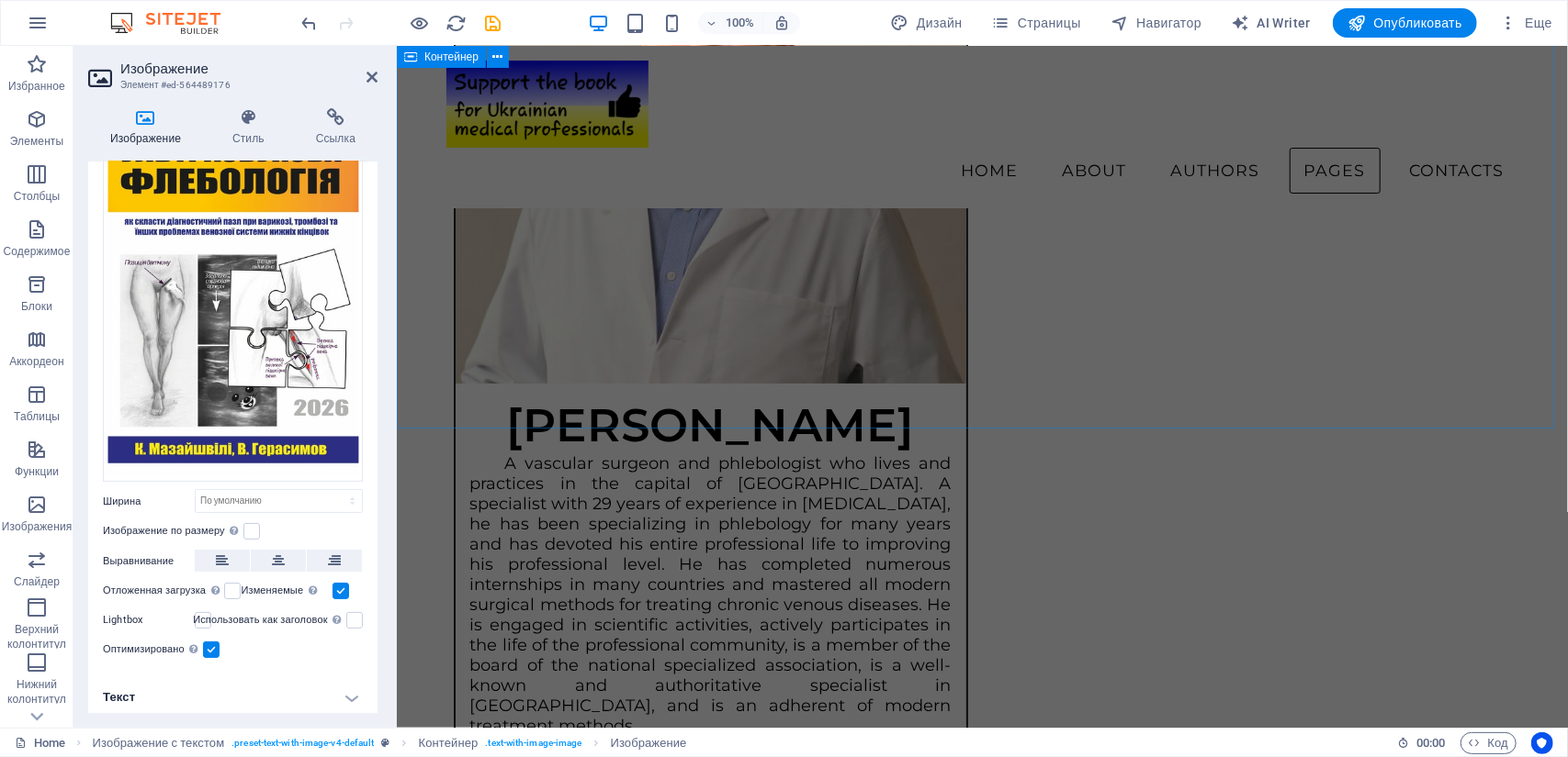
scroll to position [4836, 0]
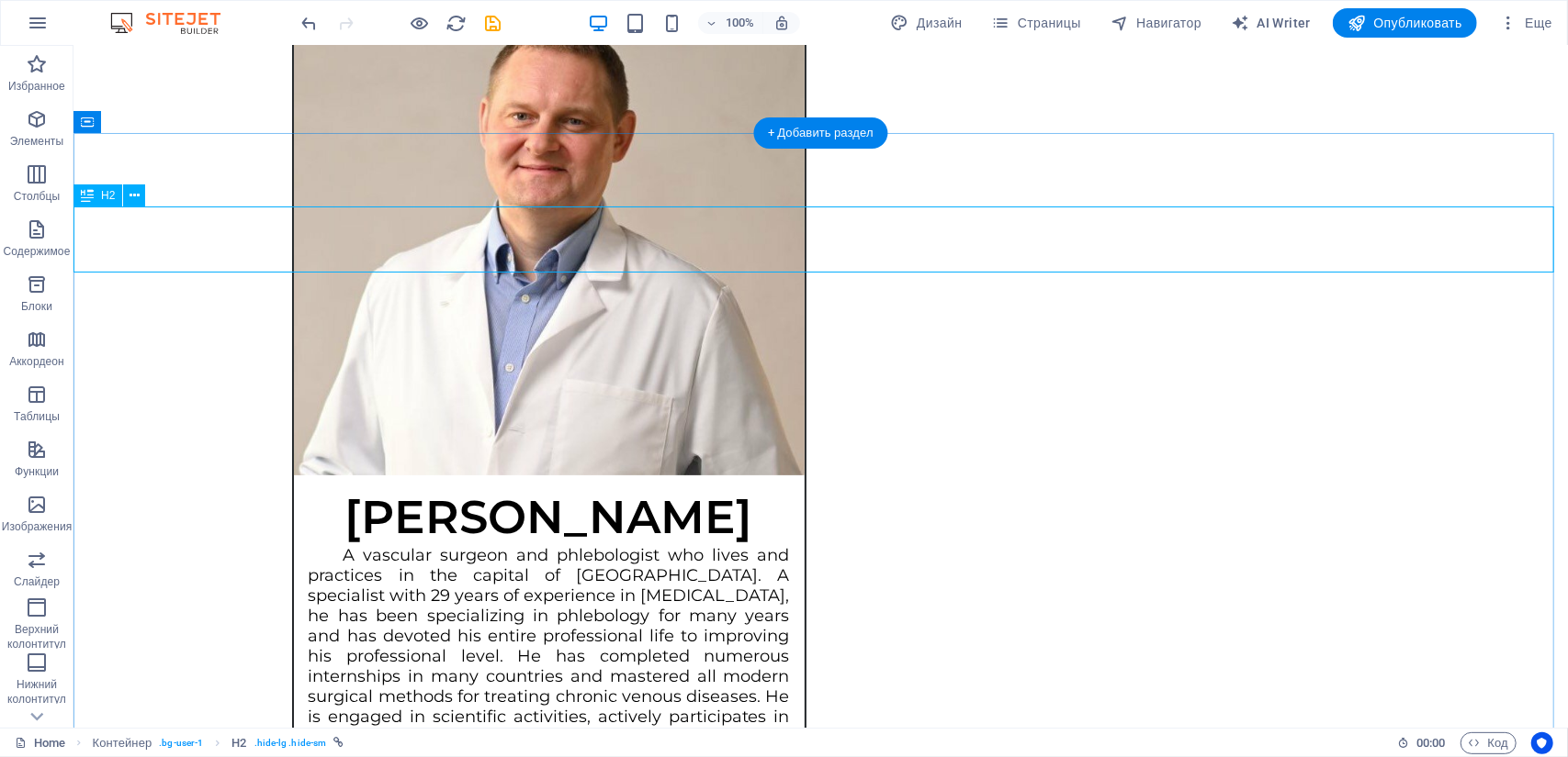
click at [134, 199] on icon at bounding box center [134, 196] width 10 height 20
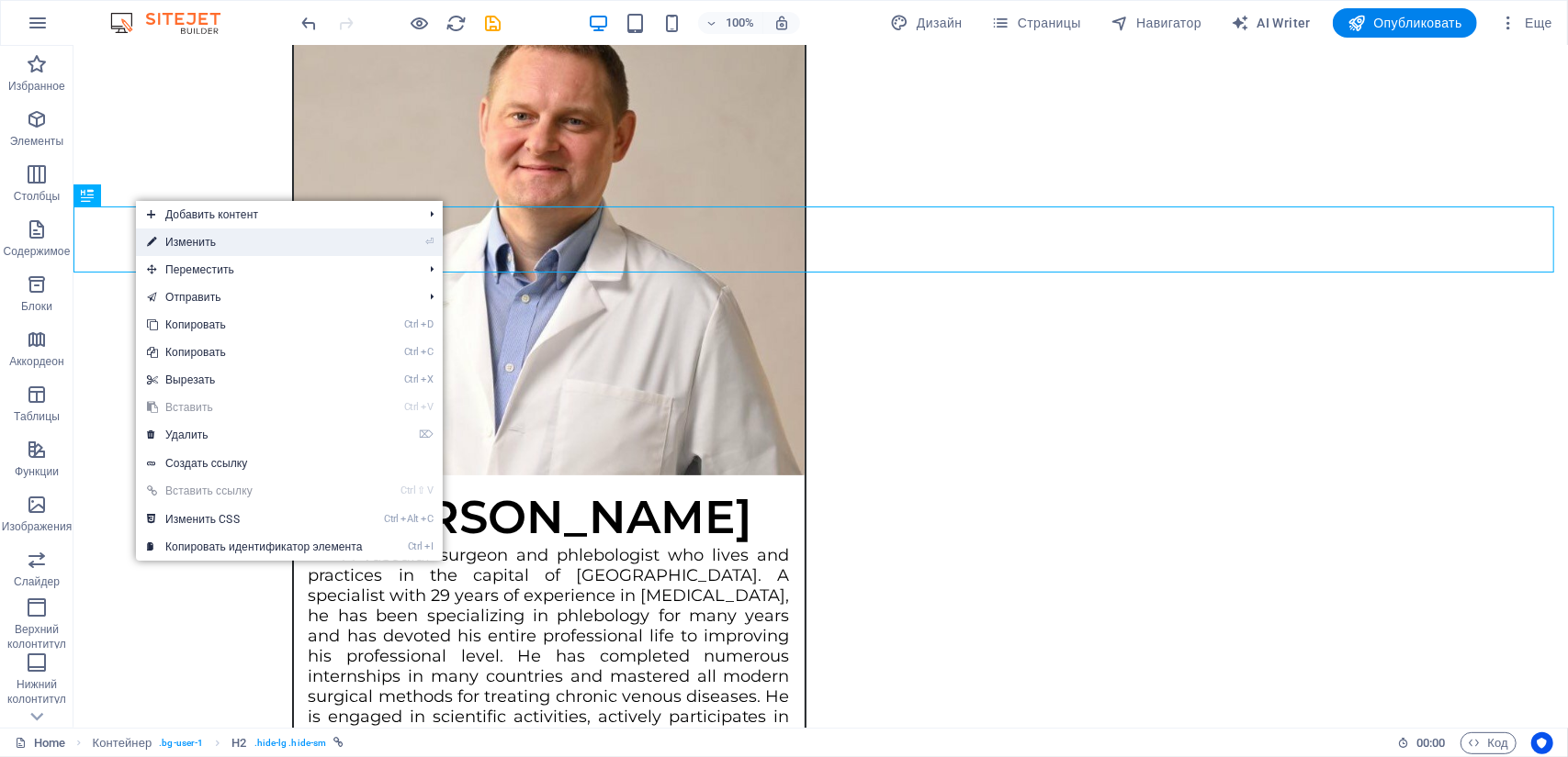
click at [176, 243] on link "⏎ Изменить" at bounding box center [255, 241] width 238 height 27
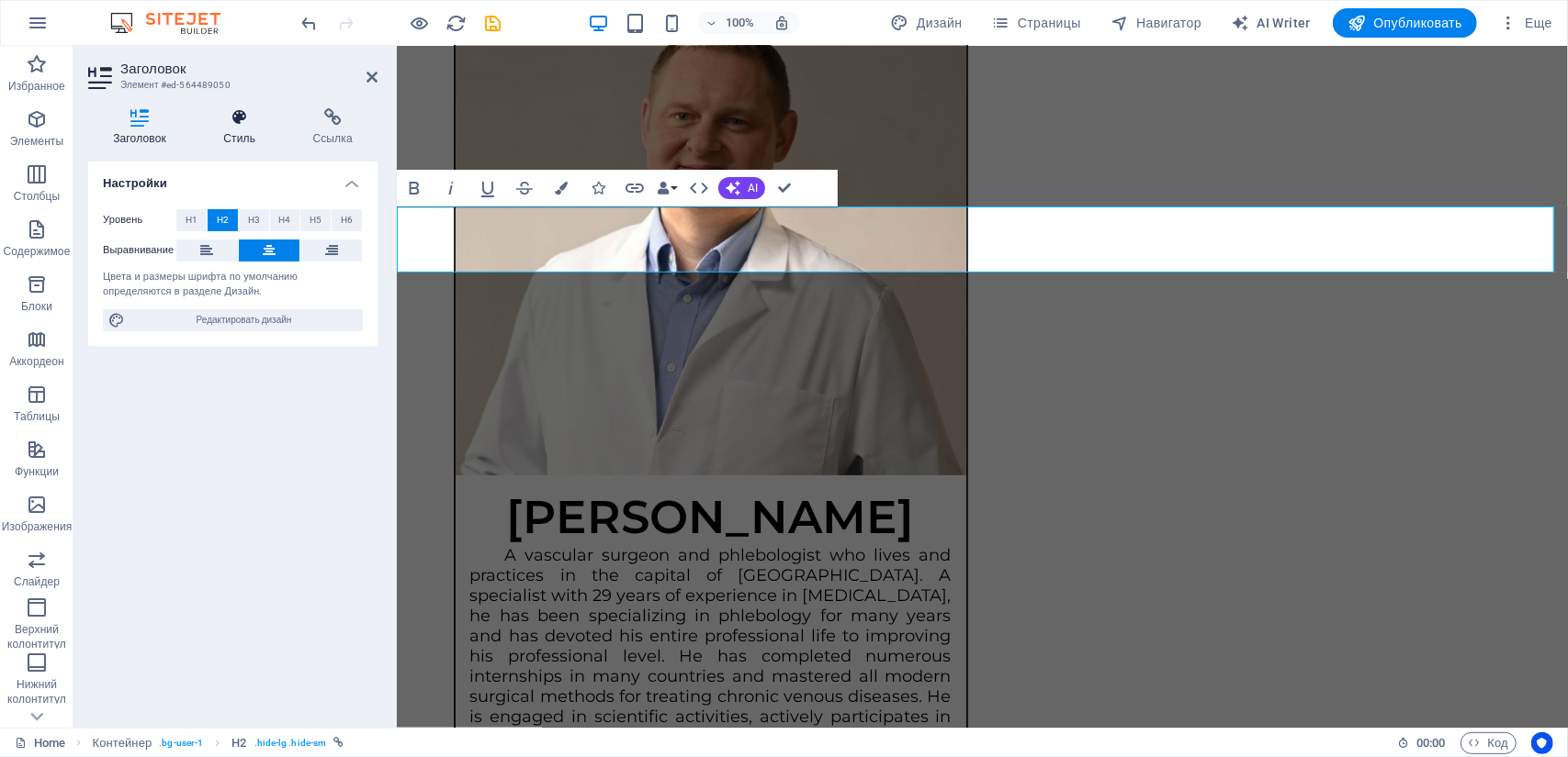
click at [232, 133] on h4 "Стиль" at bounding box center [242, 127] width 89 height 38
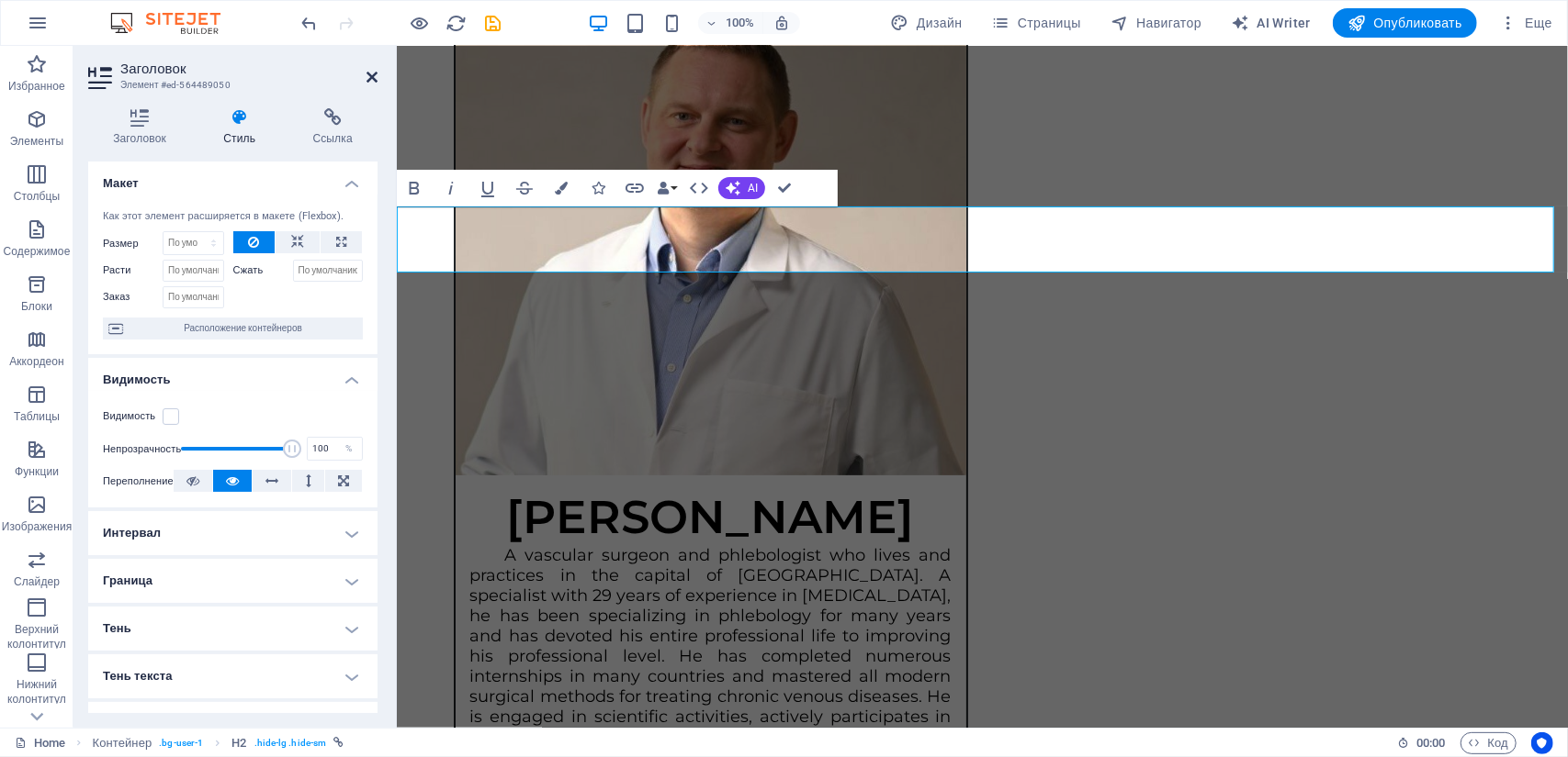
click at [369, 78] on icon at bounding box center [372, 78] width 11 height 15
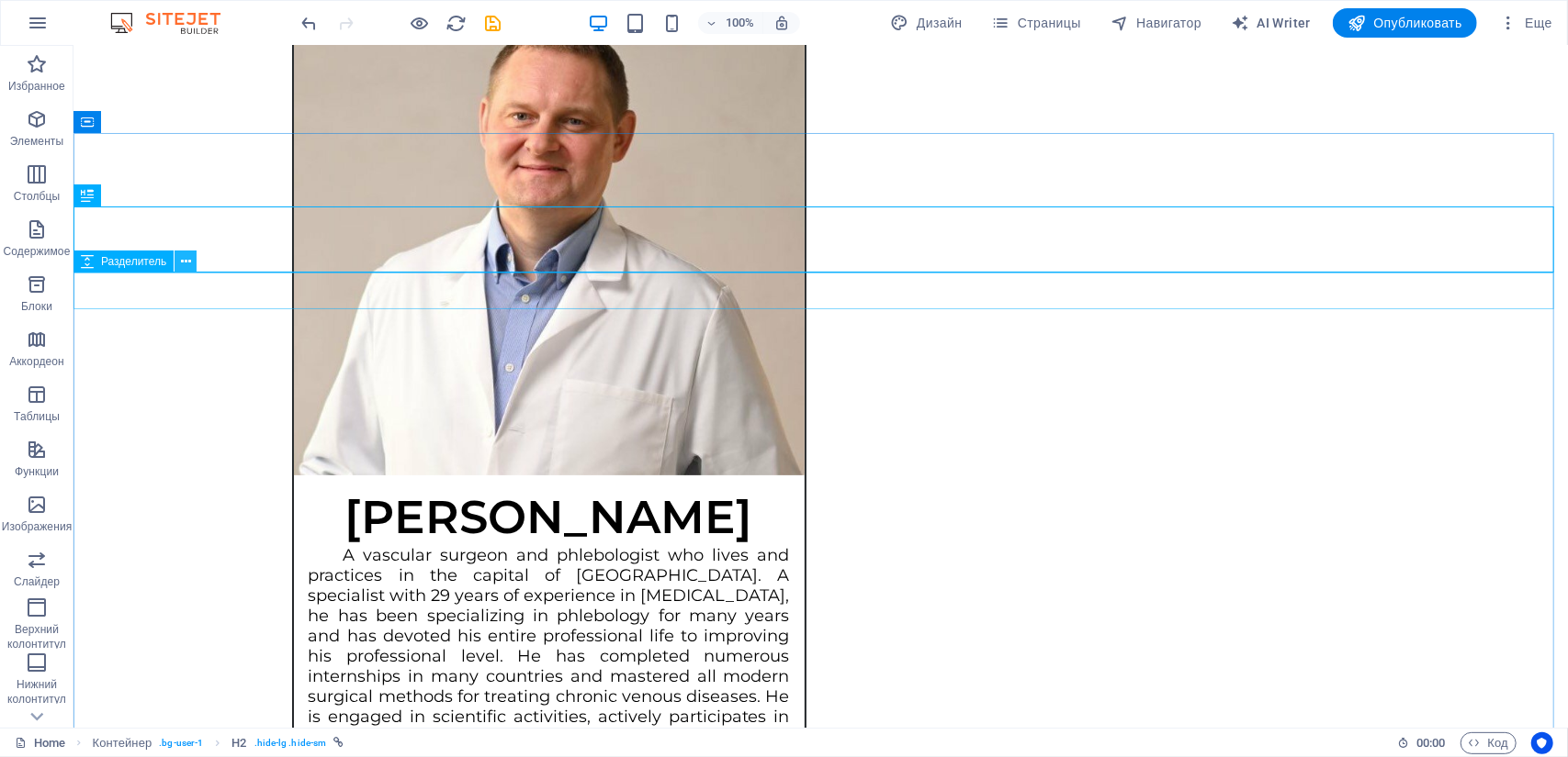
click at [182, 258] on icon at bounding box center [185, 262] width 10 height 20
click at [133, 196] on icon at bounding box center [134, 196] width 10 height 20
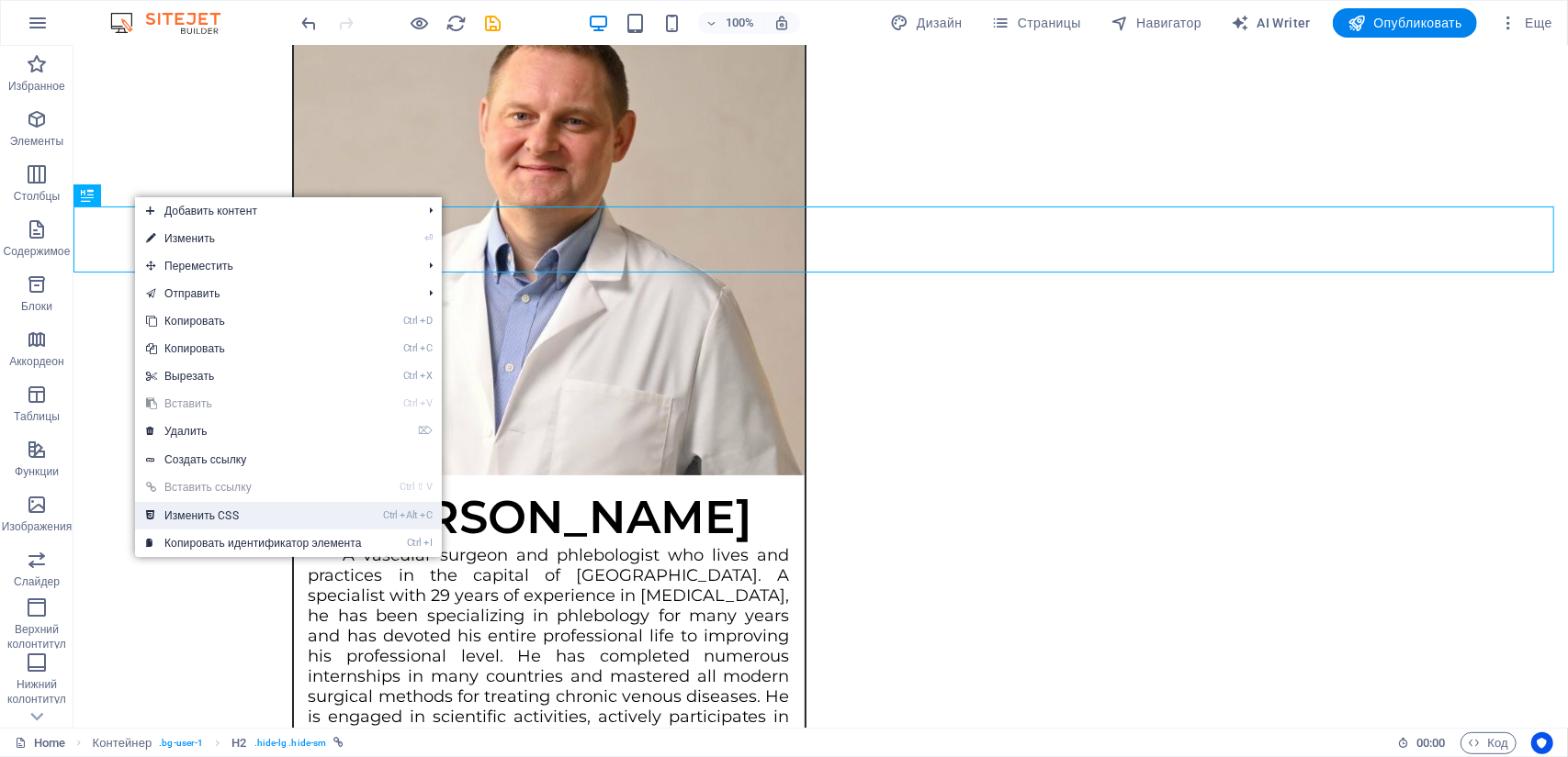
click at [229, 513] on link "Ctrl Alt C Изменить CSS" at bounding box center [254, 516] width 238 height 27
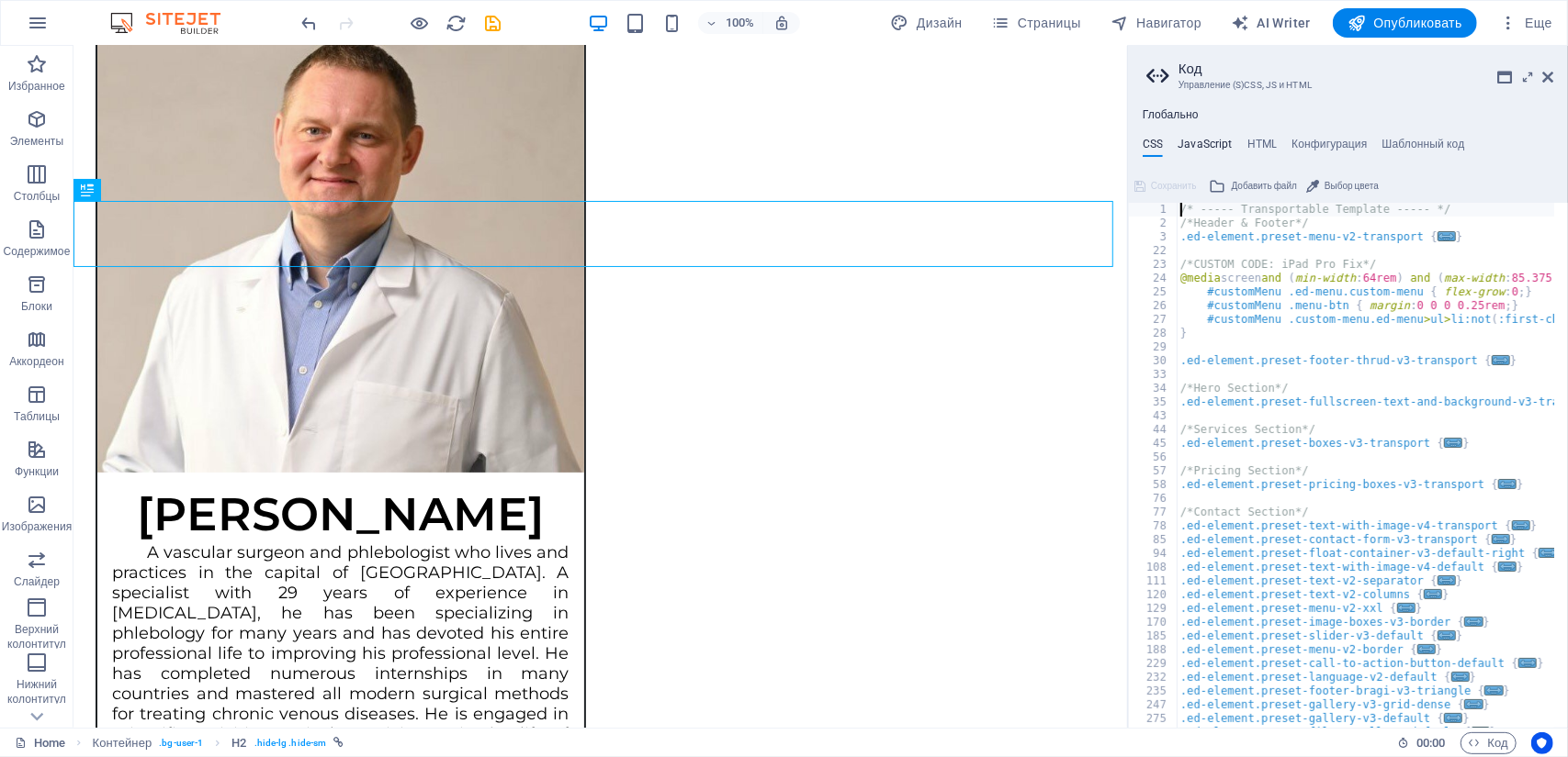
drag, startPoint x: 1204, startPoint y: 148, endPoint x: 1282, endPoint y: 147, distance: 78.0
click at [1205, 148] on h4 "JavaScript" at bounding box center [1205, 148] width 54 height 21
type textarea "/* JS for preset "Menu V2" */"
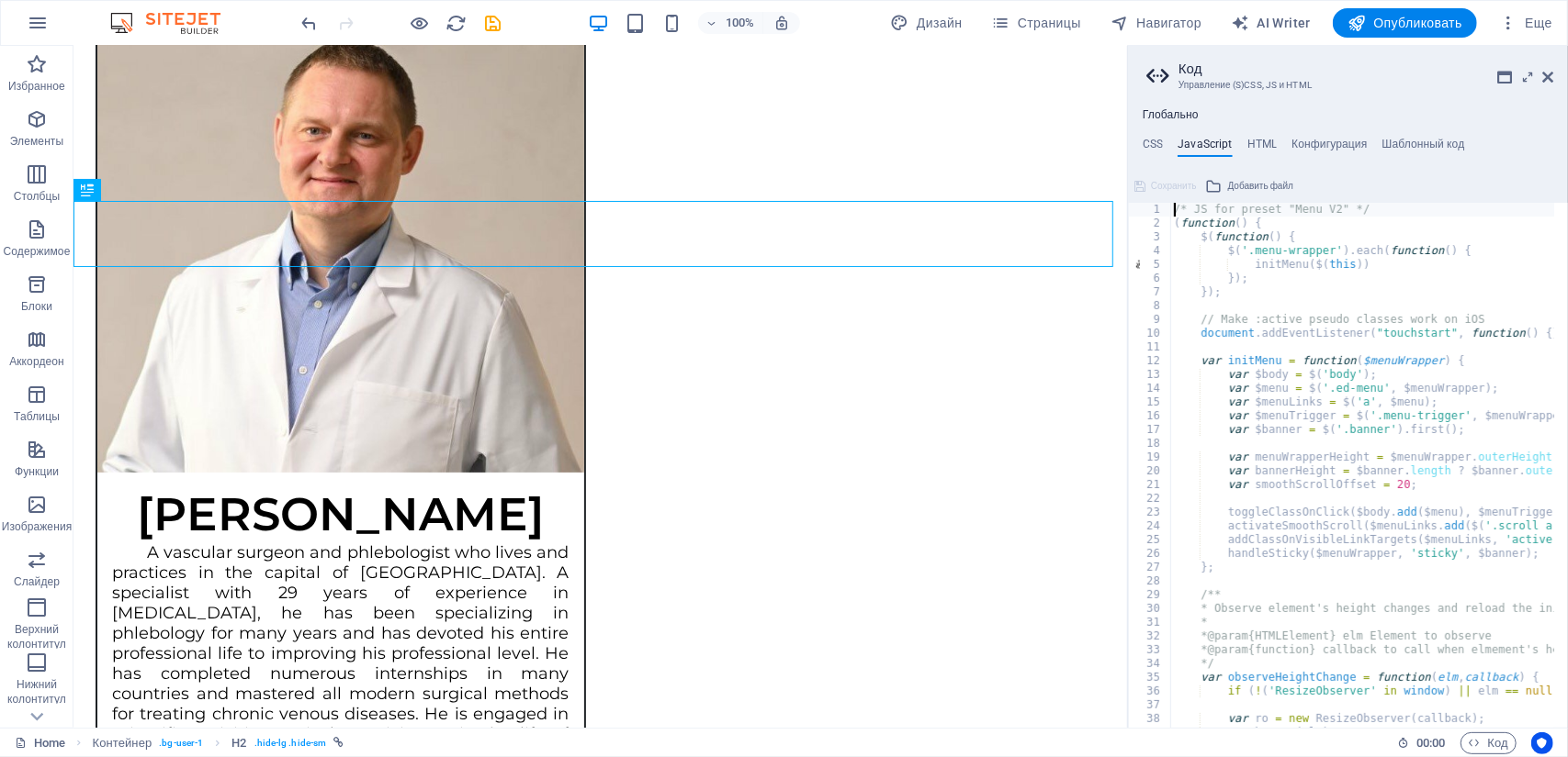
click at [1283, 147] on ul "CSS JavaScript HTML Конфигурация Шаблонный код" at bounding box center [1348, 148] width 440 height 21
drag, startPoint x: 1326, startPoint y: 140, endPoint x: 1385, endPoint y: 132, distance: 59.5
click at [1327, 140] on h4 "Конфигурация" at bounding box center [1328, 148] width 75 height 21
type textarea "$color-background: #ffffff;"
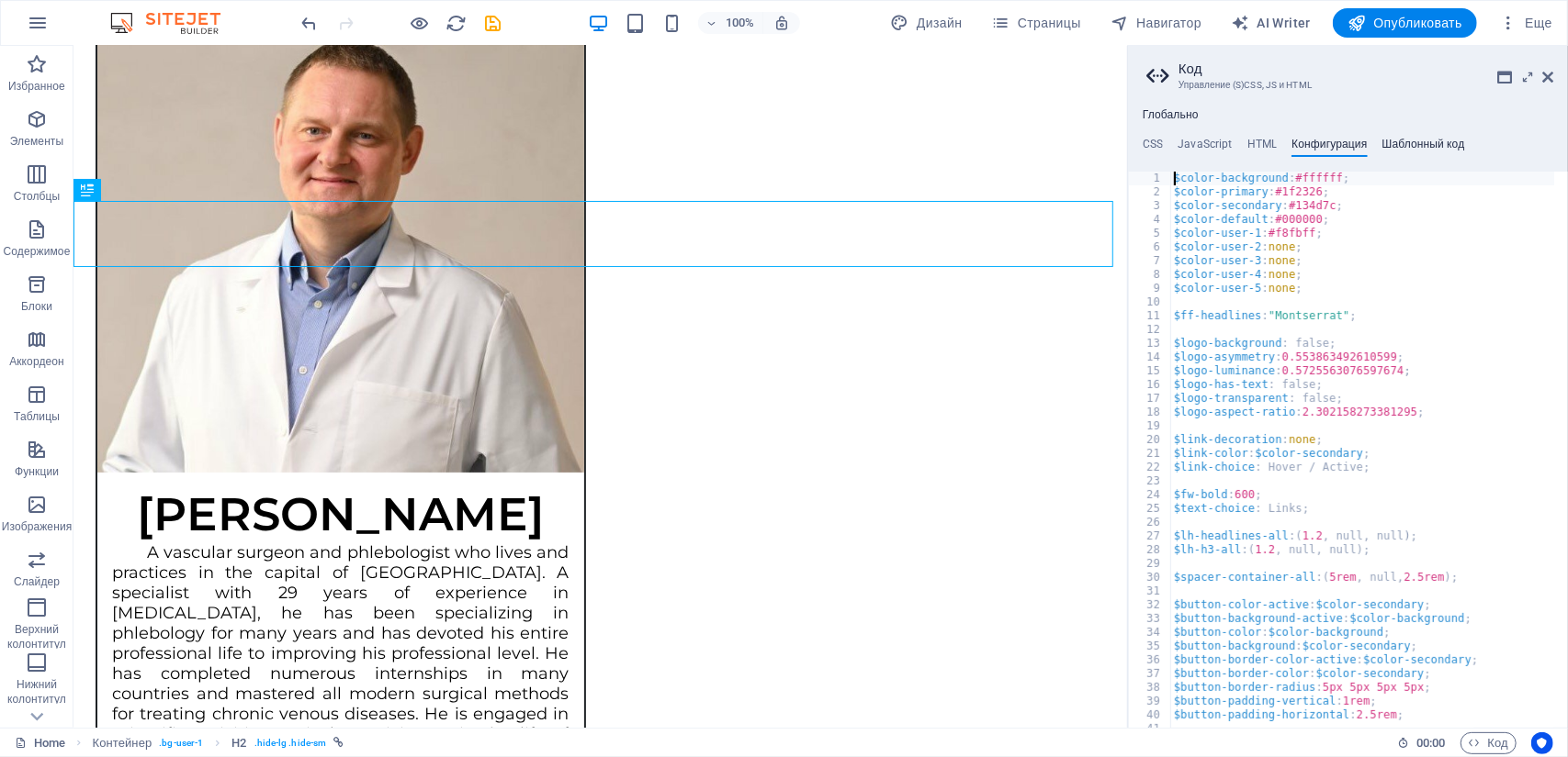
click at [1424, 141] on h4 "Шаблонный код" at bounding box center [1423, 148] width 82 height 21
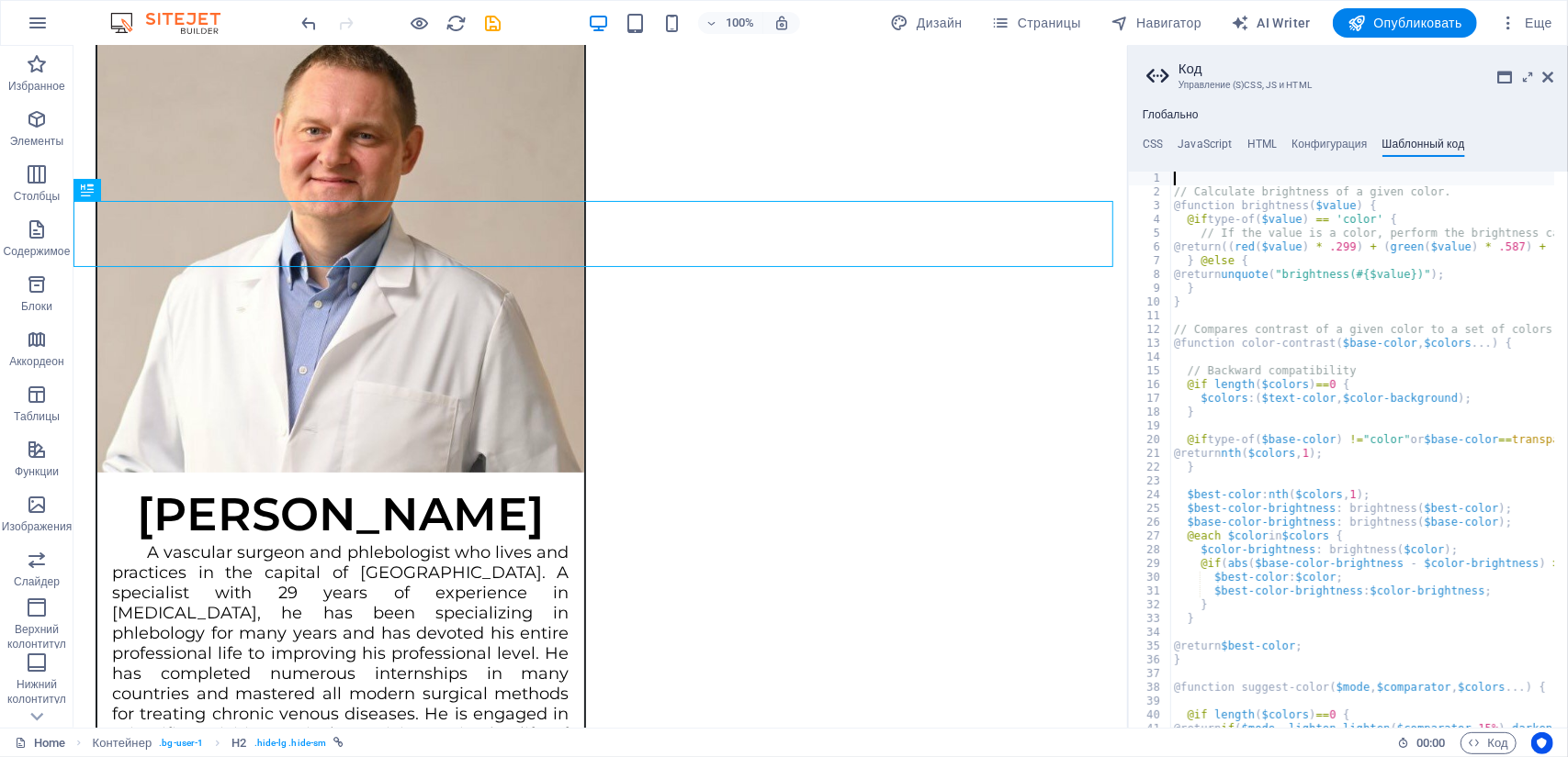
click at [1557, 80] on aside "Код Управление (S)CSS, JS и HTML Глобально CSS JavaScript HTML Конфигурация Шаб…" at bounding box center [1347, 386] width 441 height 682
click at [1548, 76] on icon at bounding box center [1547, 78] width 11 height 15
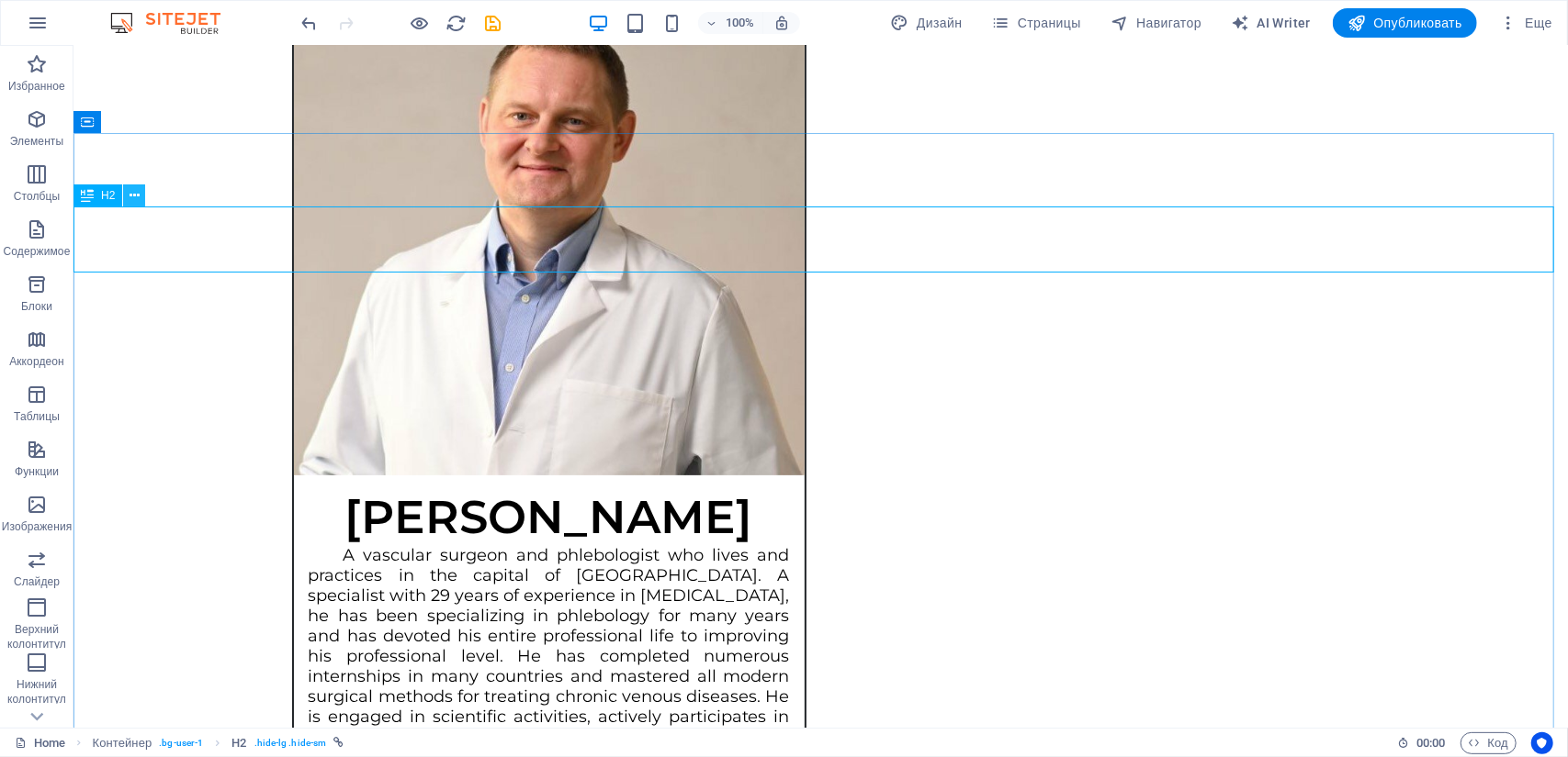
click at [133, 194] on icon at bounding box center [134, 196] width 10 height 20
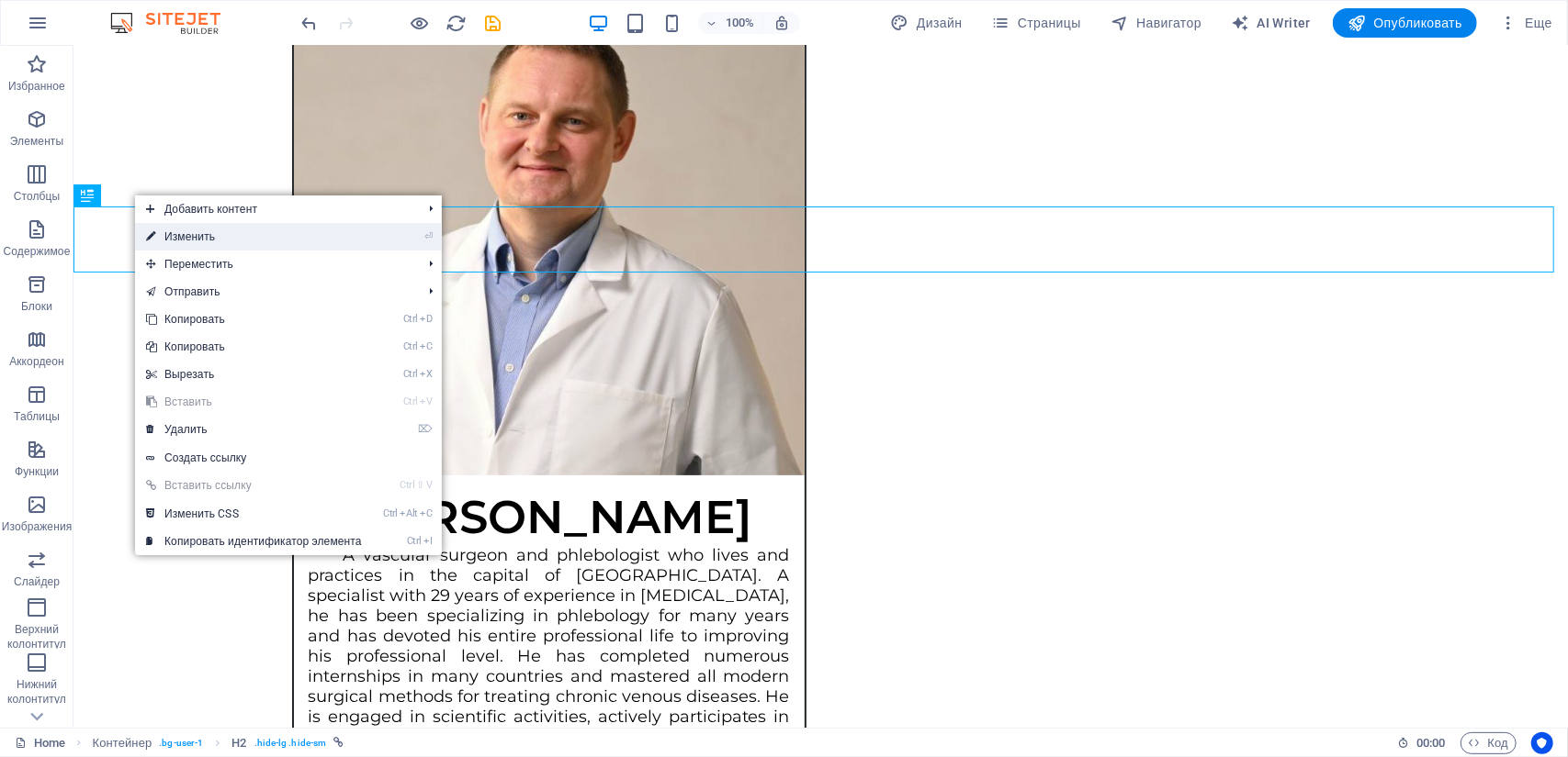
click at [165, 236] on link "⏎ Изменить" at bounding box center [254, 236] width 238 height 27
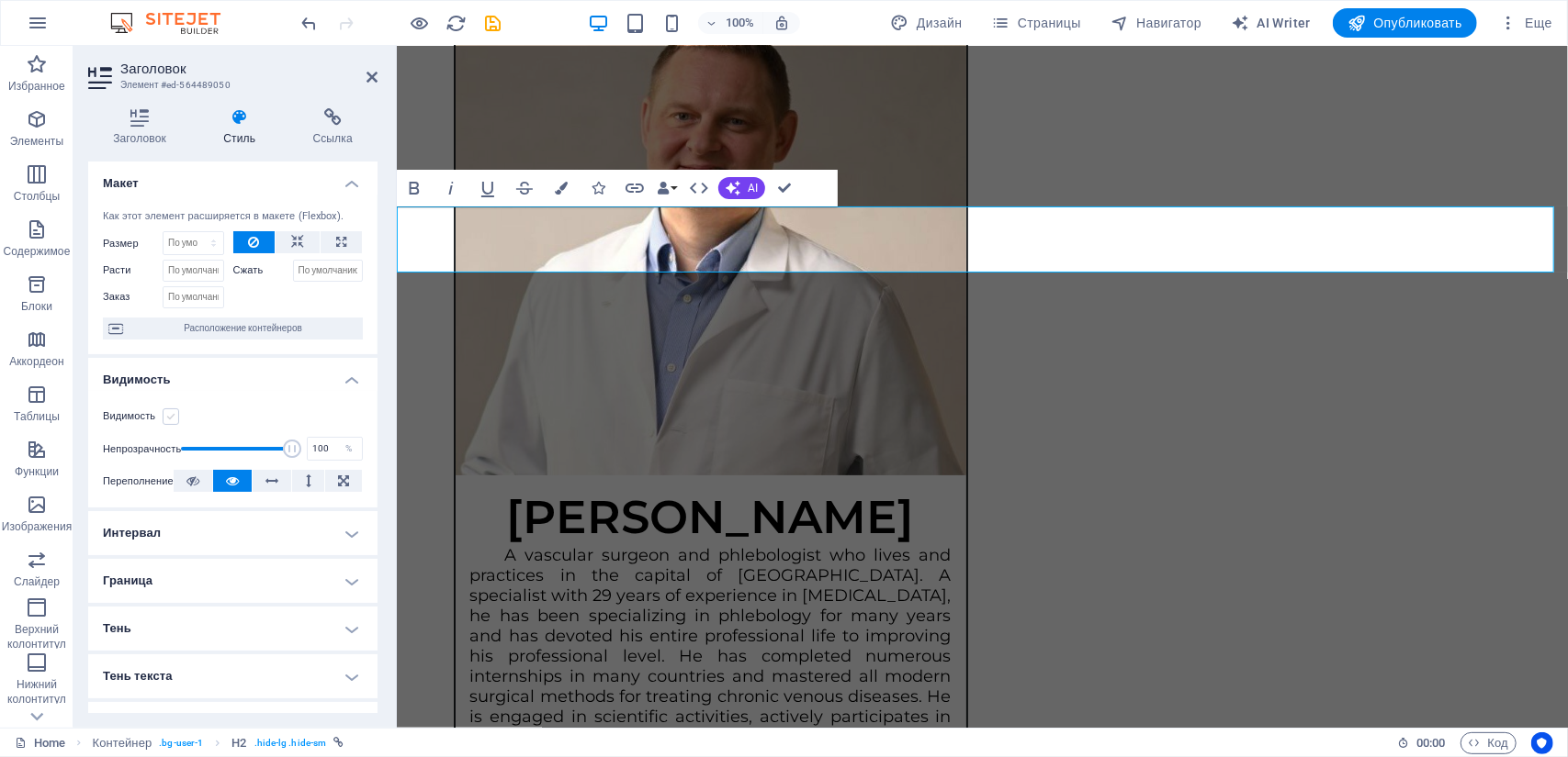
click at [176, 416] on label at bounding box center [171, 417] width 17 height 17
click at [0, 0] on input "Видимость" at bounding box center [0, 0] width 0 height 0
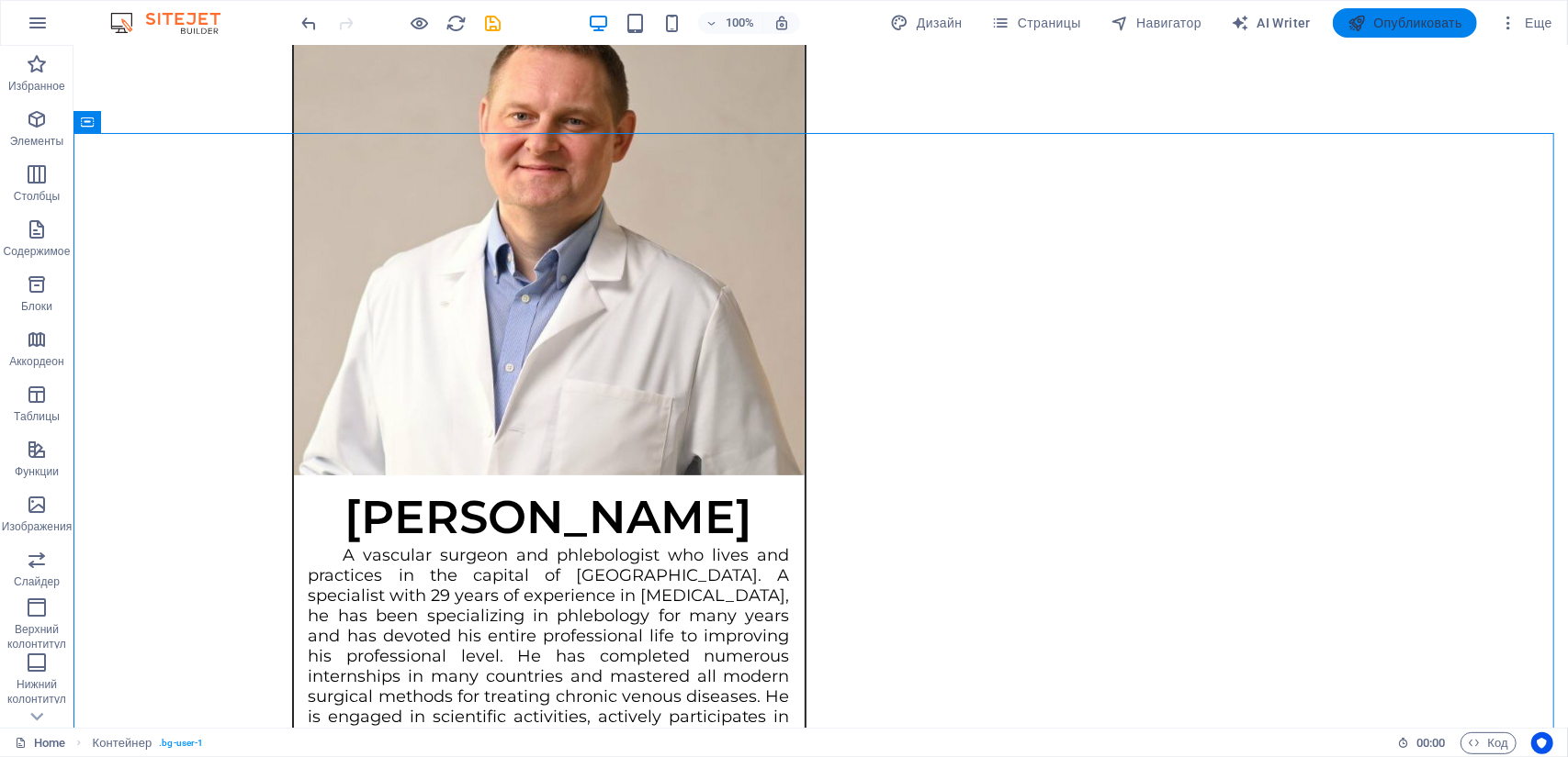
click at [1392, 15] on span "Опубликовать" at bounding box center [1404, 23] width 115 height 19
